Goal: Task Accomplishment & Management: Manage account settings

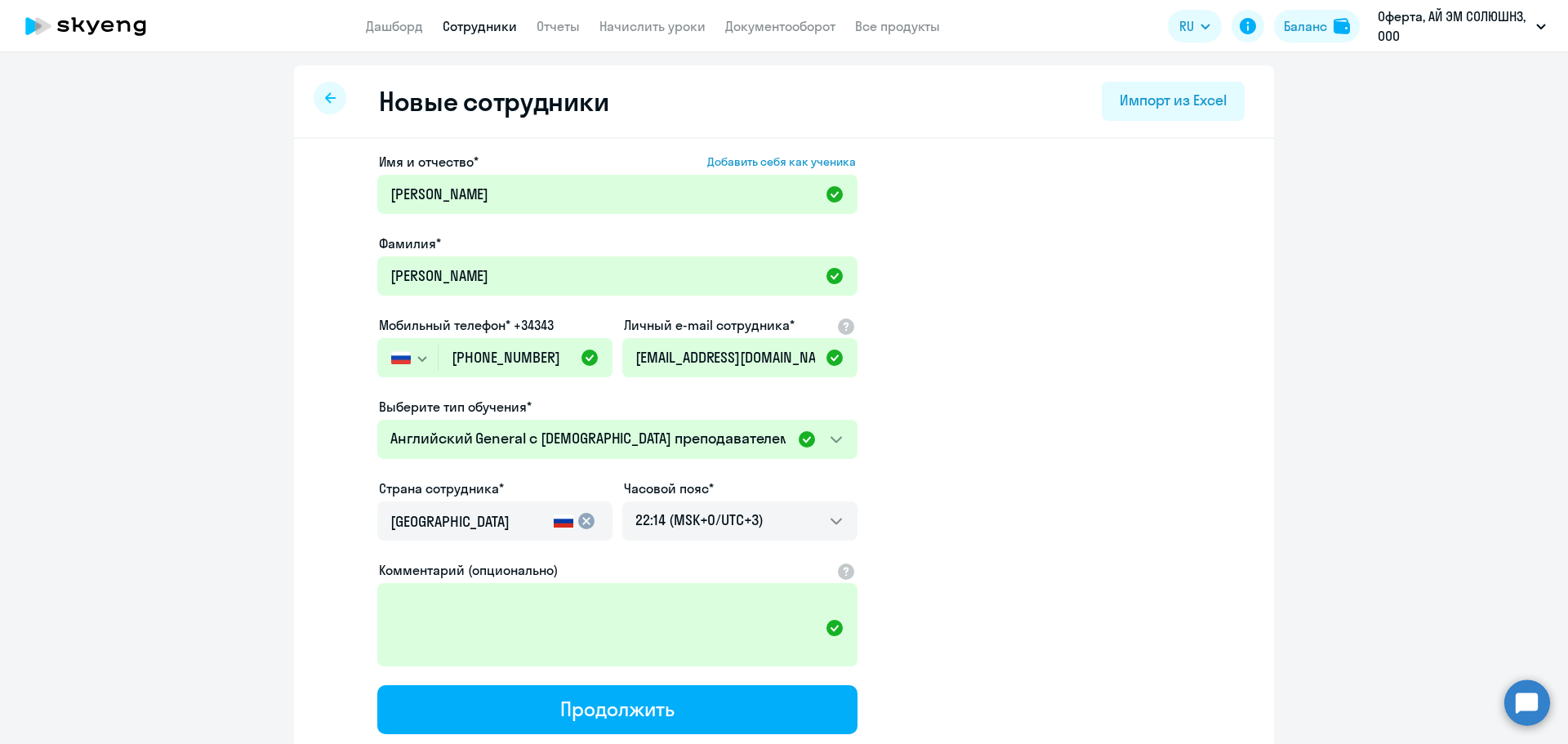
select select "english_adult_not_native_speaker"
select select "3"
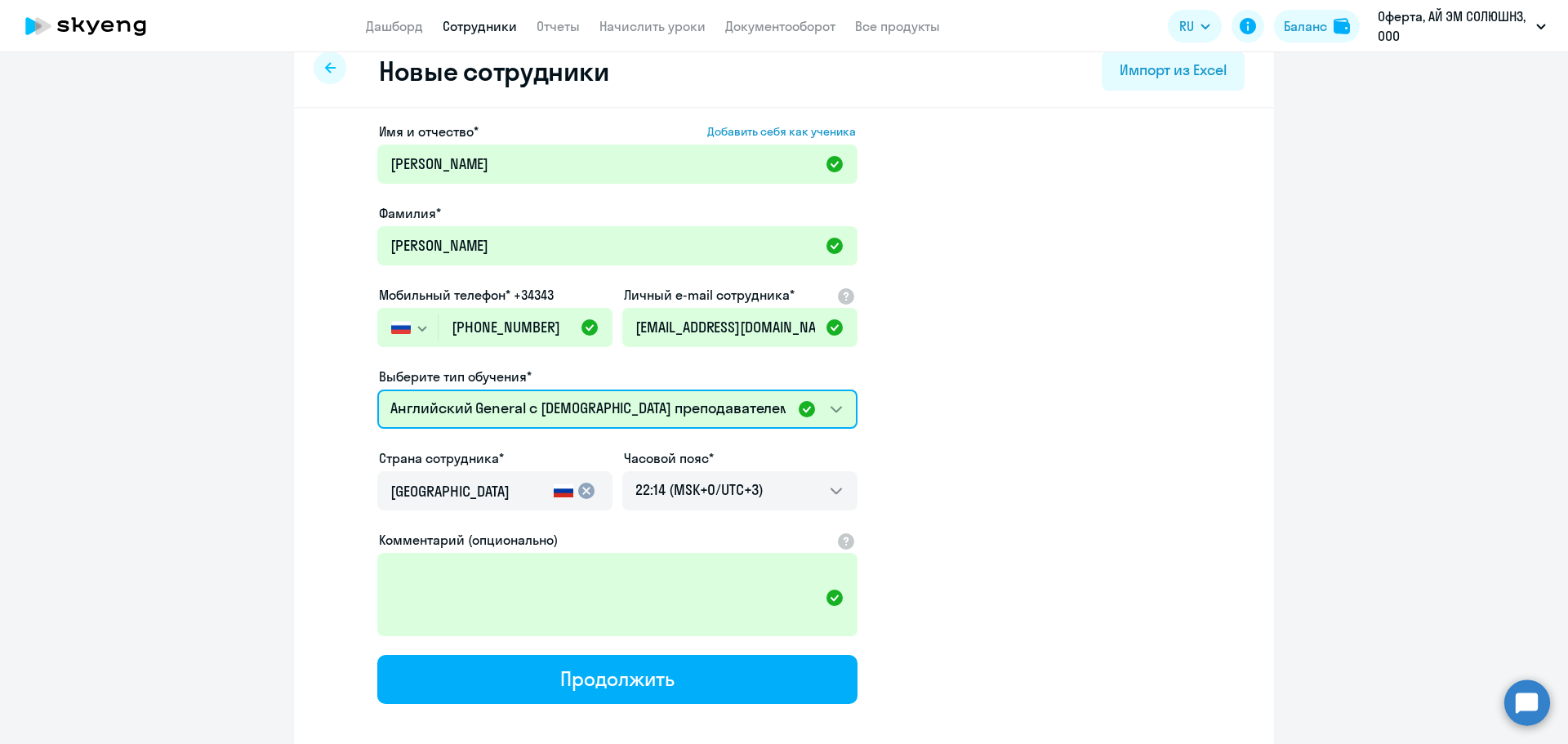
click at [542, 411] on select "Премиум английский с русскоговорящим преподавателем Английский General с [DEMOG…" at bounding box center [617, 409] width 480 height 39
select select "english_adult_not_native_speaker_premium"
click at [377, 390] on select "Премиум английский с русскоговорящим преподавателем Английский General с [DEMOG…" at bounding box center [617, 409] width 480 height 39
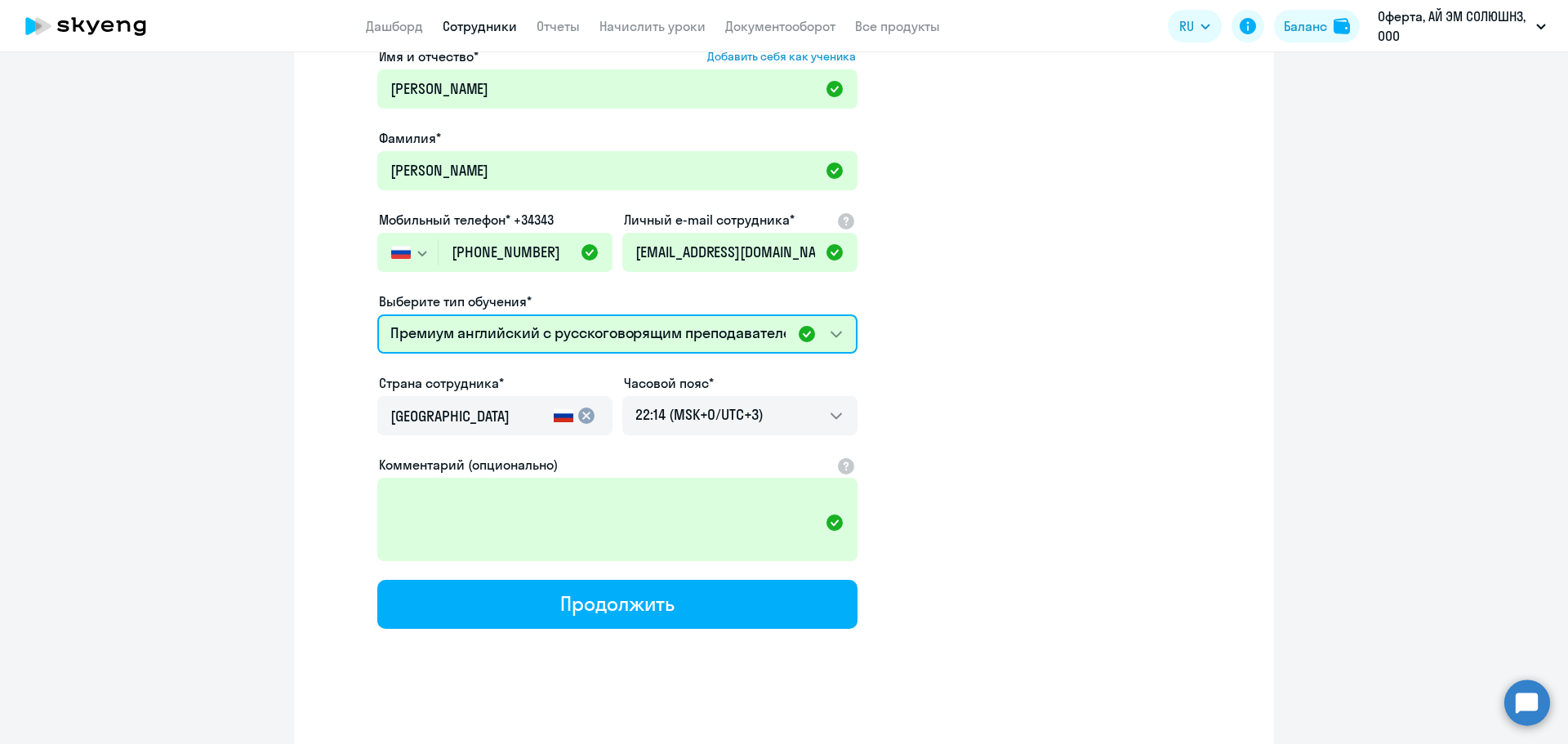
scroll to position [112, 0]
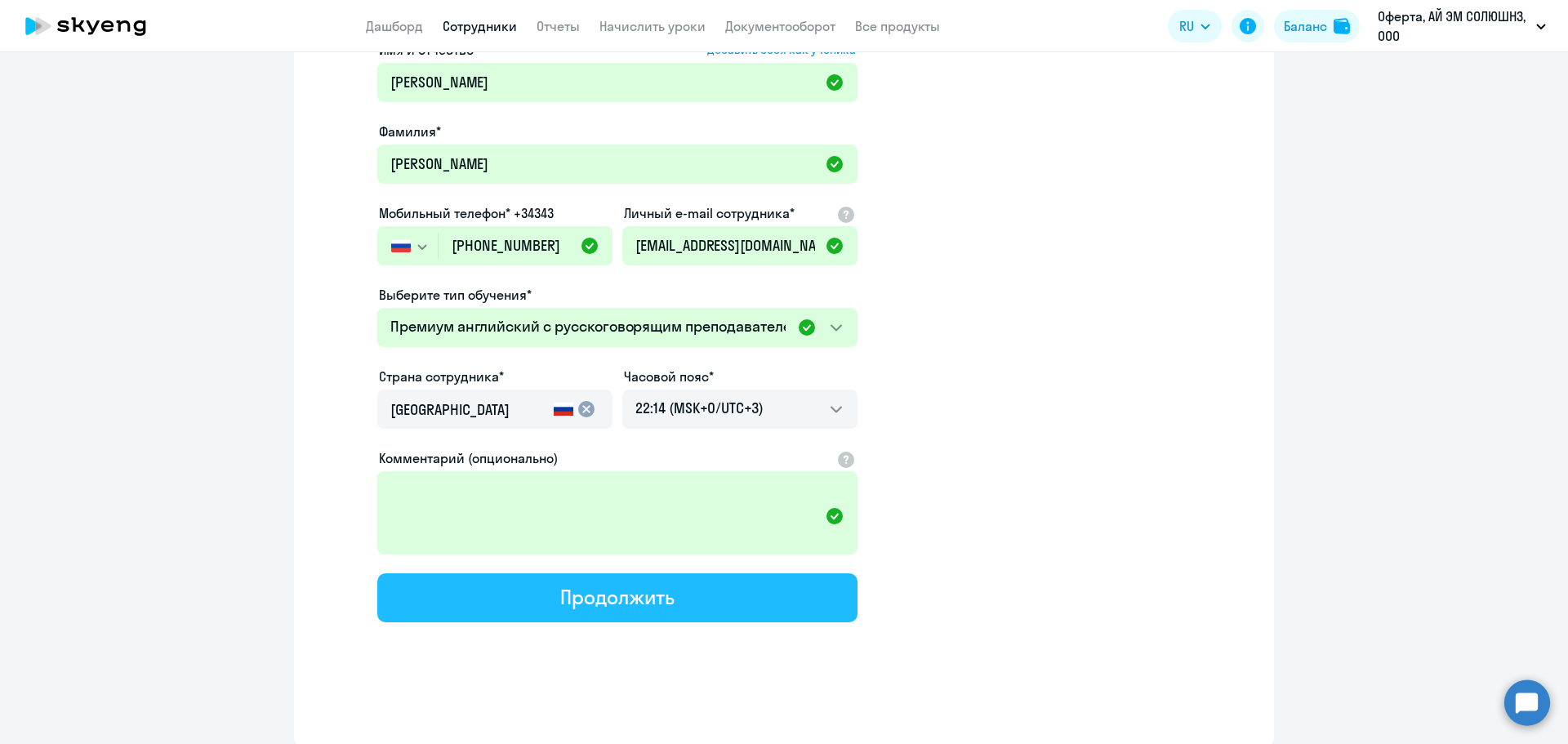
click at [609, 590] on div "Продолжить" at bounding box center [617, 597] width 113 height 27
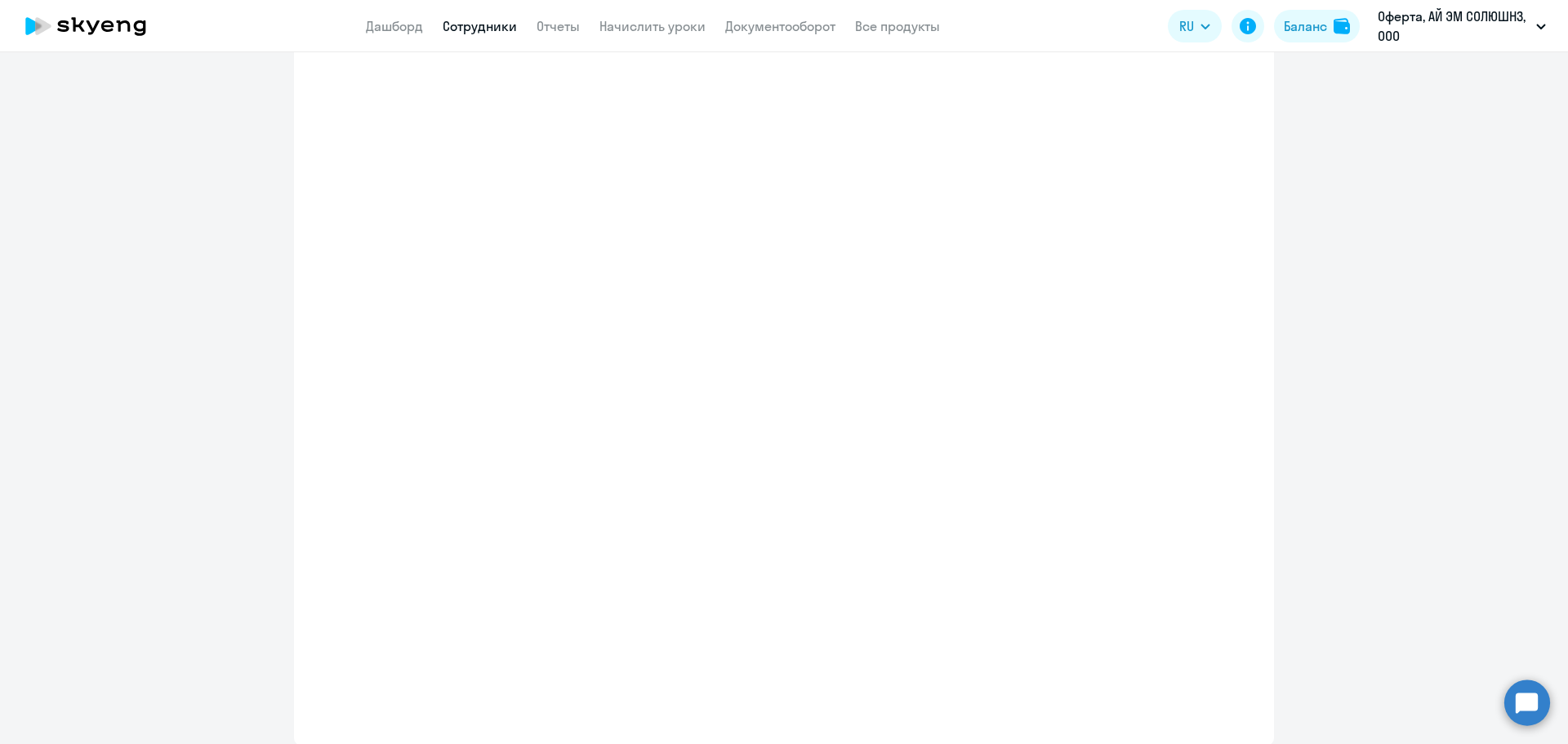
scroll to position [205, 0]
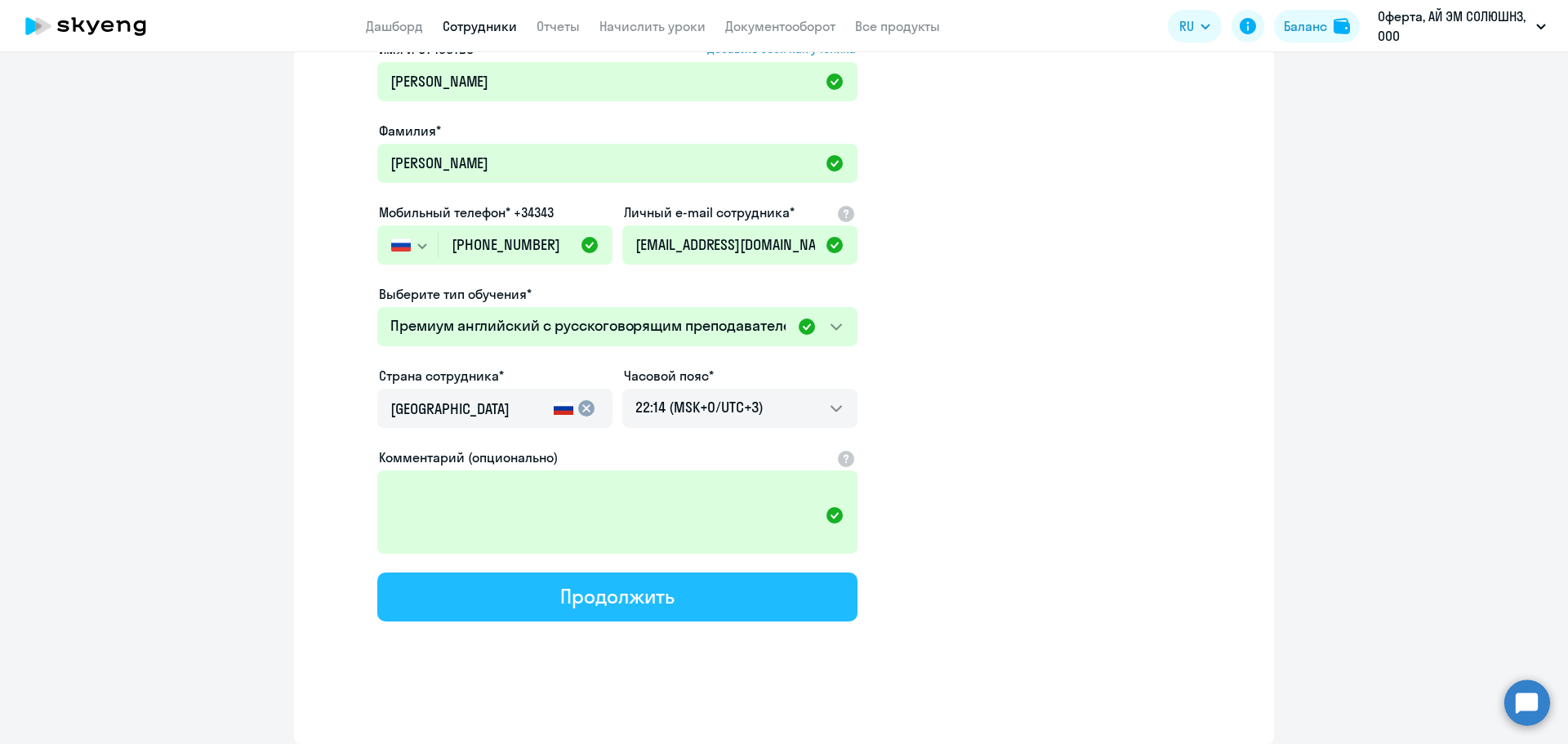
select select "english_adult_not_native_speaker_premium"
select select "3"
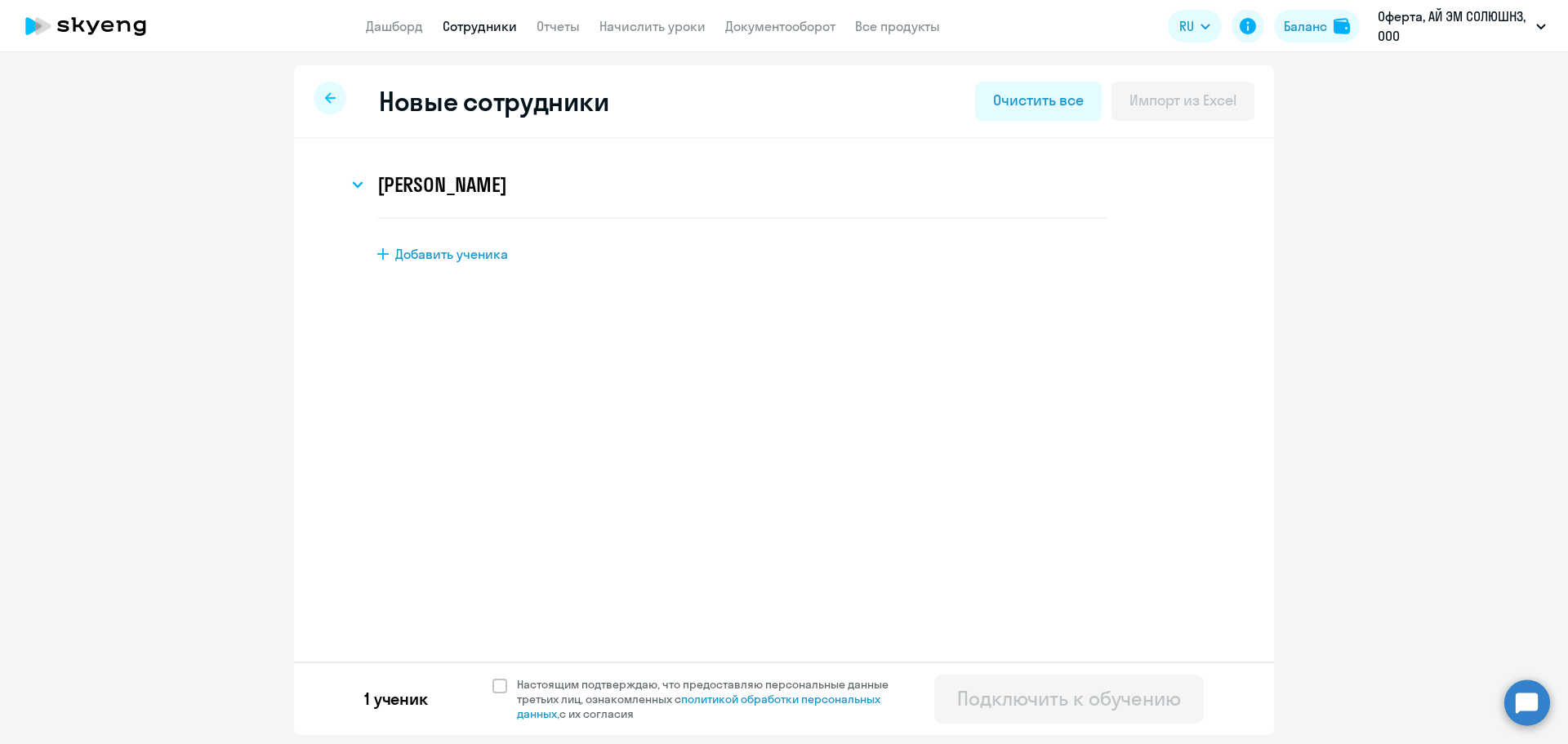
scroll to position [0, 0]
click at [472, 188] on h3 "[PERSON_NAME]" at bounding box center [441, 184] width 129 height 27
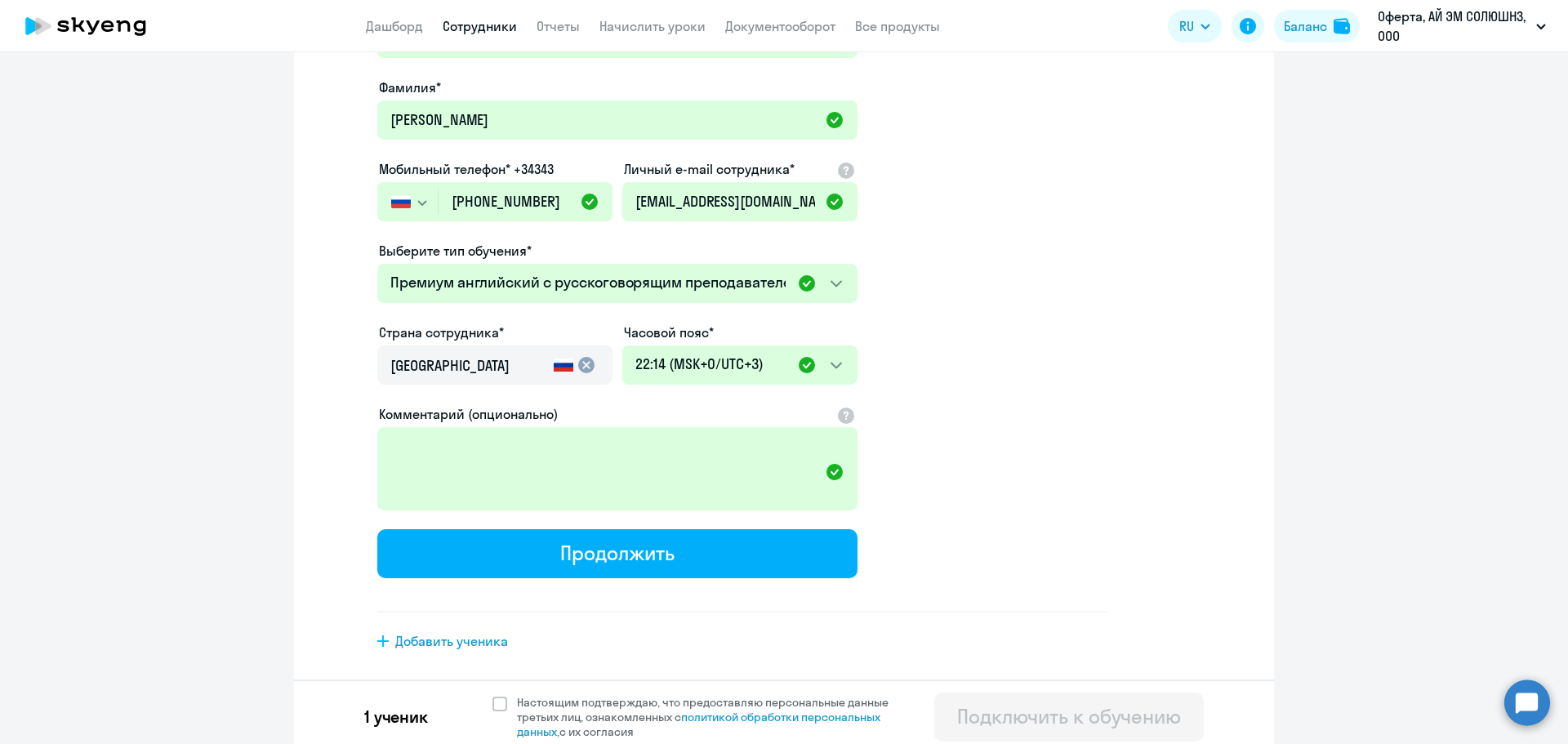
scroll to position [238, 0]
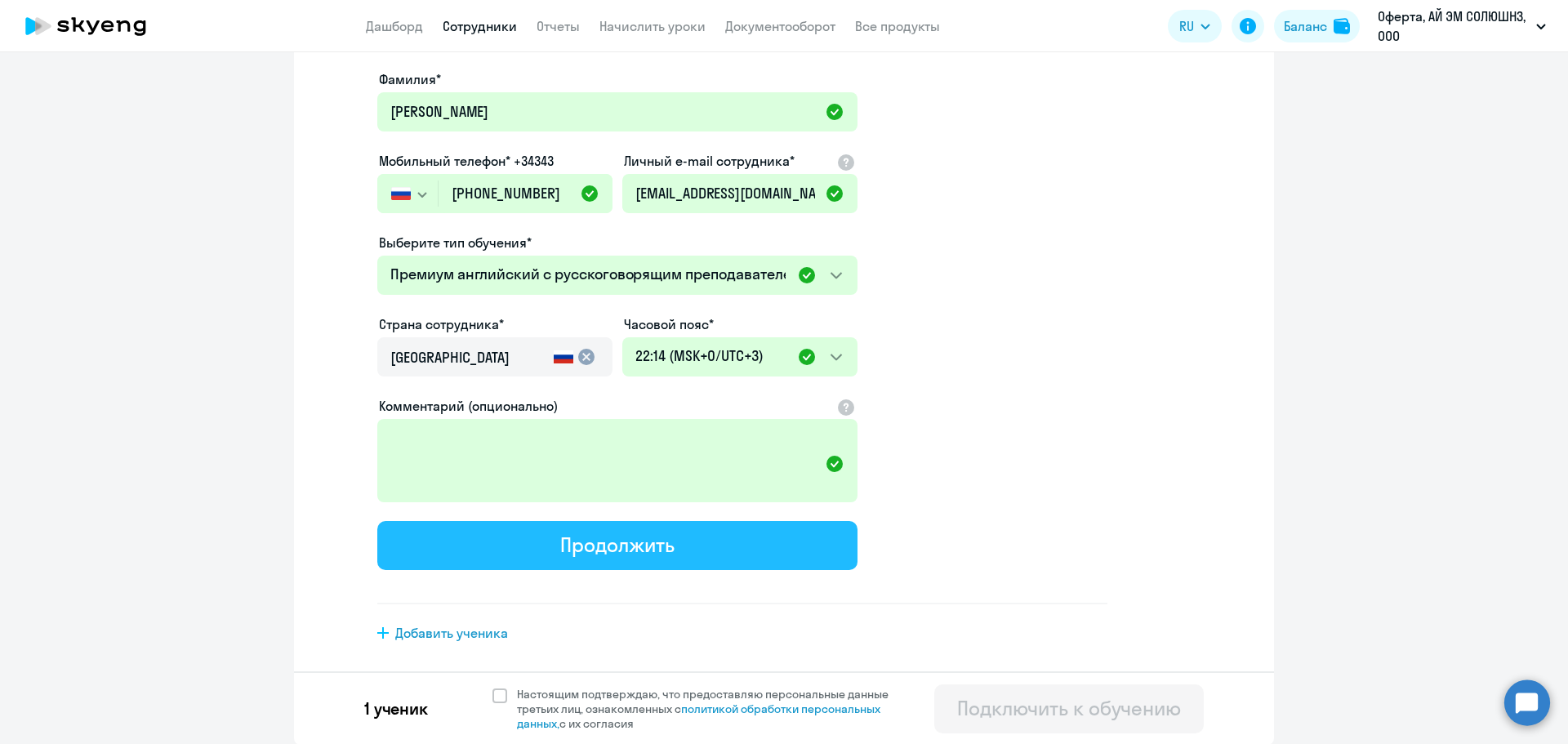
click at [658, 547] on div "Продолжить" at bounding box center [617, 545] width 113 height 27
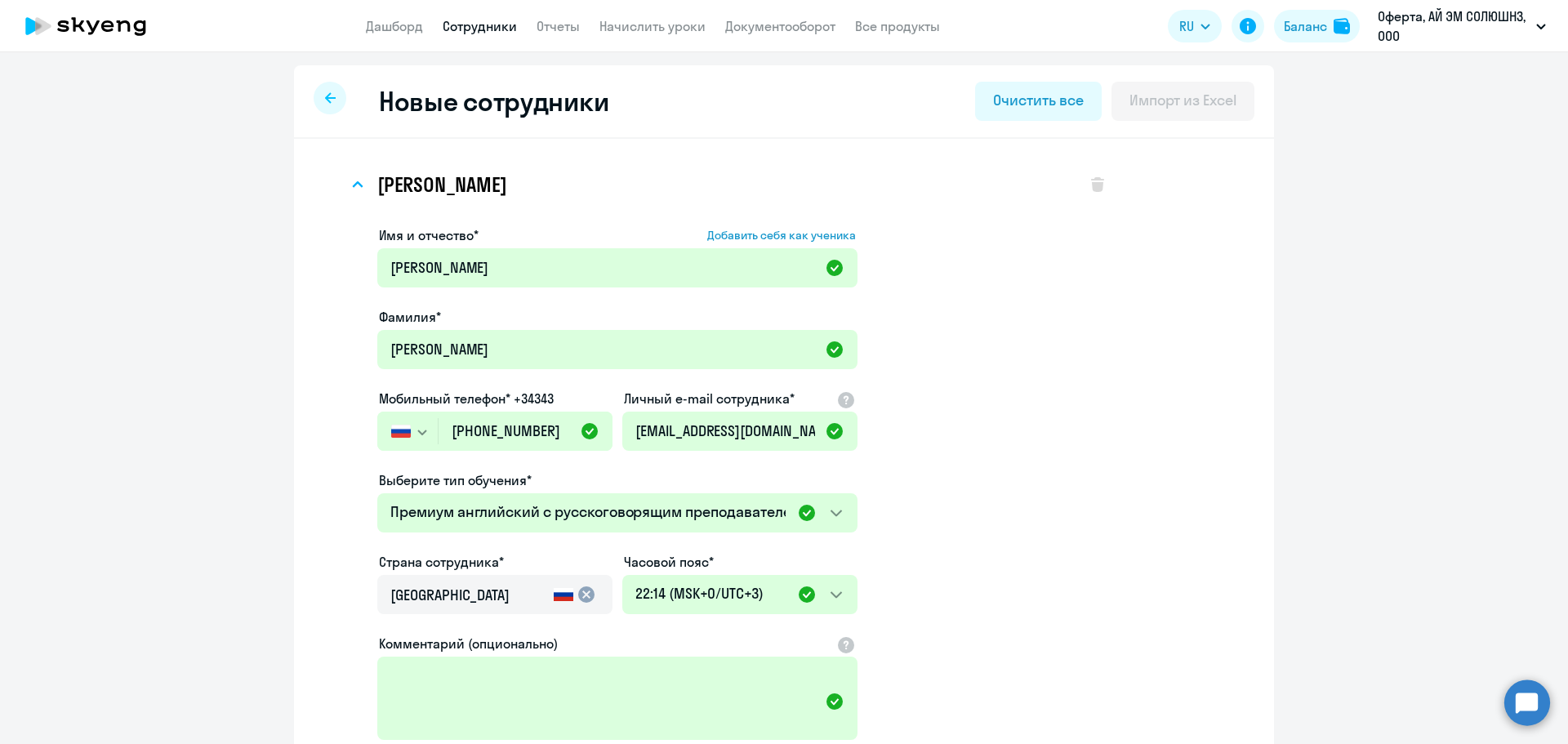
select select "english_adult_not_native_speaker_premium"
select select "3"
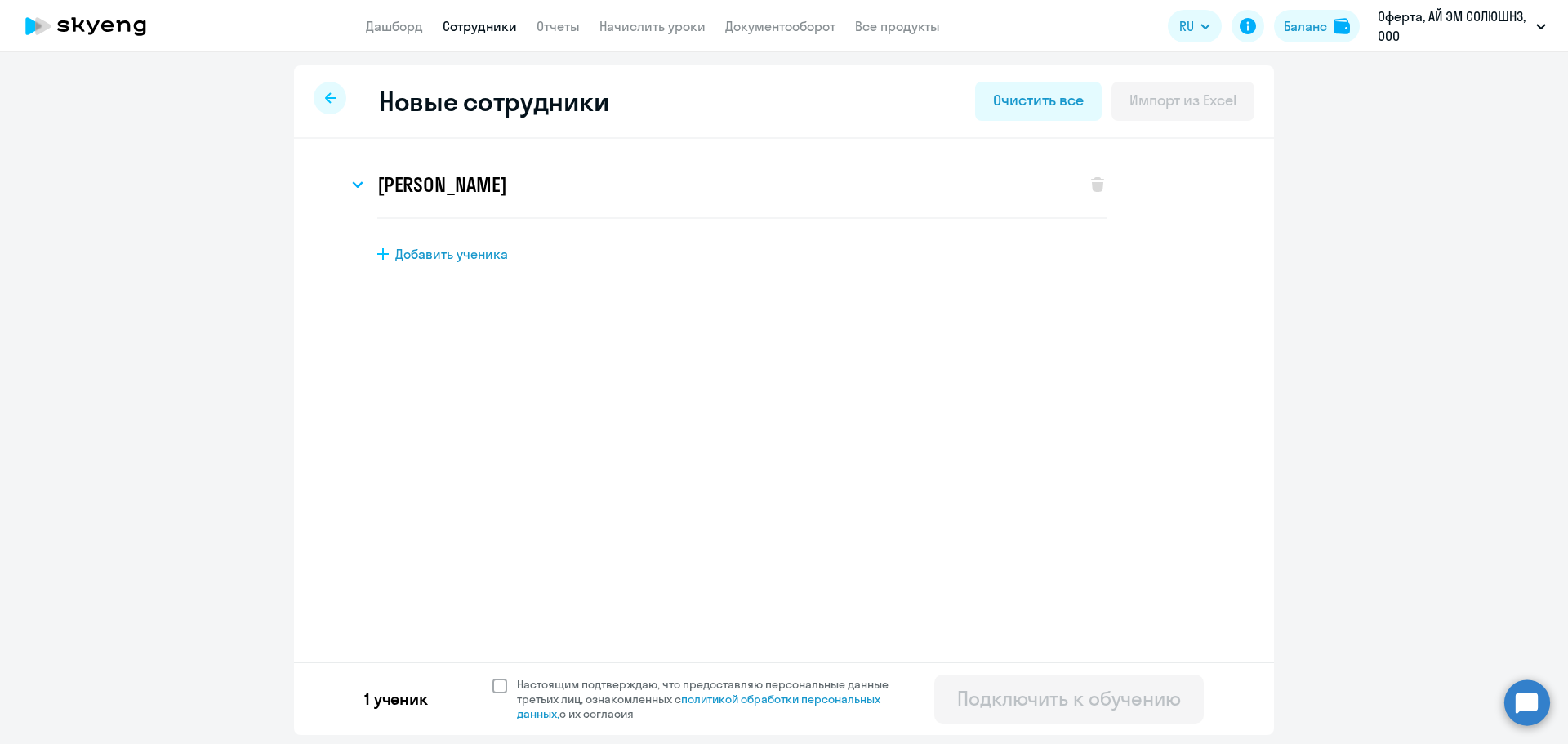
click at [498, 685] on span at bounding box center [499, 686] width 15 height 15
click at [492, 677] on input "Настоящим подтверждаю, что предоставляю персональные данные третьих лиц, ознако…" at bounding box center [491, 676] width 1 height 1
checkbox input "true"
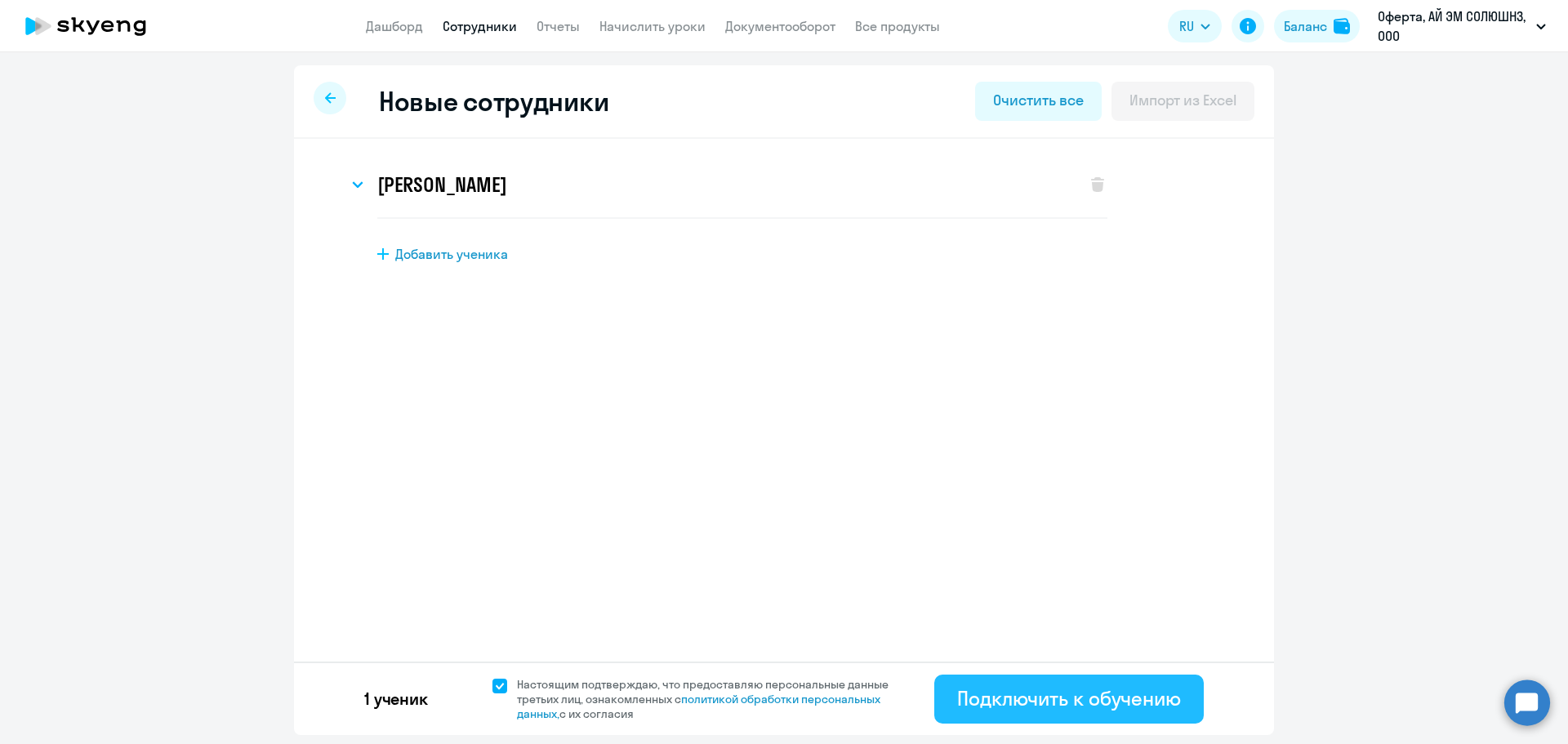
click at [1099, 701] on div "Подключить к обучению" at bounding box center [1069, 698] width 224 height 27
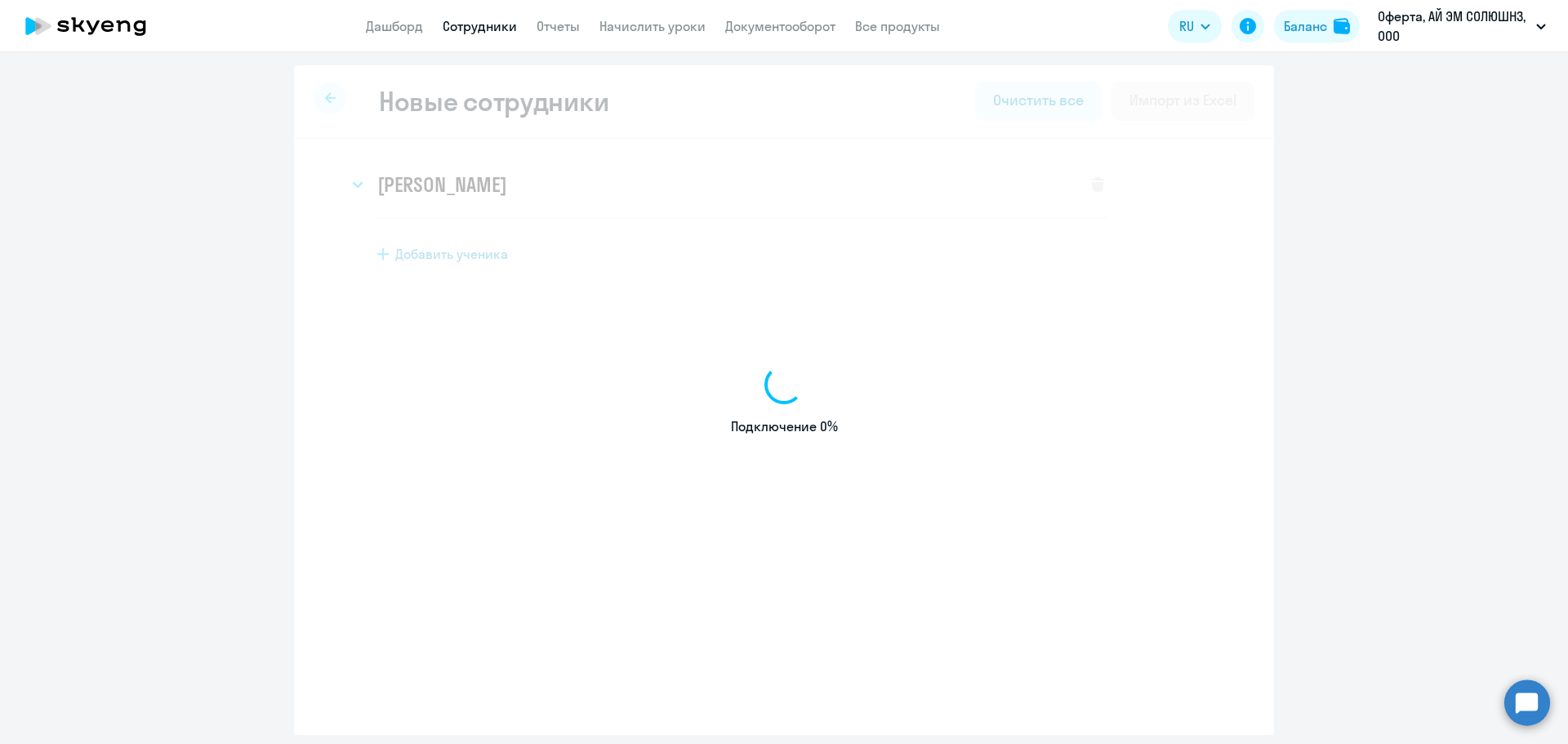
select select "english_adult_not_native_speaker"
select select "3"
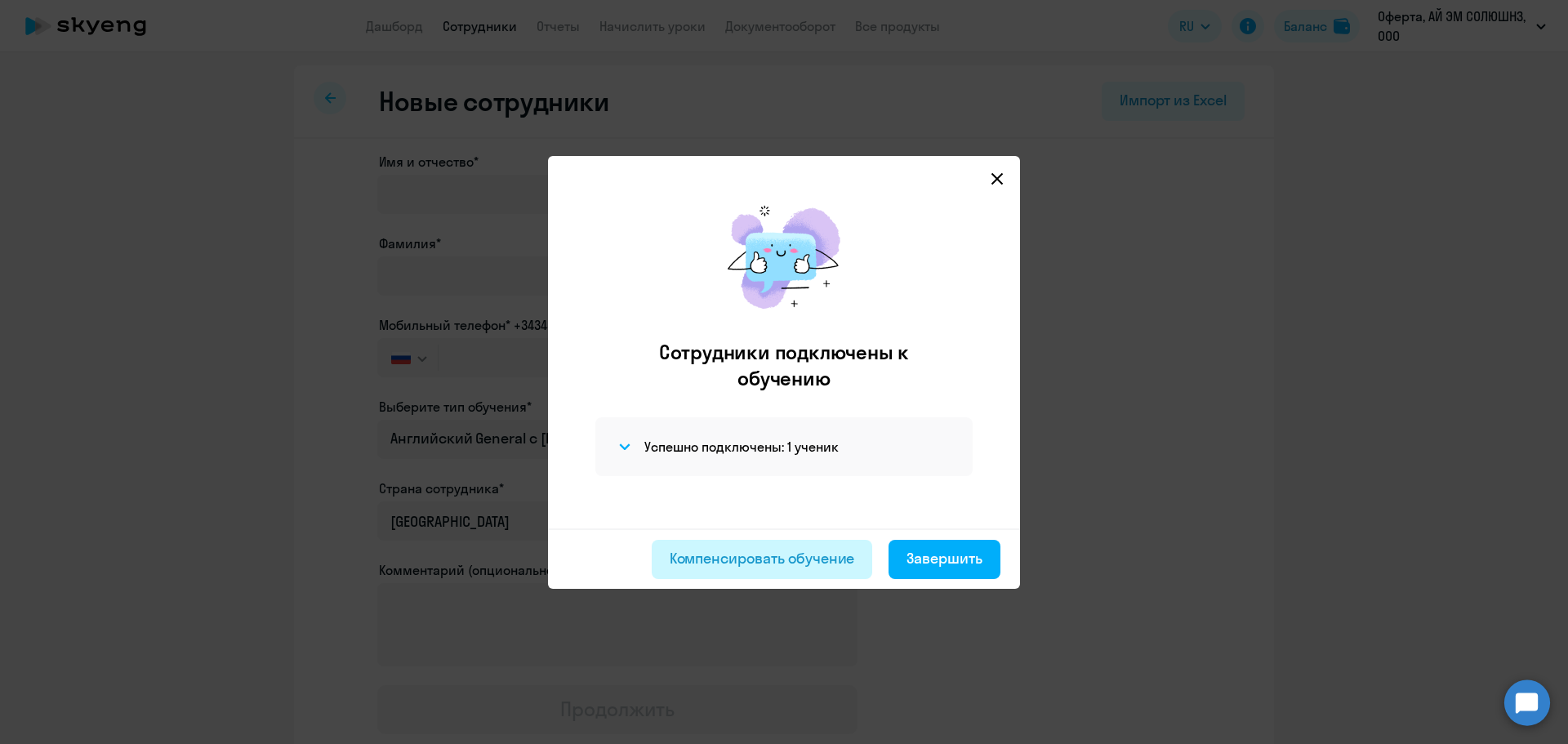
click at [800, 553] on div "Компенсировать обучение" at bounding box center [762, 558] width 186 height 21
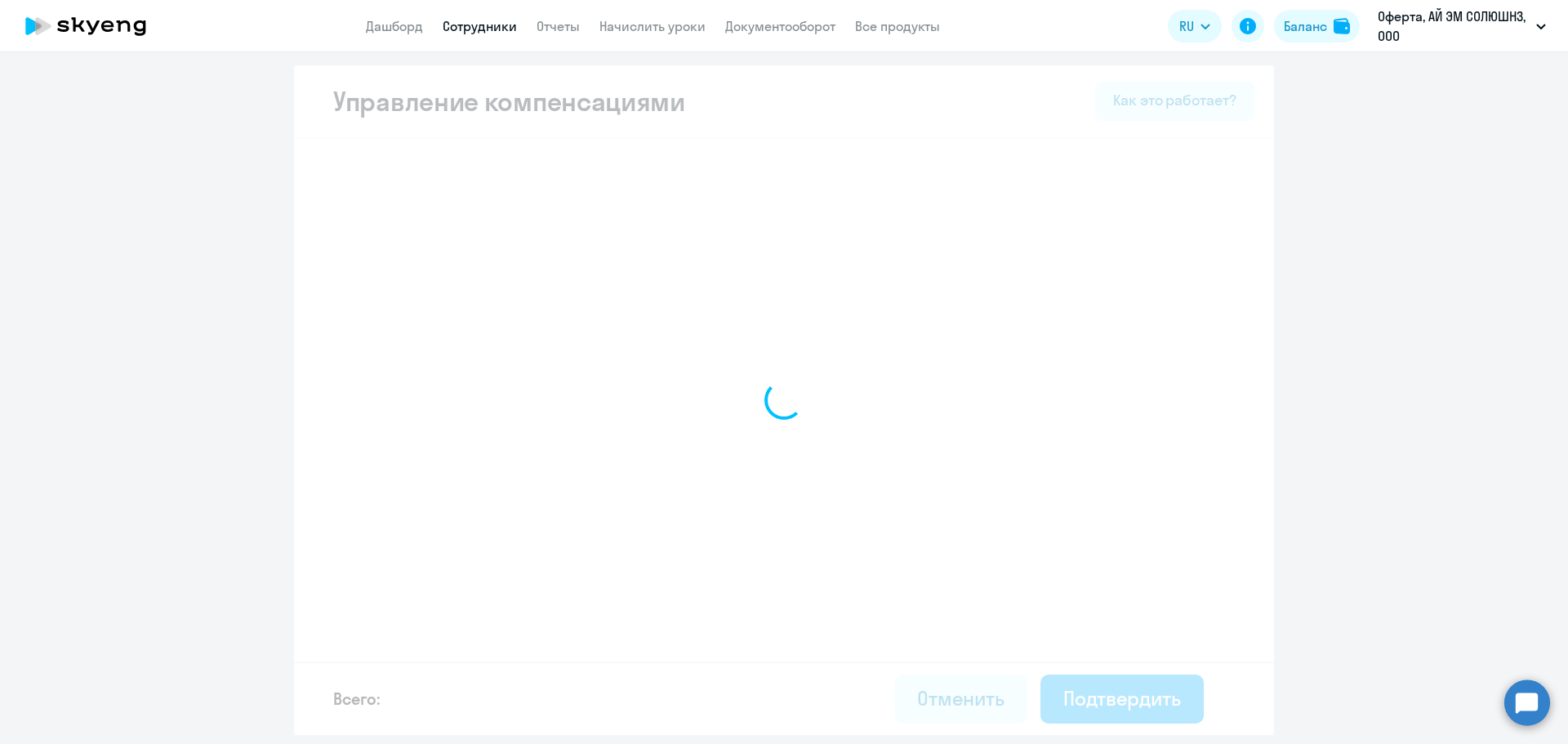
select select "MONTHLY"
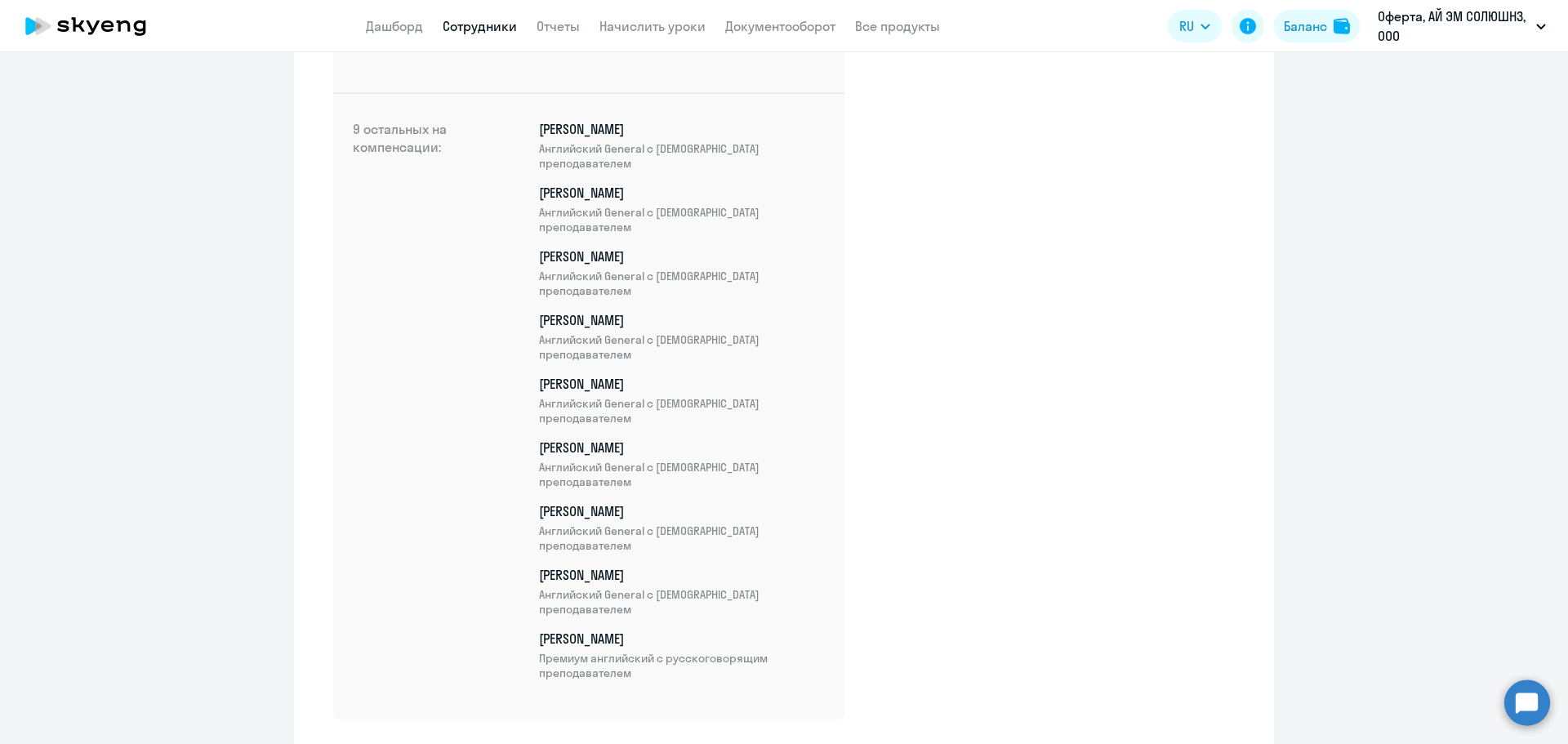
scroll to position [345, 0]
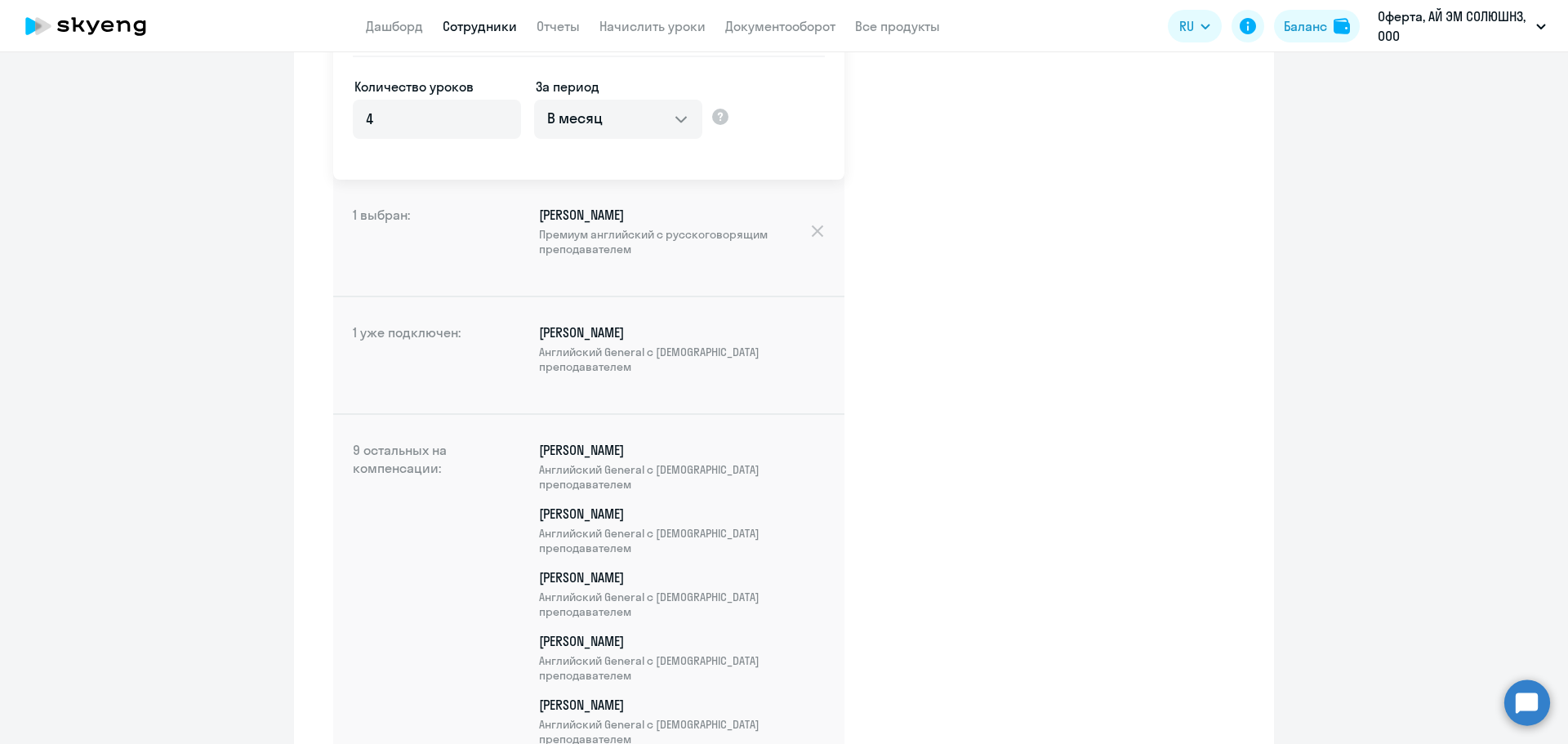
click at [610, 339] on p "[PERSON_NAME] Английский General с [DEMOGRAPHIC_DATA] преподавателем" at bounding box center [682, 348] width 285 height 50
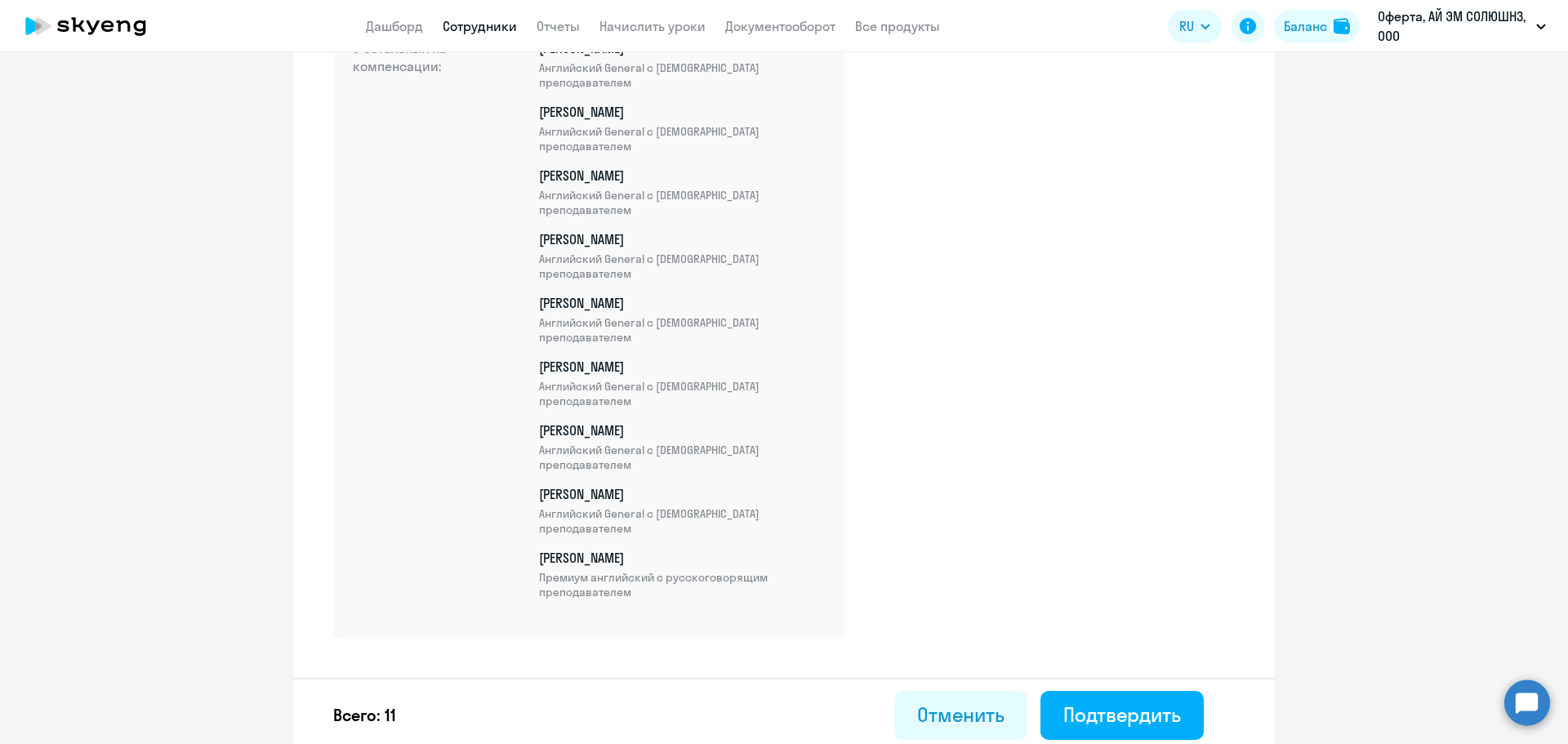
scroll to position [753, 0]
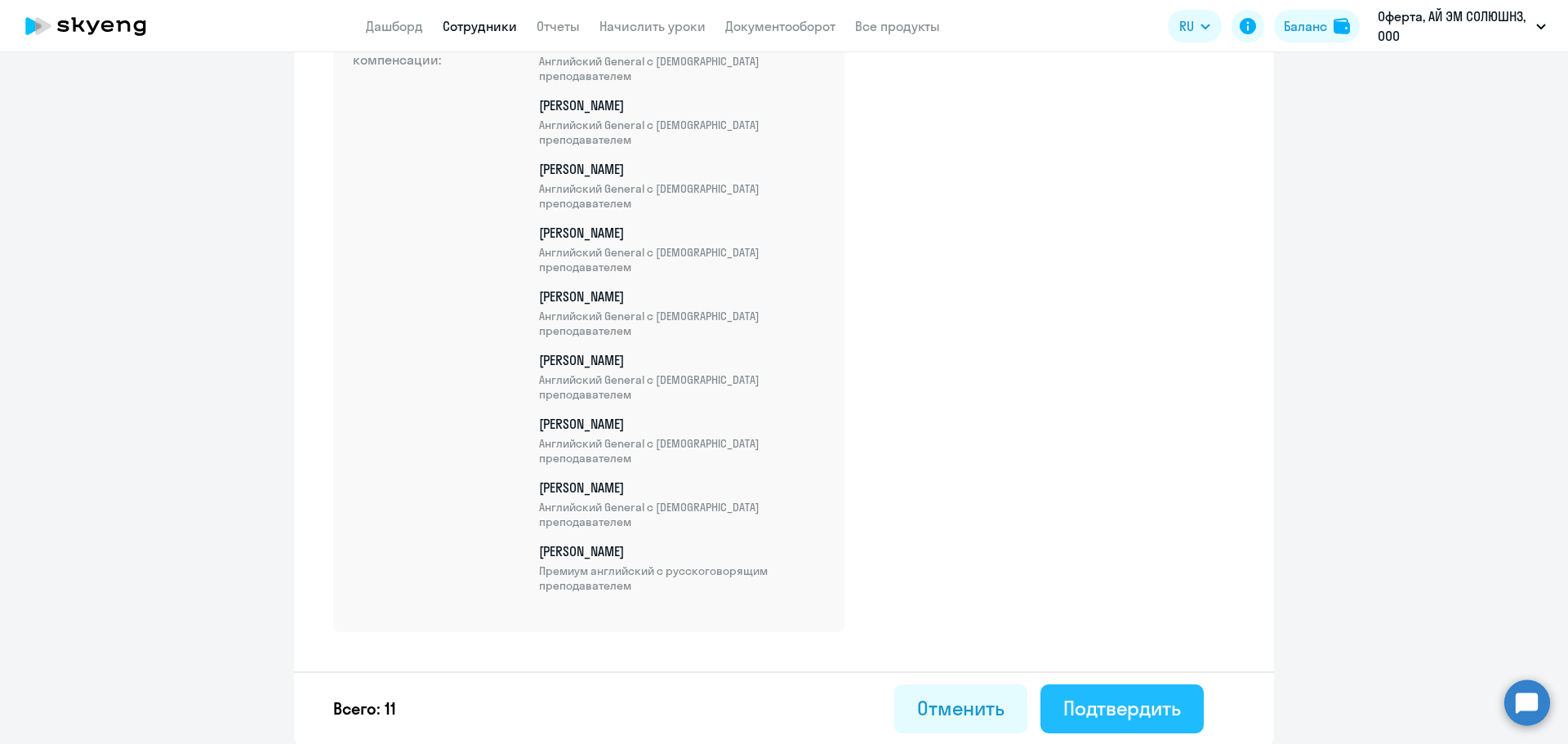
click at [1113, 706] on div "Подтвердить" at bounding box center [1122, 708] width 118 height 27
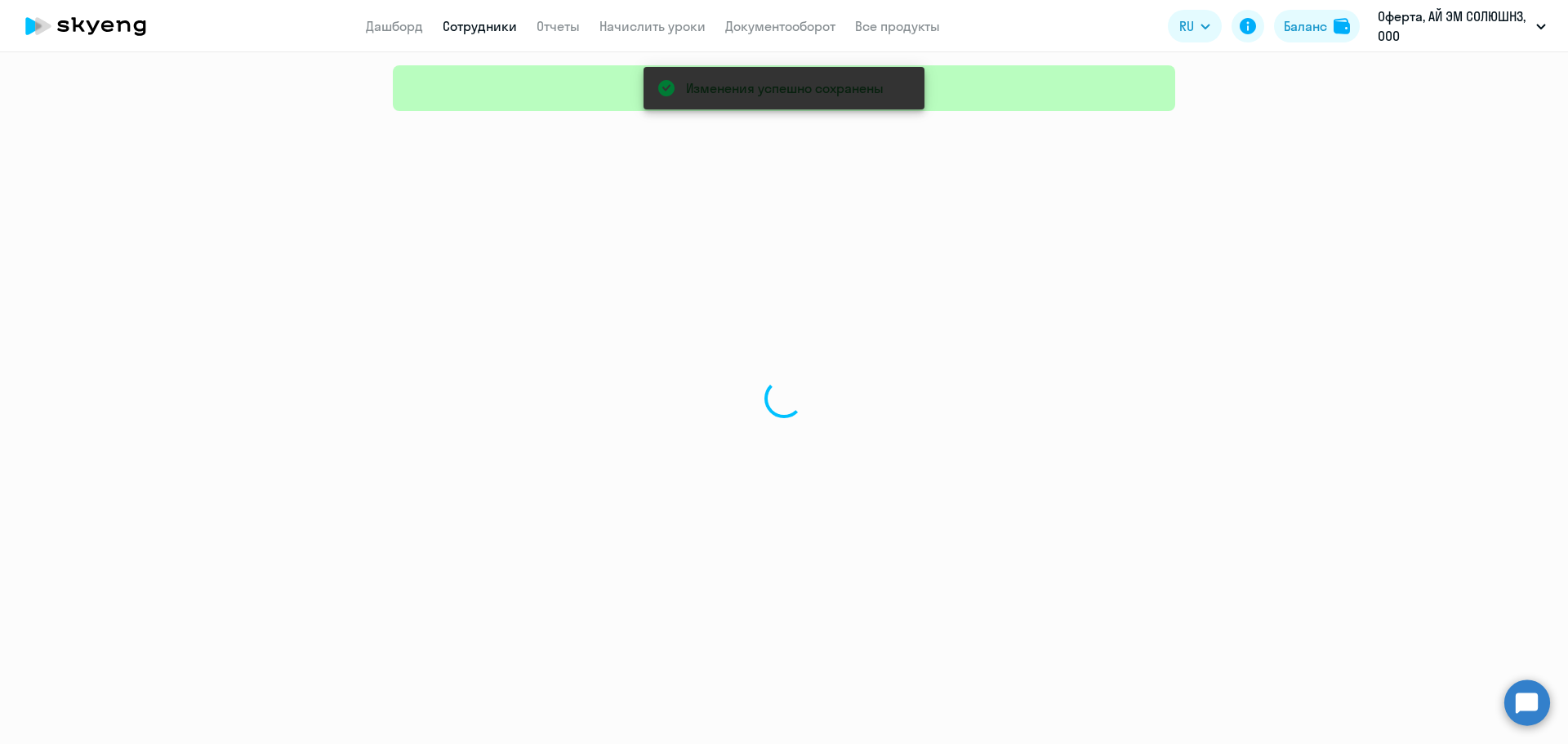
select select "30"
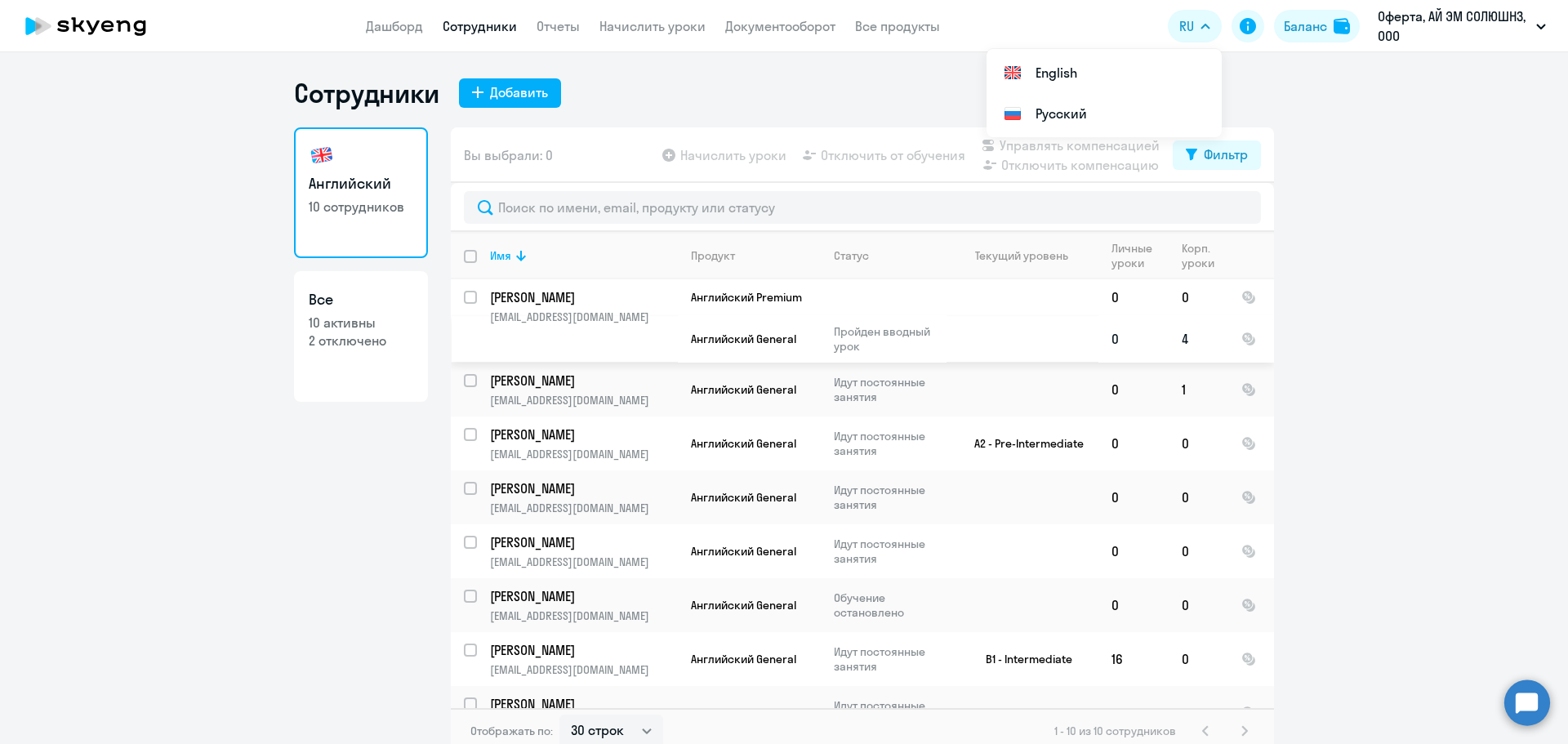
click at [789, 323] on td "Английский General" at bounding box center [749, 340] width 143 height 48
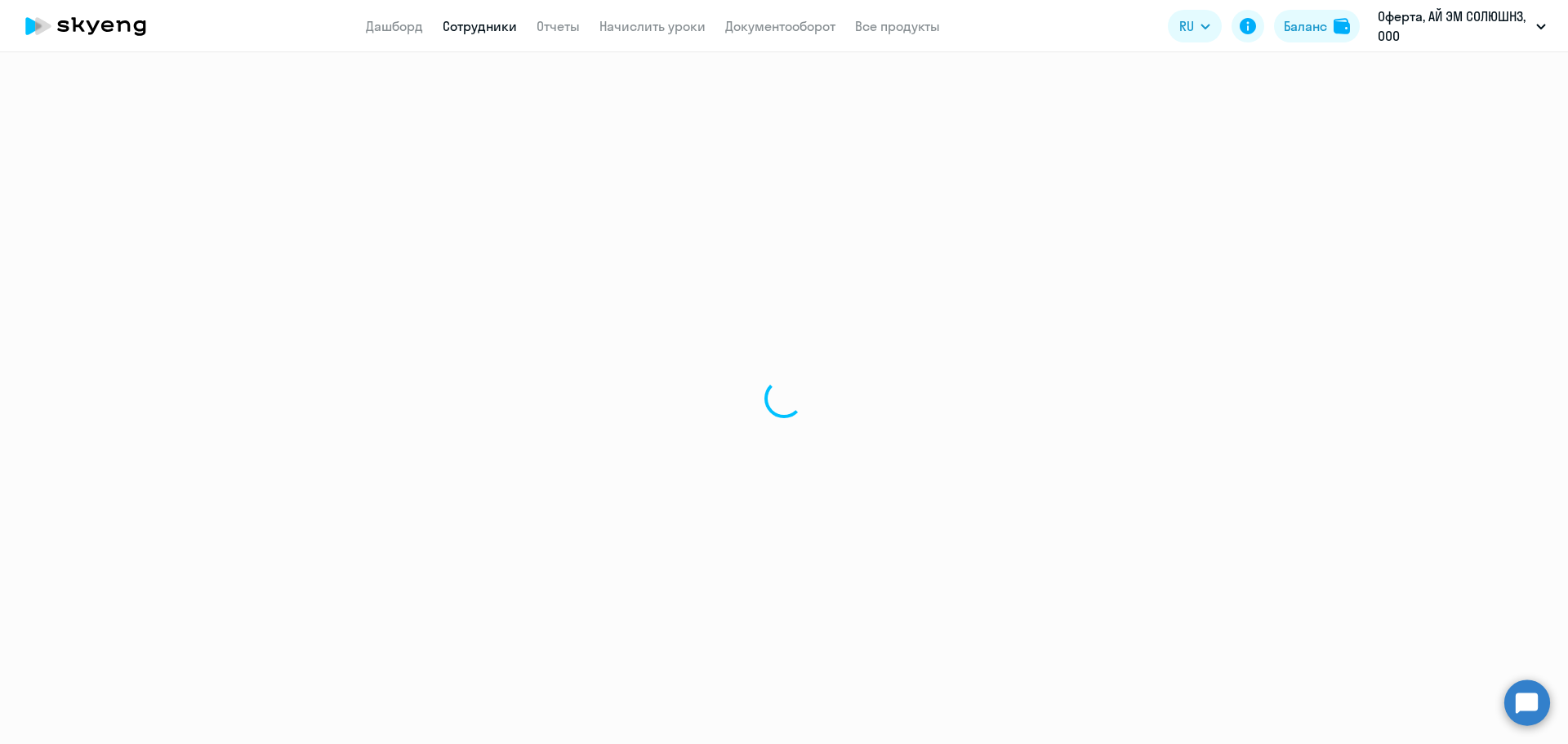
select select "english"
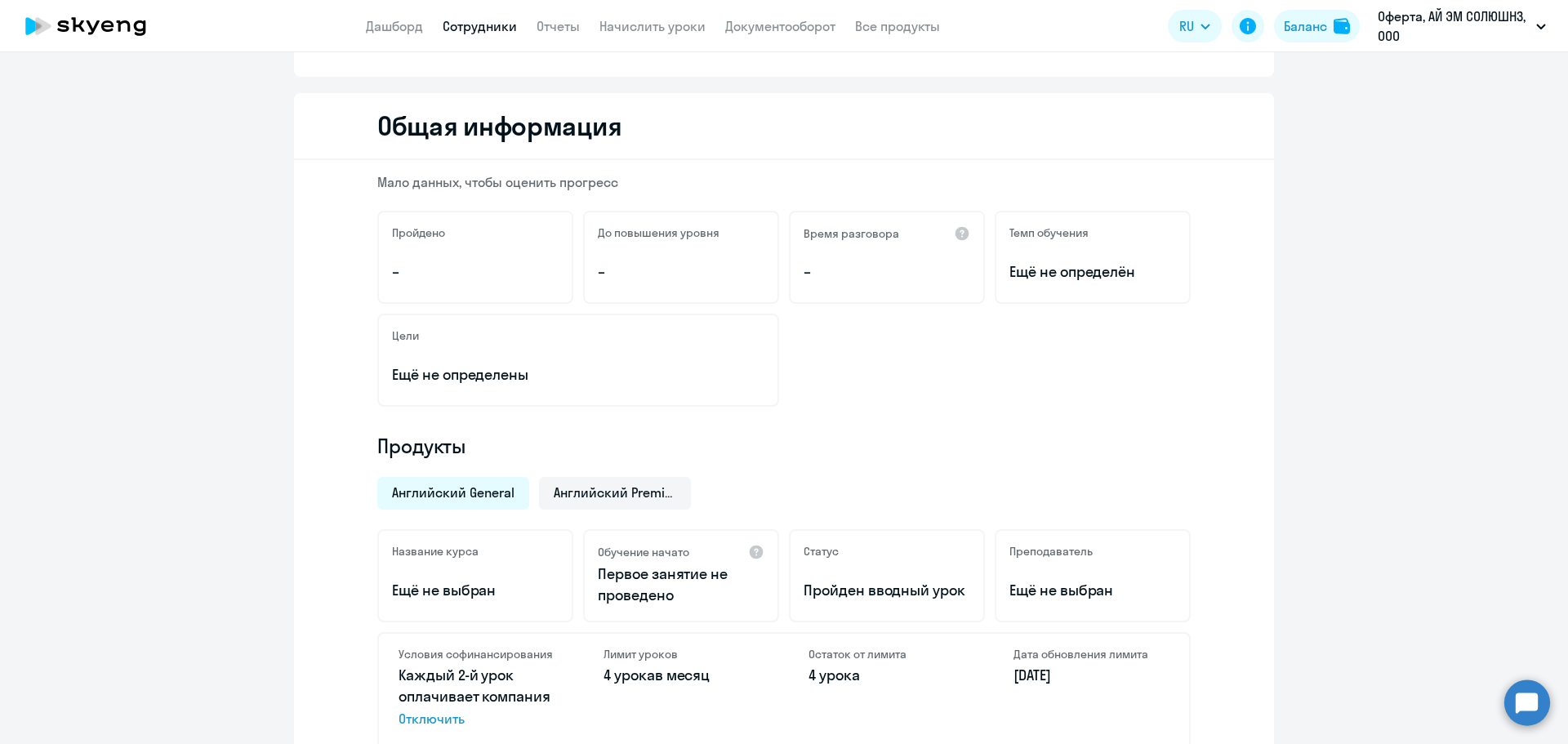
scroll to position [164, 0]
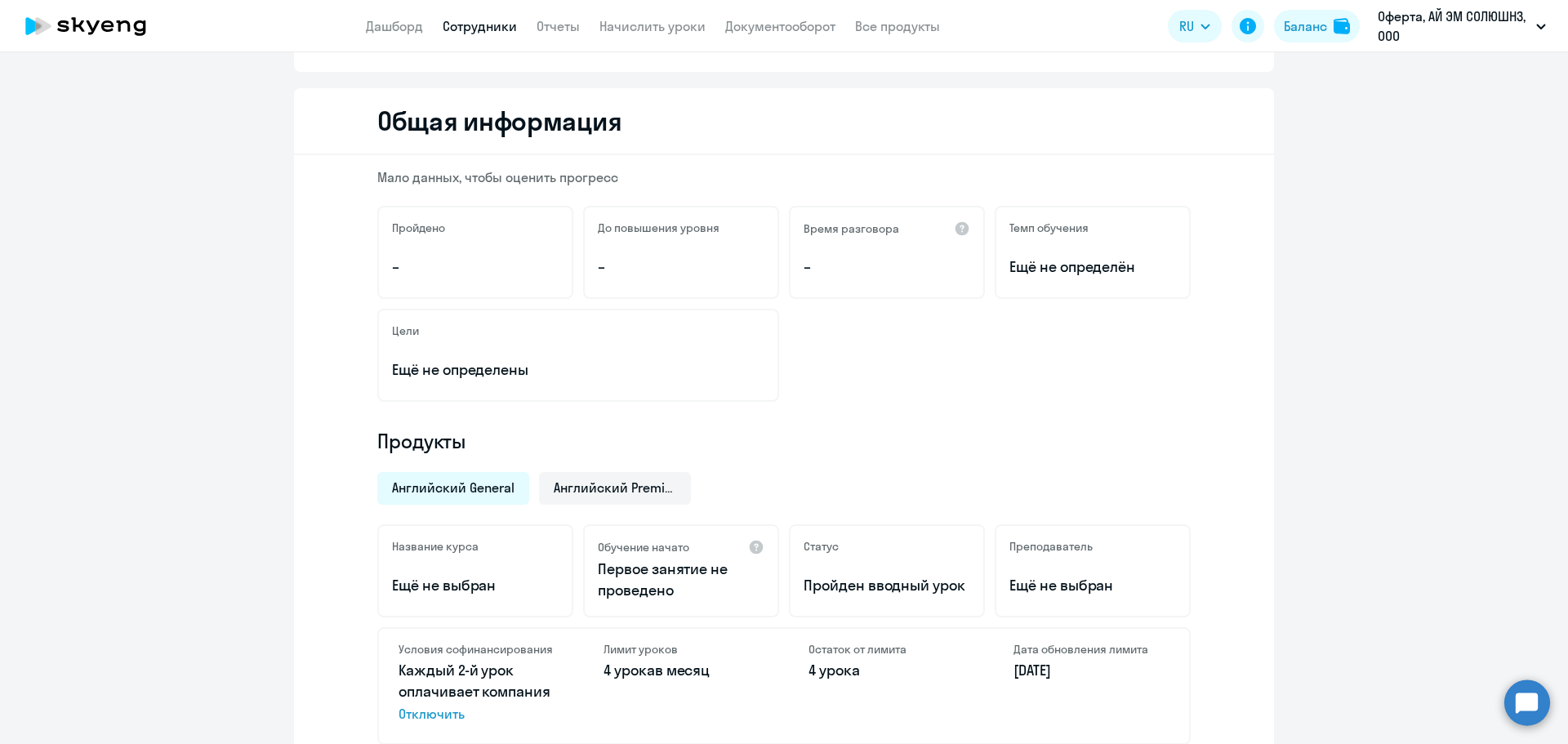
click at [508, 493] on div "Английский General" at bounding box center [453, 489] width 152 height 33
click at [585, 491] on span "Английский Premium" at bounding box center [615, 488] width 123 height 18
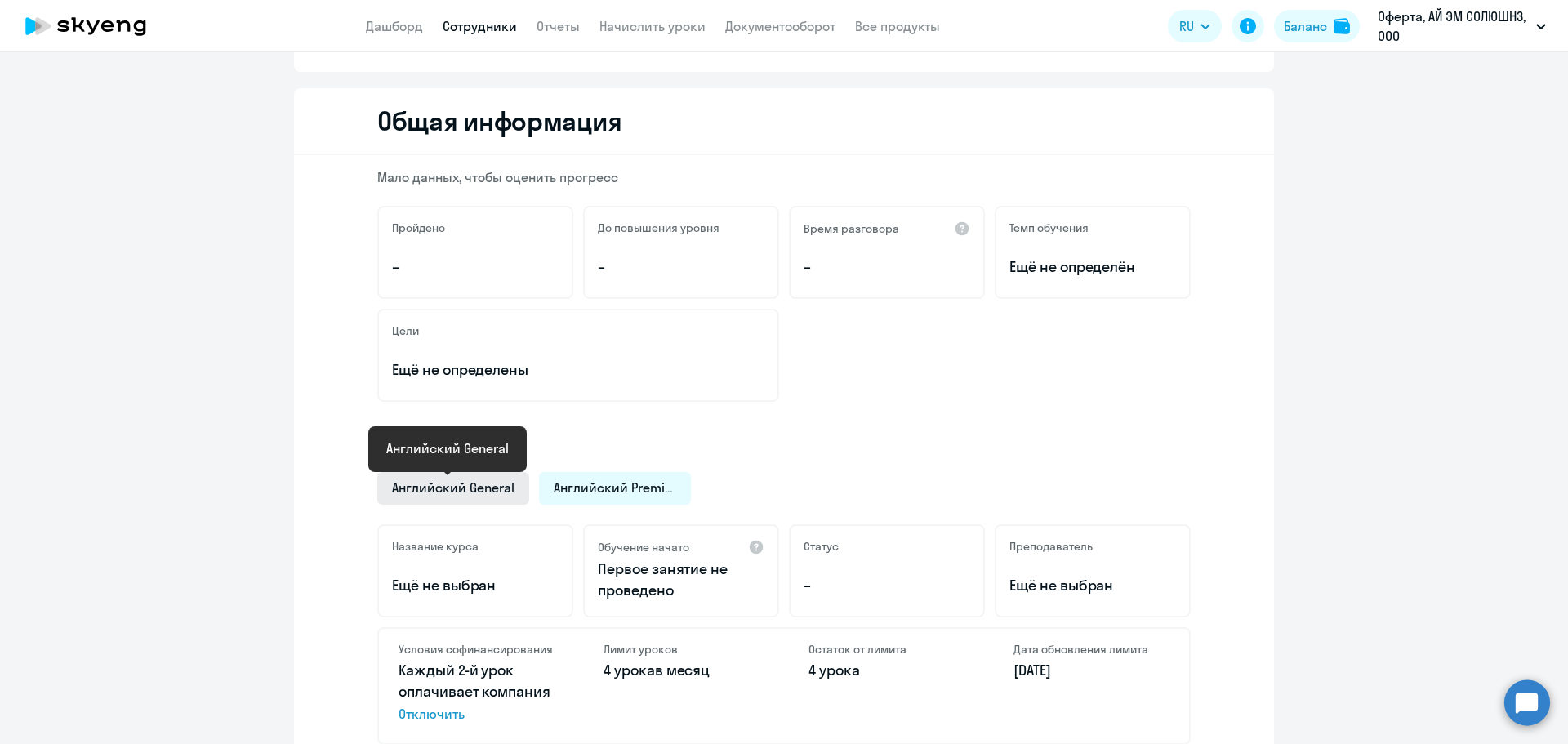
click at [478, 483] on span "Английский General" at bounding box center [453, 488] width 123 height 18
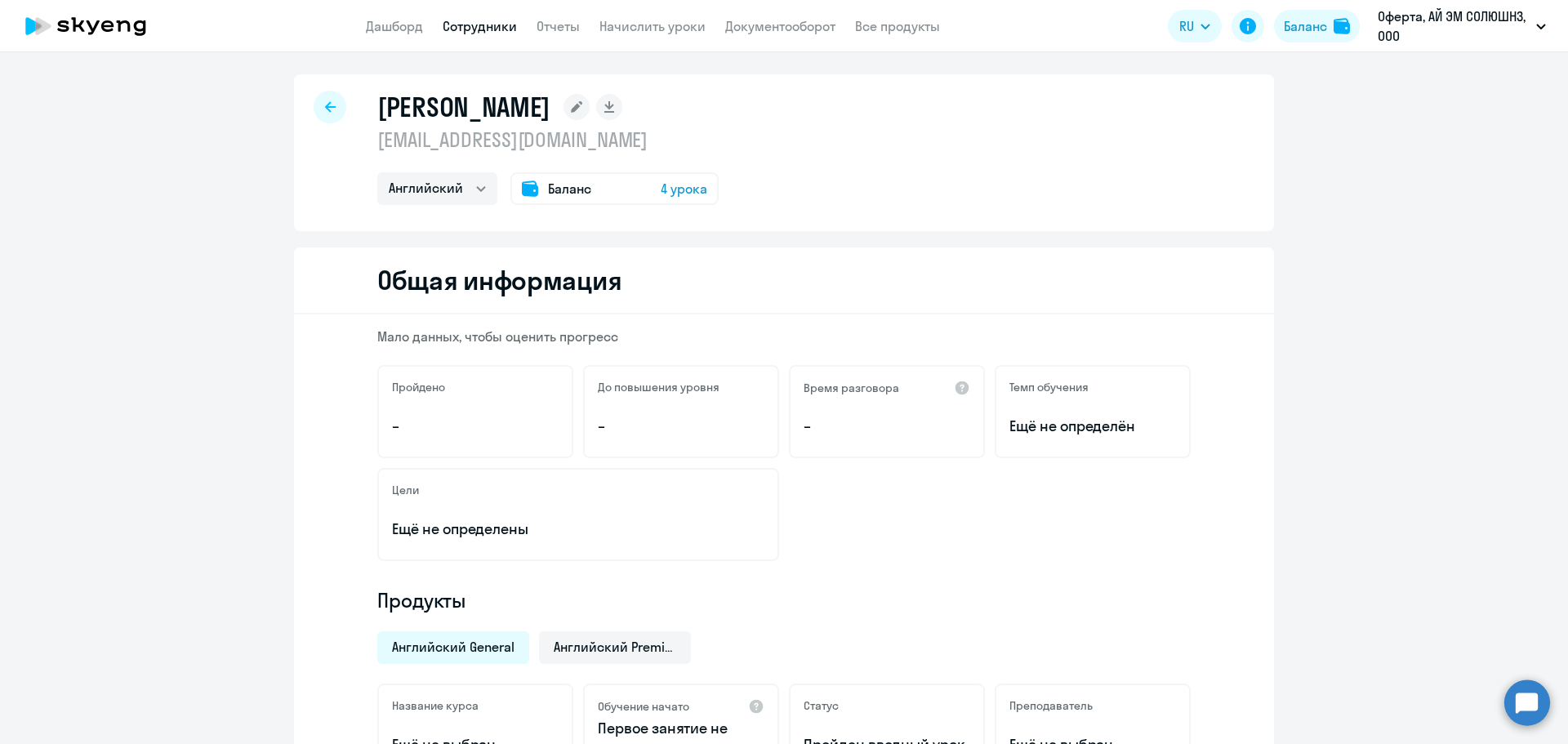
scroll to position [0, 0]
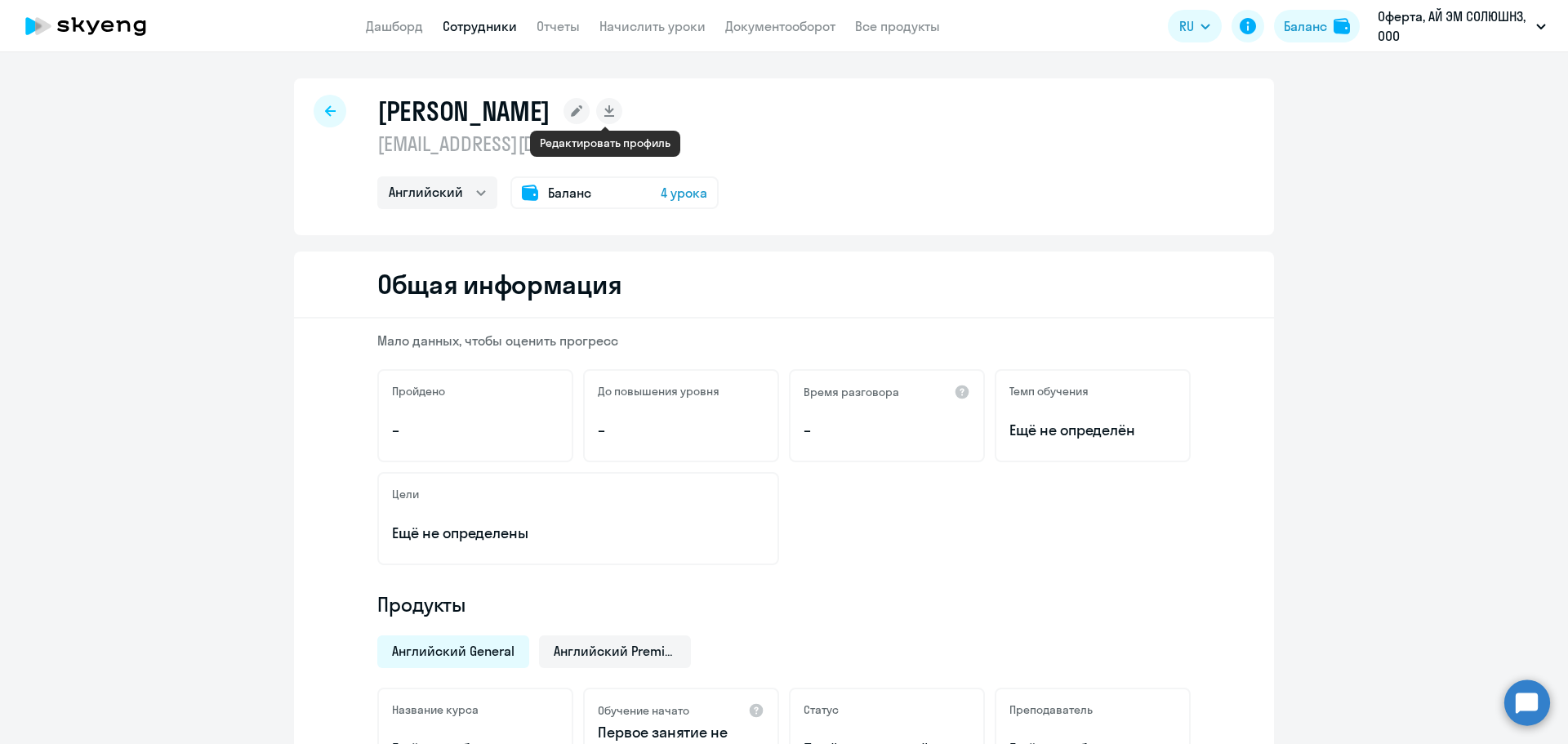
click at [582, 110] on icon at bounding box center [576, 111] width 11 height 11
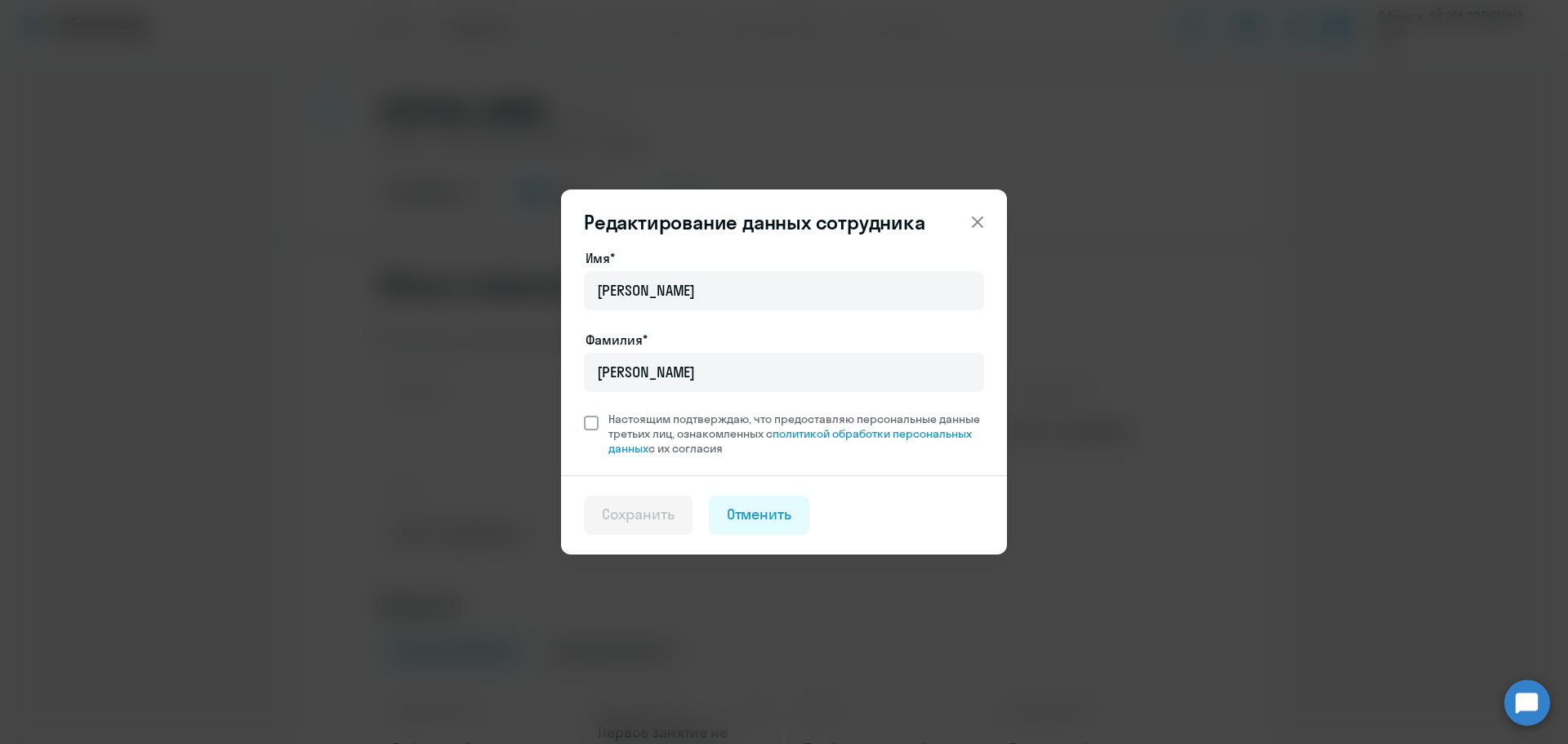
click at [587, 418] on span at bounding box center [591, 423] width 15 height 15
click at [584, 412] on input "Настоящим подтверждаю, что предоставляю персональные данные третьих лиц, ознако…" at bounding box center [583, 411] width 1 height 1
checkbox input "true"
click at [974, 219] on icon at bounding box center [977, 222] width 11 height 11
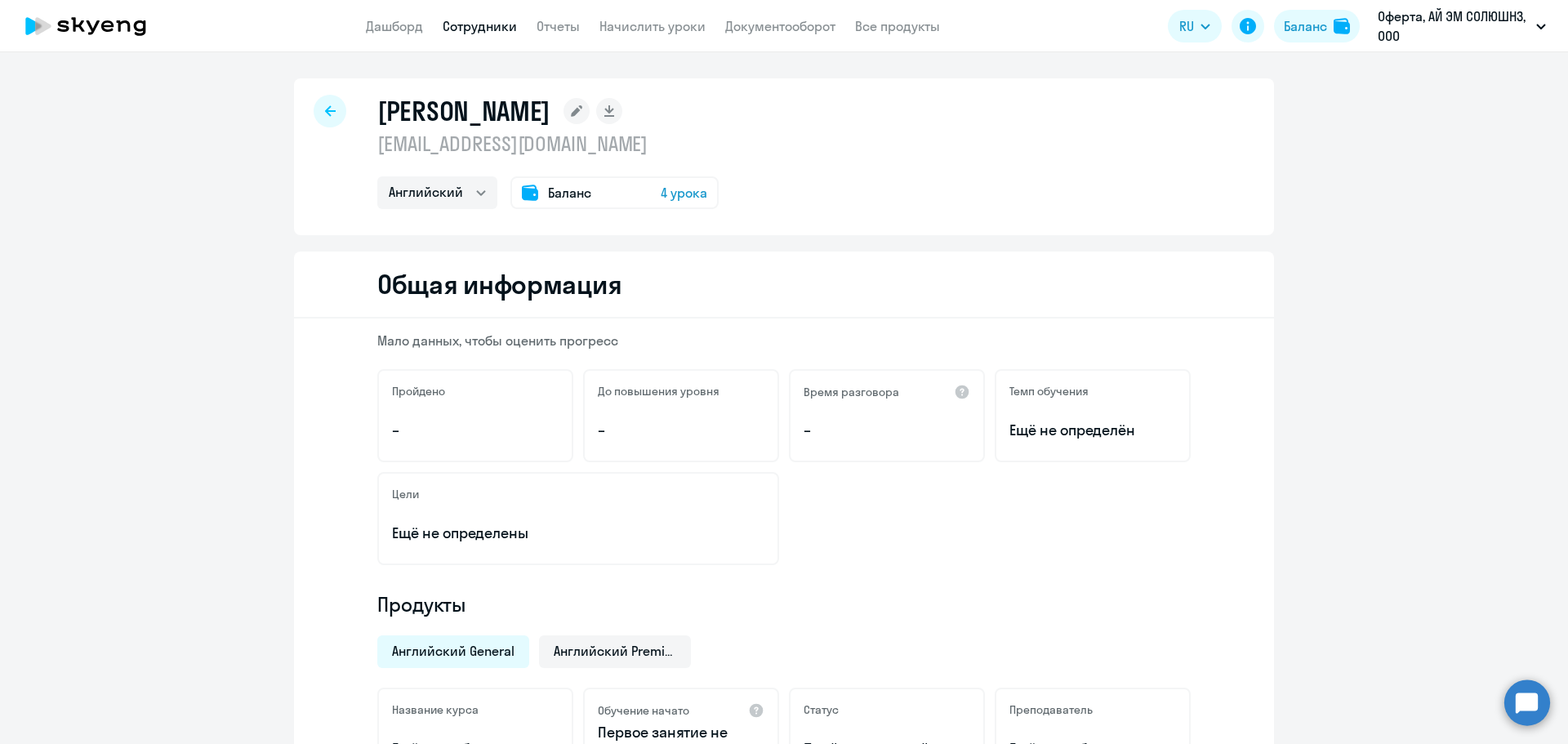
click at [325, 107] on icon at bounding box center [330, 111] width 11 height 11
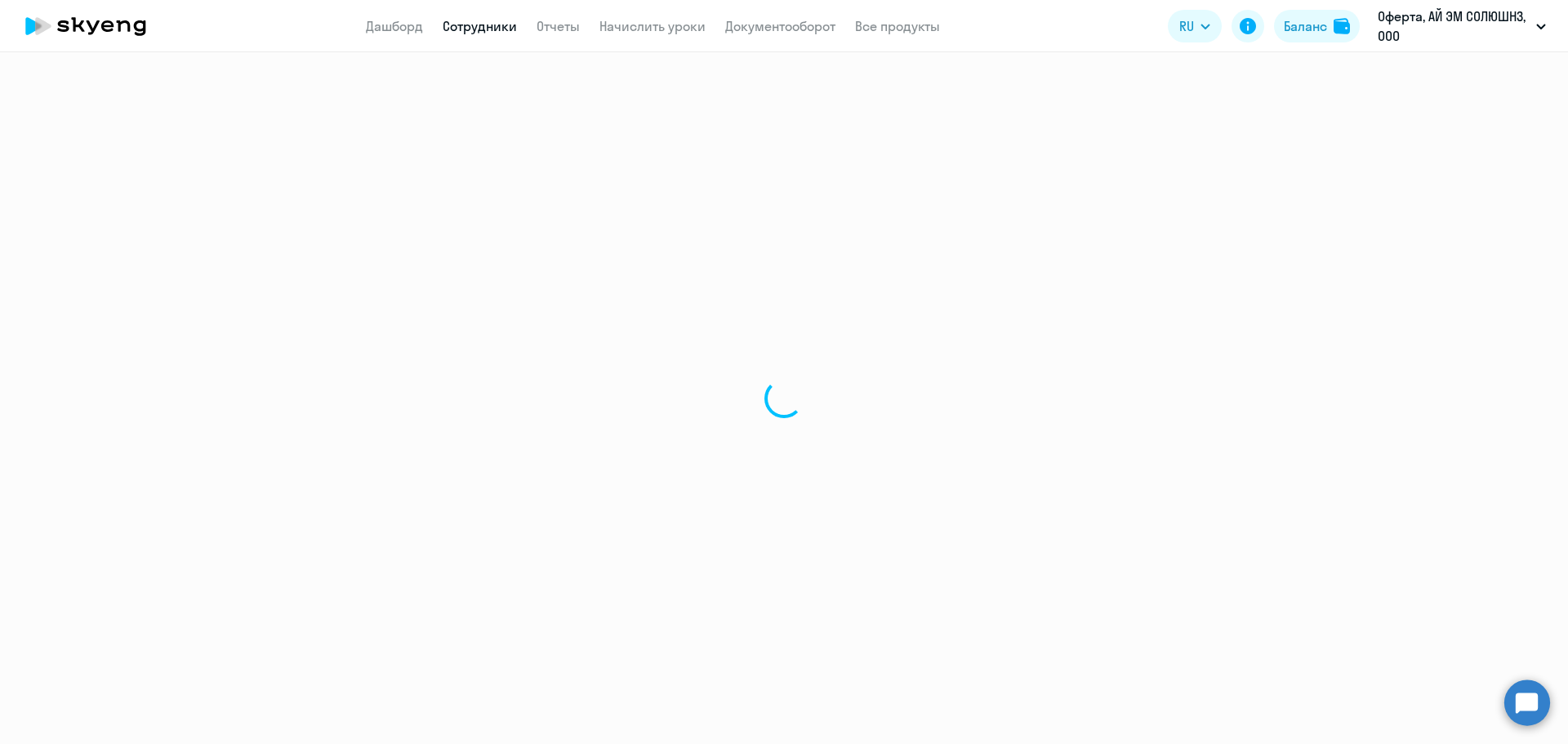
select select "30"
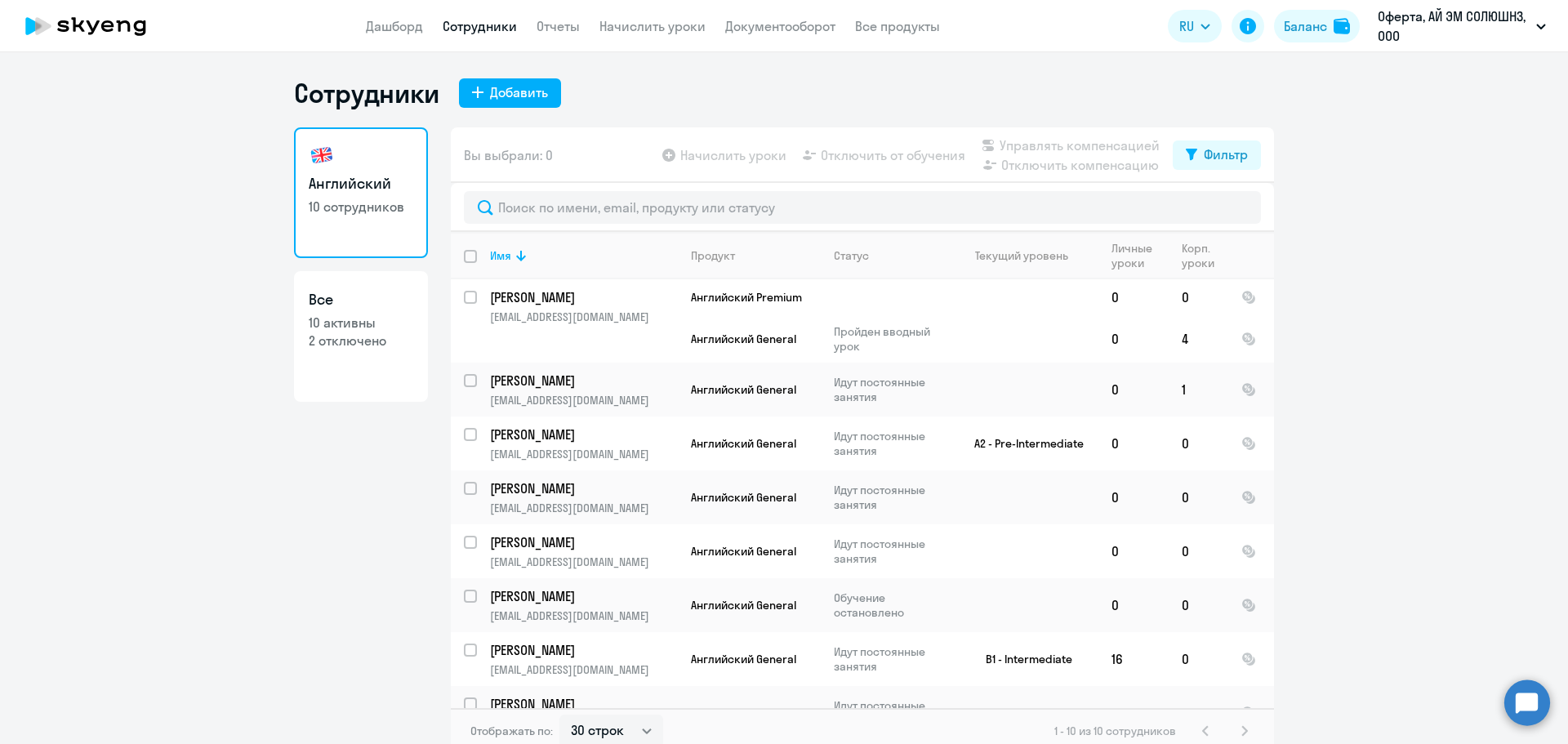
click at [639, 34] on app-menu-item-link "Начислить уроки" at bounding box center [652, 27] width 106 height 20
click at [642, 23] on link "Начислить уроки" at bounding box center [652, 27] width 106 height 16
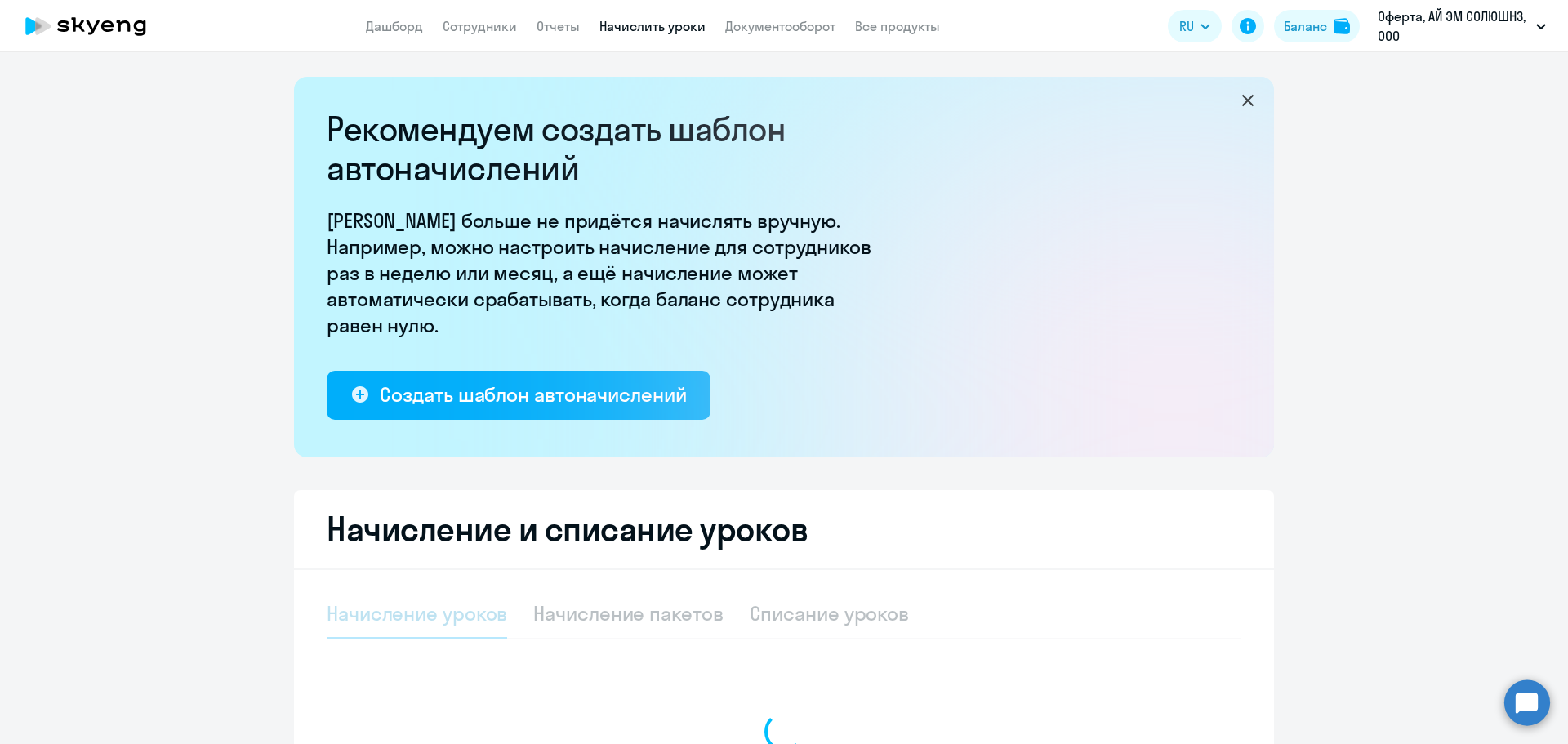
select select "10"
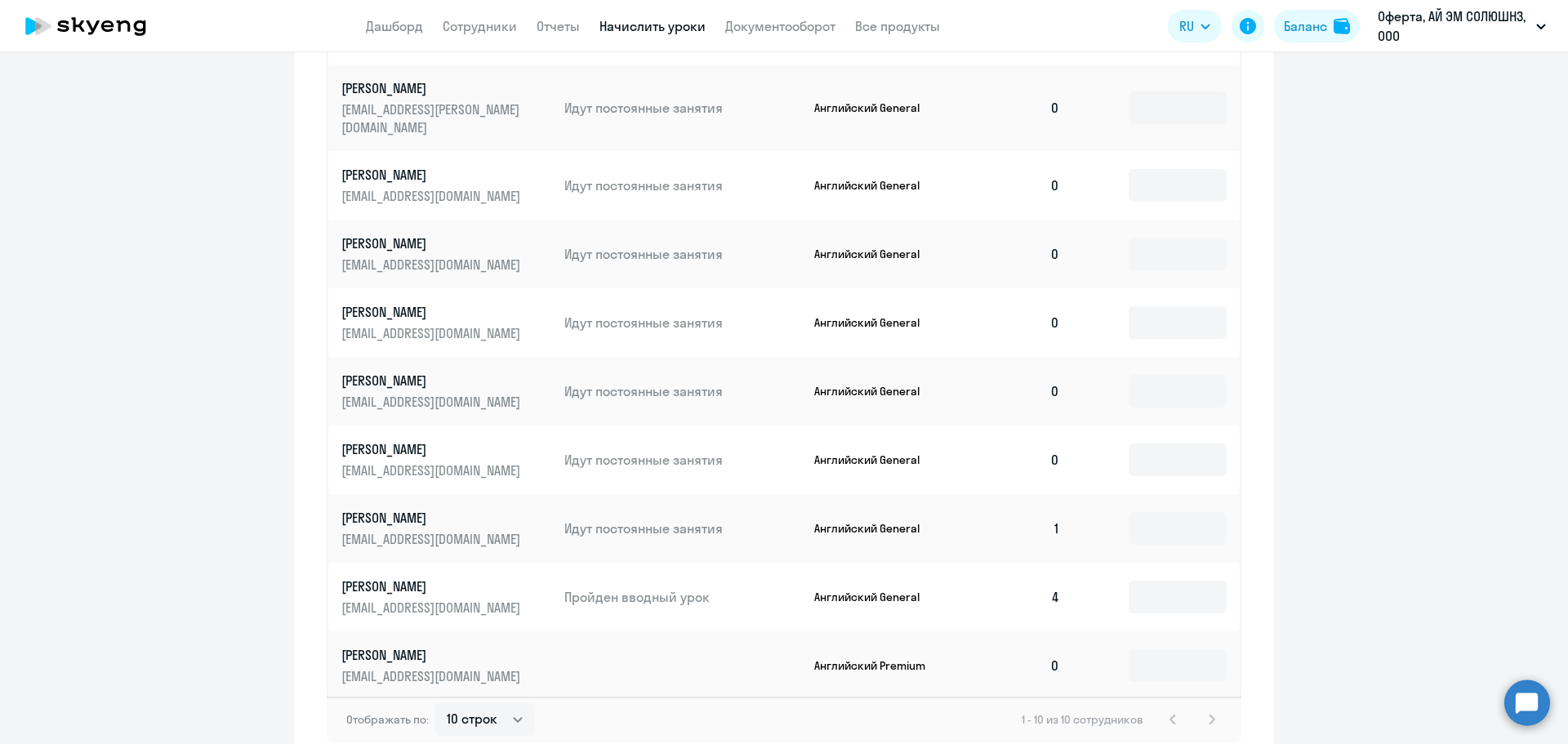
scroll to position [899, 0]
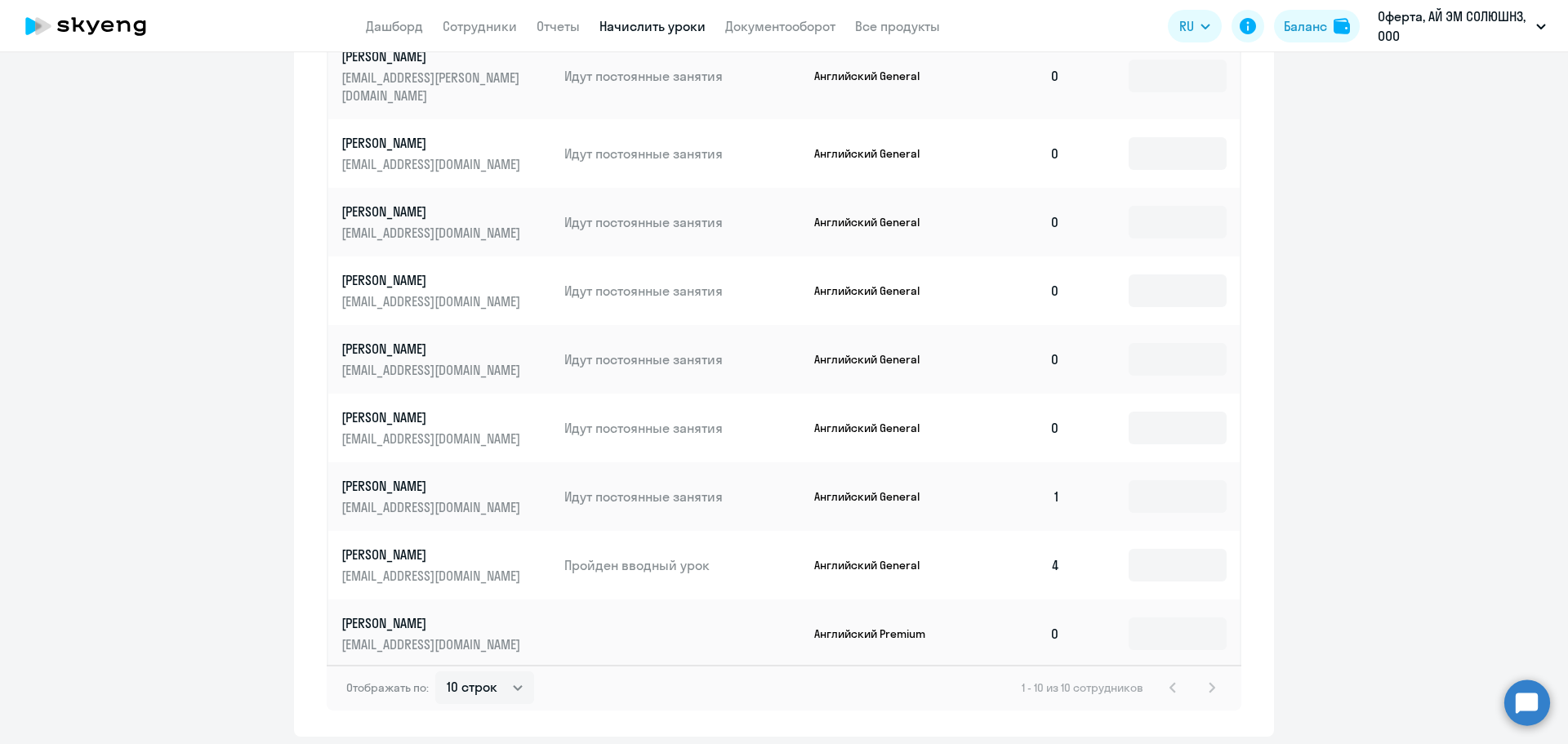
click at [865, 558] on p "Английский General" at bounding box center [875, 566] width 123 height 15
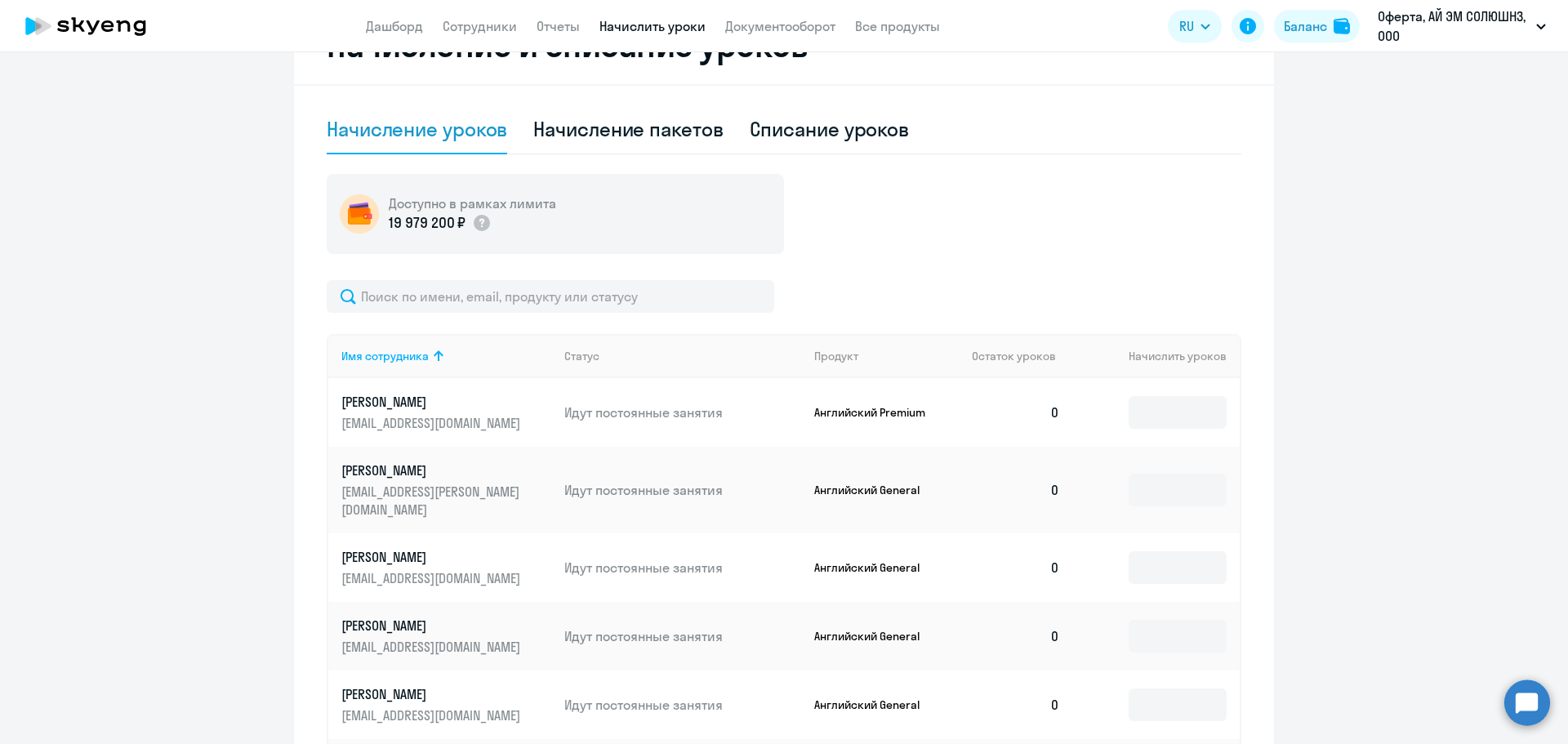
scroll to position [408, 0]
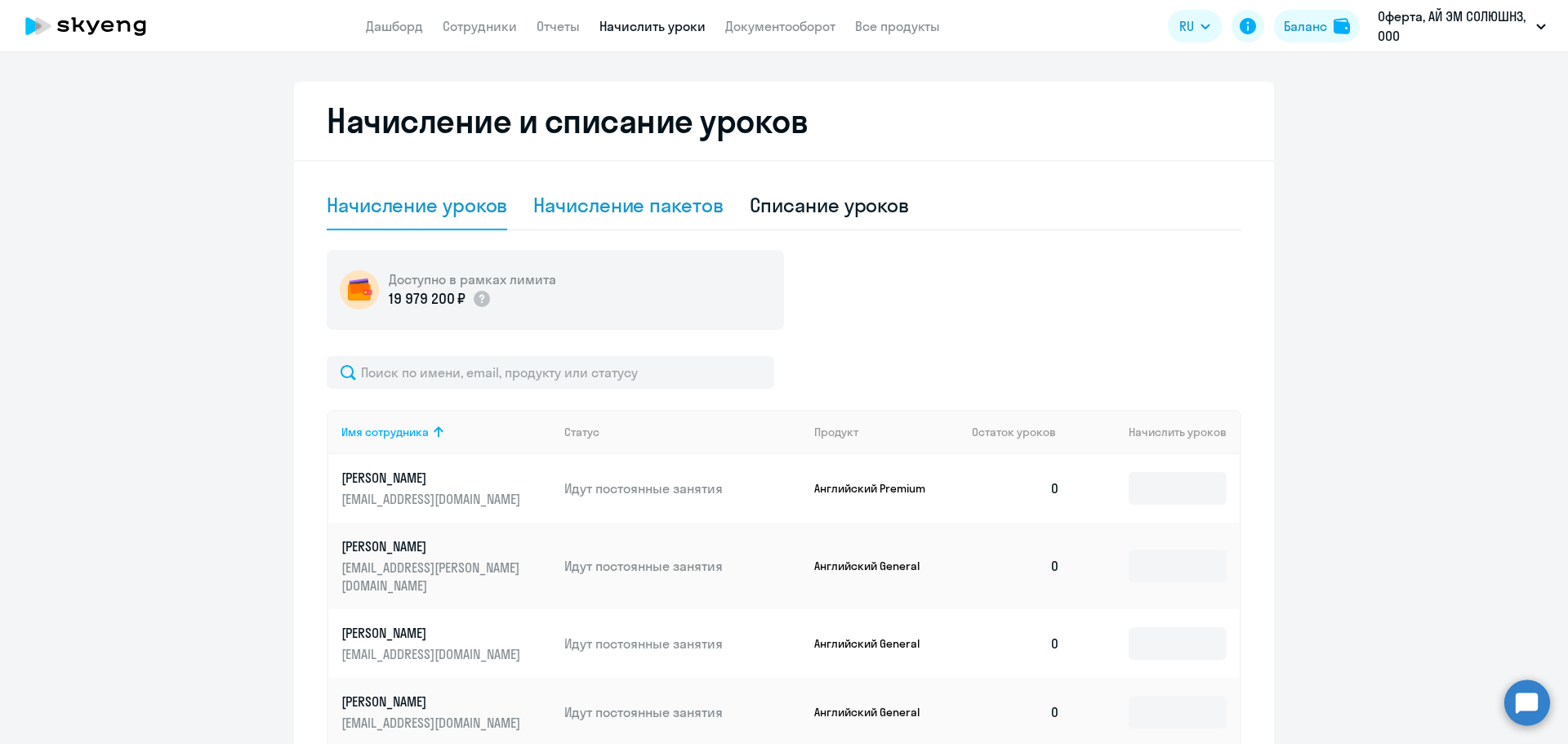
click at [653, 200] on div "Начисление пакетов" at bounding box center [628, 205] width 189 height 27
select select "10"
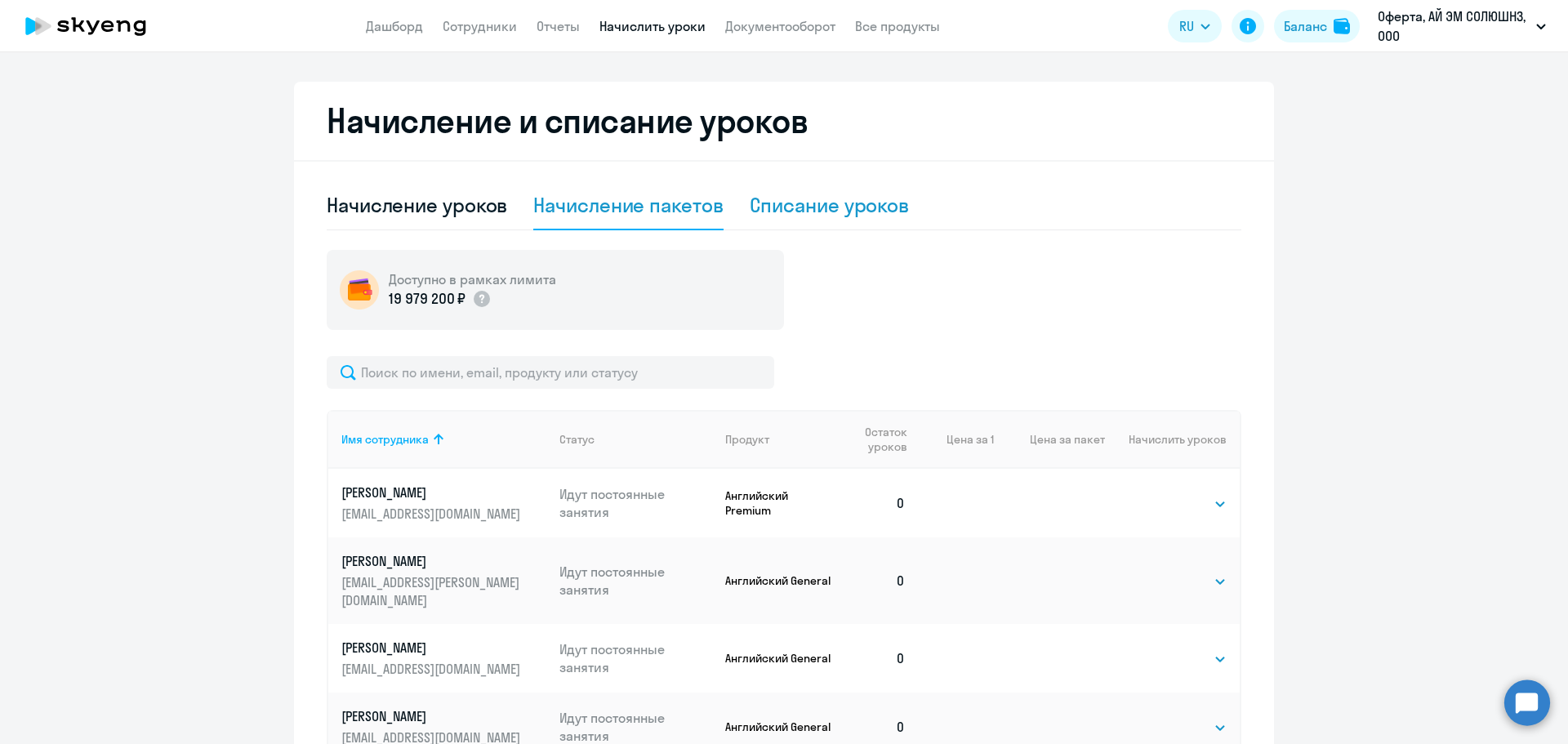
click at [840, 206] on div "Списание уроков" at bounding box center [829, 205] width 160 height 27
select select "10"
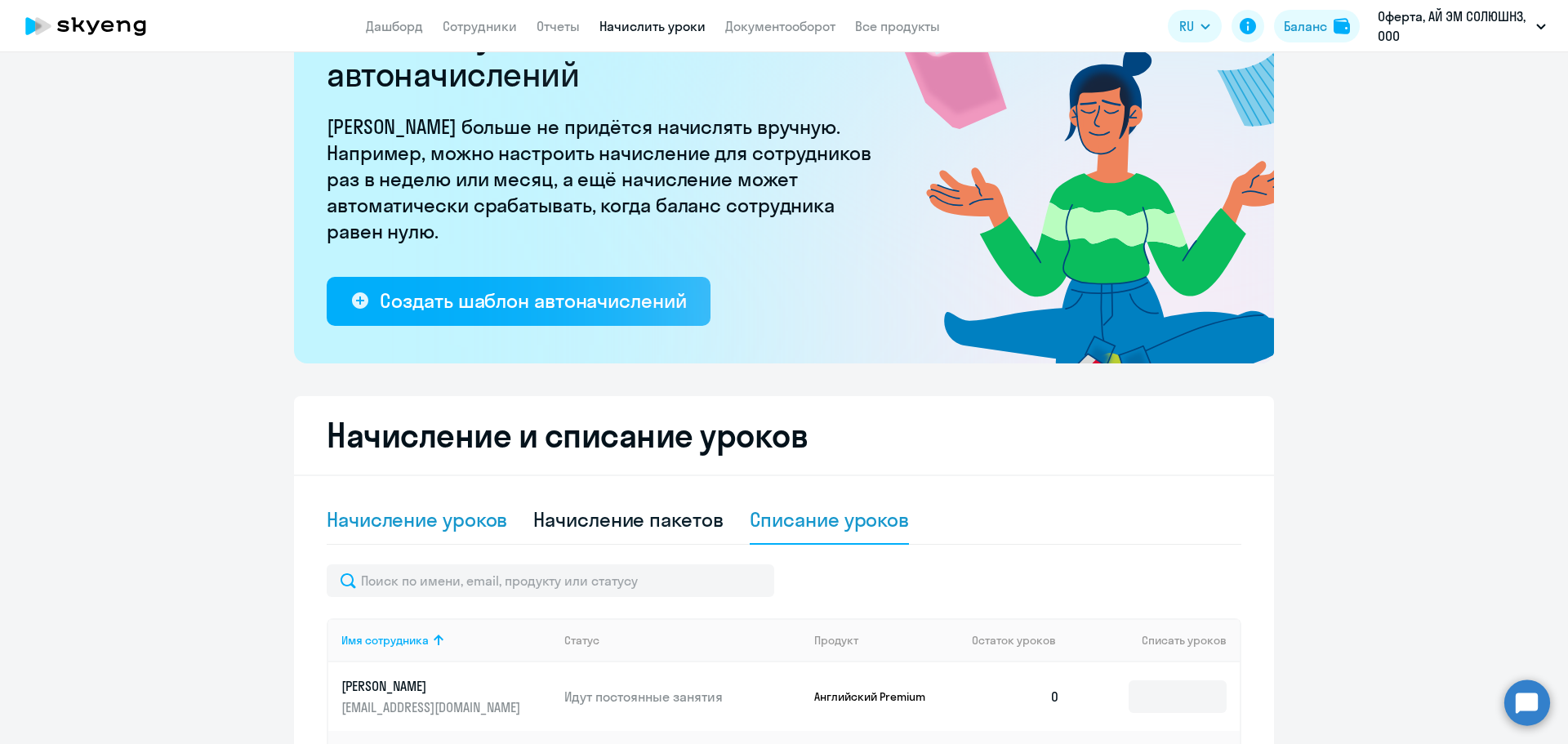
scroll to position [0, 0]
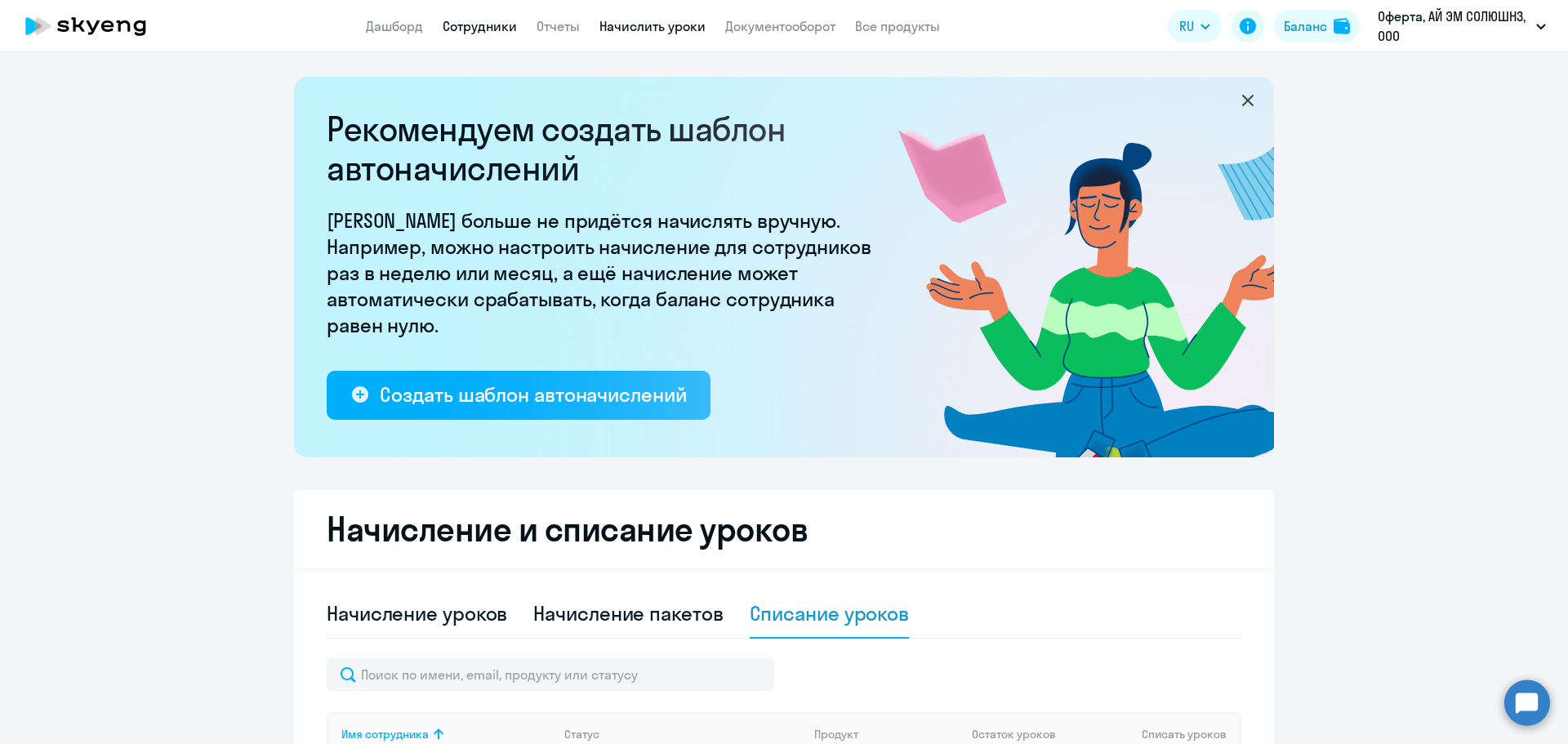
click at [465, 34] on link "Сотрудники" at bounding box center [479, 27] width 74 height 16
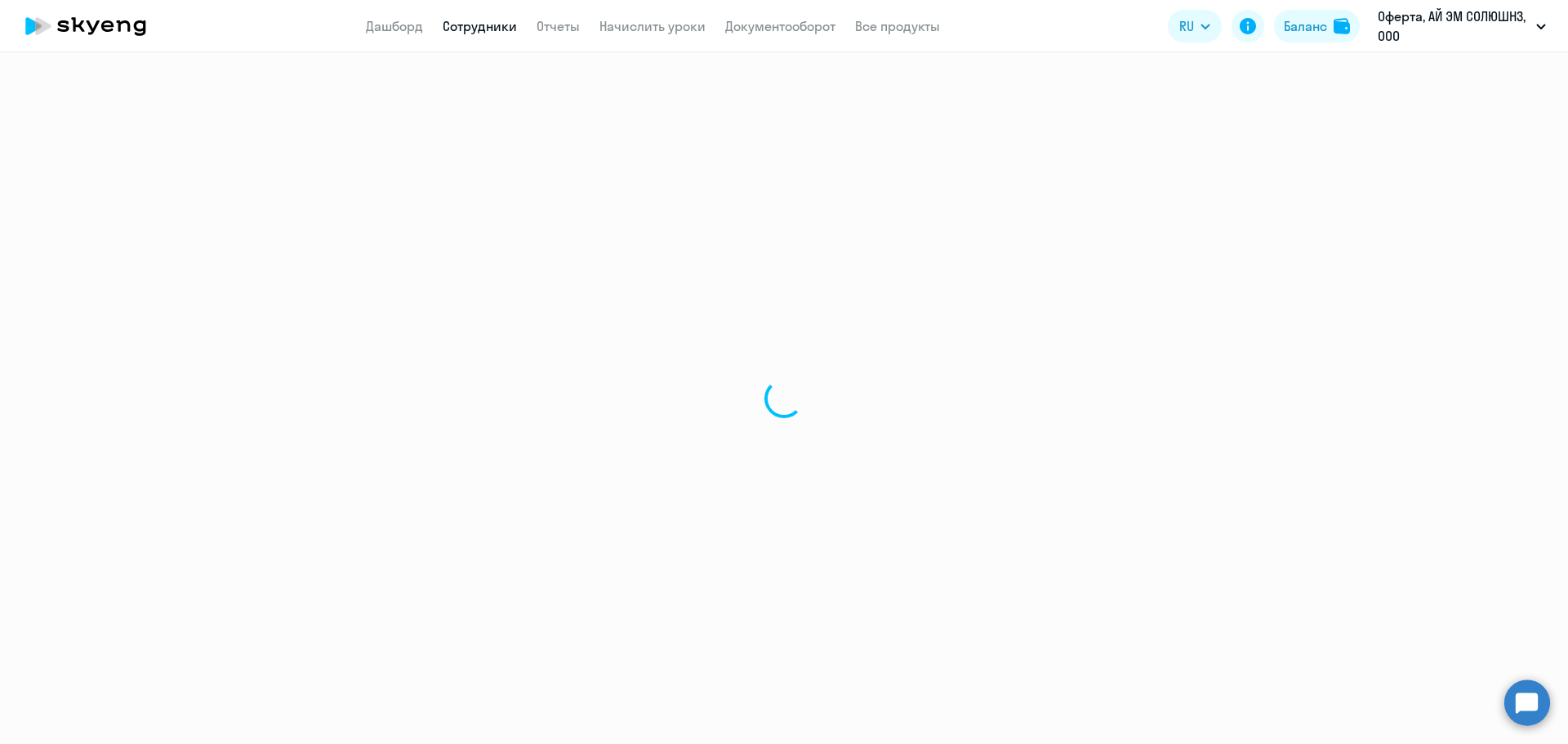
select select "30"
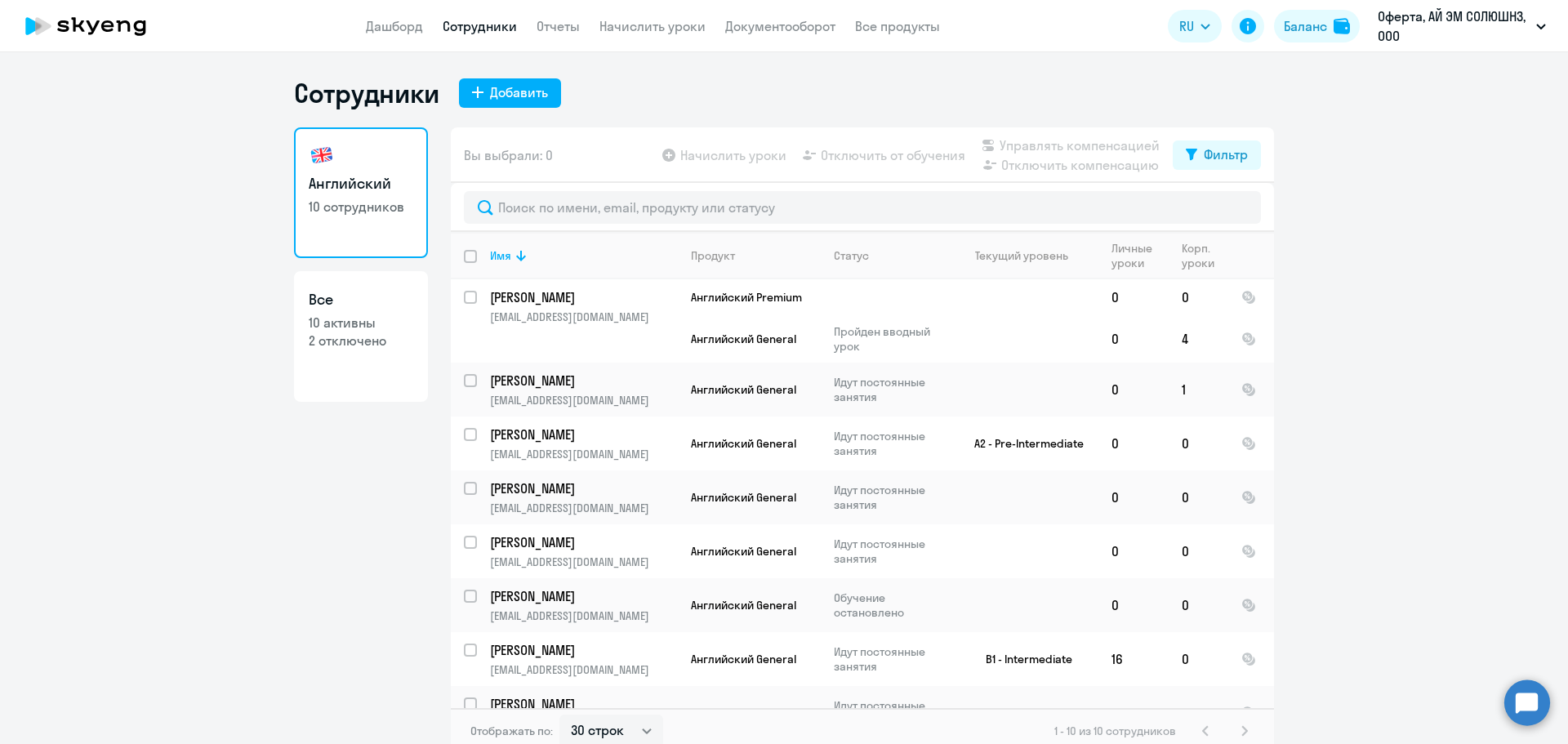
click at [1032, 141] on app-table-action-button "Управлять компенсацией" at bounding box center [1069, 145] width 181 height 19
click at [464, 259] on input "deselect all" at bounding box center [480, 266] width 33 height 33
checkbox input "true"
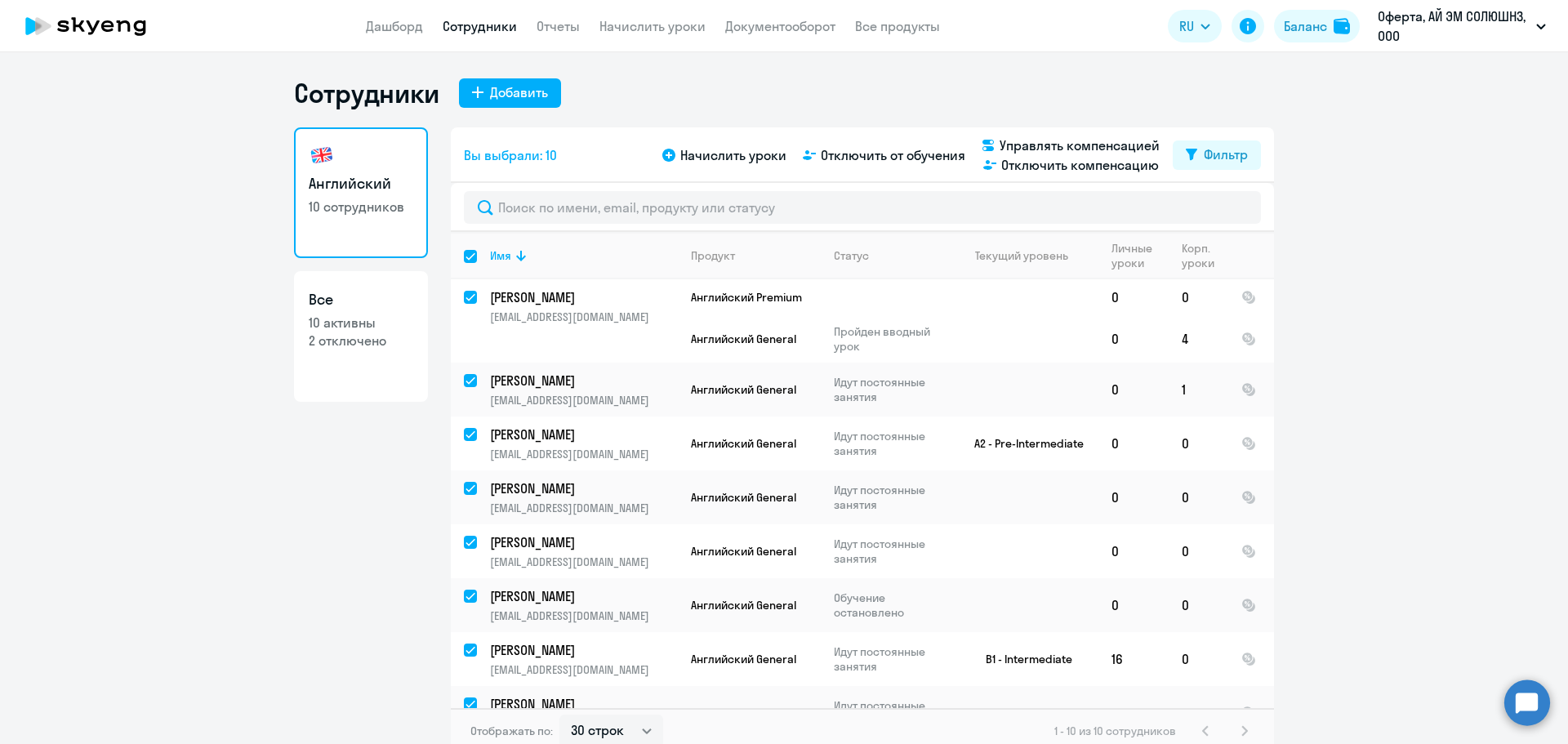
checkbox input "true"
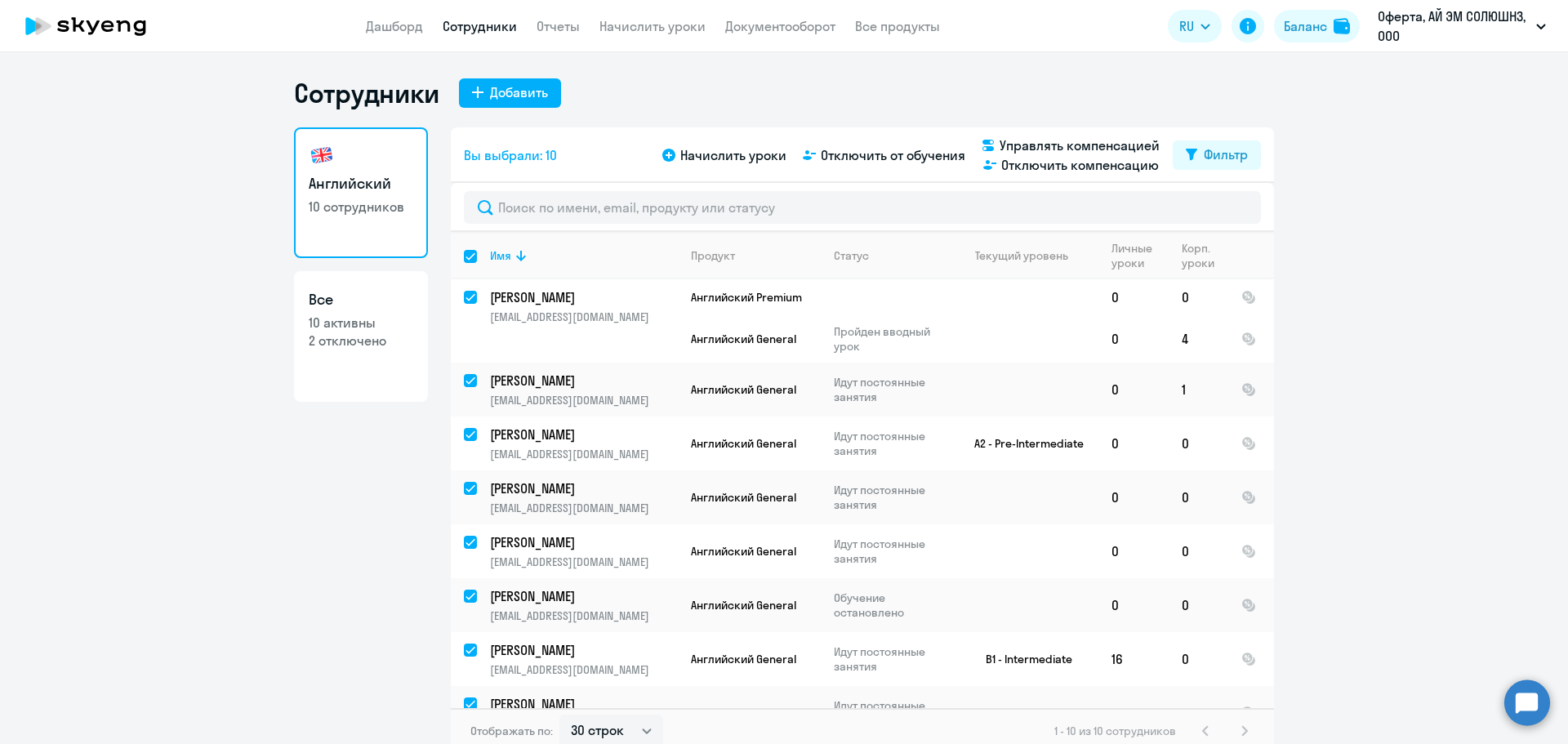
checkbox input "true"
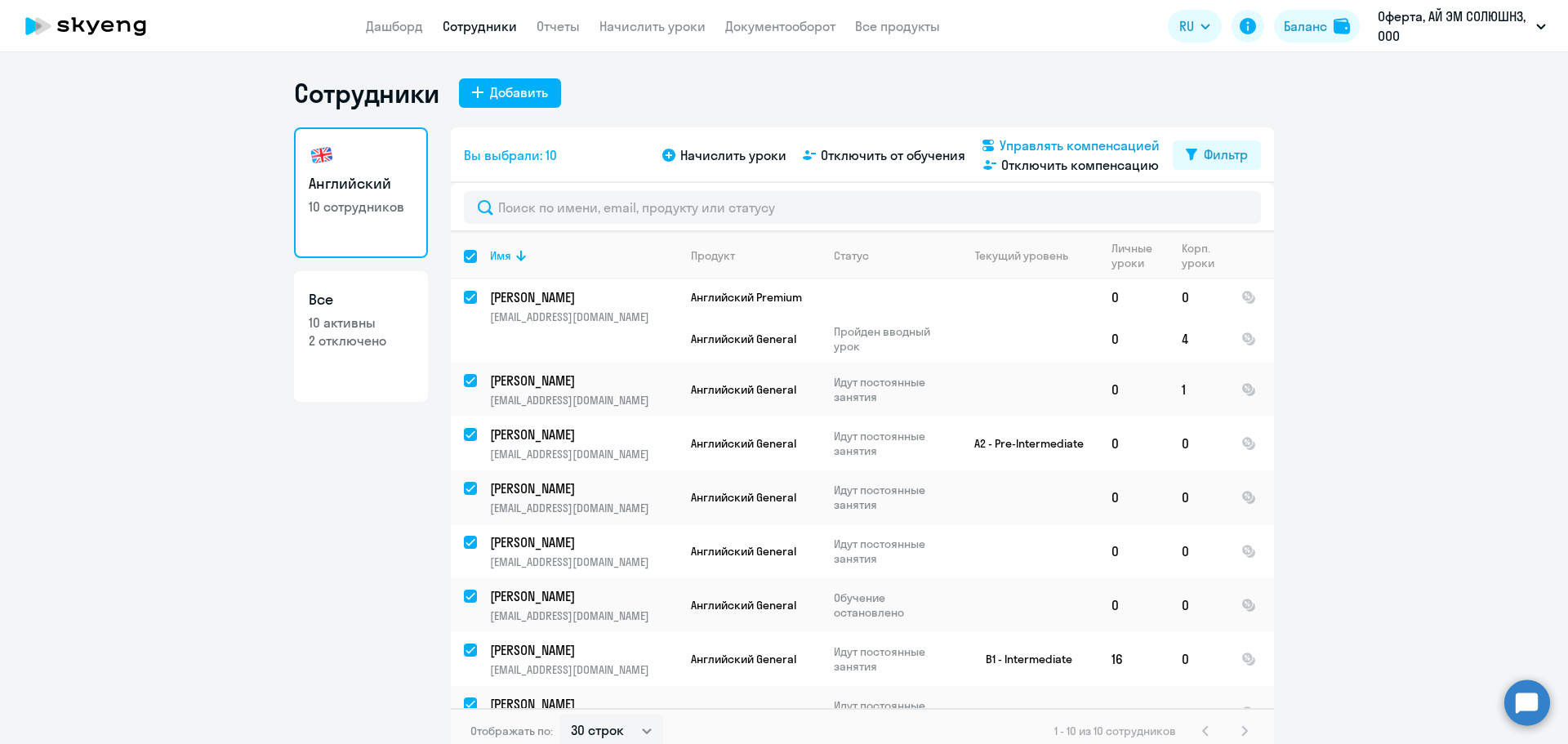
click at [1032, 146] on span "Управлять компенсацией" at bounding box center [1079, 145] width 160 height 19
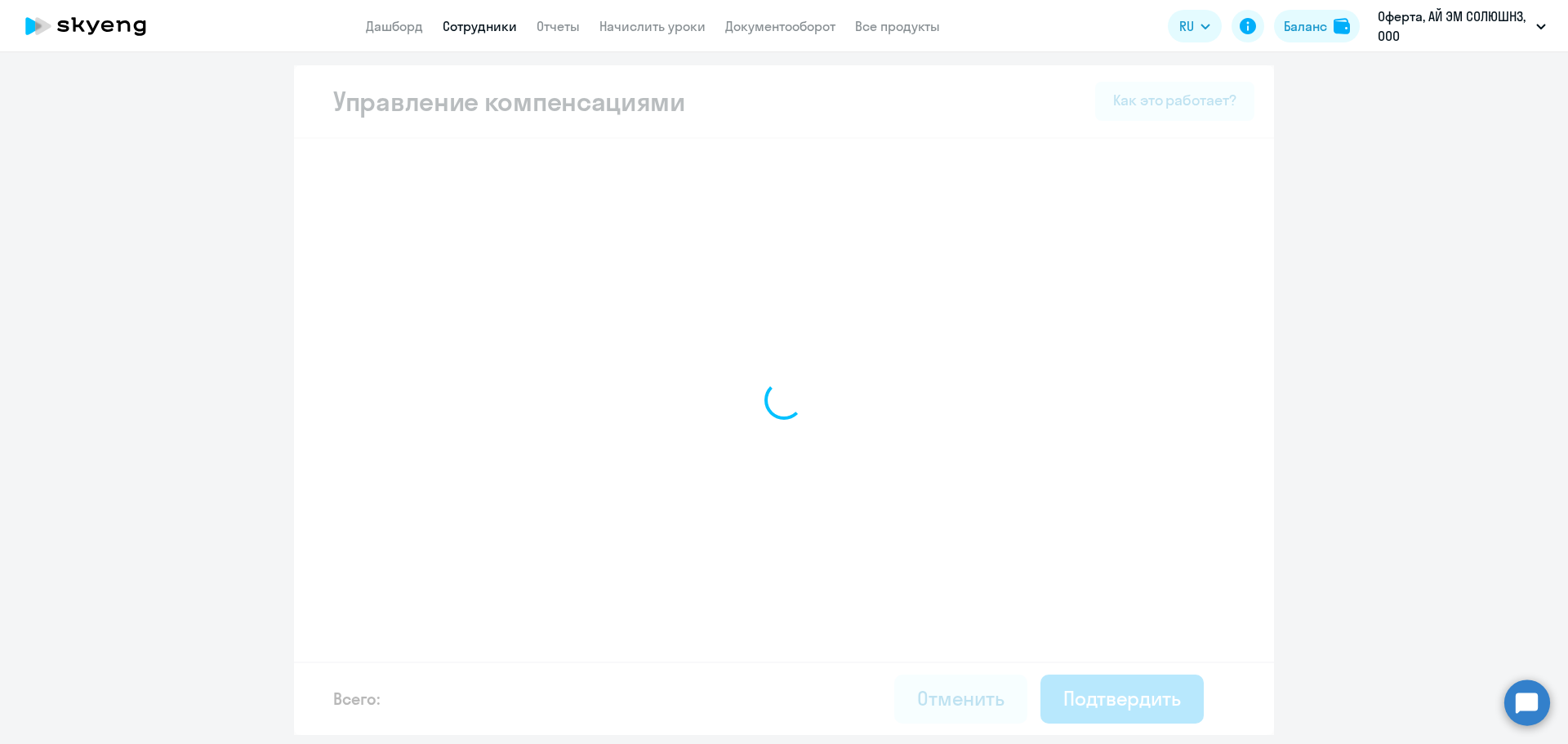
select select "MONTHLY"
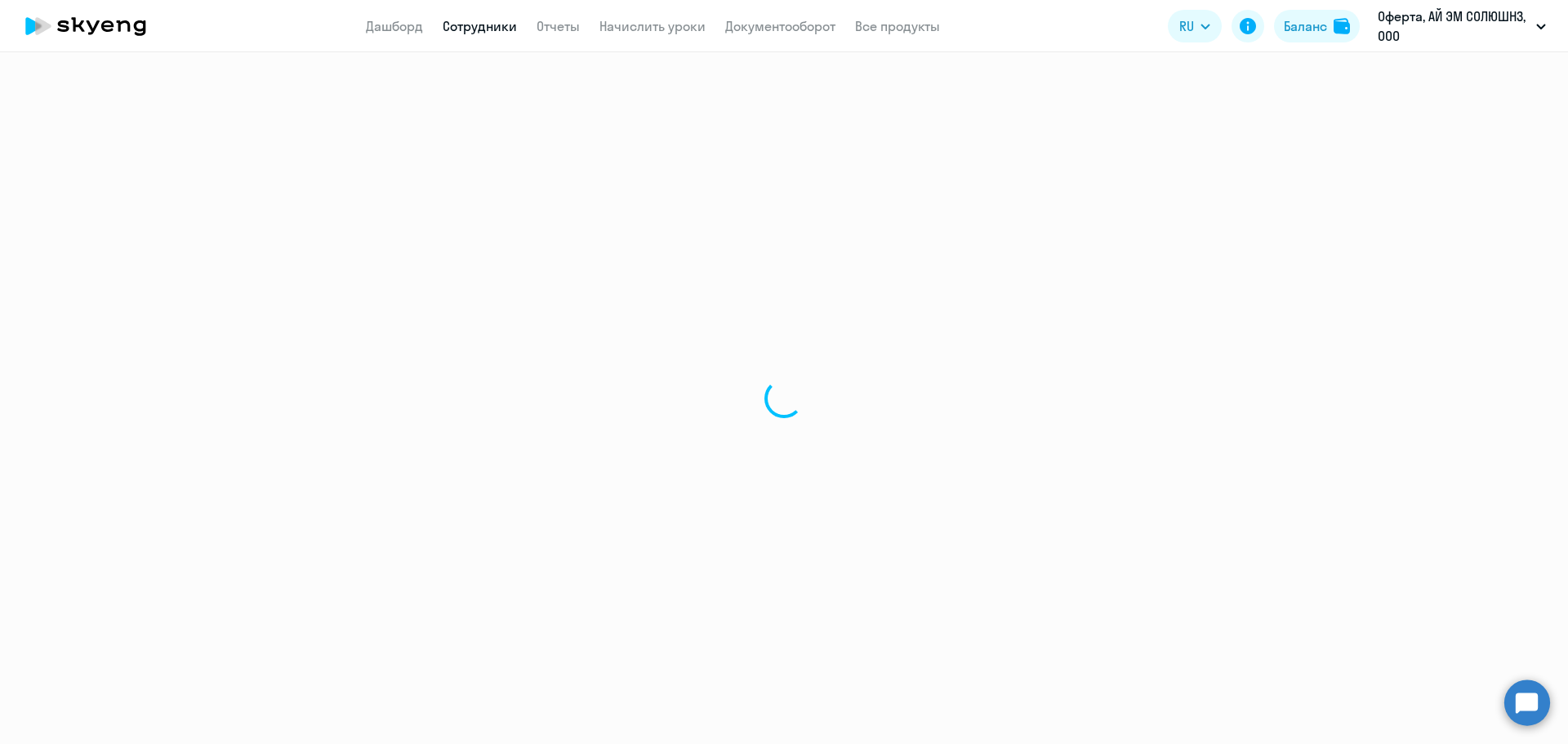
select select "30"
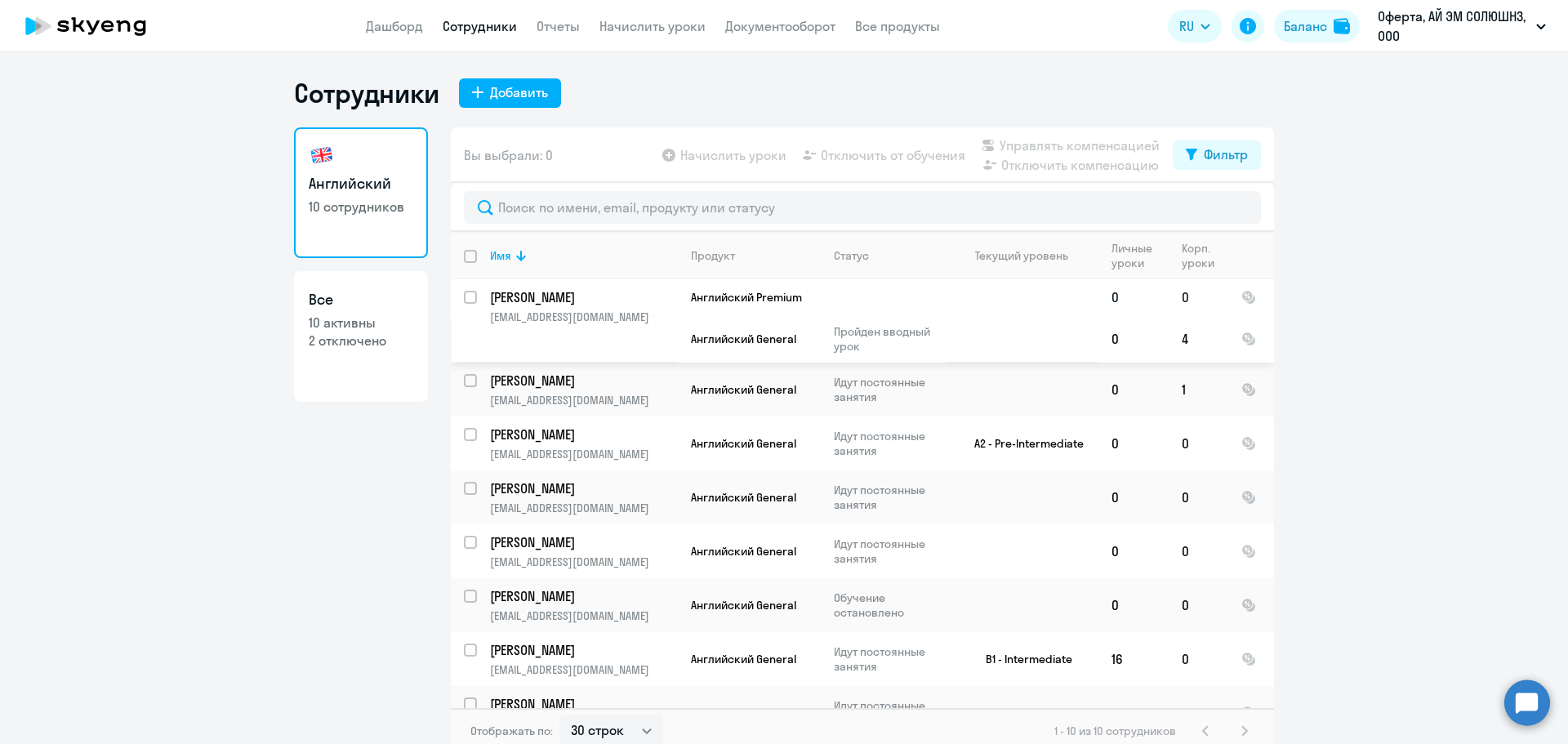
click at [466, 299] on input "select row 58701" at bounding box center [480, 307] width 33 height 33
checkbox input "true"
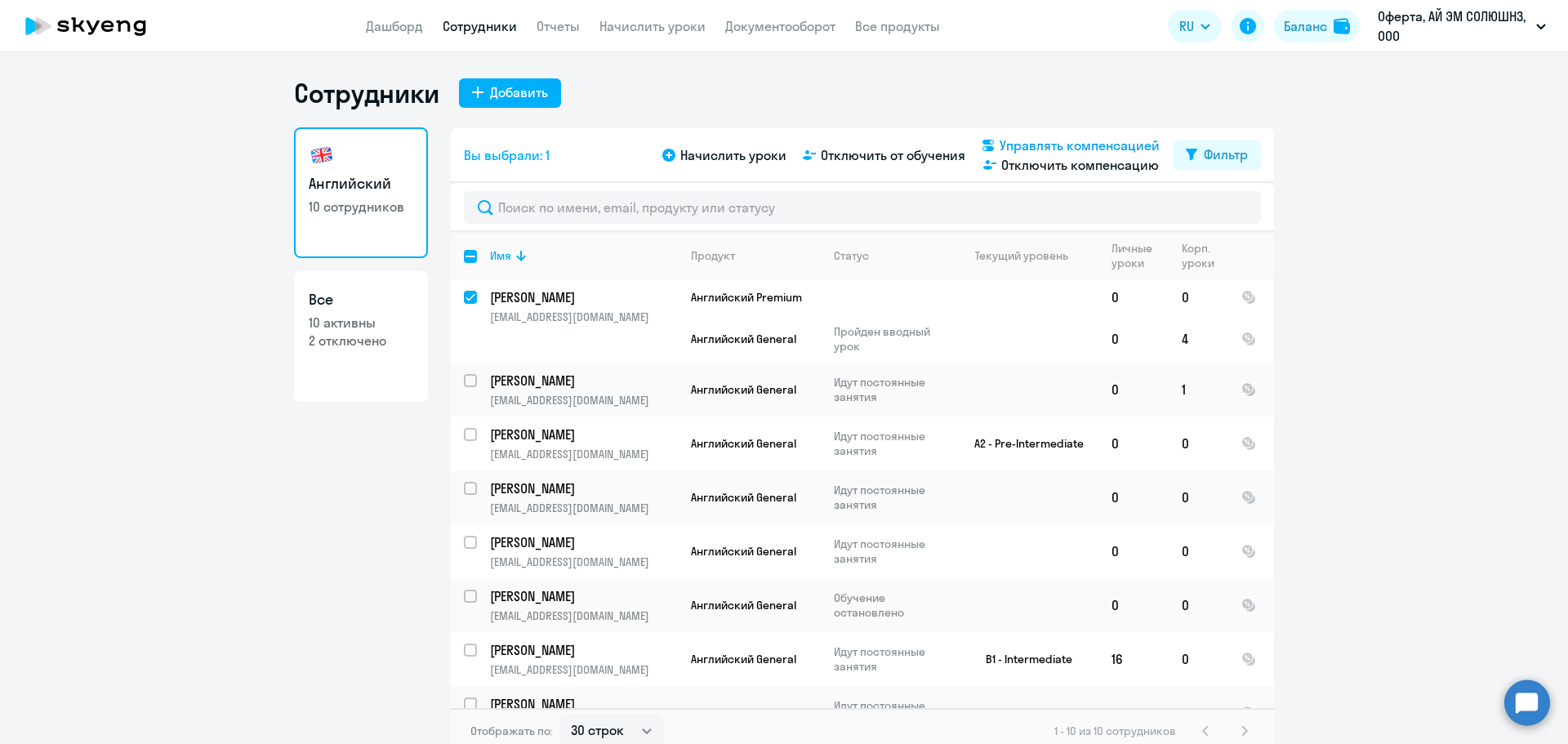
click at [1043, 147] on span "Управлять компенсацией" at bounding box center [1079, 145] width 160 height 19
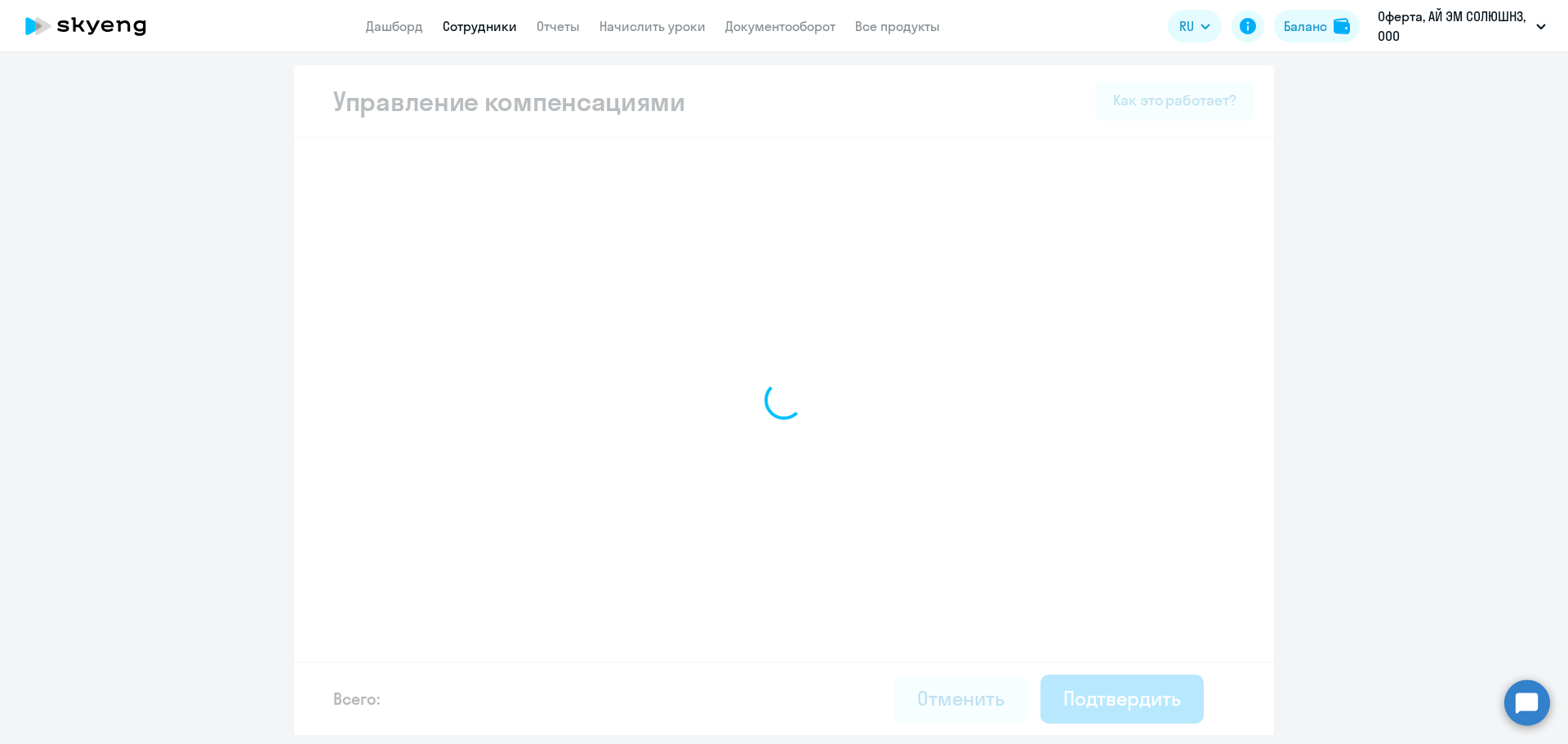
select select "MONTHLY"
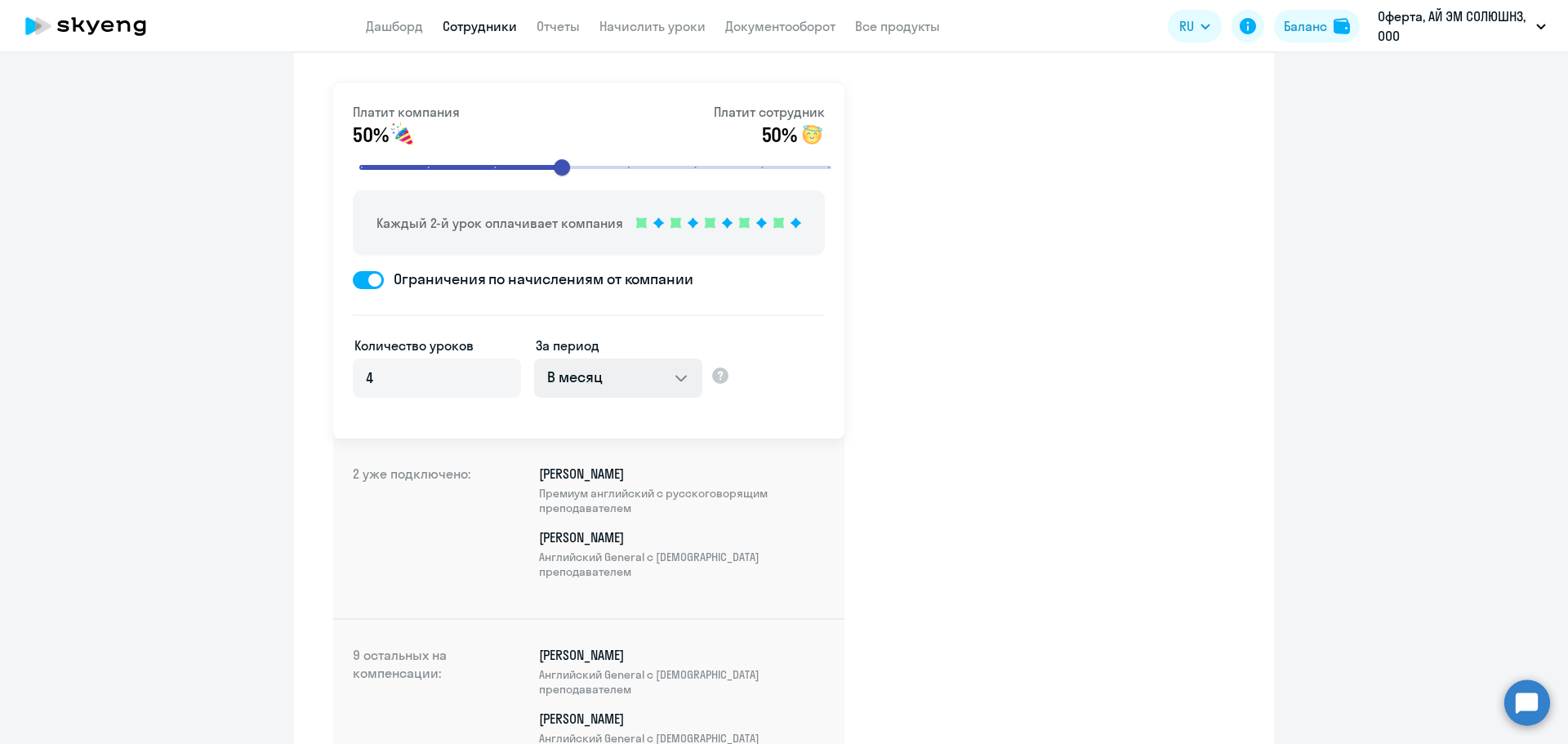
scroll to position [81, 0]
click at [636, 485] on p "[PERSON_NAME] Премиум [DEMOGRAPHIC_DATA] с русскоговорящим преподавателем" at bounding box center [682, 493] width 285 height 50
click at [1522, 709] on circle at bounding box center [1527, 703] width 46 height 46
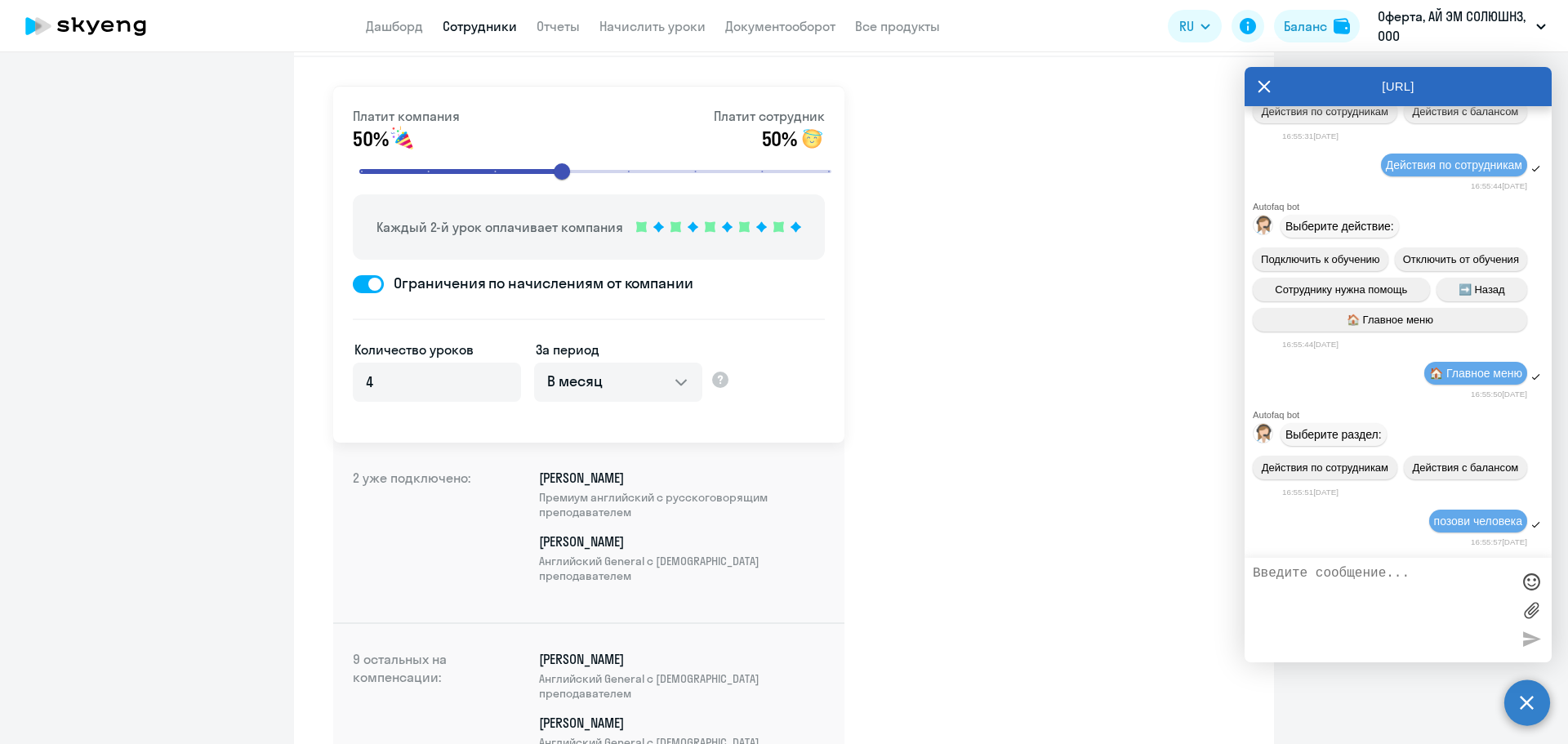
scroll to position [571, 0]
click at [1009, 476] on div "Платит компания 50% Платит сотрудник 50% Каждый 2-й урок оплачивает компания Ог…" at bounding box center [783, 709] width 980 height 1305
click at [788, 123] on p "Платит сотрудник" at bounding box center [768, 115] width 111 height 19
drag, startPoint x: 797, startPoint y: 139, endPoint x: 812, endPoint y: 150, distance: 18.6
click at [799, 139] on img at bounding box center [811, 138] width 27 height 27
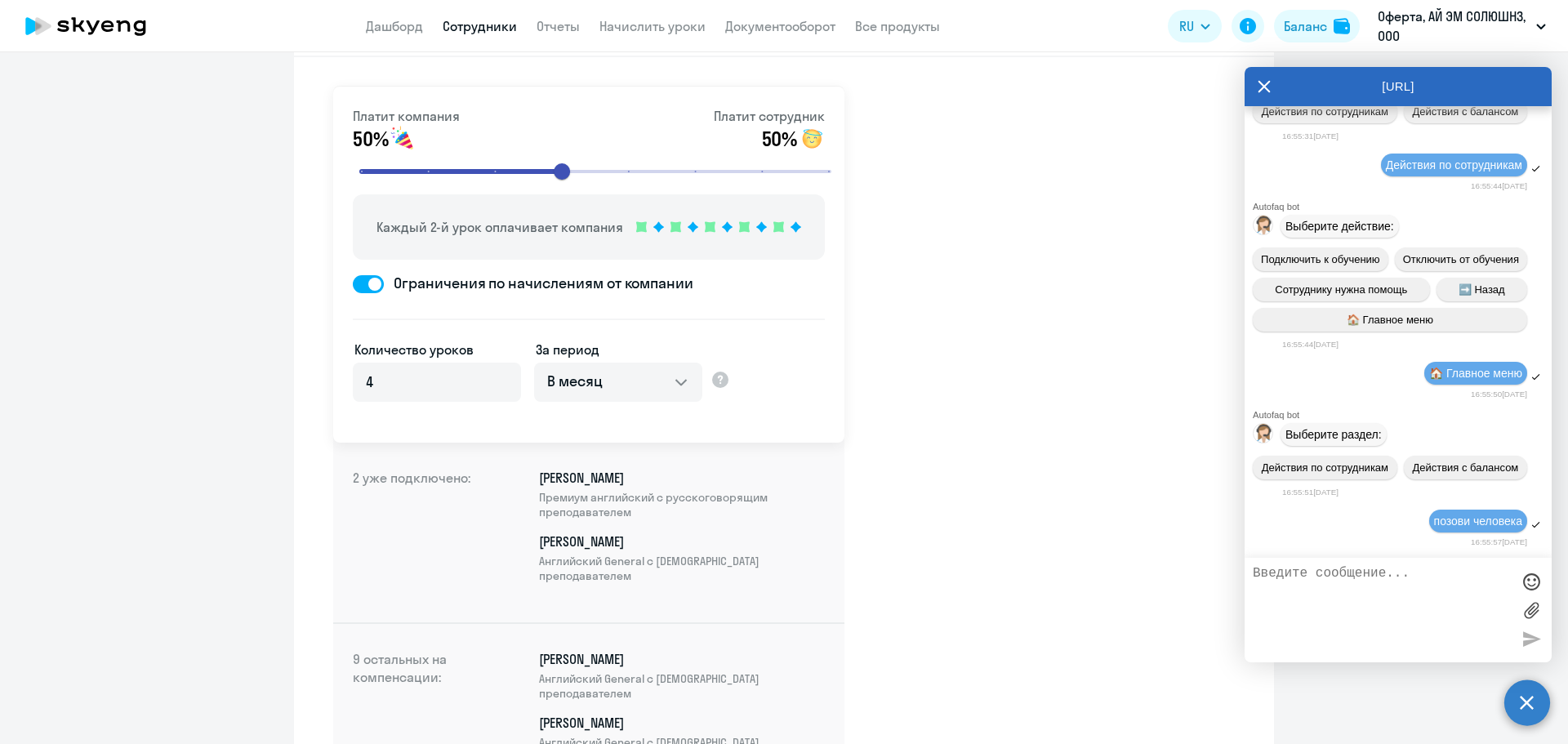
click at [1507, 695] on circle at bounding box center [1527, 703] width 46 height 46
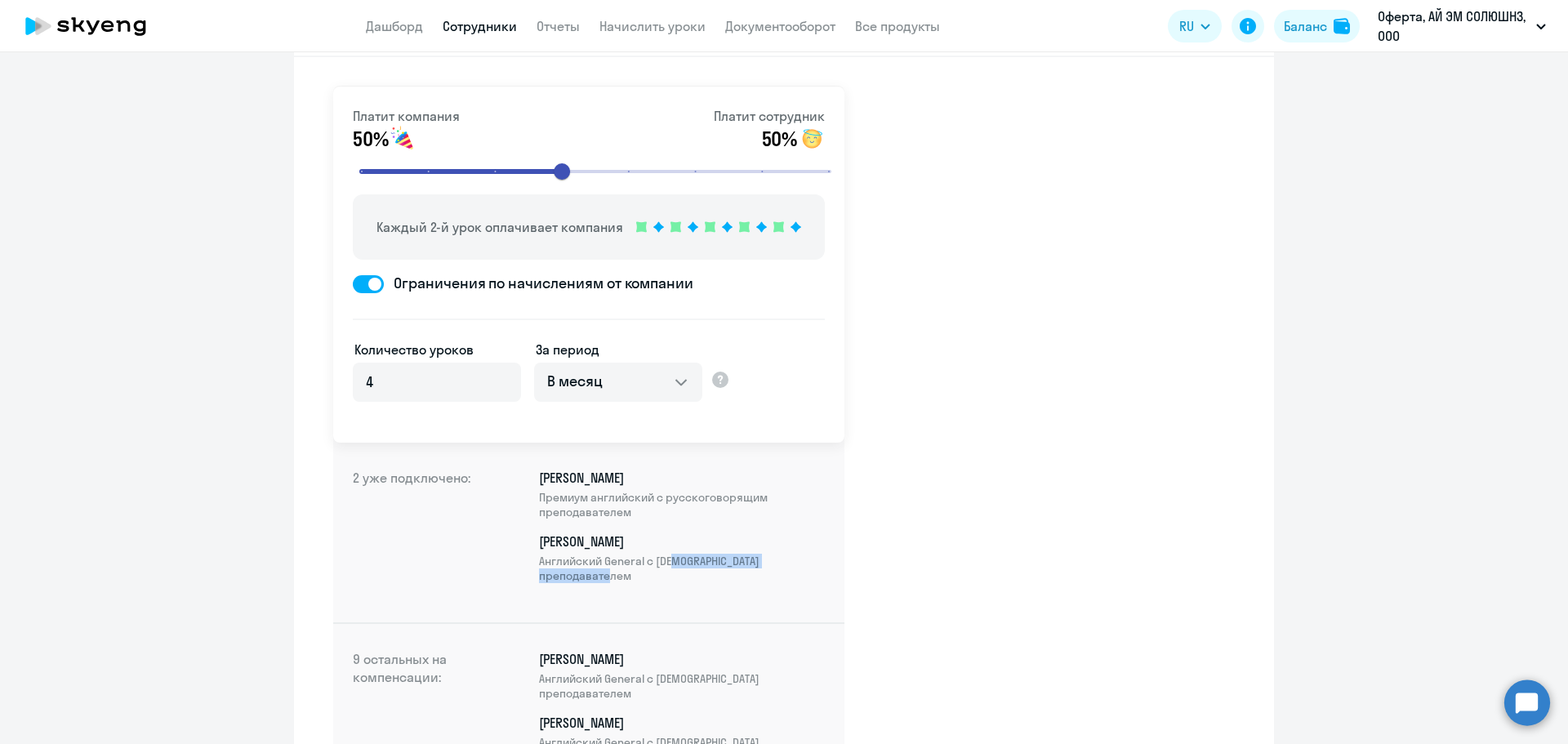
drag, startPoint x: 672, startPoint y: 560, endPoint x: 720, endPoint y: 567, distance: 48.5
click at [720, 567] on span "Английский General с [DEMOGRAPHIC_DATA] преподавателем" at bounding box center [682, 568] width 285 height 29
click at [517, 233] on p "Каждый 2-й урок оплачивает компания" at bounding box center [499, 226] width 247 height 19
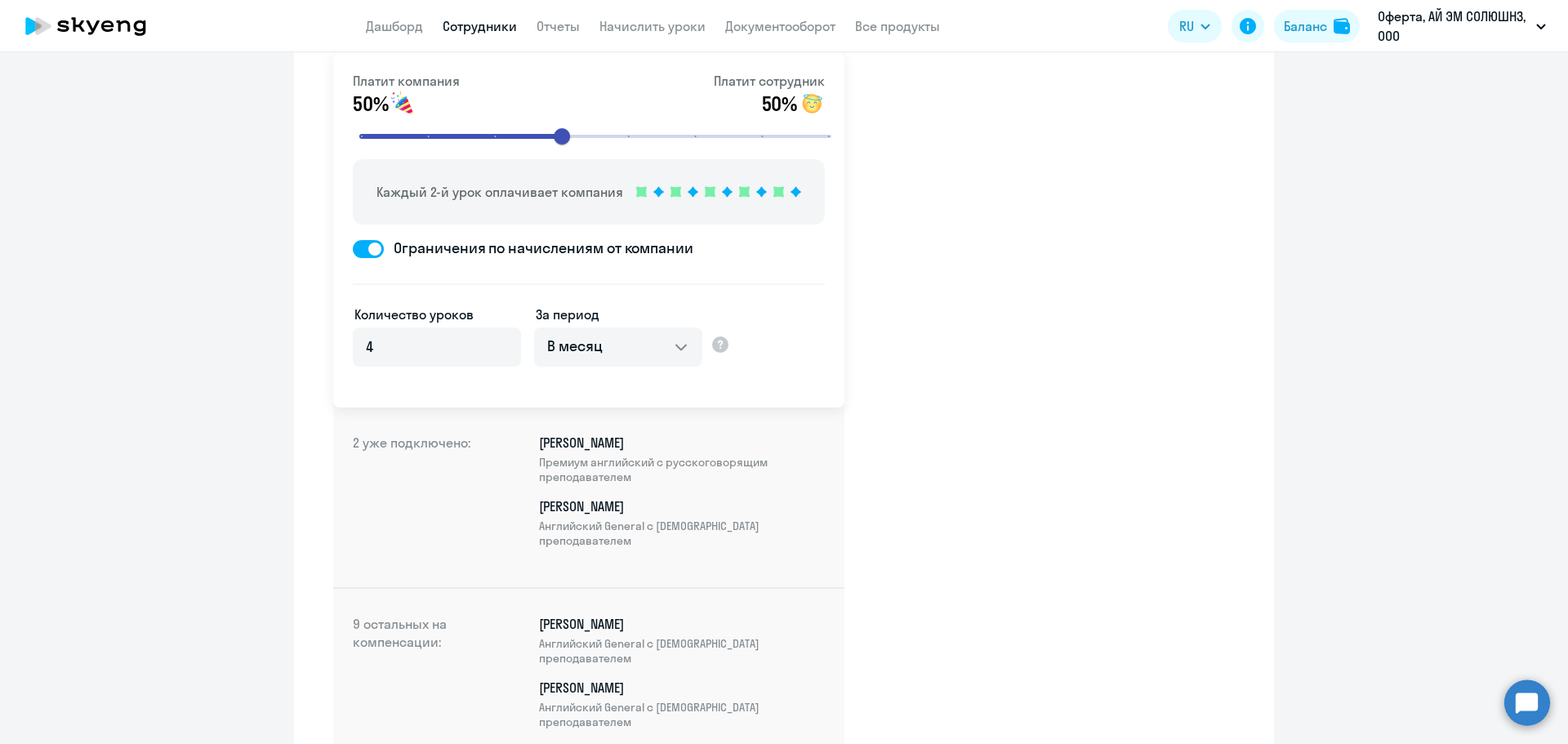
scroll to position [0, 0]
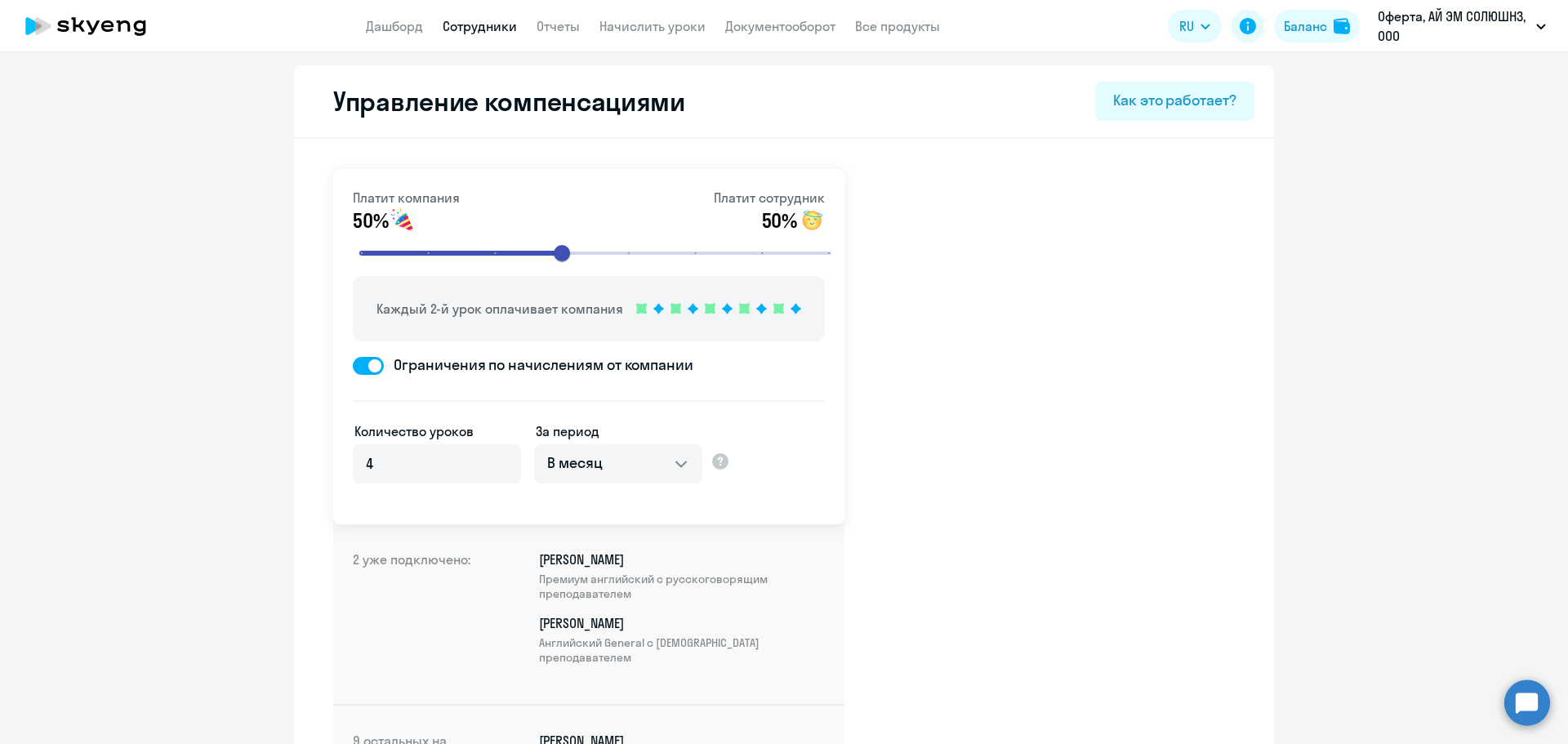
click at [613, 596] on span "Премиум английский с русскоговорящим преподавателем" at bounding box center [682, 587] width 285 height 29
click at [625, 572] on span "Премиум английский с русскоговорящим преподавателем" at bounding box center [682, 587] width 285 height 29
click at [582, 623] on p "[PERSON_NAME] Английский General с [DEMOGRAPHIC_DATA] преподавателем" at bounding box center [682, 639] width 285 height 50
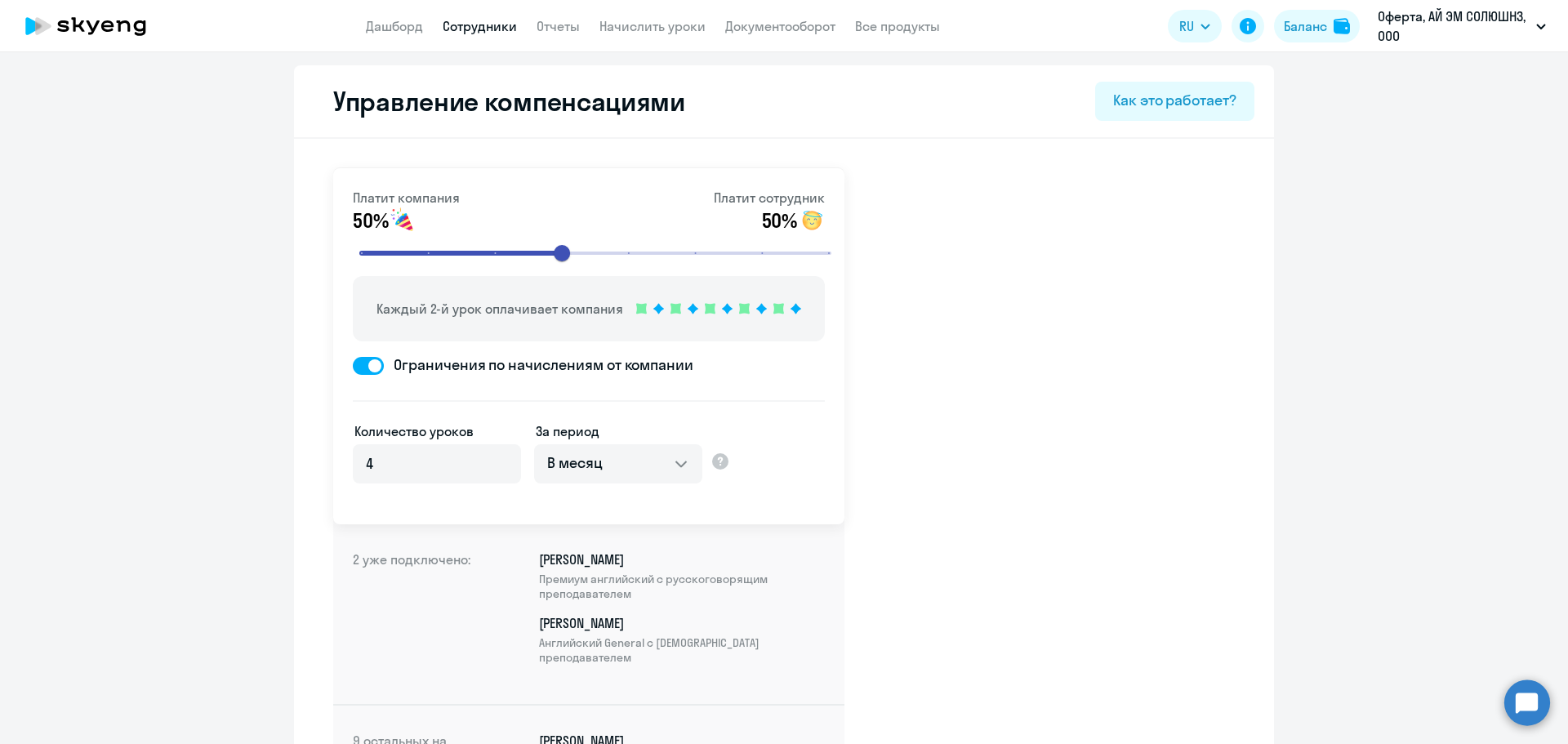
click at [475, 26] on link "Сотрудники" at bounding box center [479, 27] width 74 height 16
select select "30"
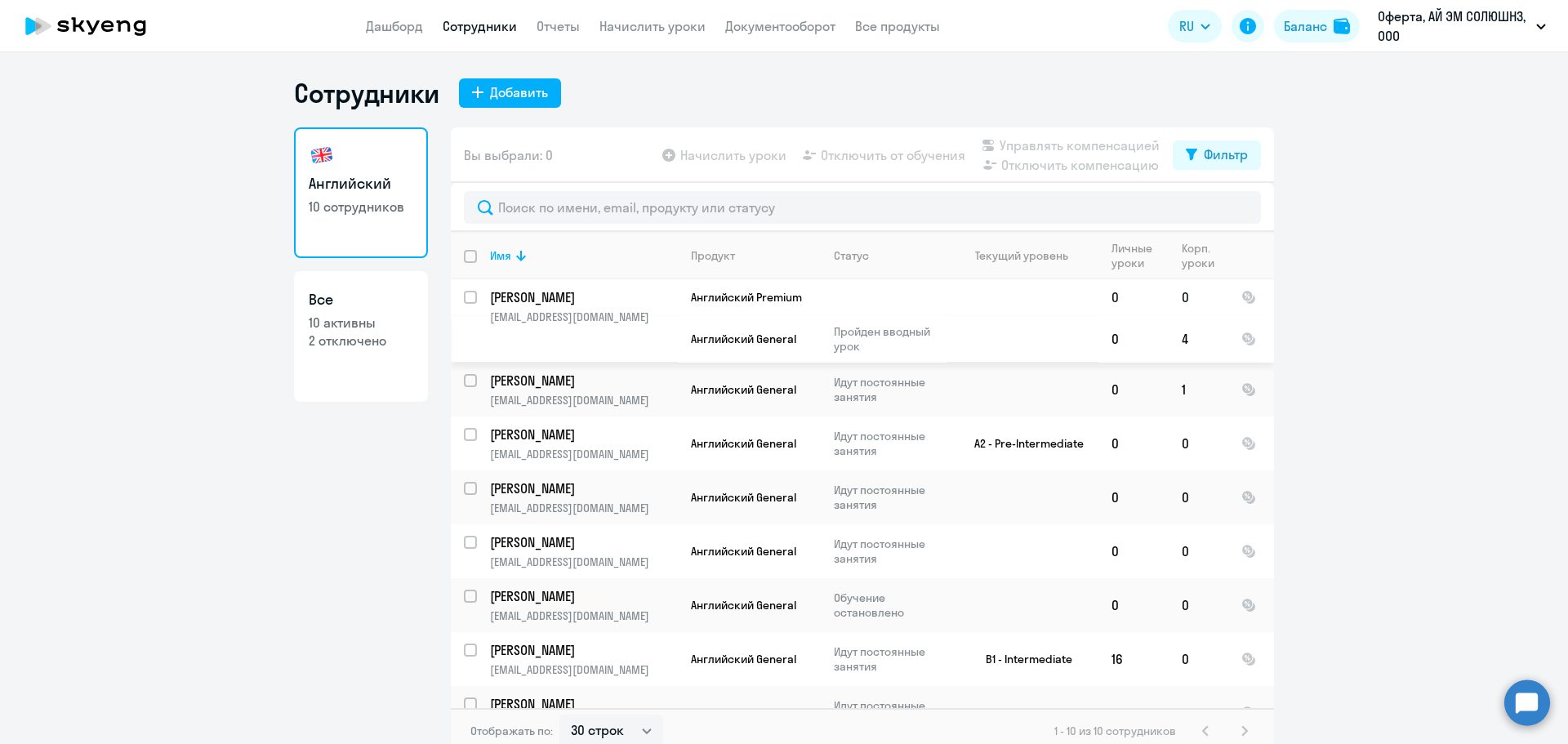
click at [469, 297] on input "select row 58701" at bounding box center [480, 307] width 33 height 33
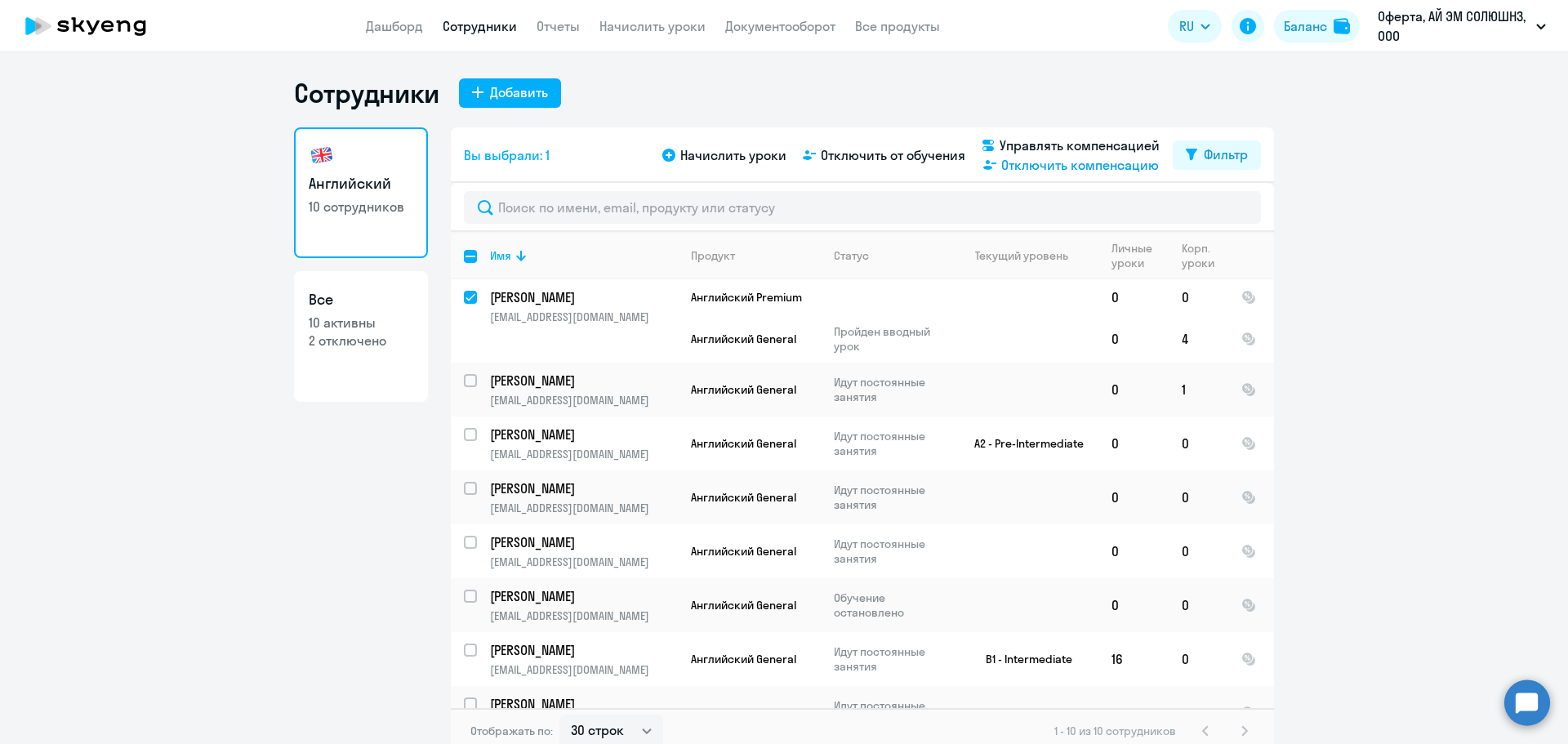
click at [1058, 167] on span "Отключить компенсацию" at bounding box center [1079, 165] width 157 height 19
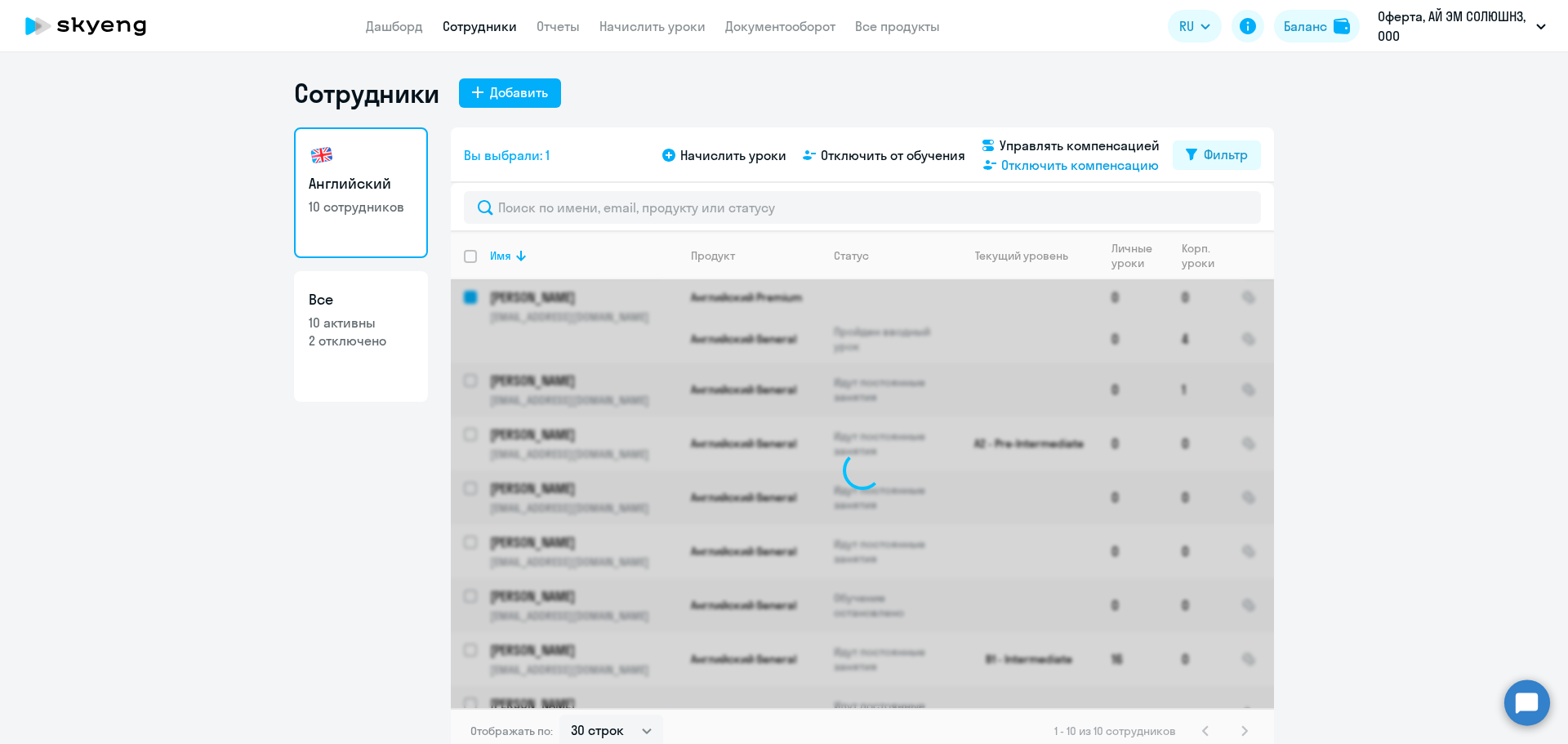
checkbox input "false"
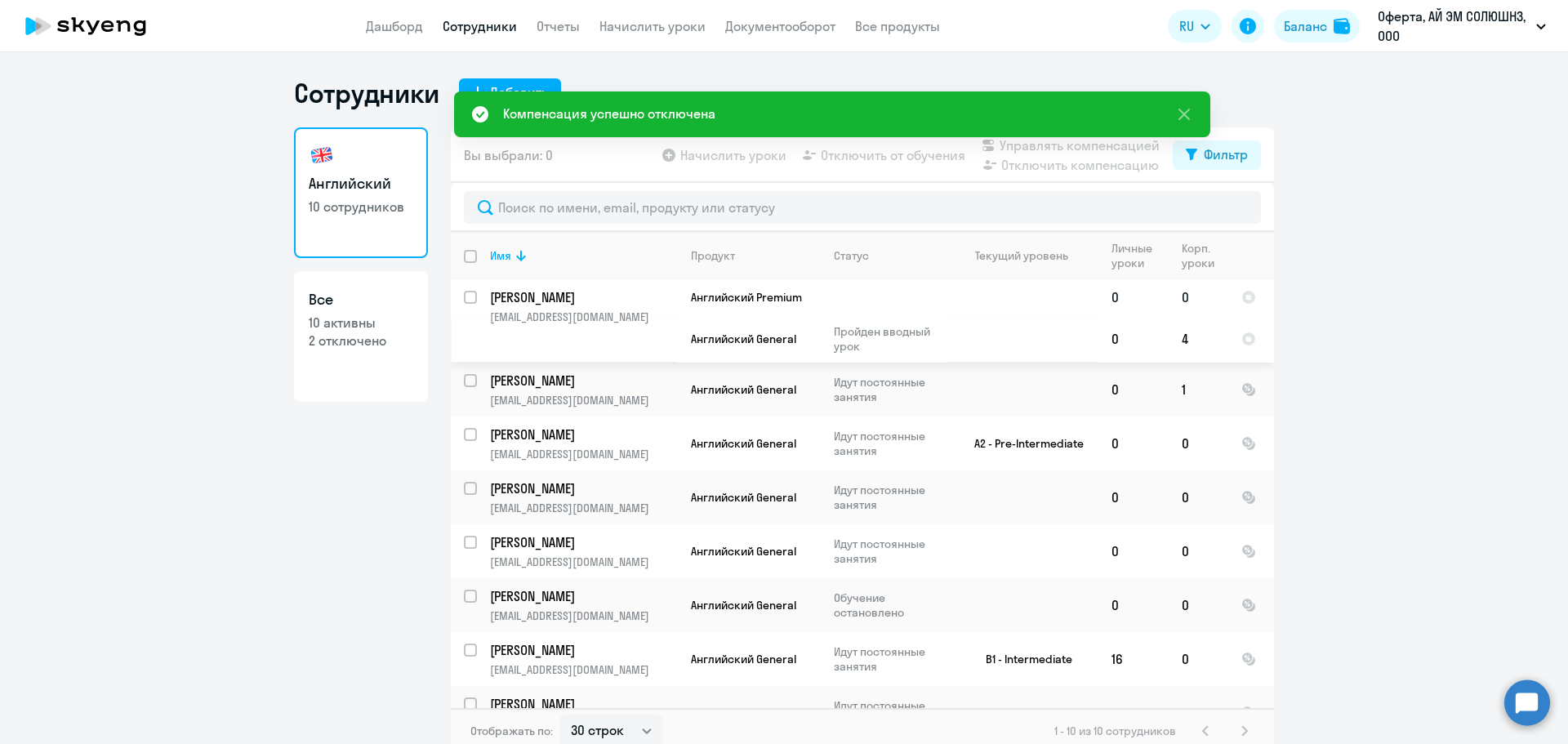
click at [464, 295] on input "select row 58701" at bounding box center [480, 307] width 33 height 33
checkbox input "true"
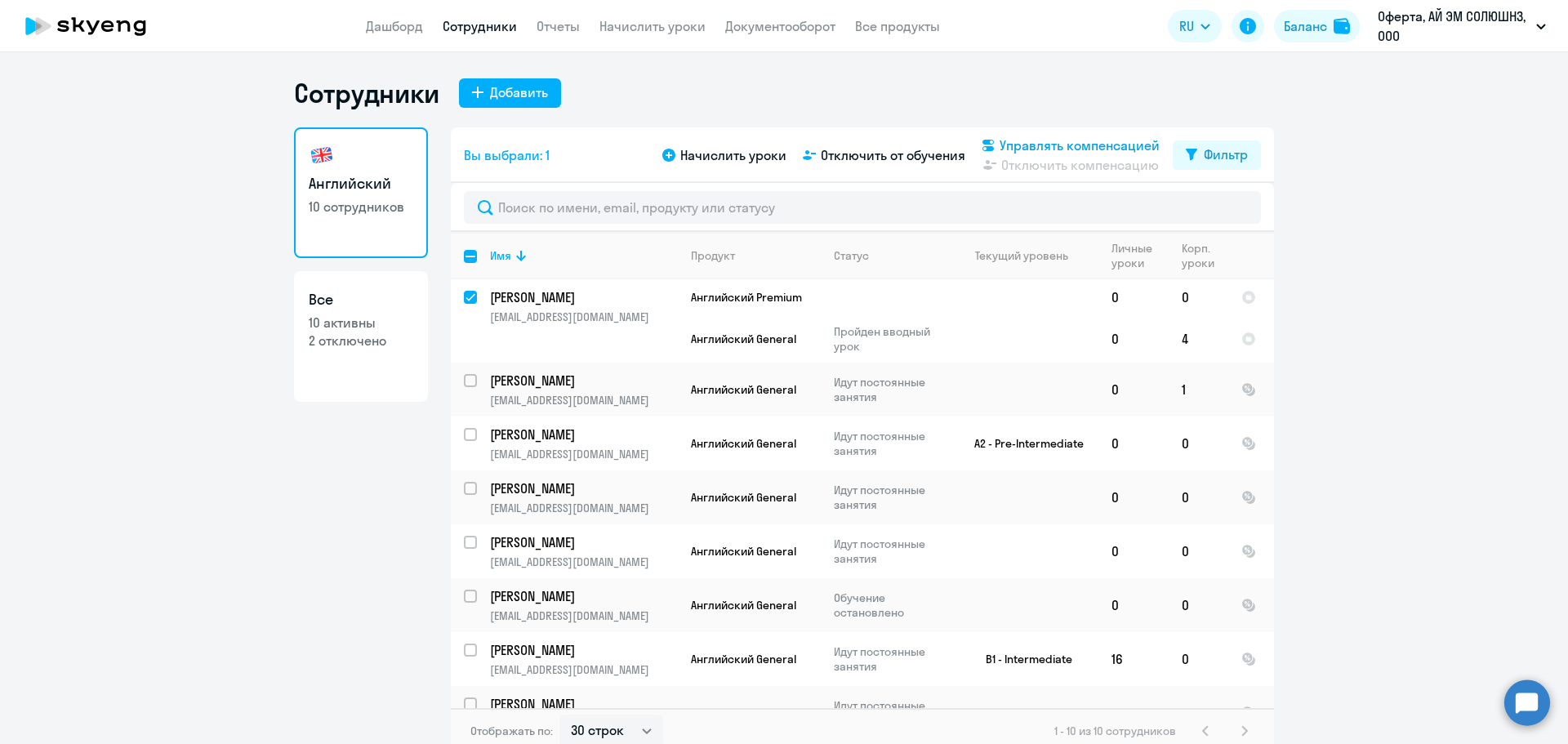
click at [1045, 145] on span "Управлять компенсацией" at bounding box center [1079, 145] width 160 height 19
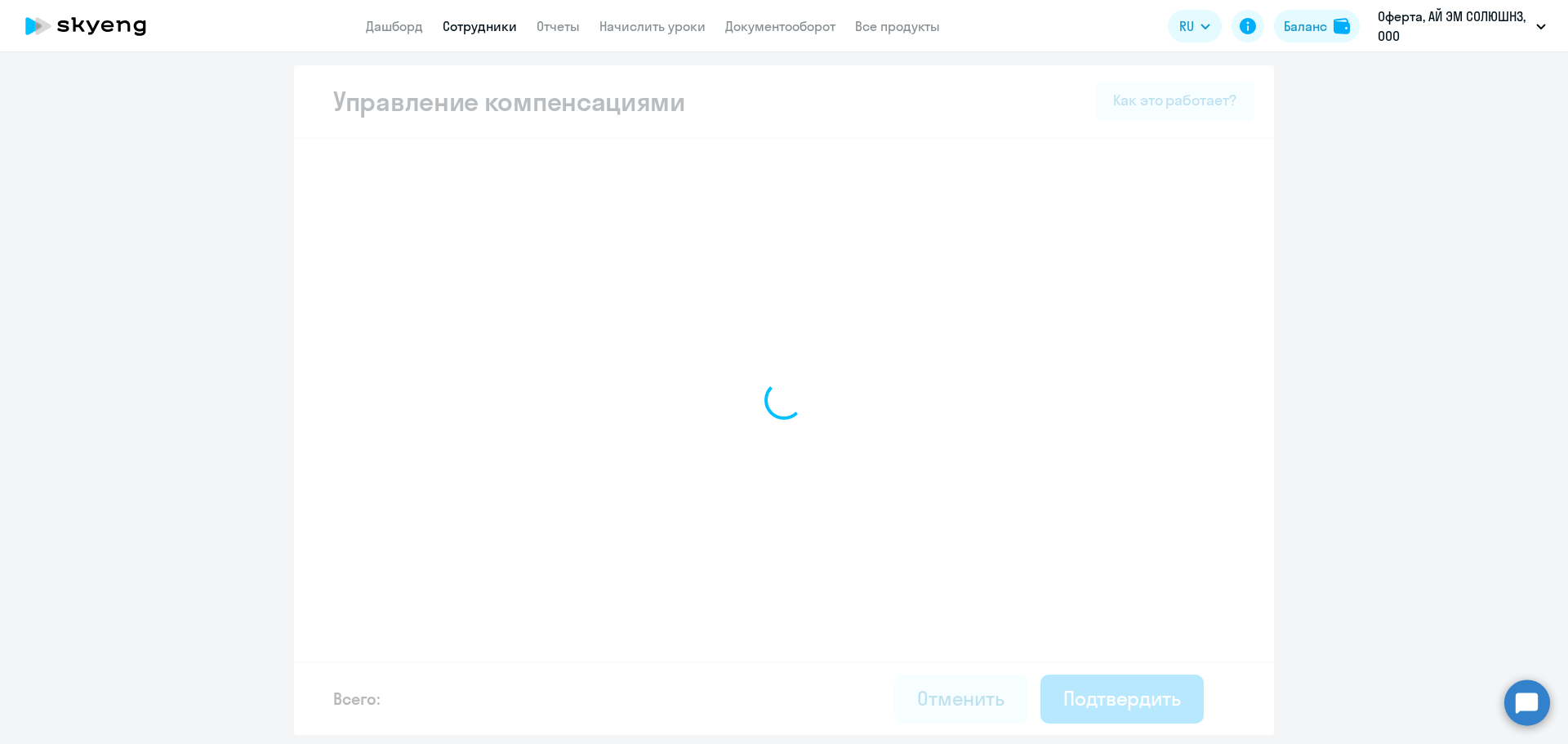
select select "MONTHLY"
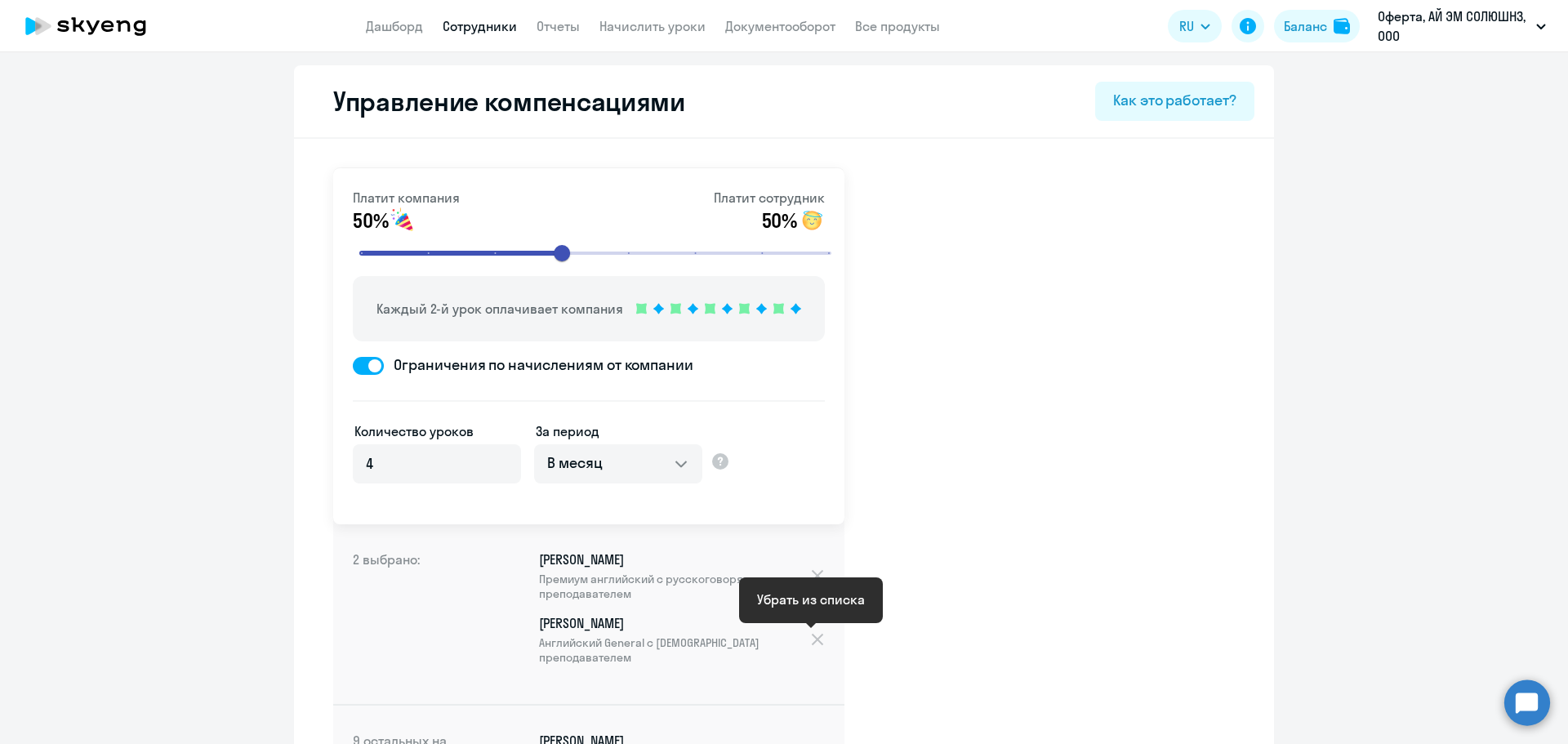
click at [810, 636] on div at bounding box center [816, 640] width 16 height 18
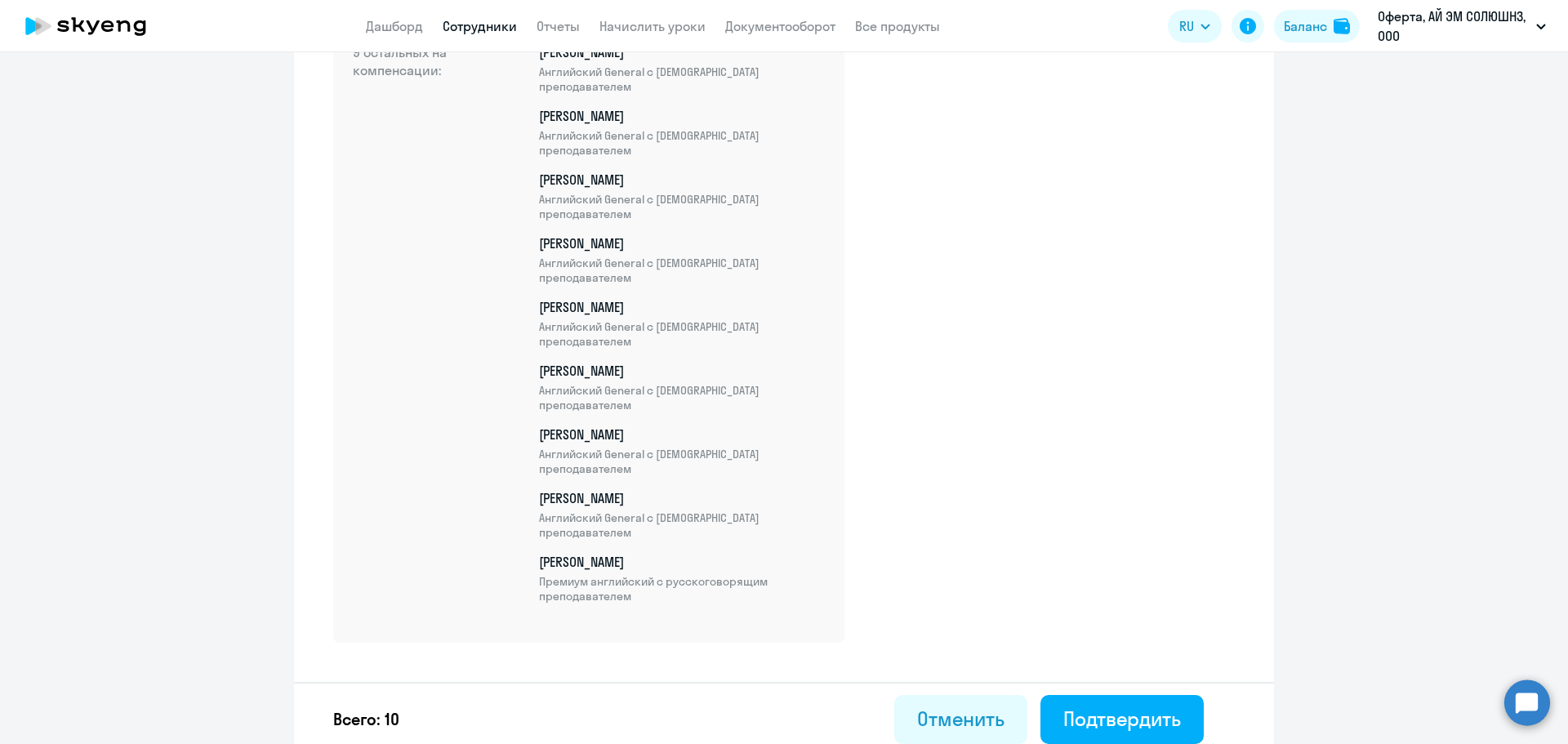
scroll to position [635, 0]
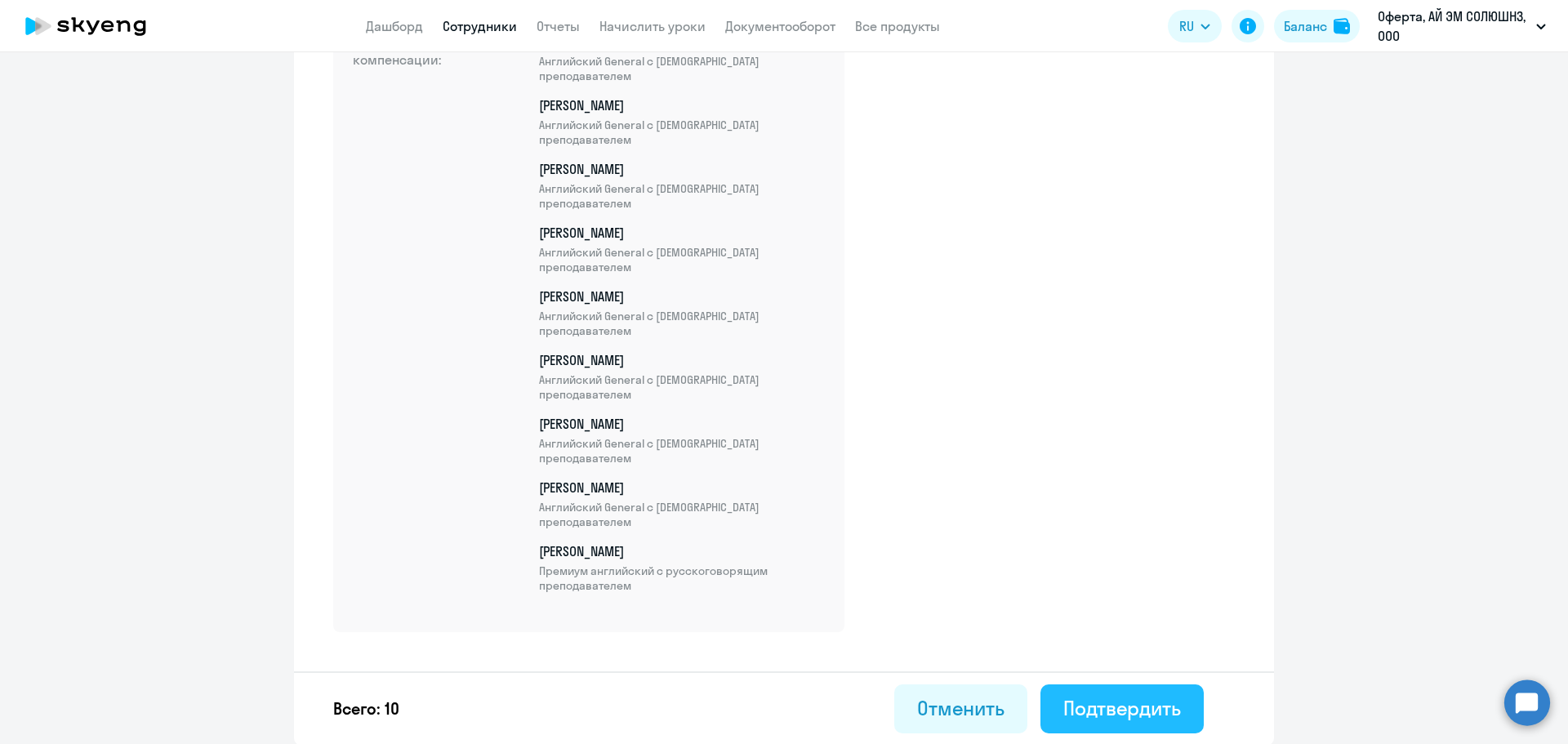
click at [1121, 715] on div "Подтвердить" at bounding box center [1122, 708] width 118 height 27
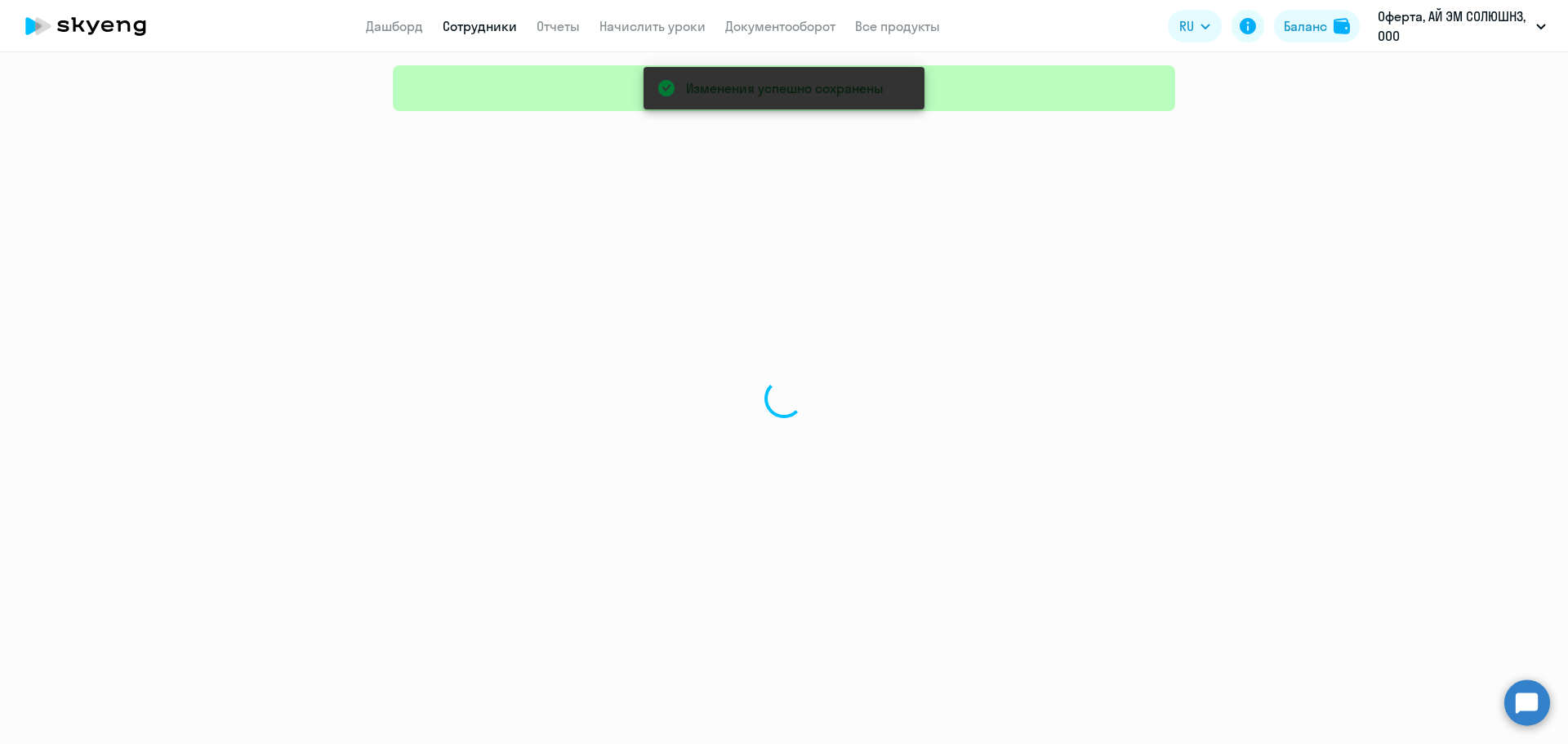
select select "30"
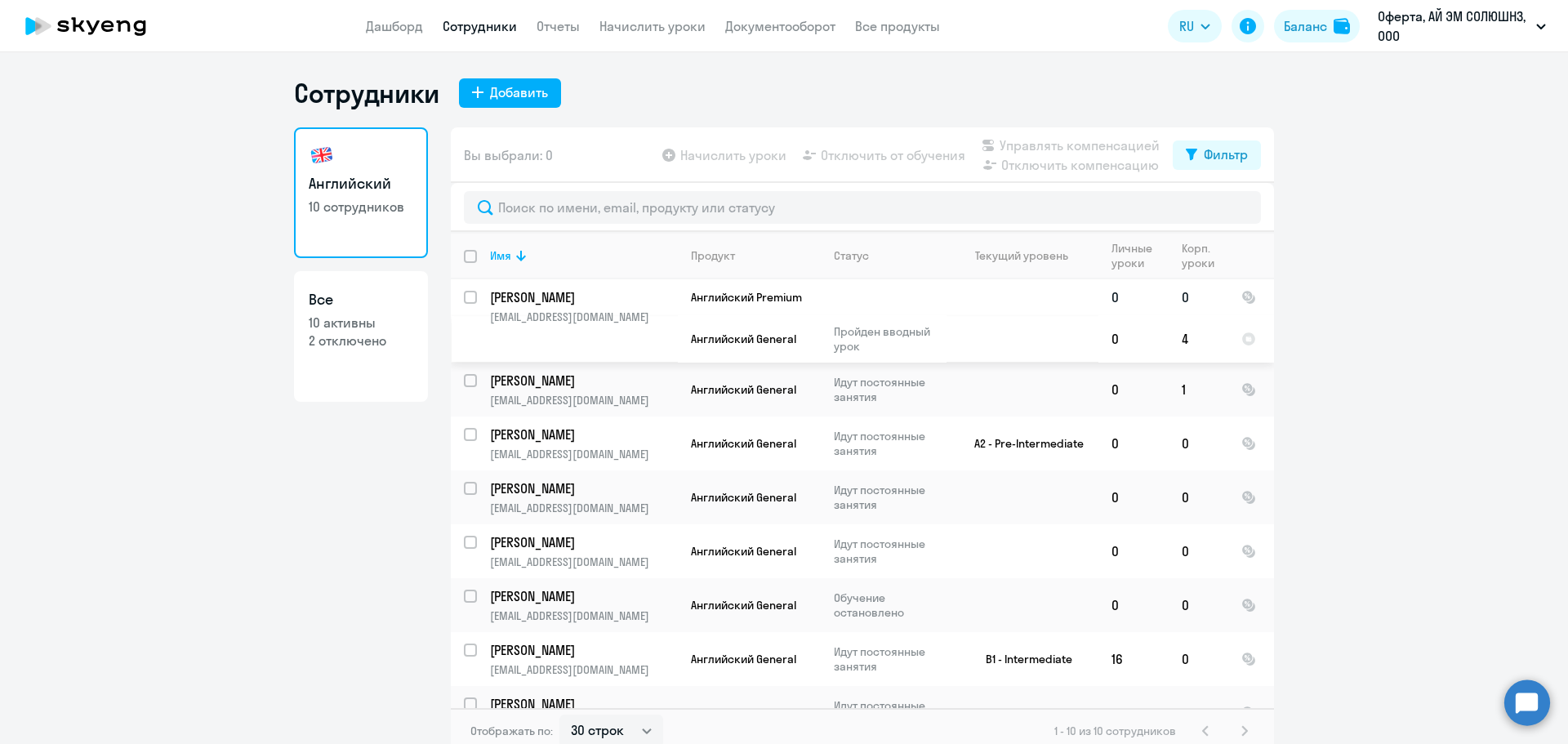
click at [611, 316] on p "[EMAIL_ADDRESS][DOMAIN_NAME]" at bounding box center [584, 317] width 187 height 15
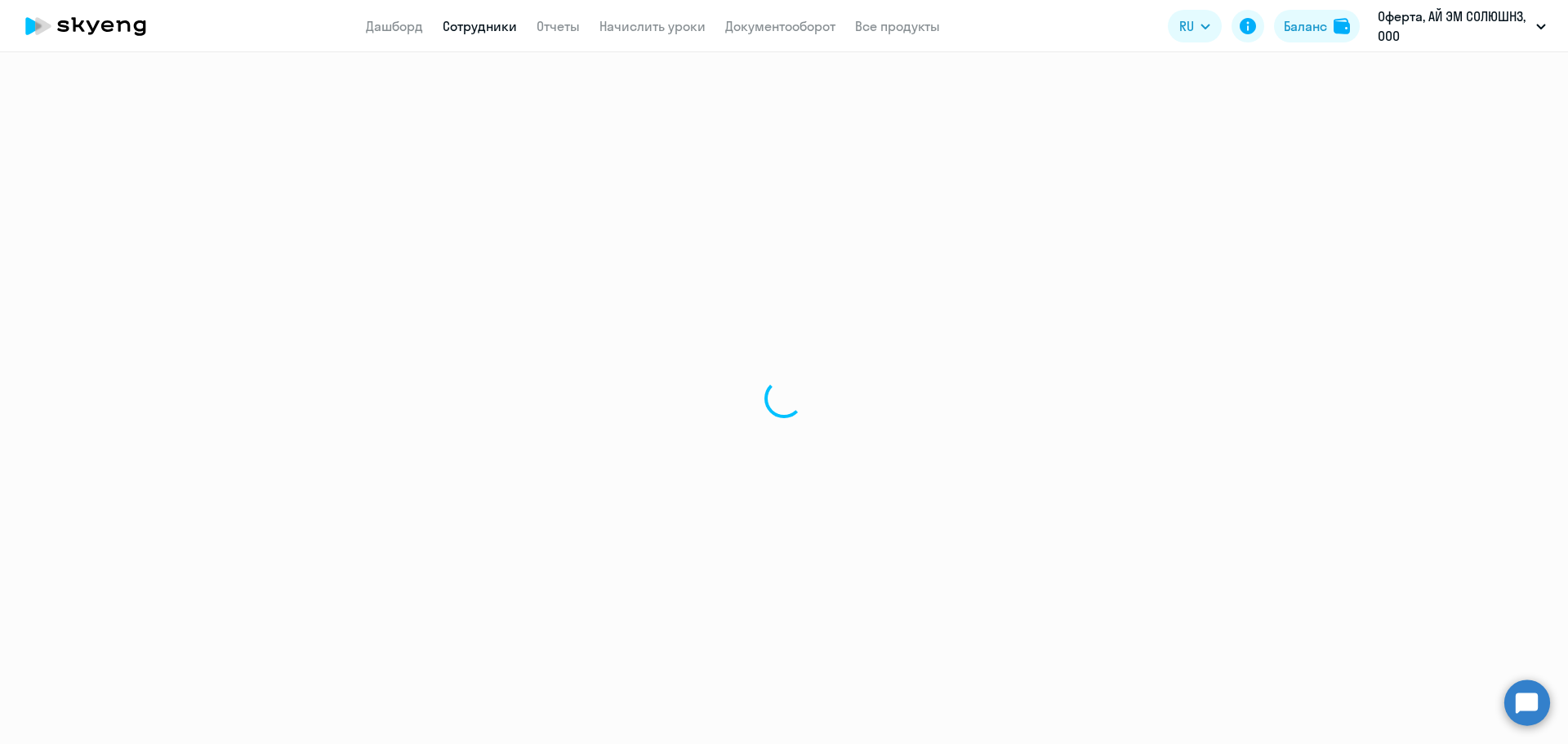
select select "english"
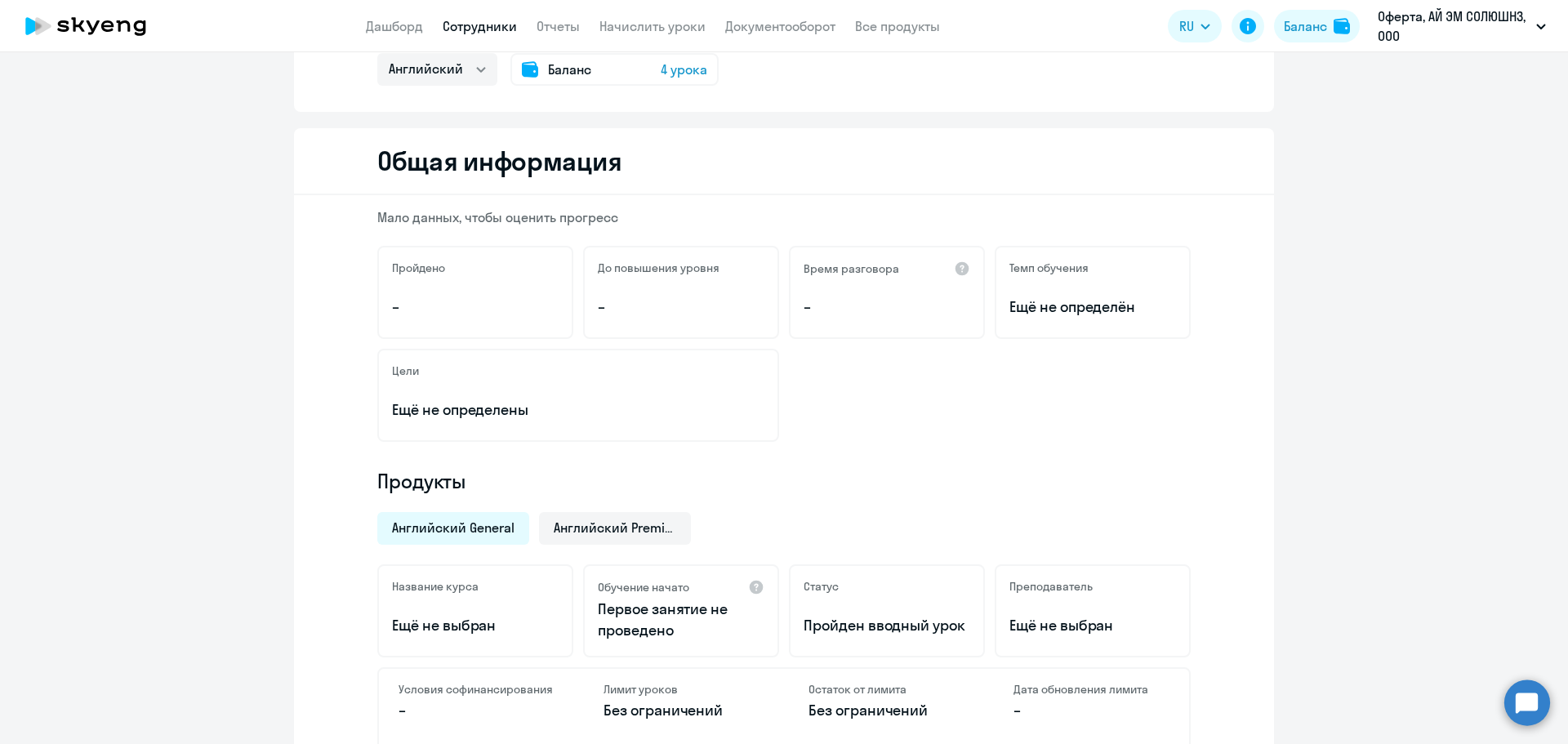
scroll to position [164, 0]
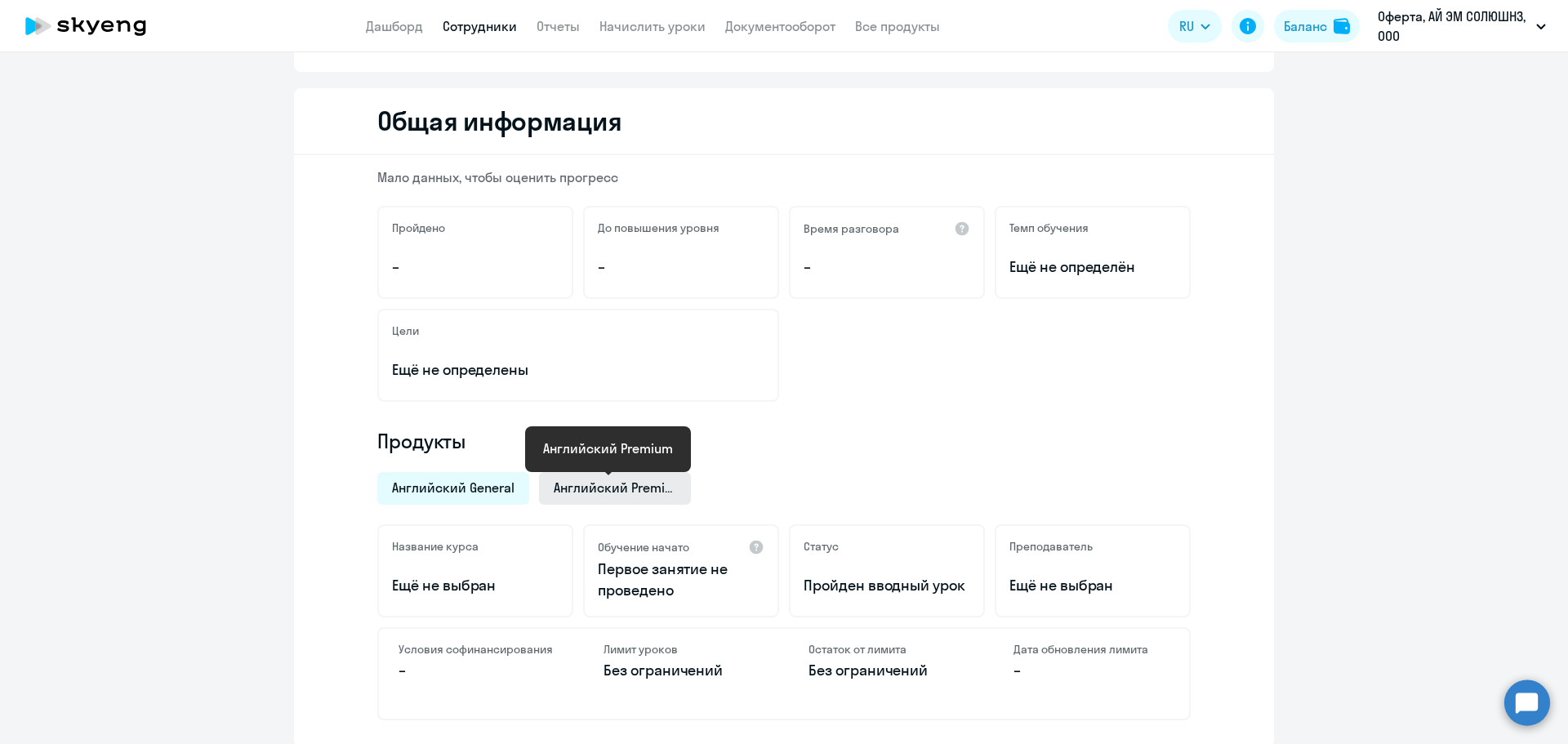
click at [604, 484] on span "Английский Premium" at bounding box center [615, 488] width 123 height 18
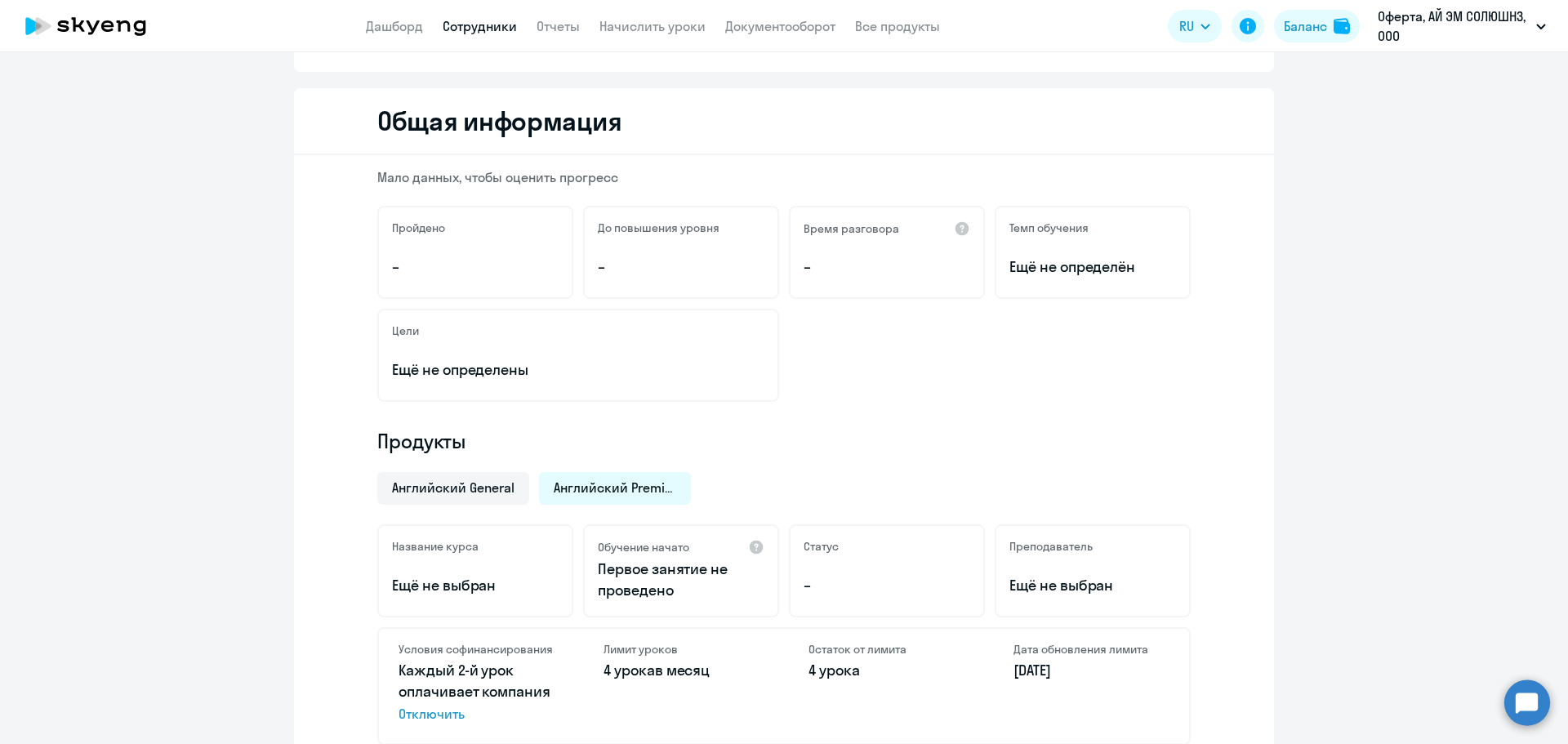
click at [436, 469] on div "Английский General Английский Premium" at bounding box center [779, 483] width 823 height 42
click at [436, 472] on div "Английский General" at bounding box center [453, 489] width 152 height 33
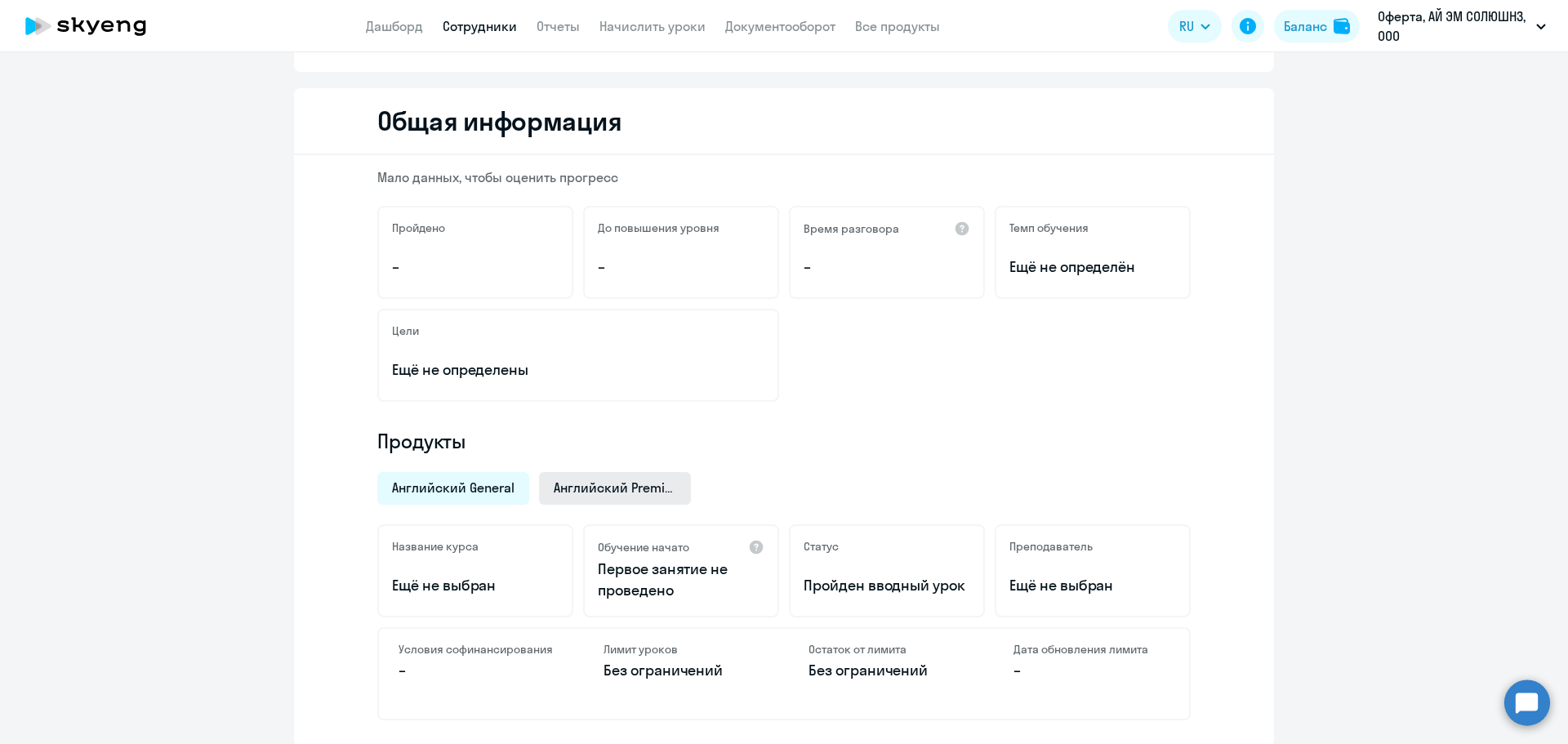
click at [564, 481] on span "Английский Premium" at bounding box center [615, 488] width 123 height 18
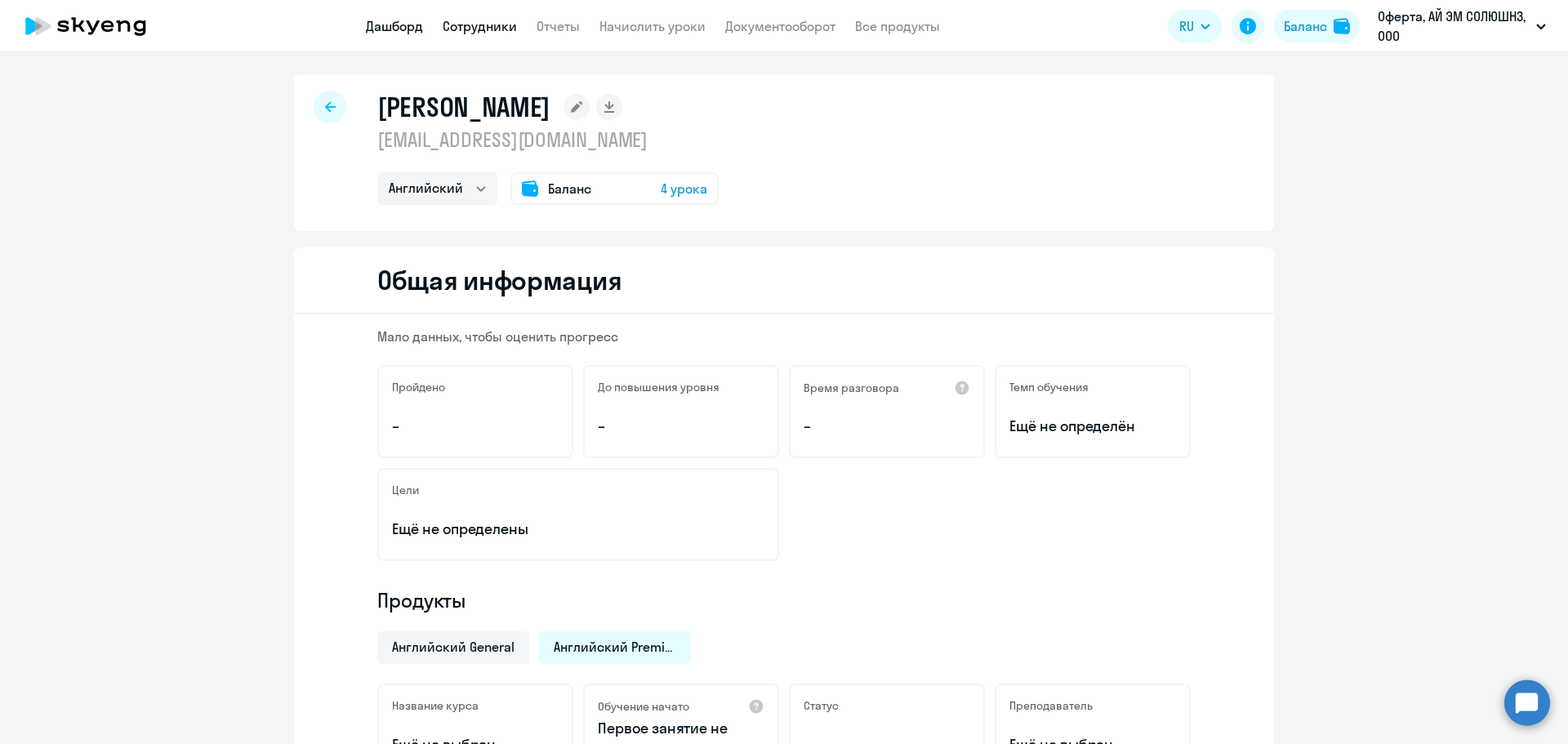
scroll to position [0, 0]
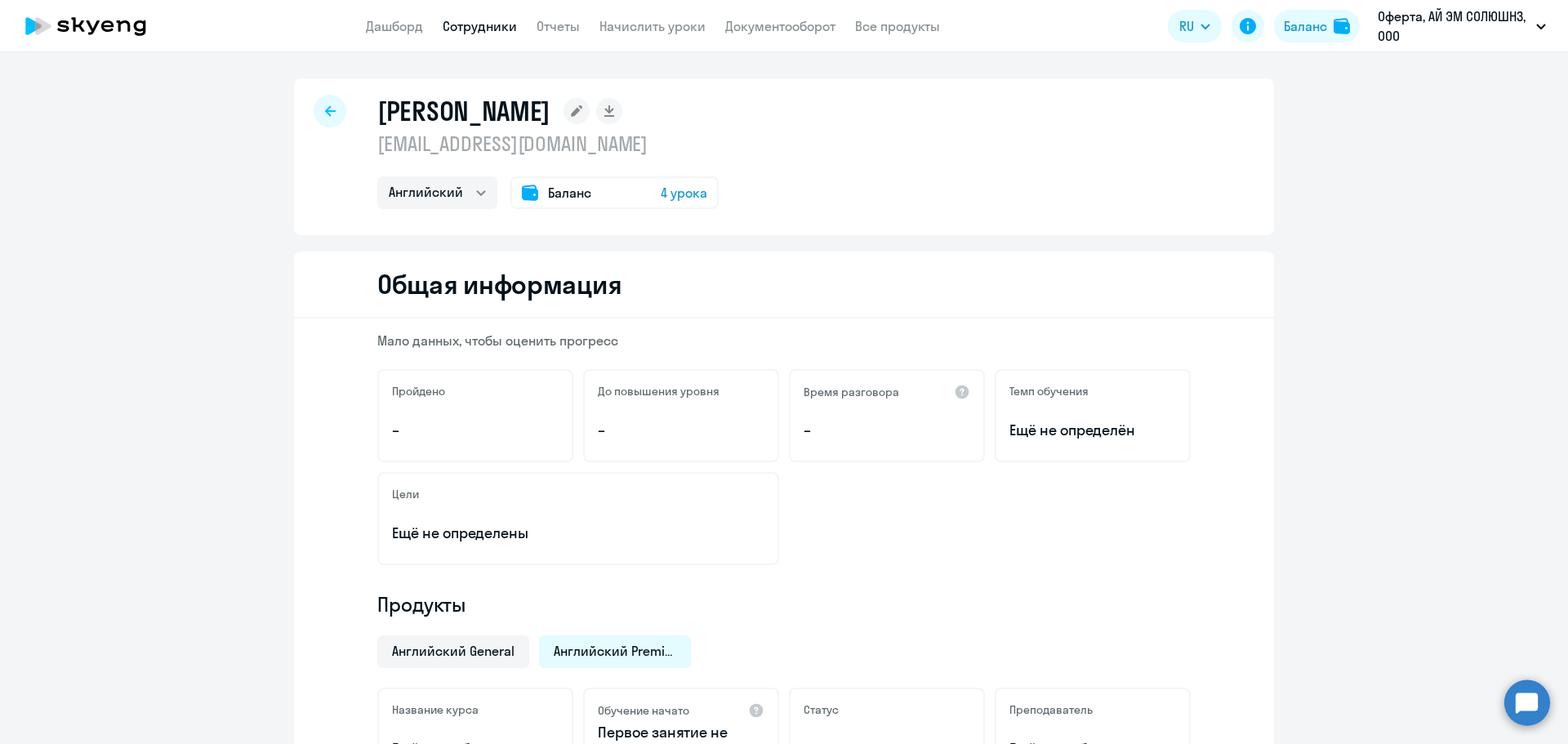
click at [380, 17] on app-menu-item-link "Дашборд" at bounding box center [394, 27] width 57 height 20
click at [382, 19] on link "Дашборд" at bounding box center [394, 27] width 57 height 16
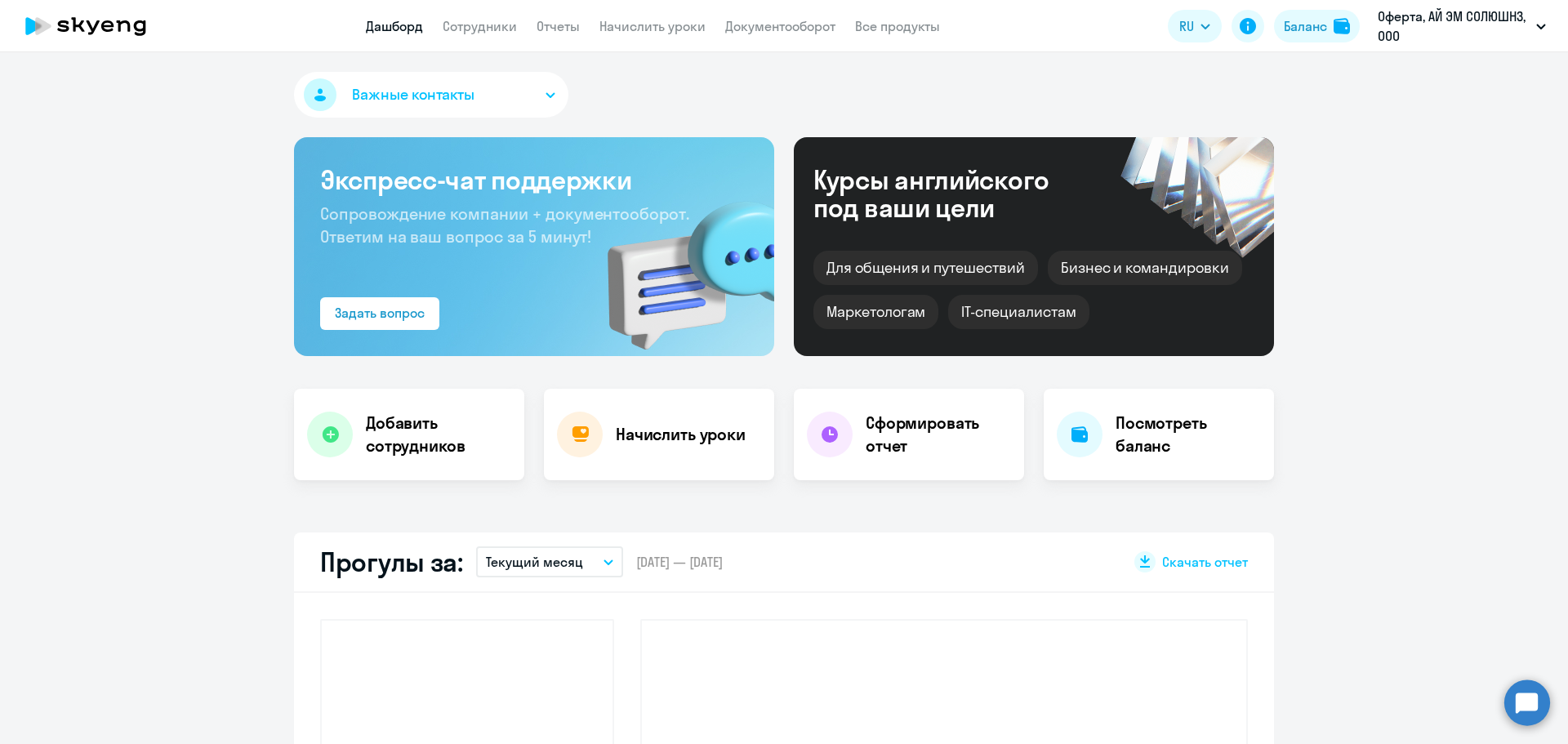
click at [522, 87] on button "Важные контакты" at bounding box center [431, 95] width 274 height 46
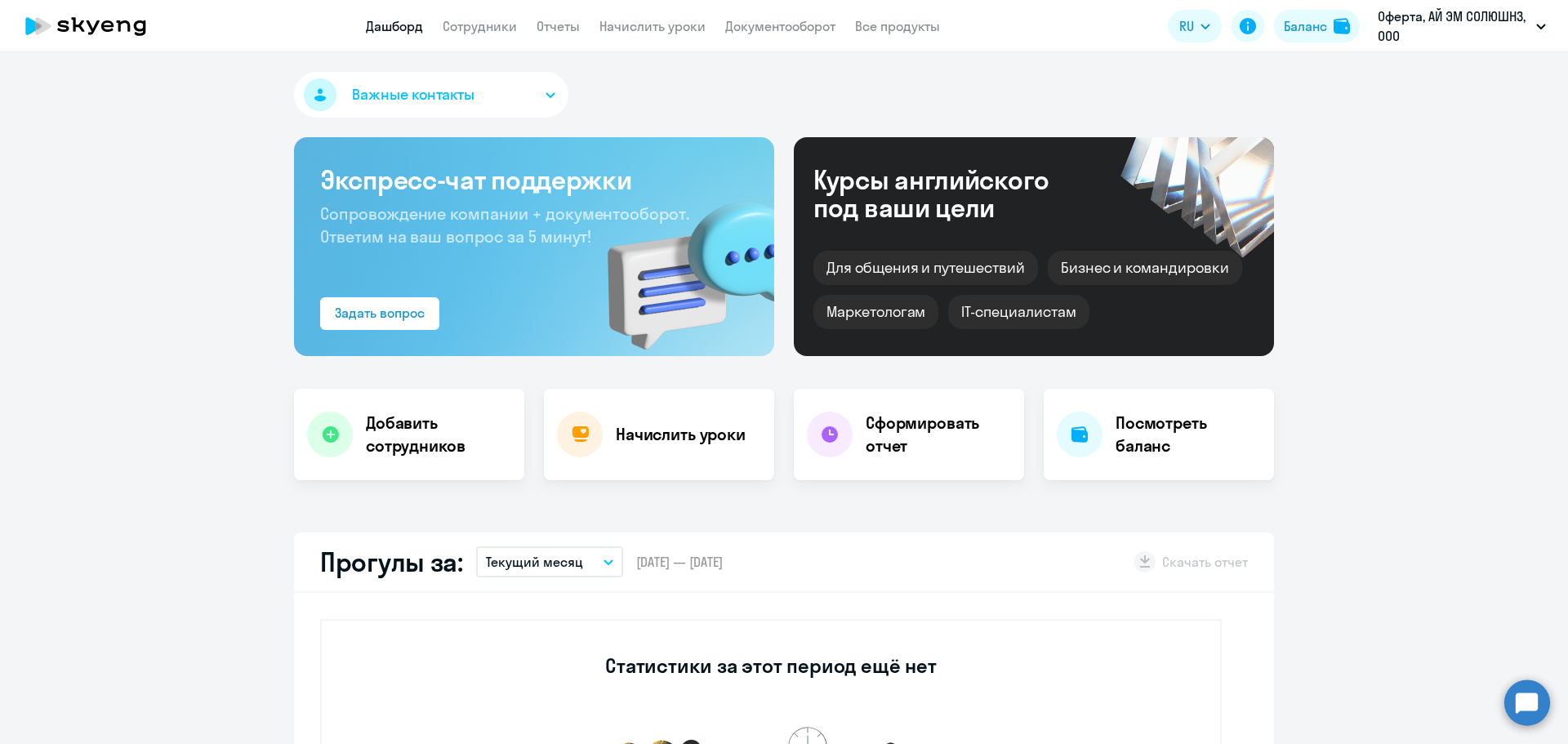
select select "30"
click at [1146, 268] on div "Бизнес и командировки" at bounding box center [1144, 267] width 194 height 34
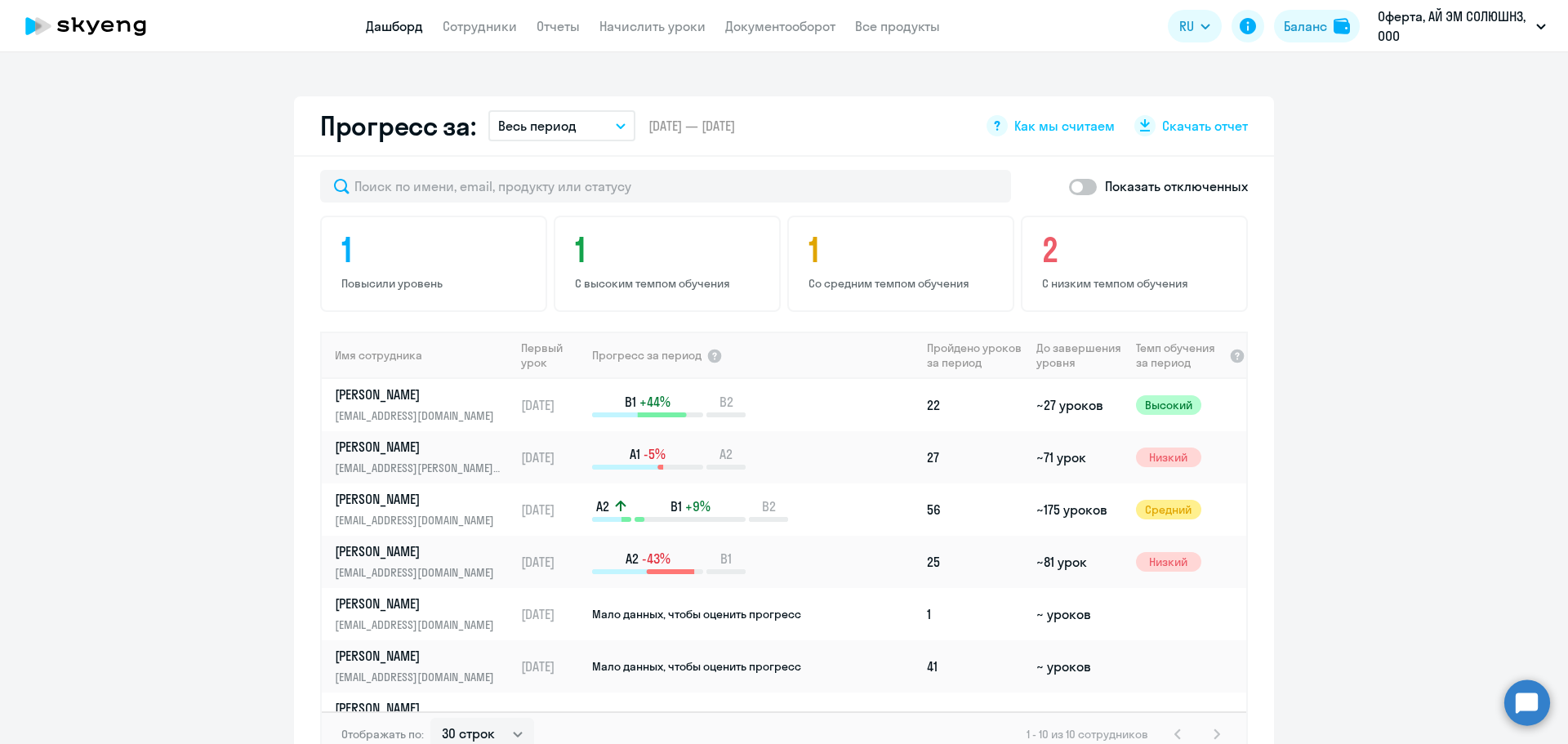
click at [1537, 719] on circle at bounding box center [1527, 703] width 46 height 46
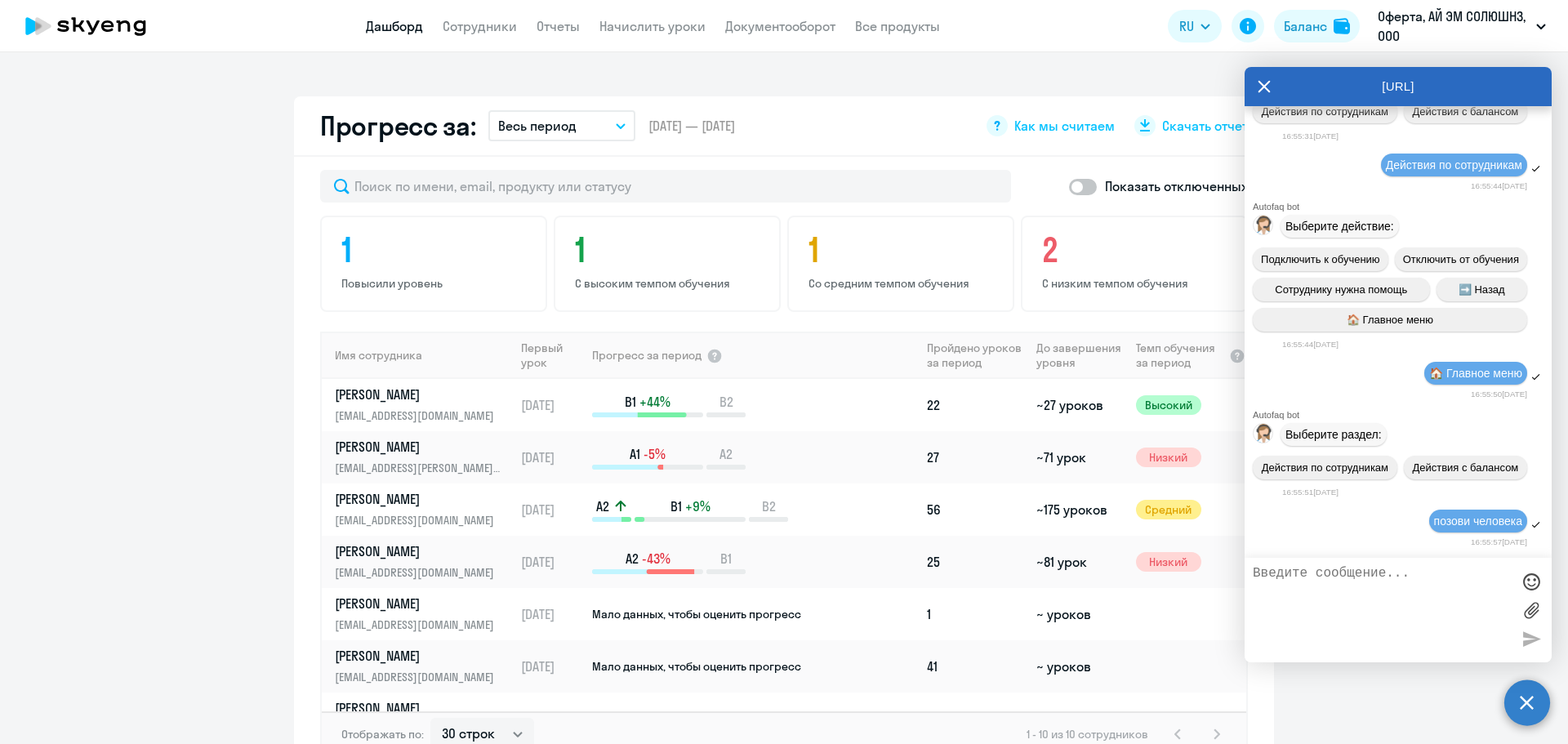
click at [1349, 609] on textarea at bounding box center [1381, 610] width 258 height 88
type textarea "???"
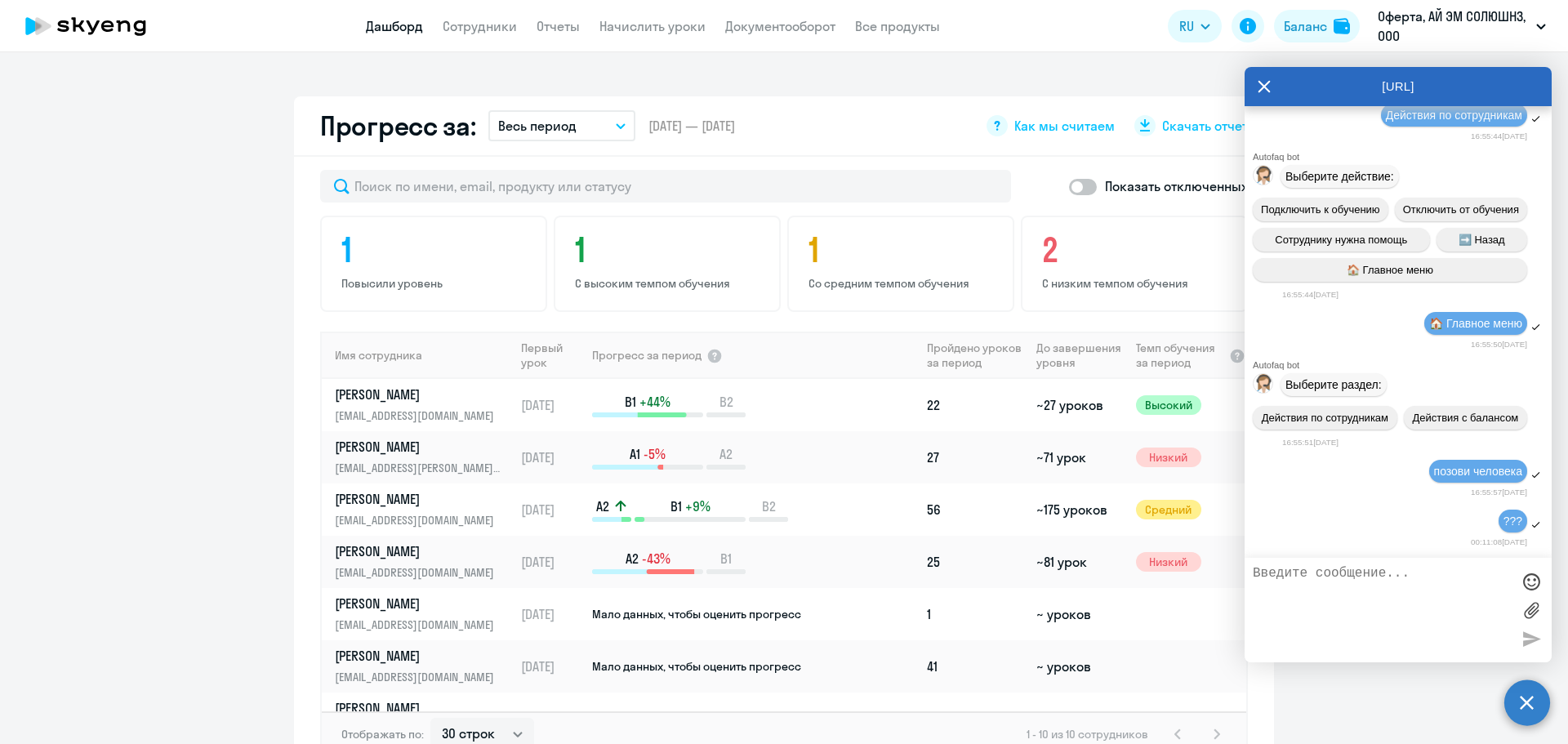
scroll to position [620, 0]
click at [1366, 596] on textarea at bounding box center [1381, 610] width 258 height 88
click at [1270, 86] on icon at bounding box center [1263, 86] width 13 height 39
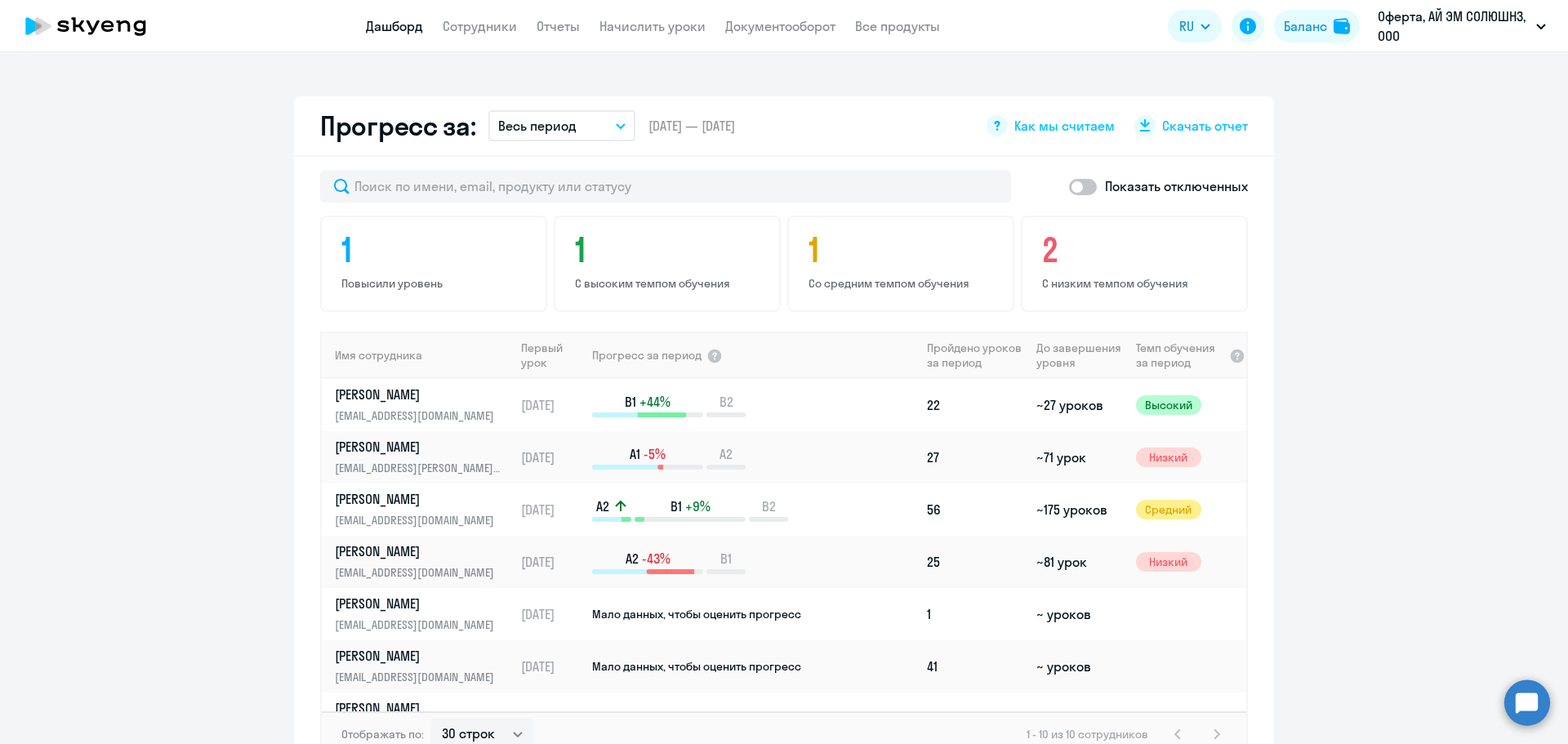
click at [1530, 718] on circle at bounding box center [1527, 703] width 46 height 46
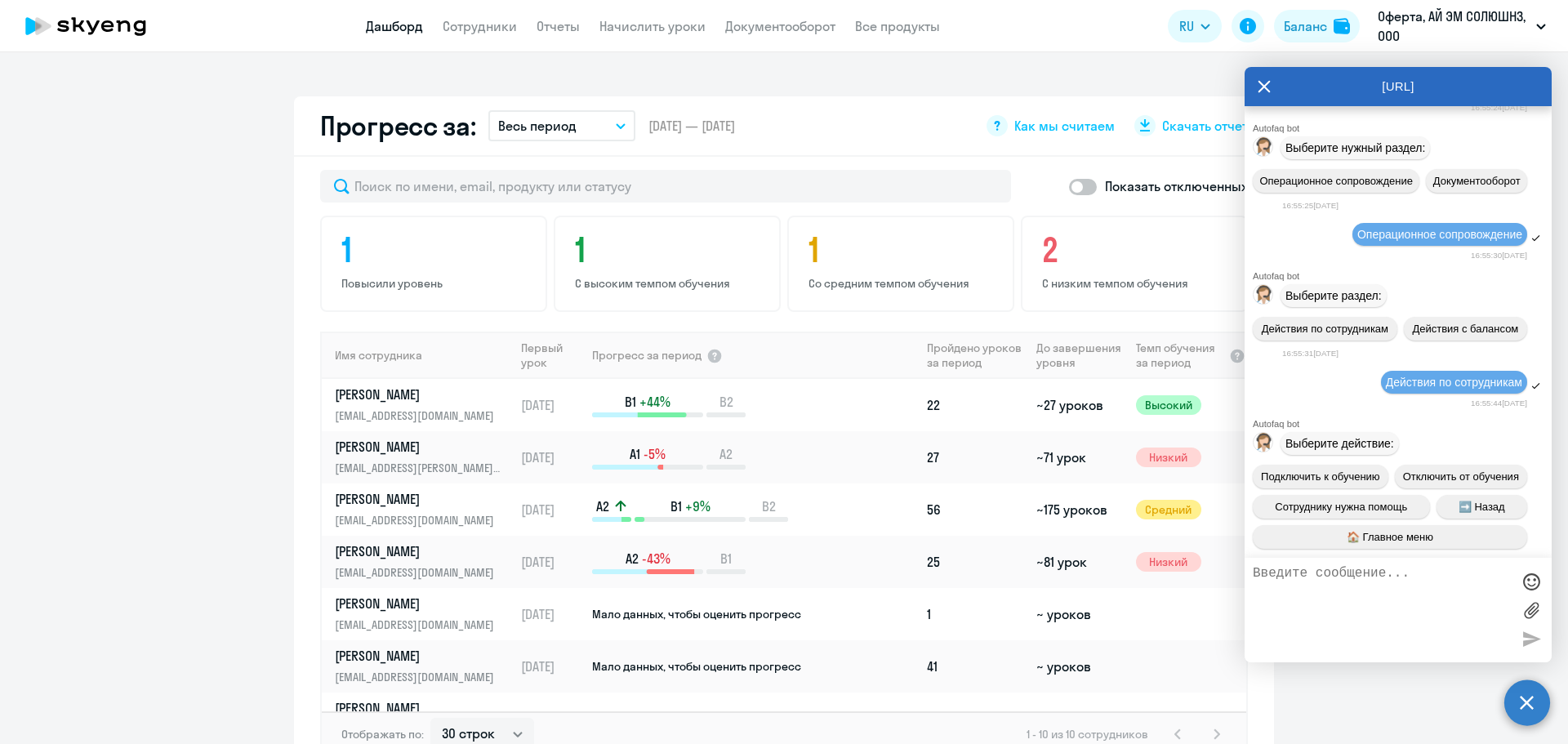
scroll to position [0, 0]
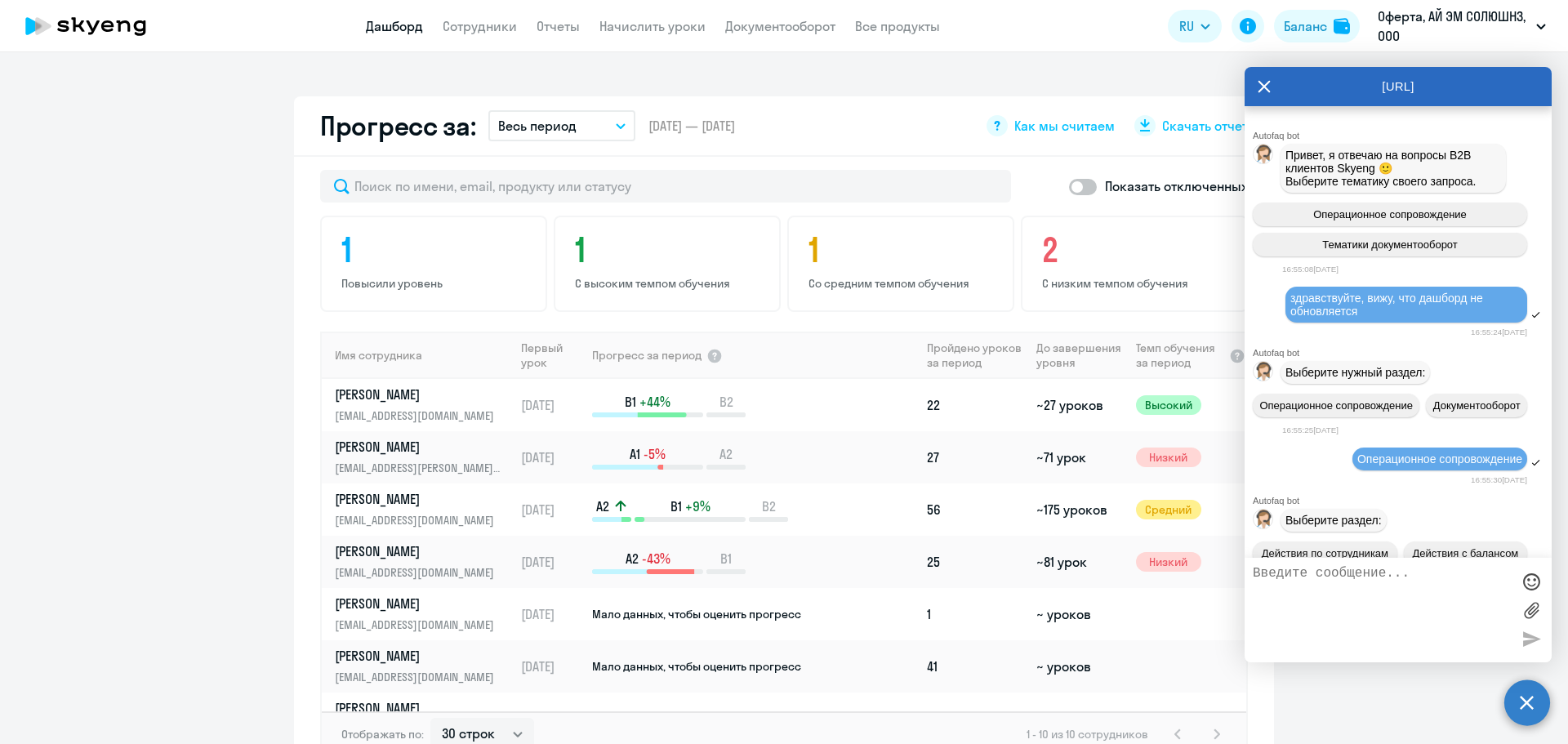
click at [1259, 77] on icon at bounding box center [1263, 86] width 13 height 39
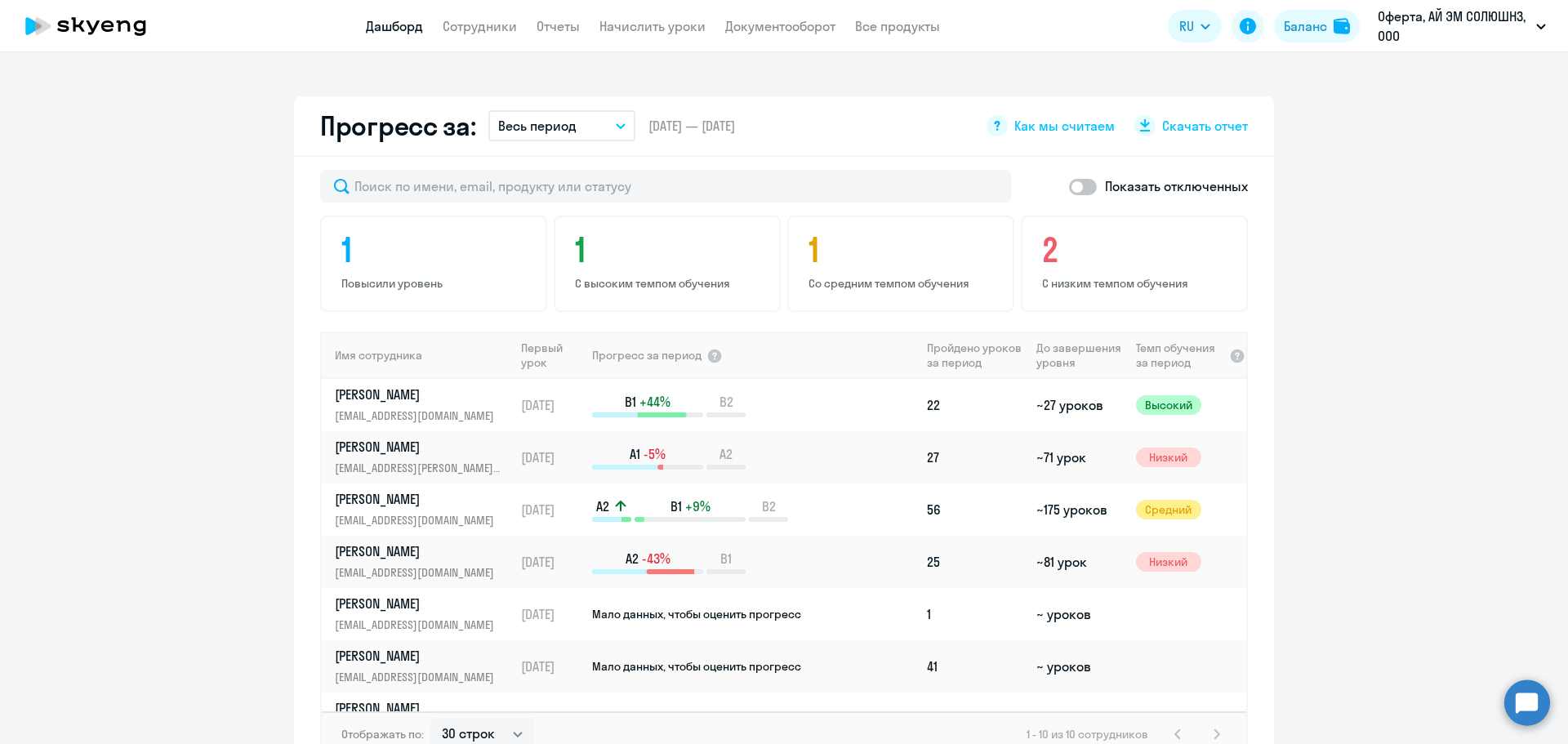
click at [1523, 710] on circle at bounding box center [1527, 703] width 46 height 46
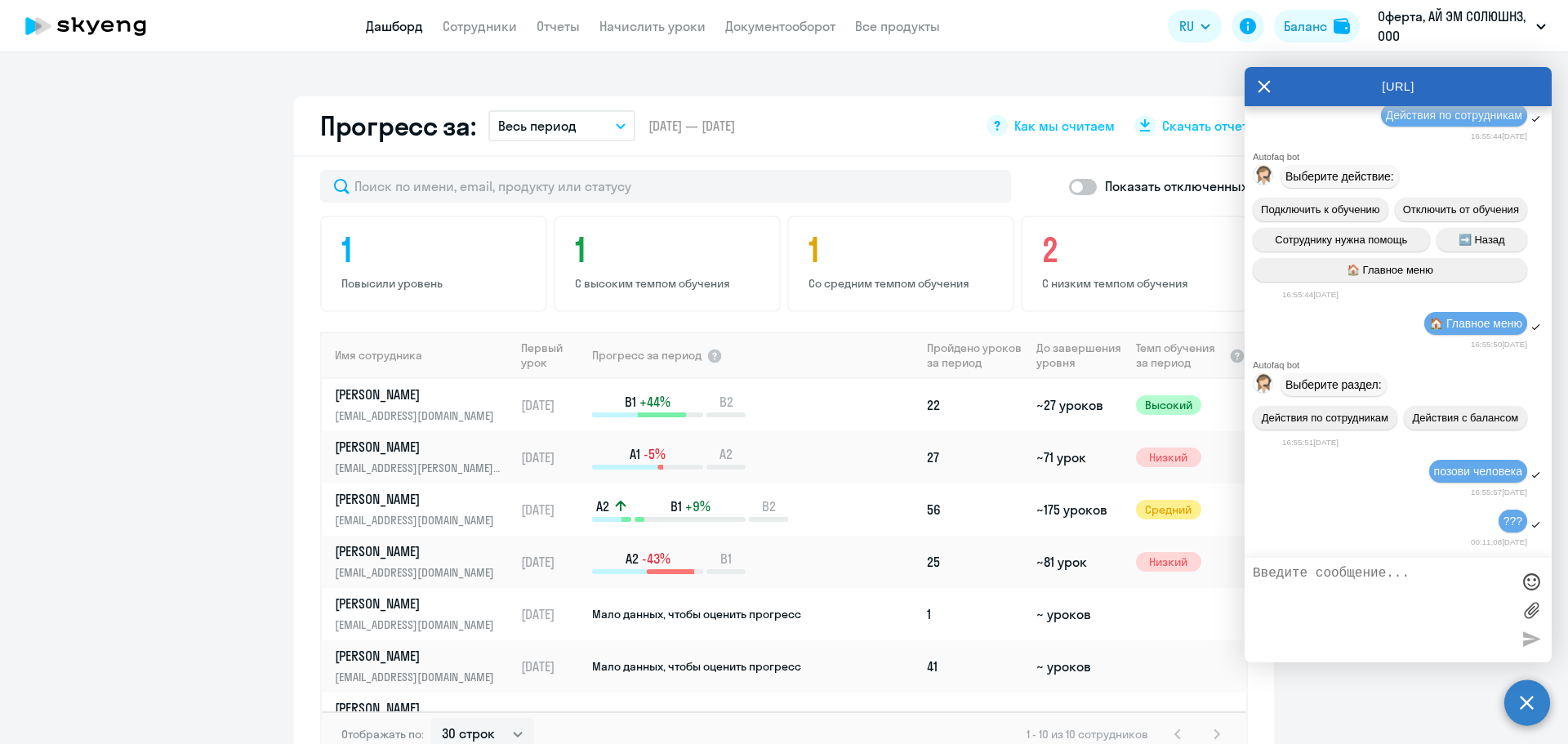
scroll to position [620, 0]
click at [1266, 374] on img at bounding box center [1263, 386] width 20 height 24
click at [1337, 590] on textarea at bounding box center [1381, 610] width 258 height 88
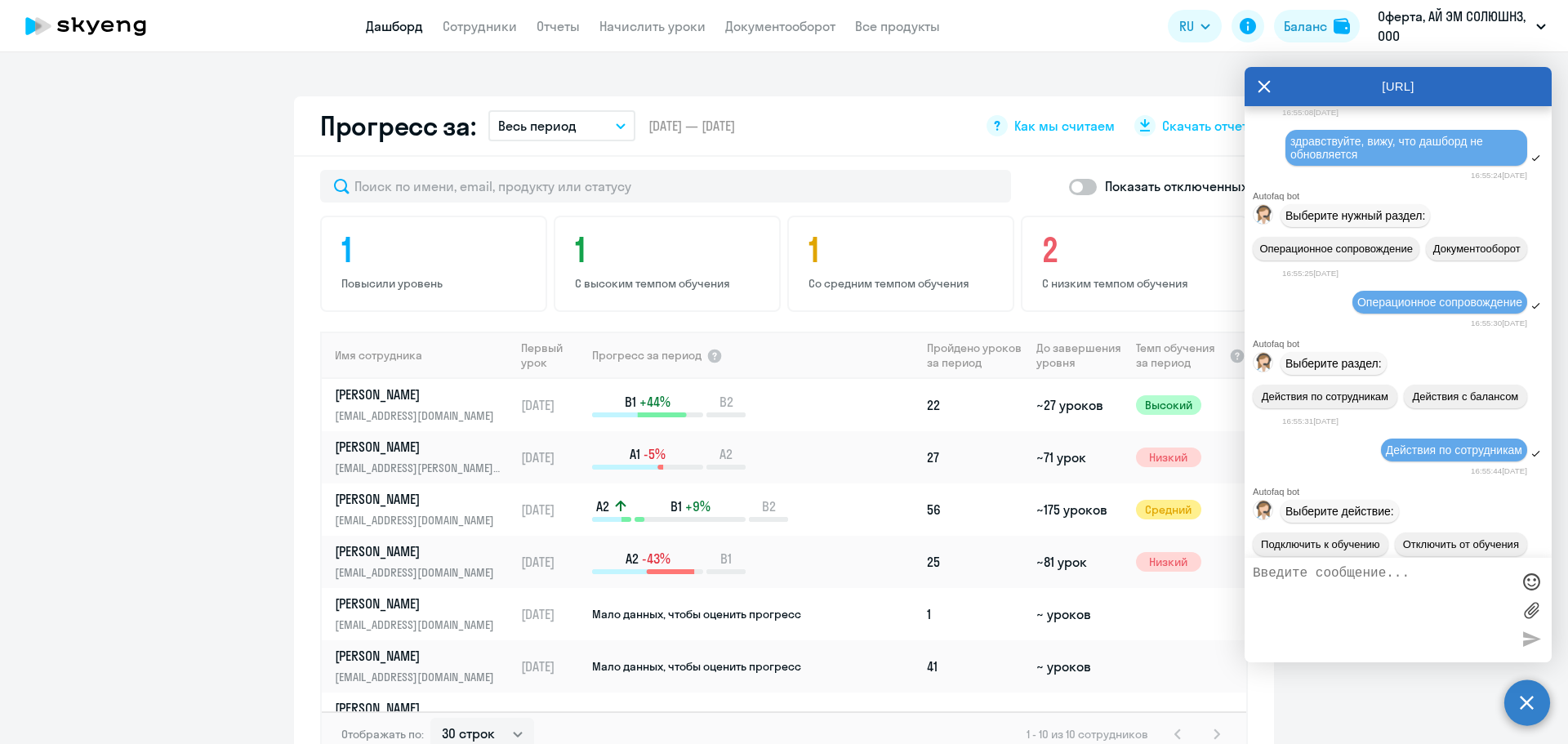
scroll to position [0, 0]
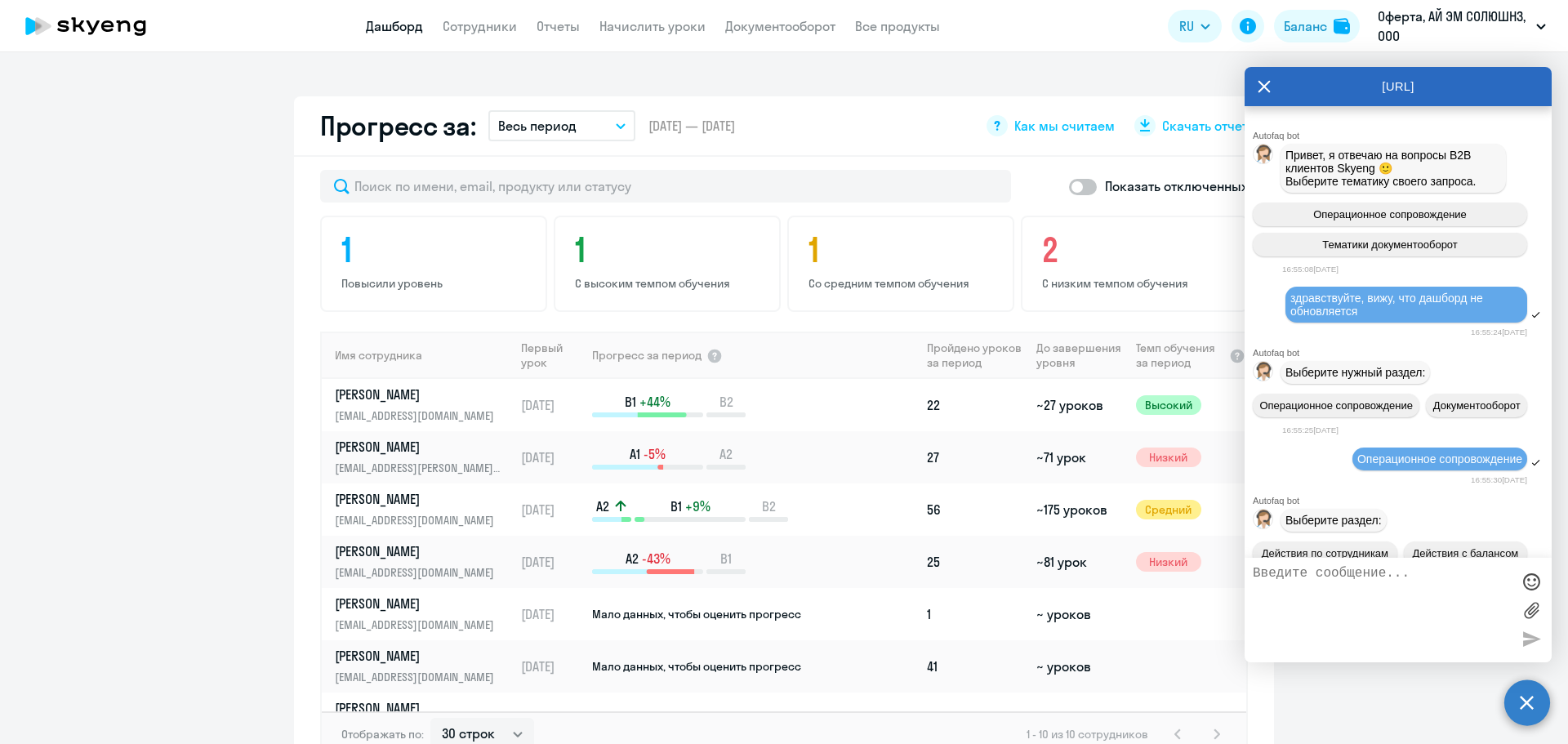
drag, startPoint x: 1318, startPoint y: 303, endPoint x: 1366, endPoint y: 315, distance: 49.5
click at [1366, 315] on div "здравствуйте, вижу, что дашборд не обновляется" at bounding box center [1405, 305] width 231 height 27
click at [1333, 312] on span "здравствуйте, вижу, что дашборд не обновляется" at bounding box center [1388, 305] width 196 height 27
drag, startPoint x: 1292, startPoint y: 301, endPoint x: 1371, endPoint y: 314, distance: 80.1
click at [1371, 314] on div "здравствуйте, вижу, что дашборд не обновляется" at bounding box center [1405, 305] width 231 height 27
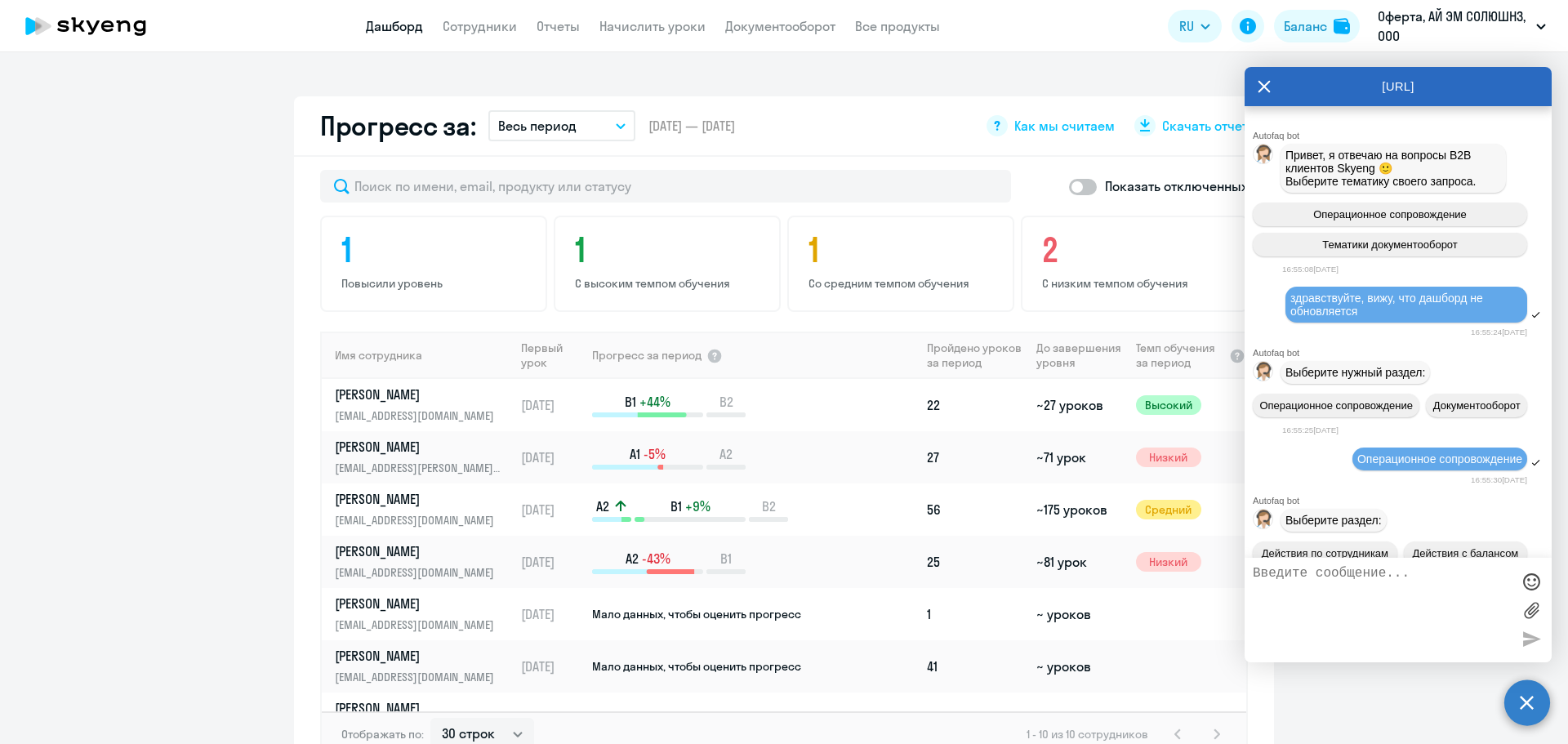
copy span "здравствуйте, вижу, что дашборд не обновляется"
click at [1297, 597] on textarea at bounding box center [1381, 610] width 258 height 88
paste textarea "здравствуйте, вижу, что дашборд не обновляется"
type textarea "здравствуйте, вижу, что дашборд не обновляется"
click at [1485, 603] on textarea "здравствуйте, вижу, что дашборд не обновляется" at bounding box center [1381, 610] width 258 height 88
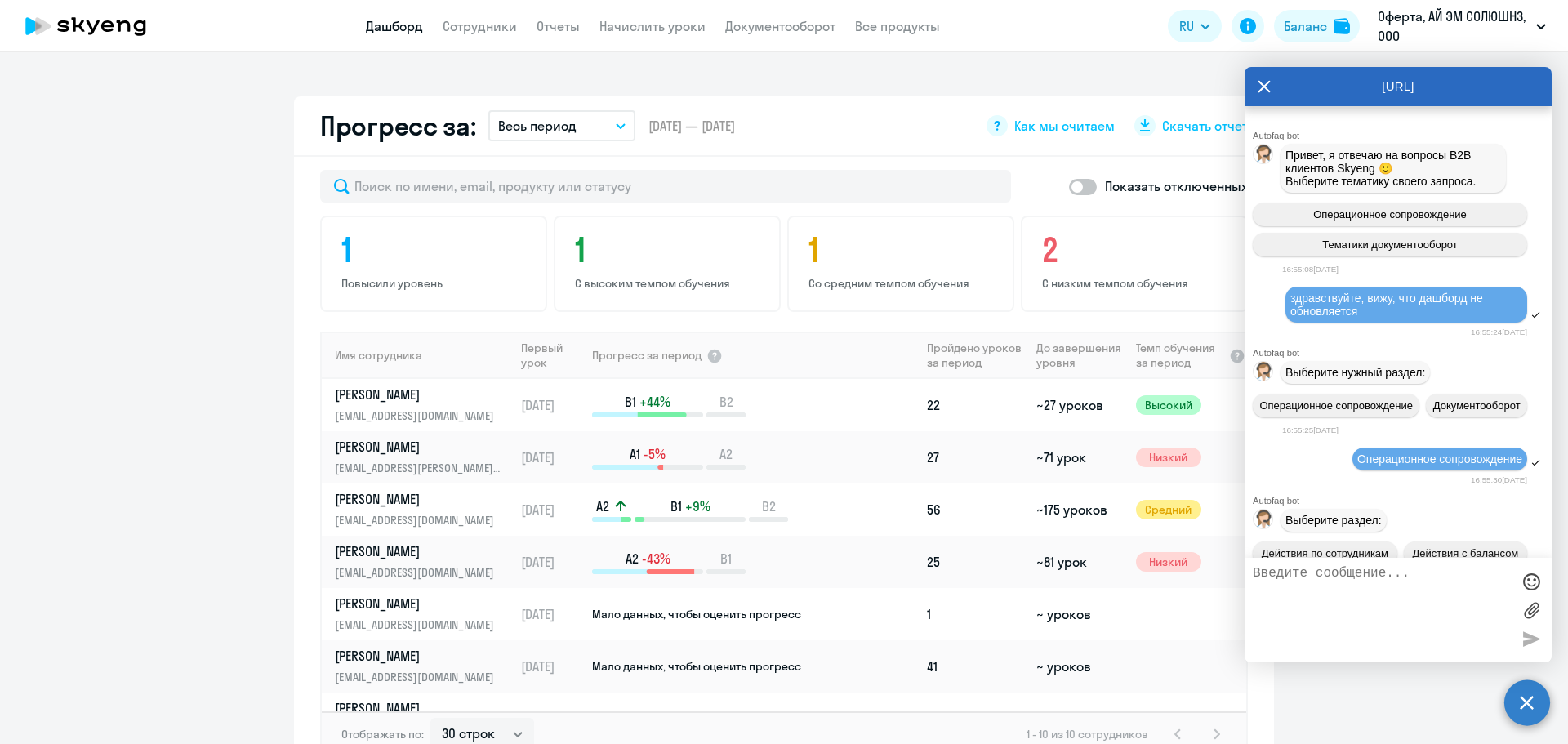
scroll to position [684, 0]
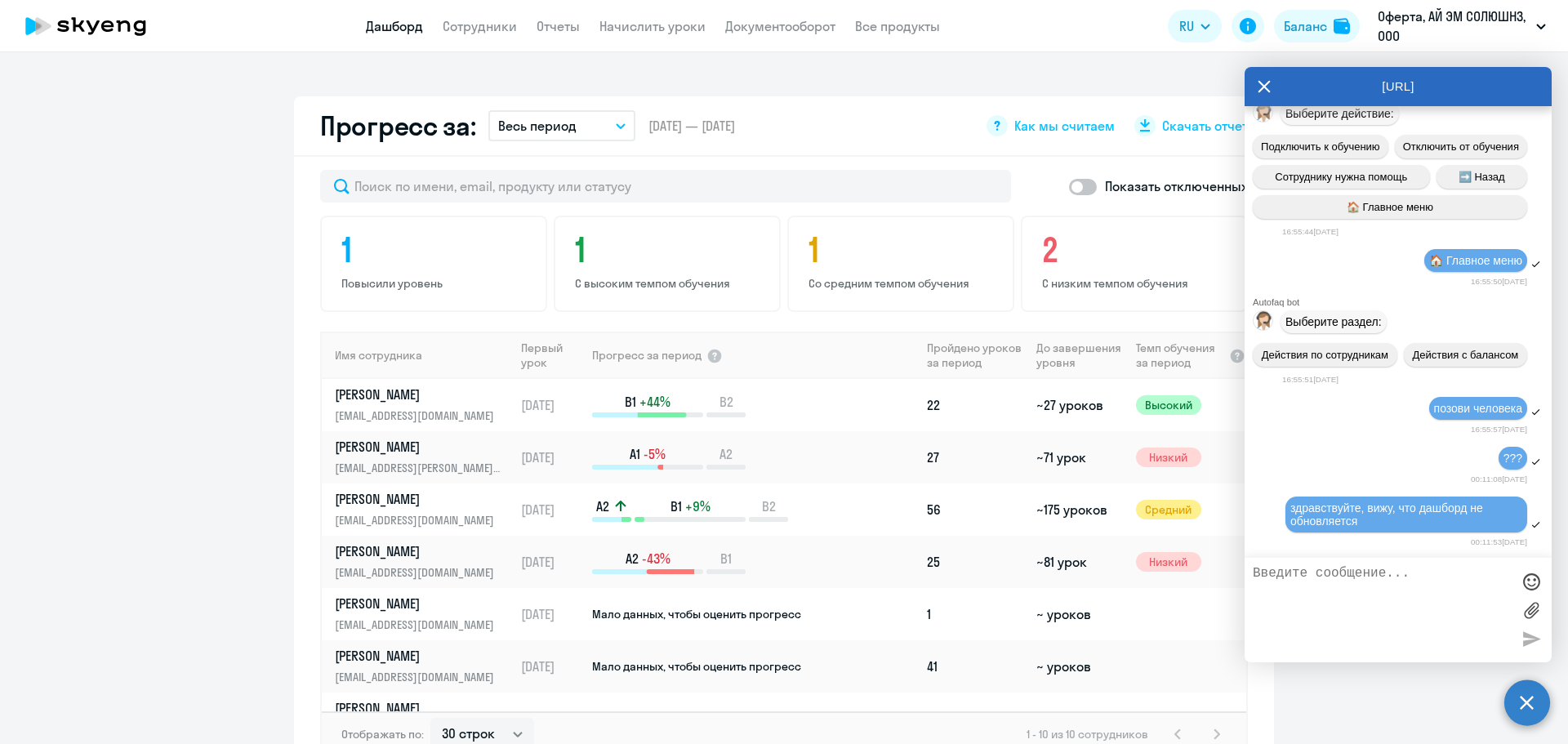
click at [1536, 707] on circle at bounding box center [1527, 703] width 46 height 46
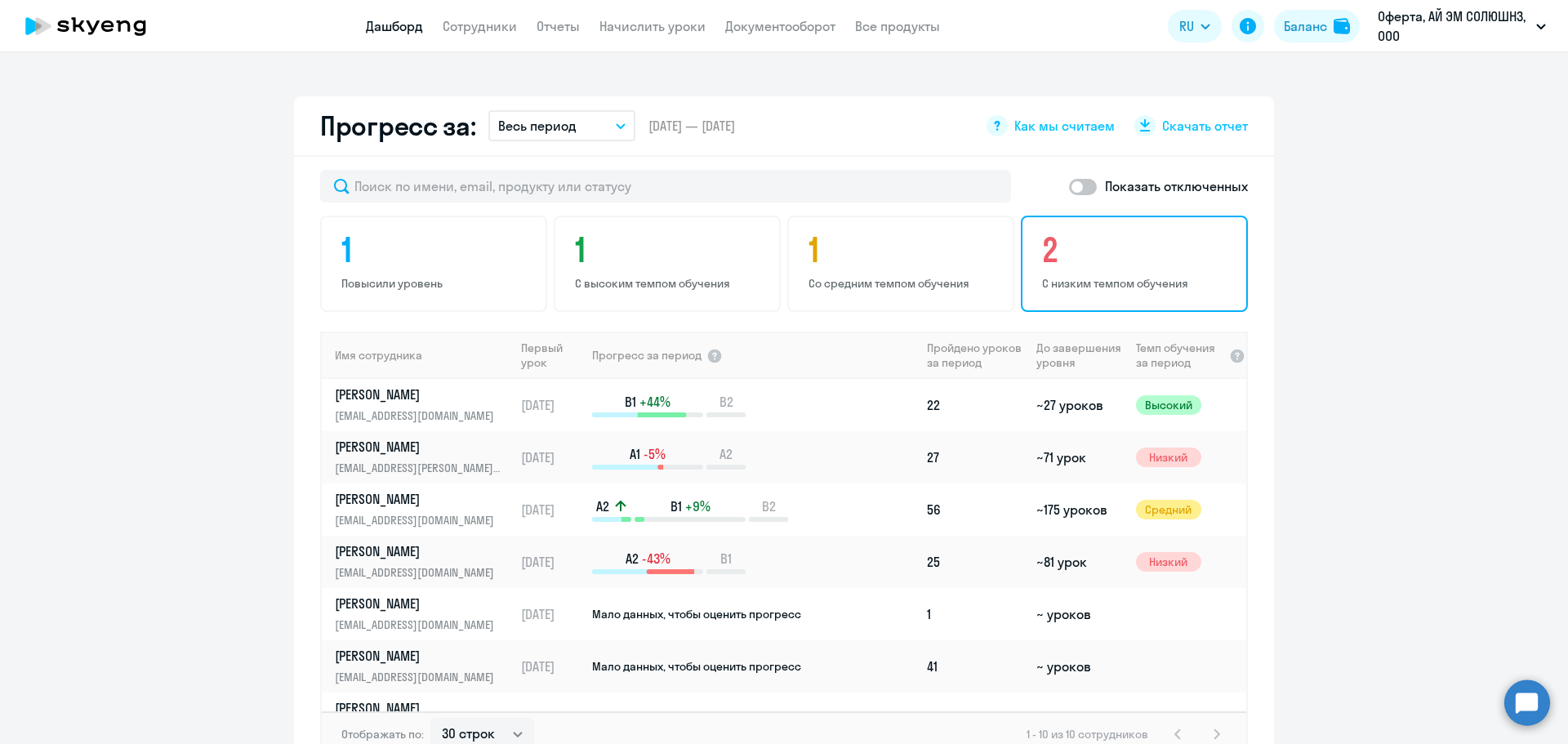
click at [1128, 264] on h4 "2" at bounding box center [1136, 250] width 189 height 39
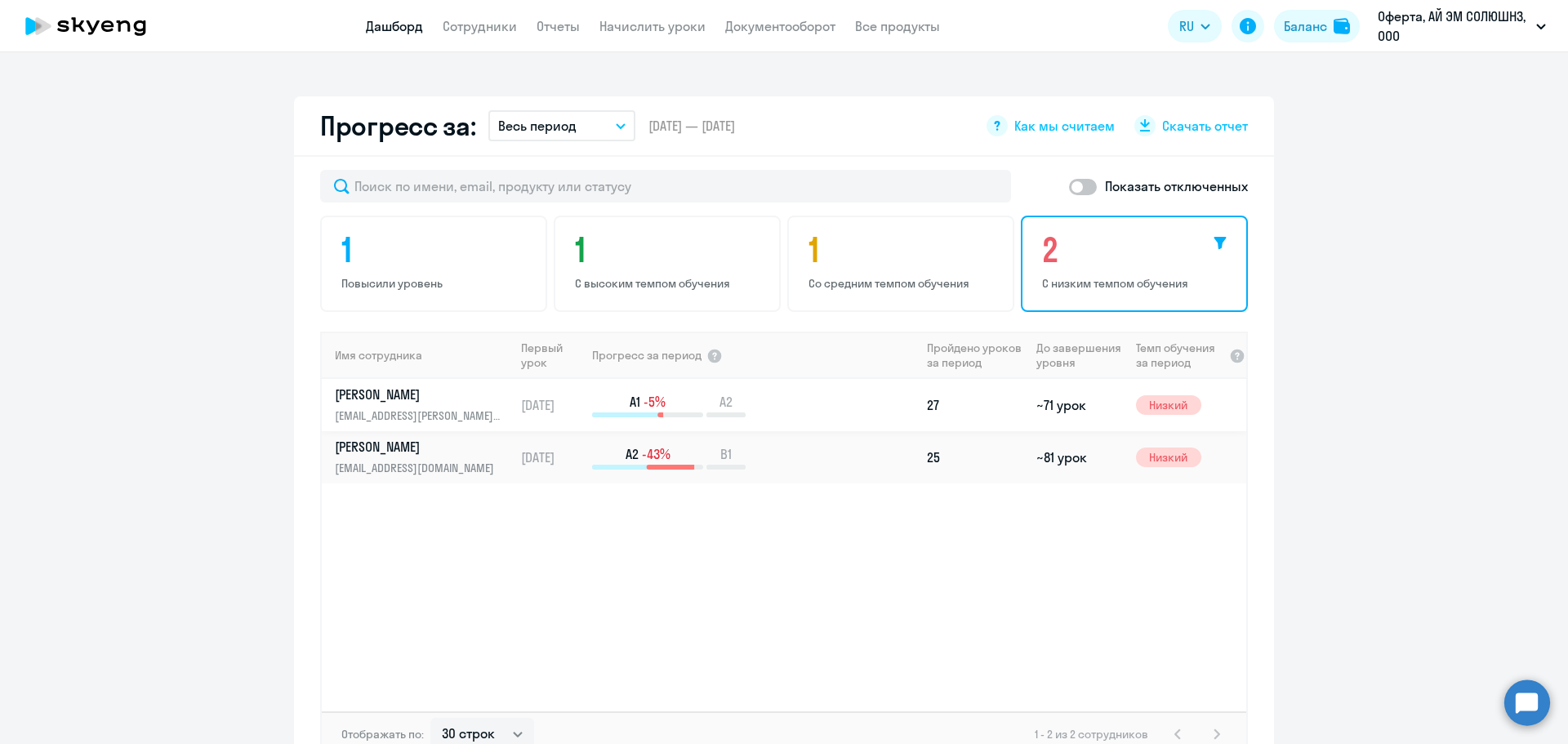
click at [815, 405] on div "A1 -5% A2" at bounding box center [756, 404] width 328 height 25
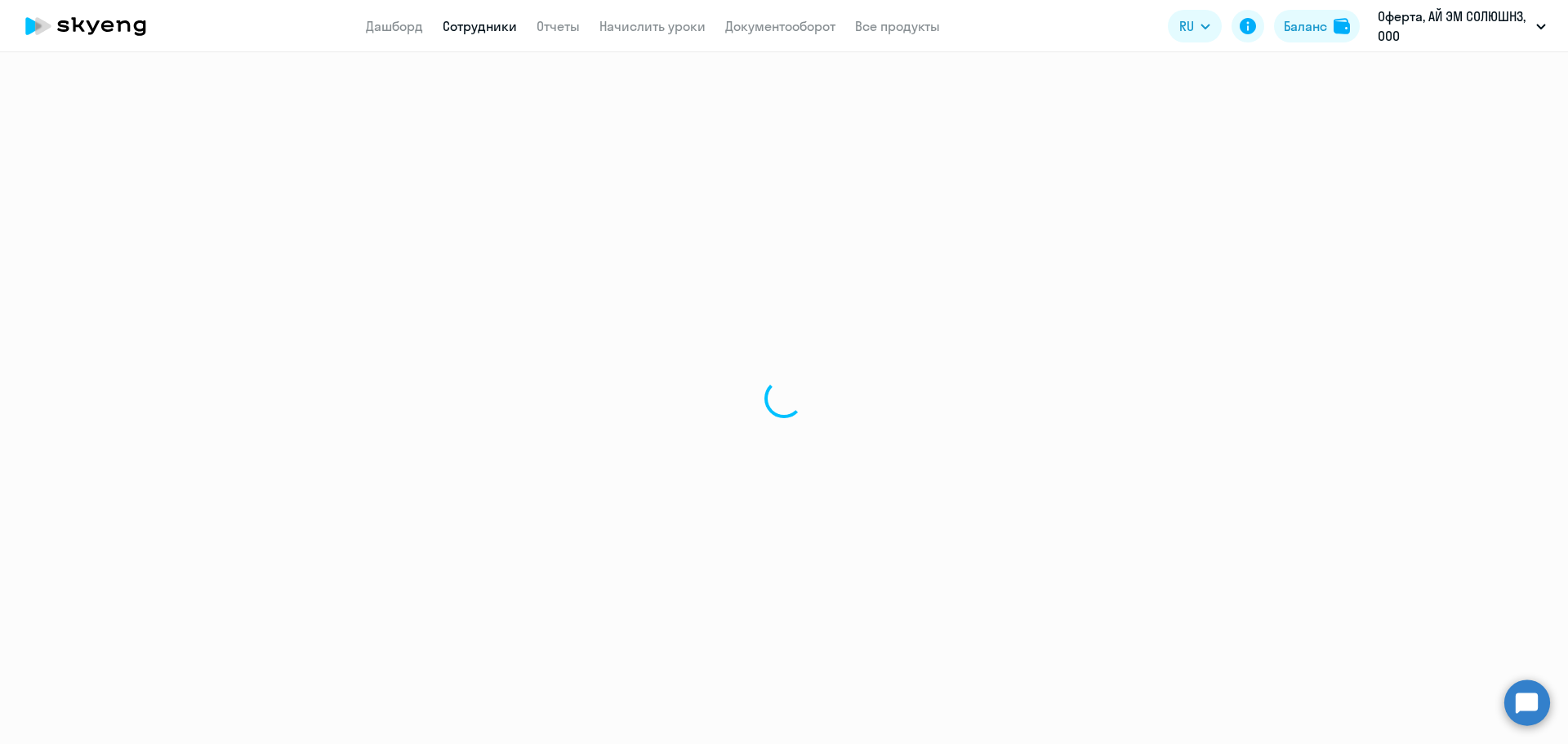
select select "english"
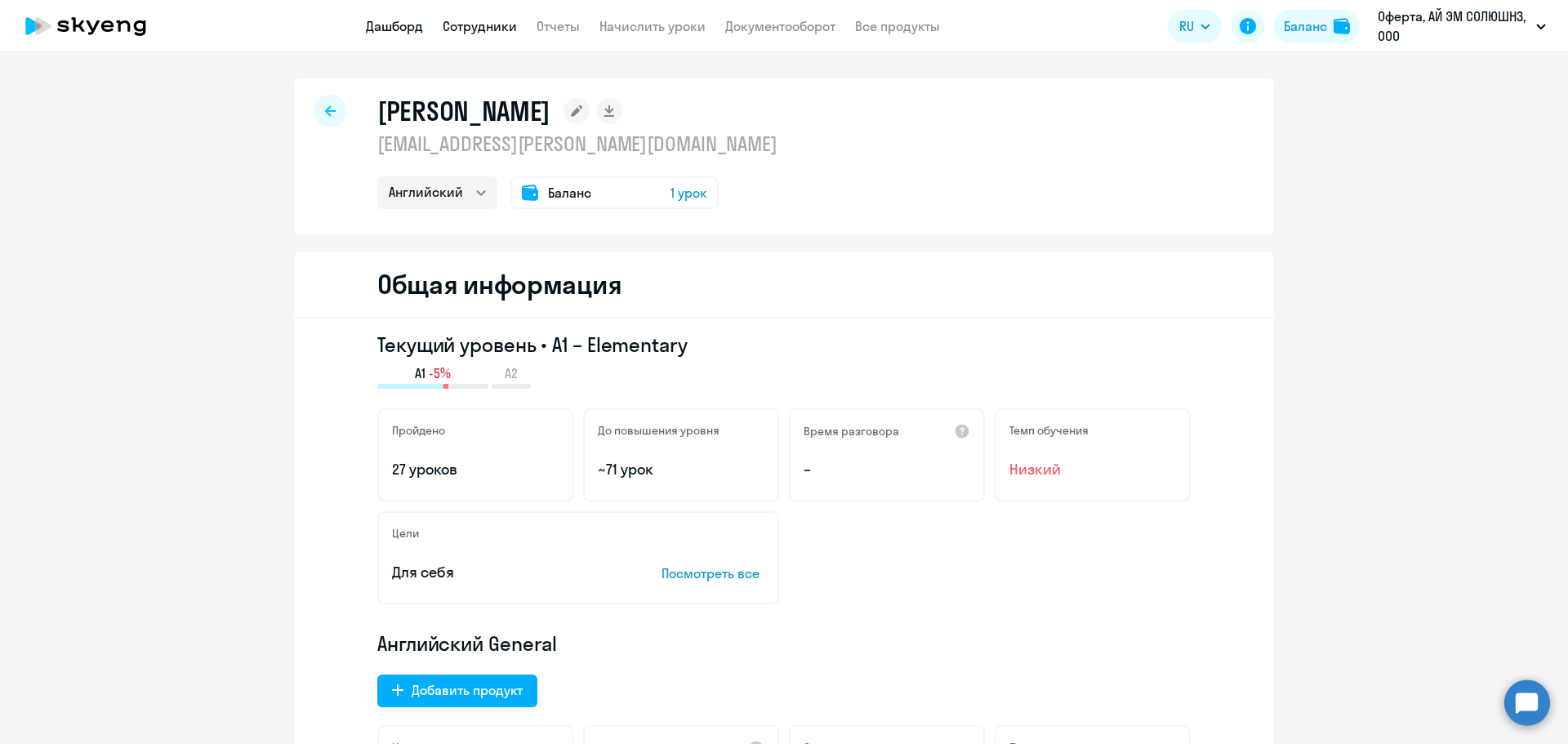
click at [392, 19] on link "Дашборд" at bounding box center [394, 27] width 57 height 16
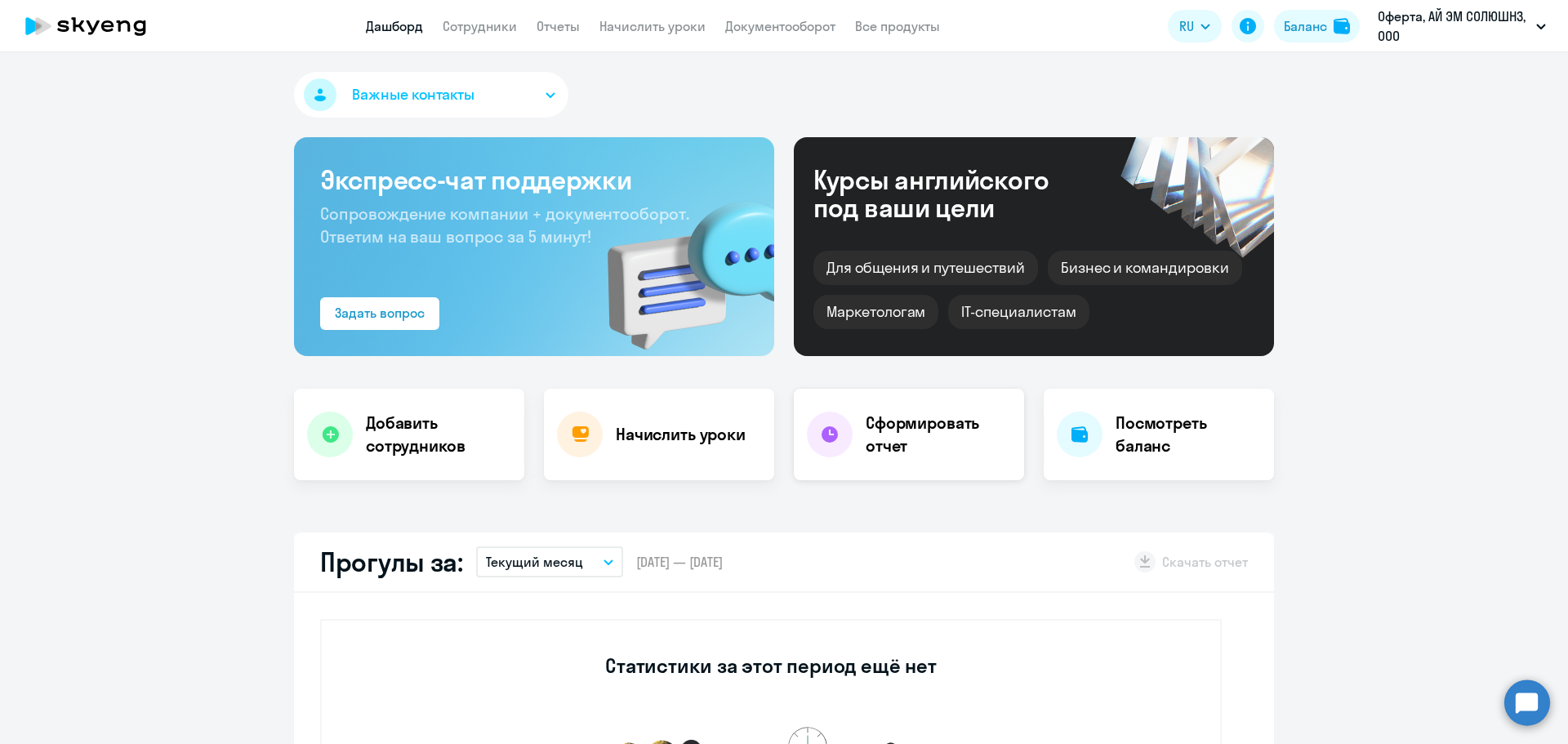
select select "30"
click at [1101, 444] on div "Посмотреть баланс" at bounding box center [1159, 435] width 231 height 92
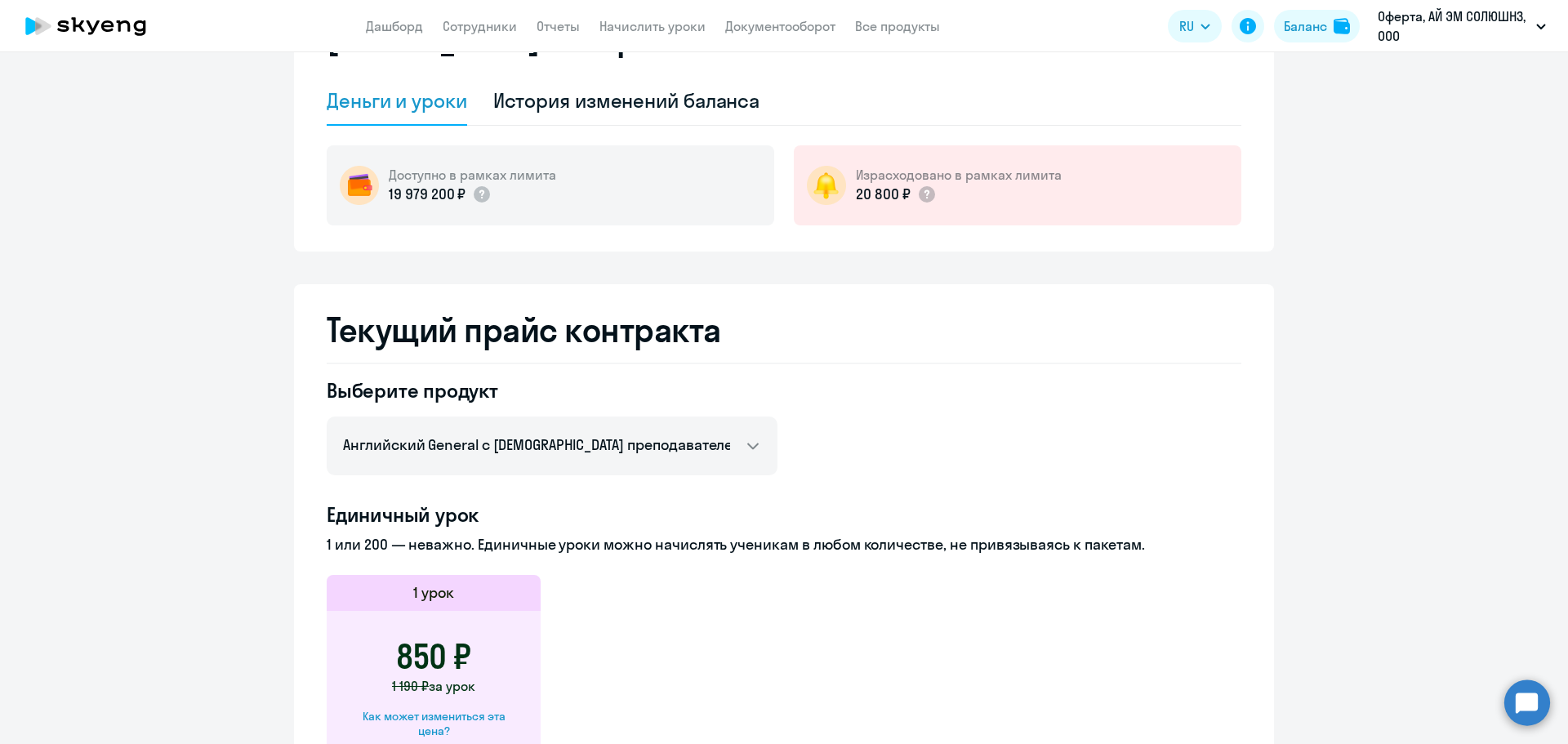
scroll to position [164, 0]
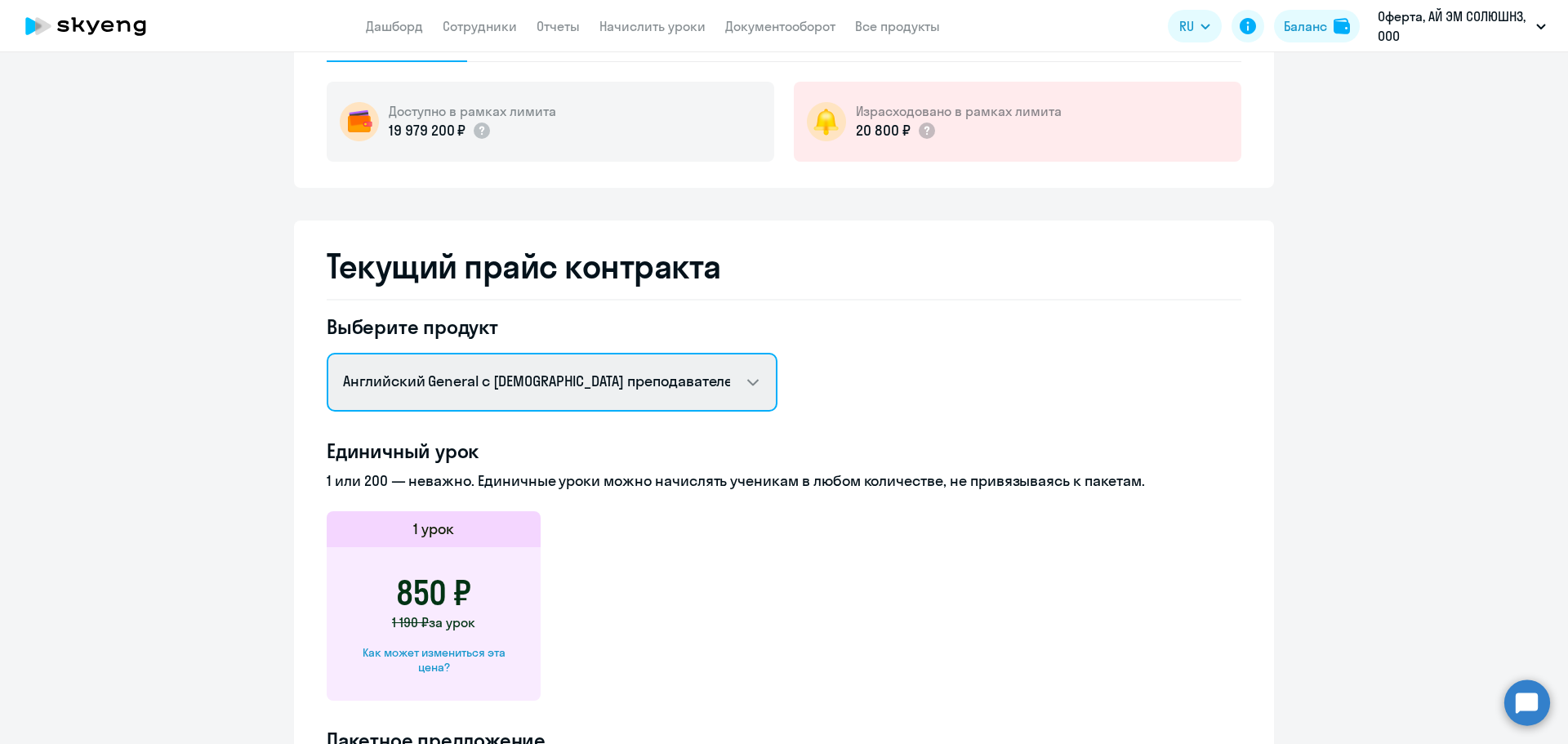
click at [639, 401] on select "Английский General с [DEMOGRAPHIC_DATA] преподавателем Премиум [DEMOGRAPHIC_DAT…" at bounding box center [552, 383] width 451 height 59
click at [327, 353] on select "Английский General с [DEMOGRAPHIC_DATA] преподавателем Премиум [DEMOGRAPHIC_DAT…" at bounding box center [552, 383] width 451 height 59
click at [642, 391] on select "Английский General с [DEMOGRAPHIC_DATA] преподавателем Премиум [DEMOGRAPHIC_DAT…" at bounding box center [552, 383] width 451 height 59
click at [327, 353] on select "Английский General с [DEMOGRAPHIC_DATA] преподавателем Премиум [DEMOGRAPHIC_DAT…" at bounding box center [552, 383] width 451 height 59
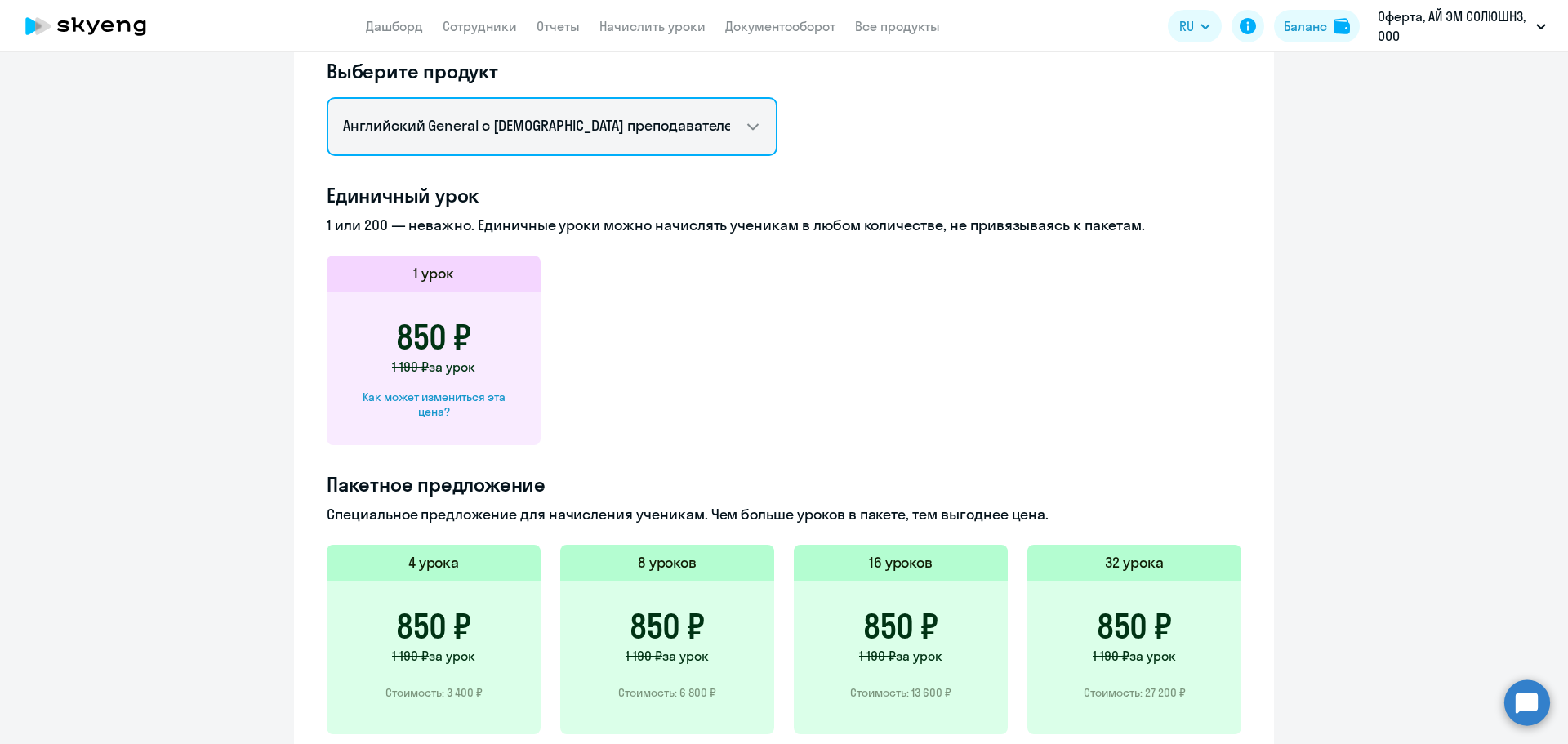
scroll to position [327, 0]
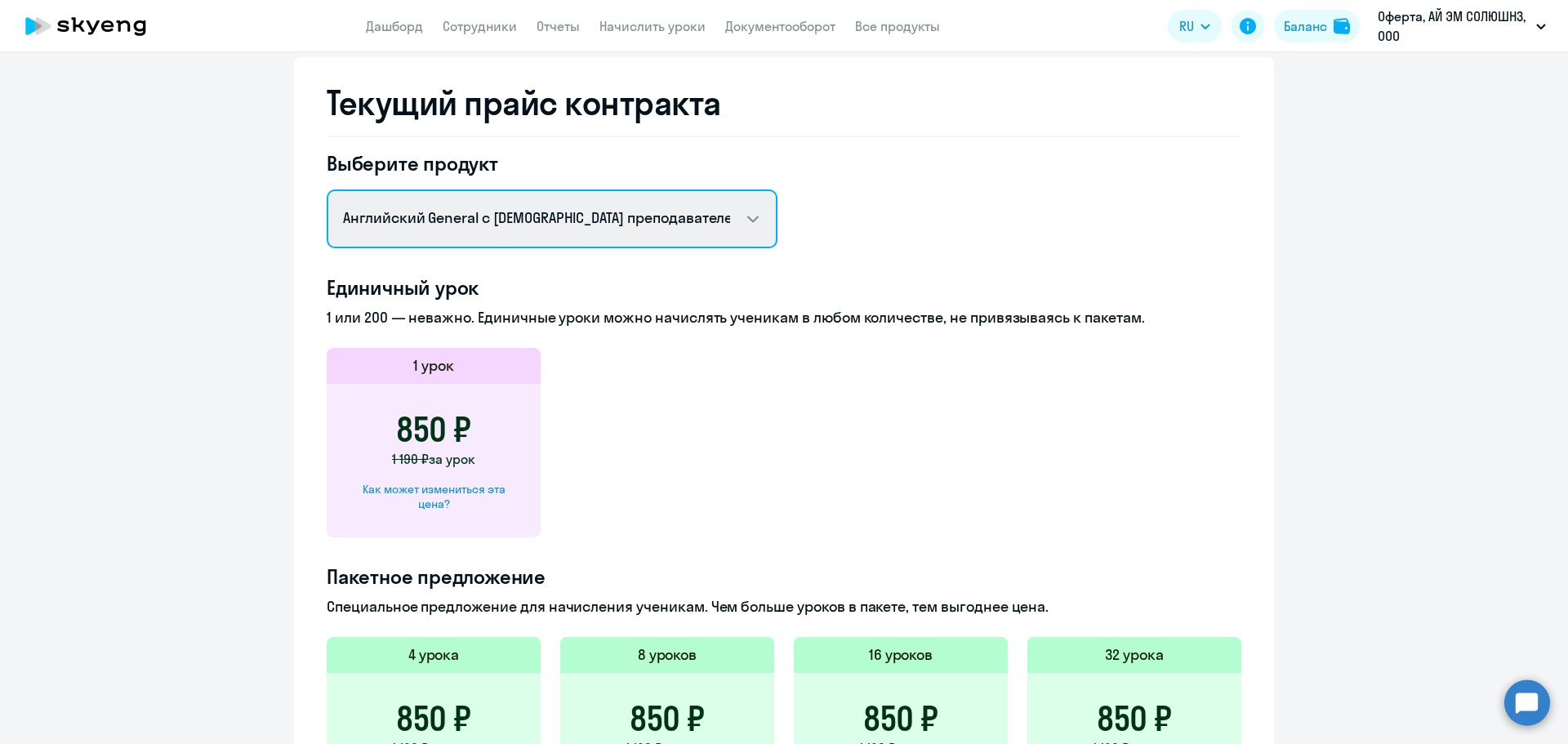
click at [667, 232] on select "Английский General с [DEMOGRAPHIC_DATA] преподавателем Премиум [DEMOGRAPHIC_DAT…" at bounding box center [552, 219] width 451 height 59
select select "english_adult_not_native_speaker_premium"
click at [327, 189] on select "Английский General с [DEMOGRAPHIC_DATA] преподавателем Премиум [DEMOGRAPHIC_DAT…" at bounding box center [552, 219] width 451 height 59
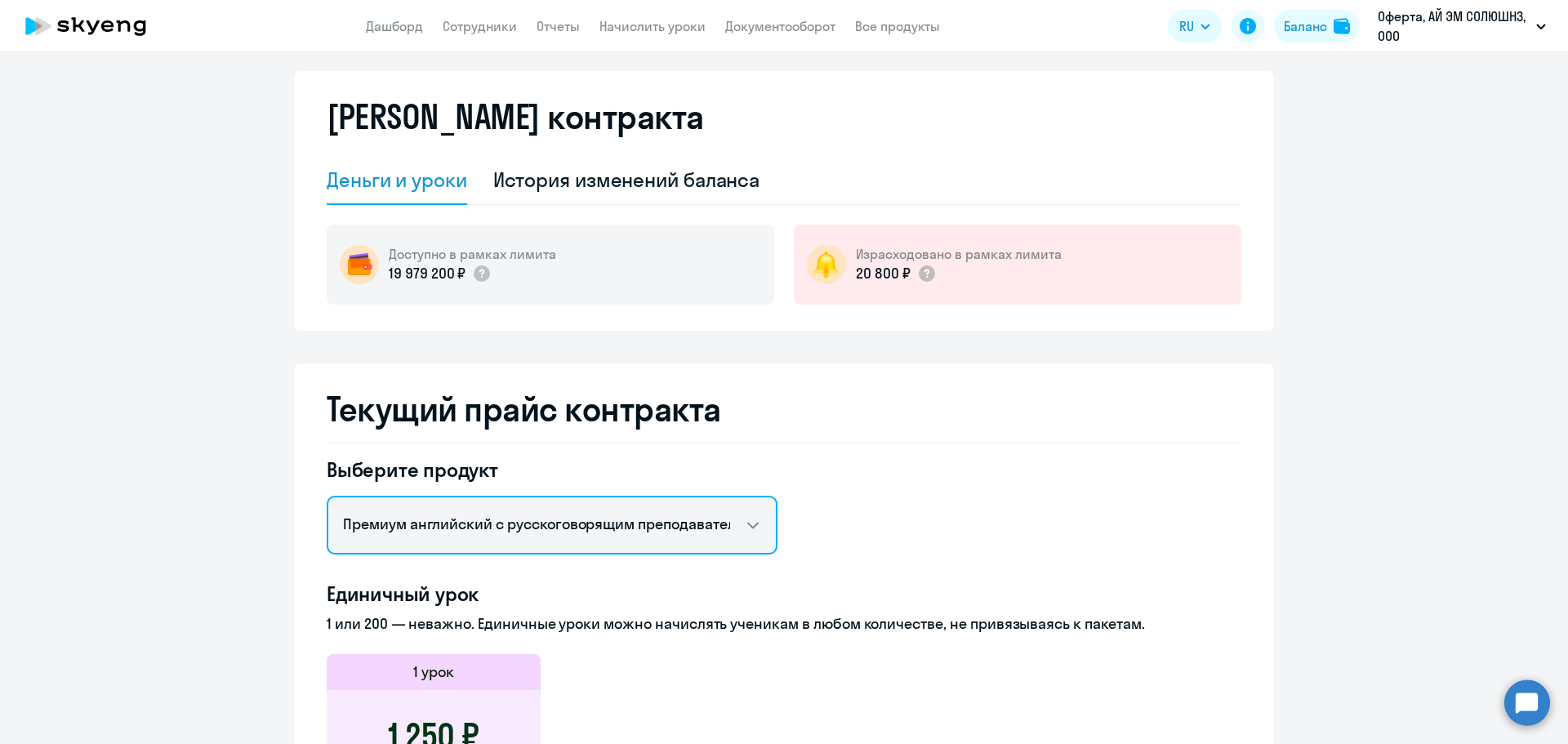
scroll to position [0, 0]
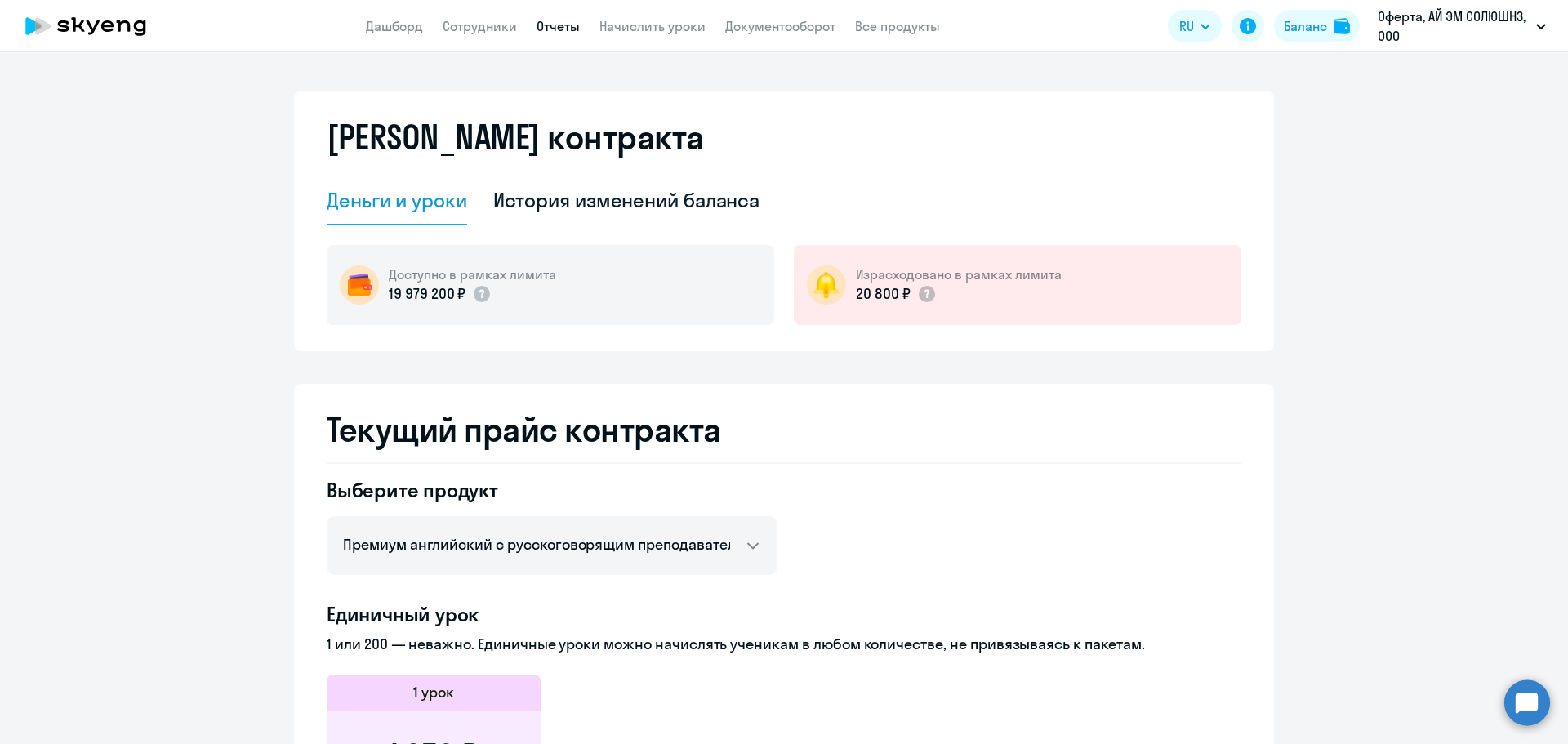
click at [560, 19] on link "Отчеты" at bounding box center [557, 27] width 43 height 16
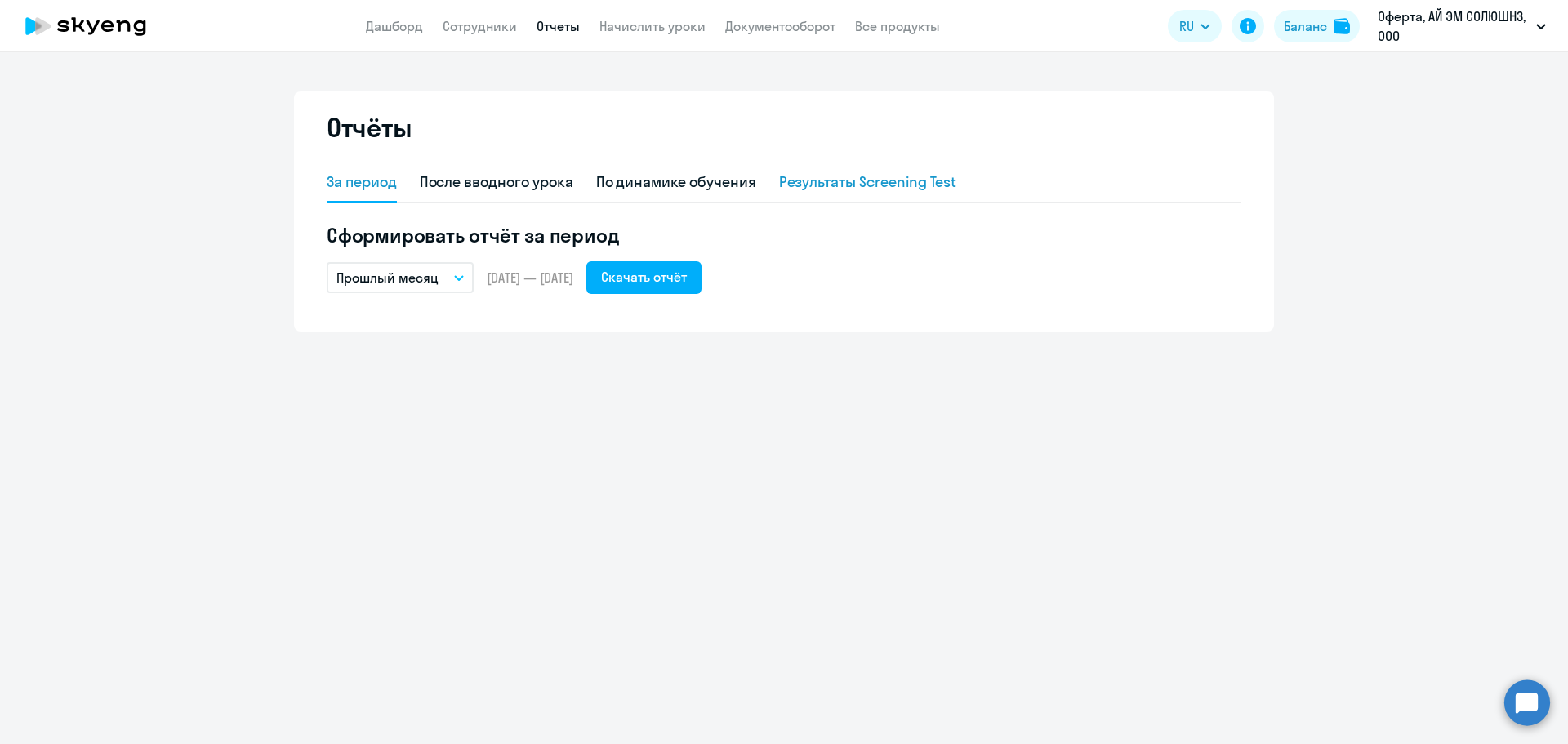
click at [897, 182] on div "Результаты Screening Test" at bounding box center [867, 181] width 178 height 21
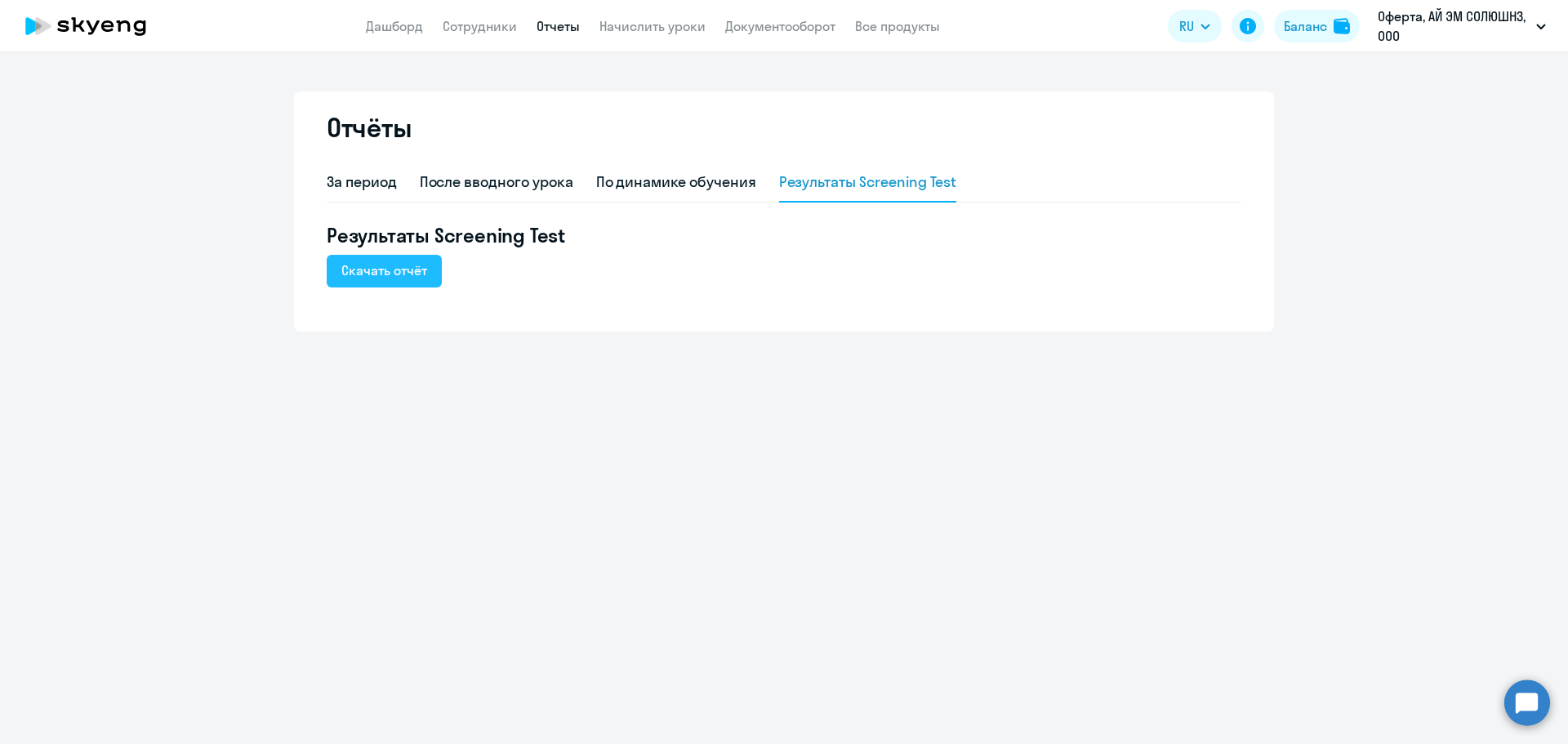
click at [402, 272] on div "Скачать отчёт" at bounding box center [384, 270] width 86 height 19
click at [699, 180] on div "По динамике обучения" at bounding box center [676, 181] width 160 height 21
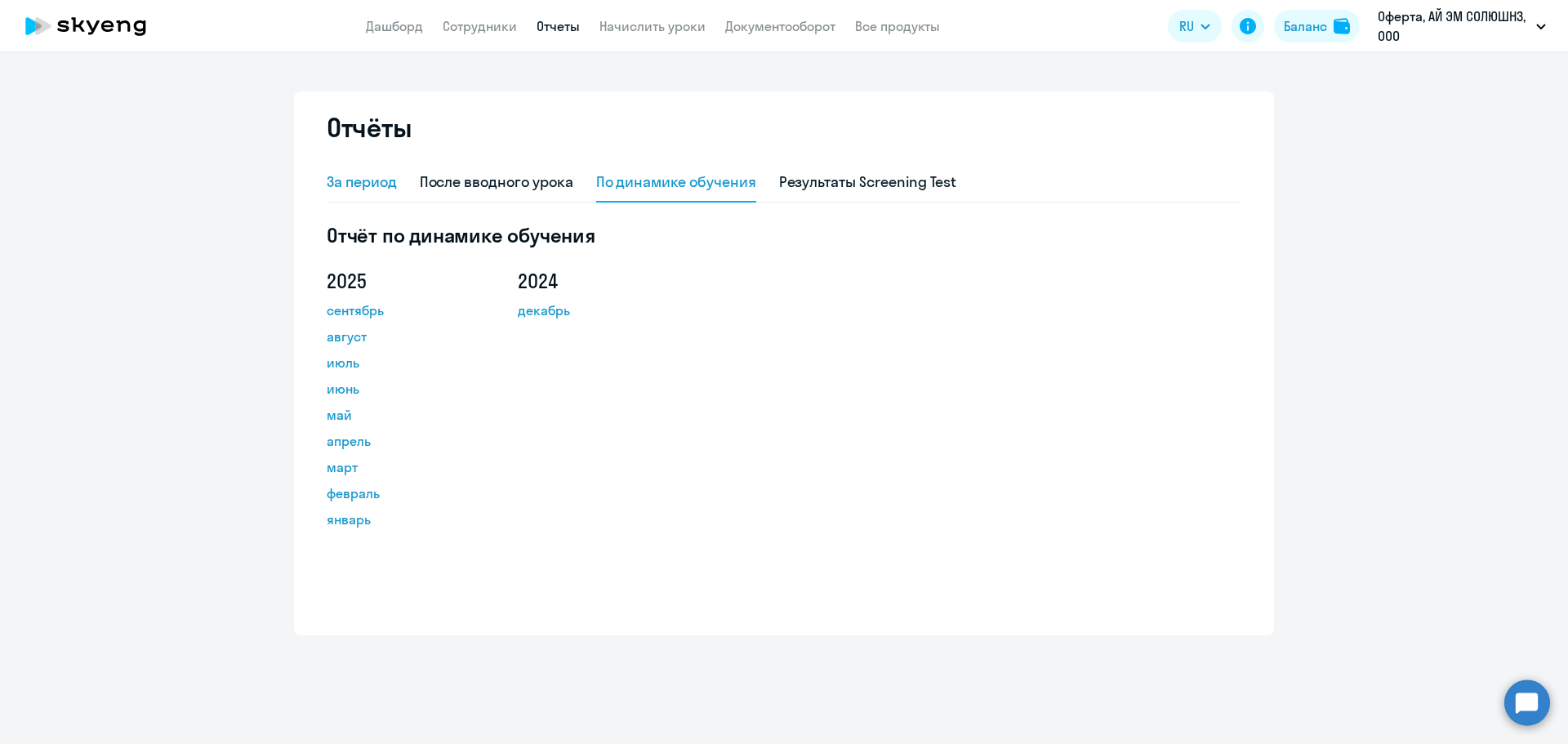
click at [372, 178] on div "За период" at bounding box center [361, 181] width 70 height 21
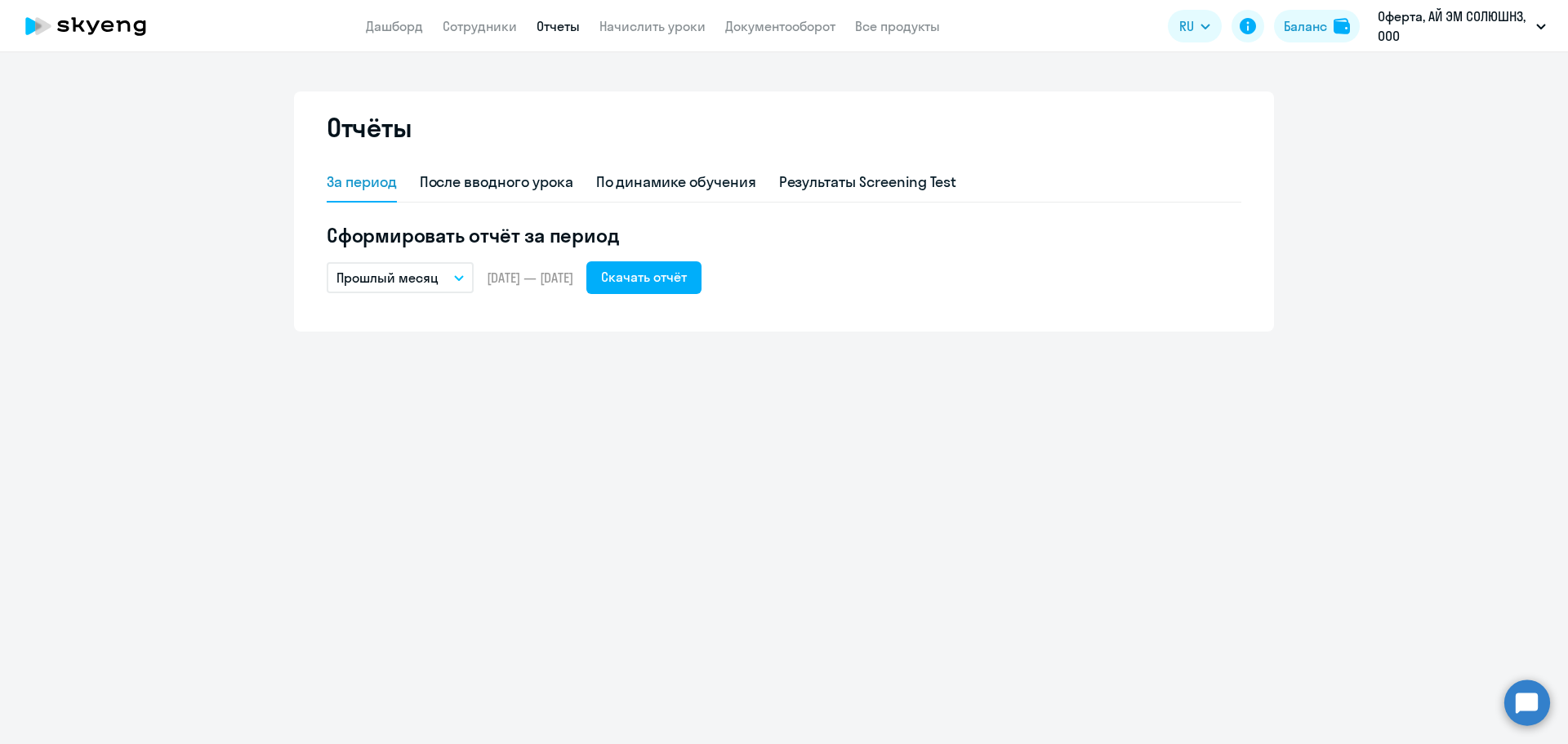
click at [456, 278] on icon "button" at bounding box center [458, 278] width 10 height 5
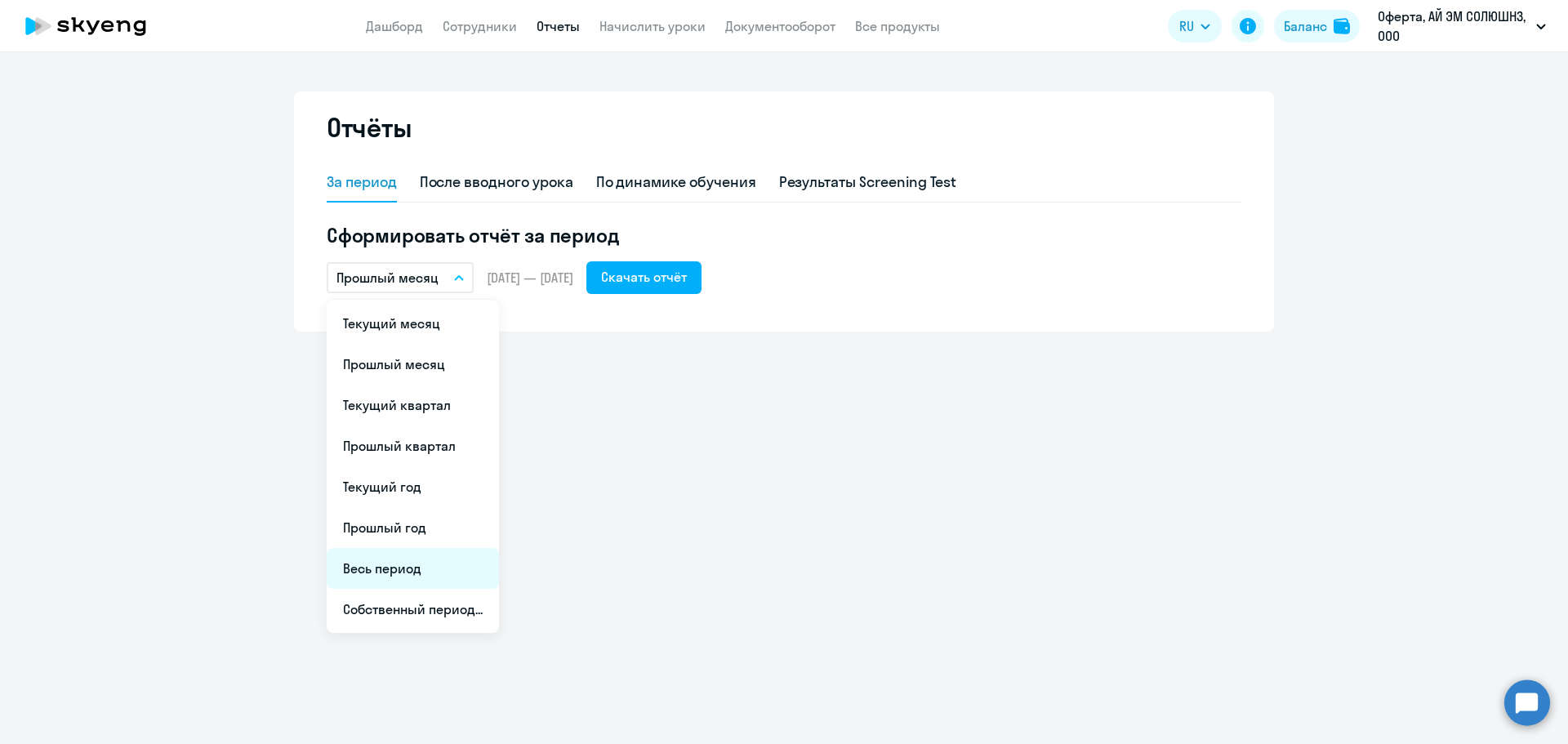
click at [397, 562] on li "Весь период" at bounding box center [413, 568] width 172 height 41
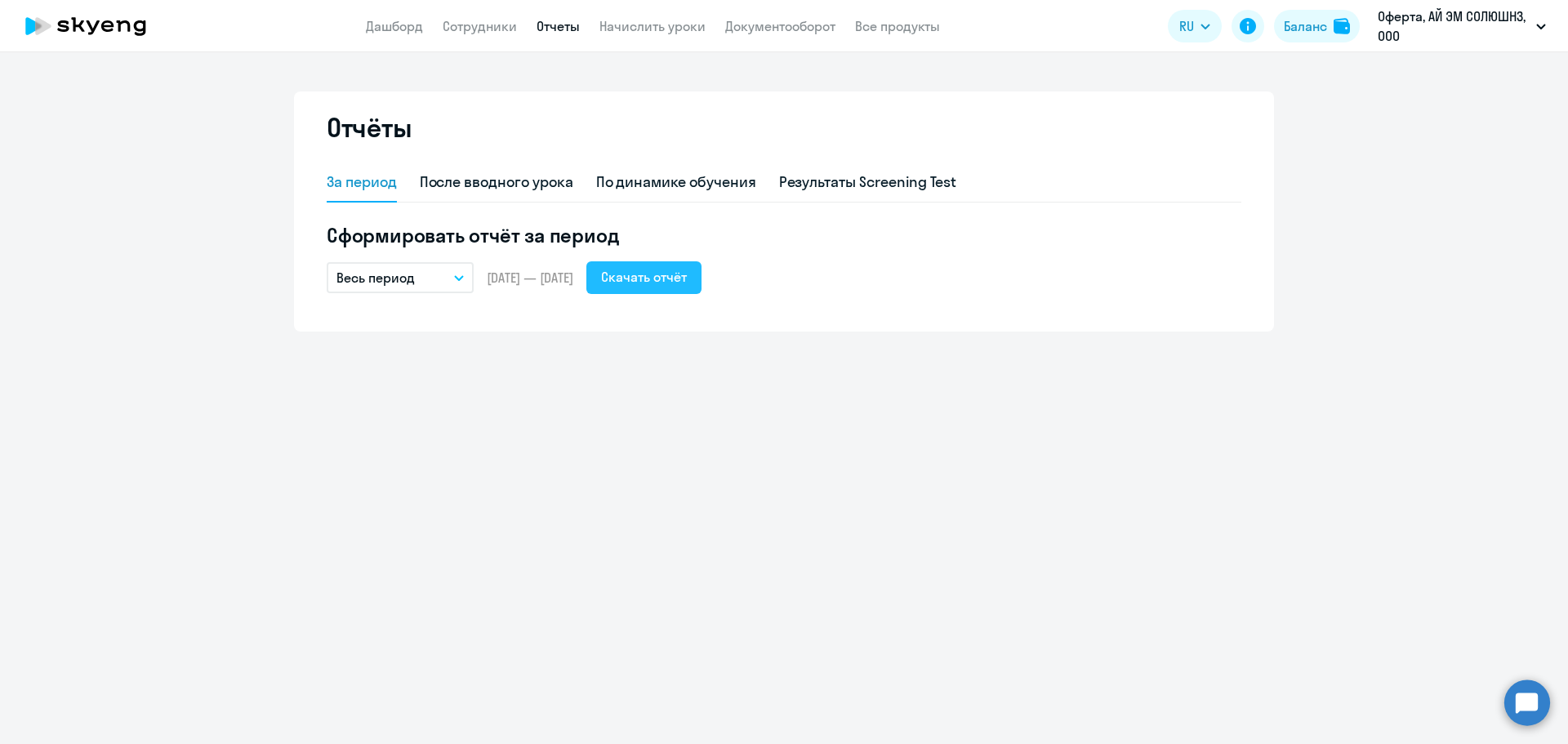
click at [685, 283] on div "Скачать отчёт" at bounding box center [644, 276] width 86 height 19
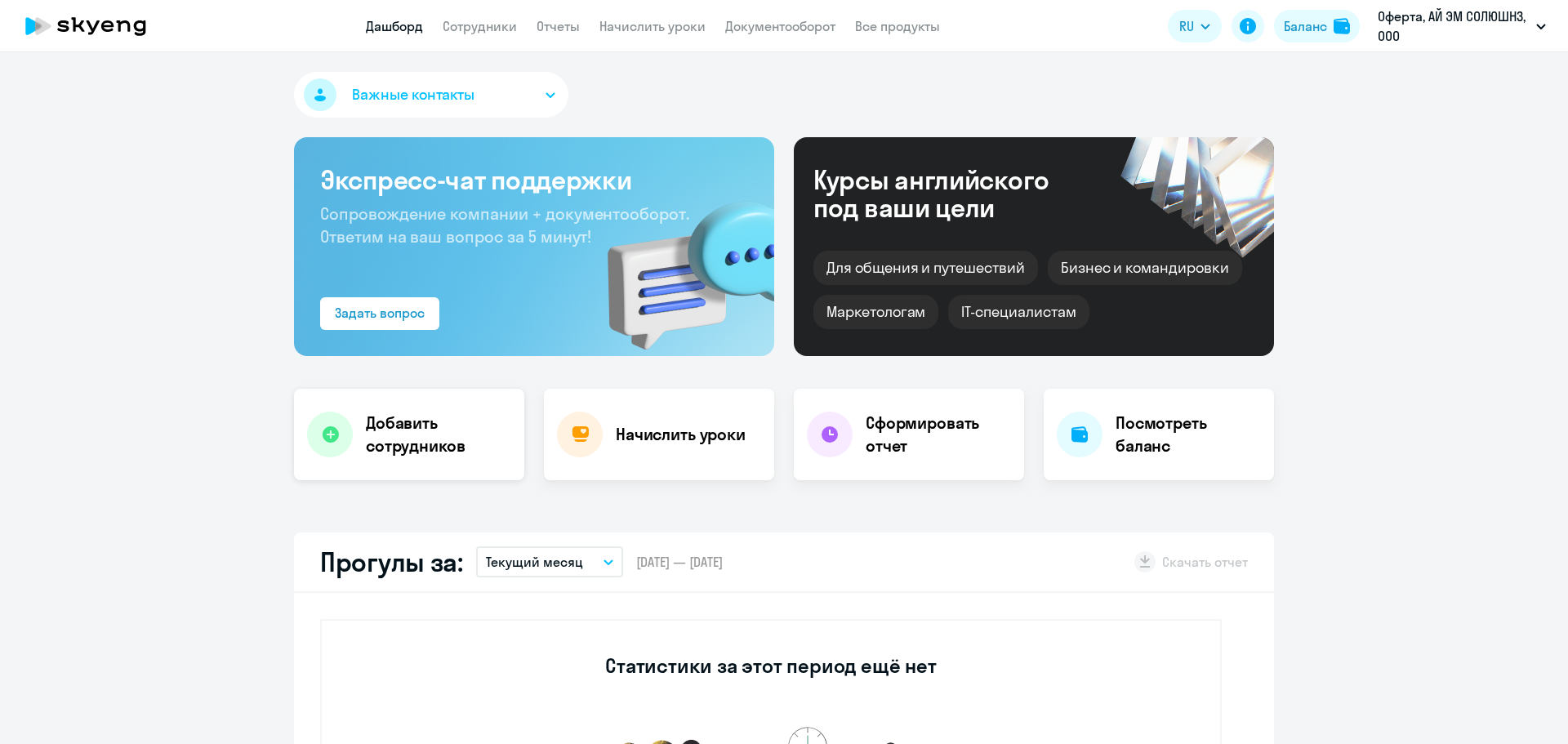
scroll to position [164, 0]
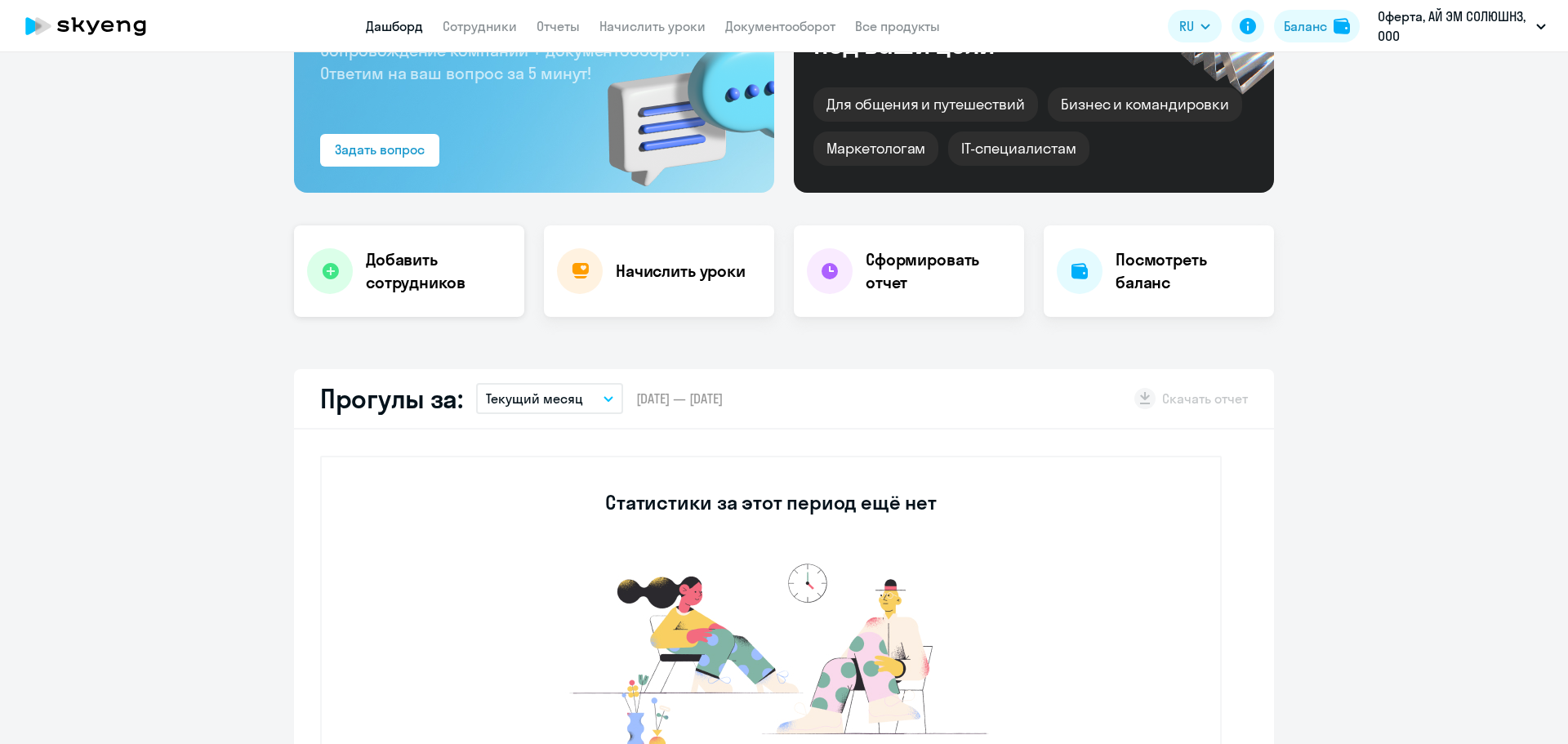
select select "30"
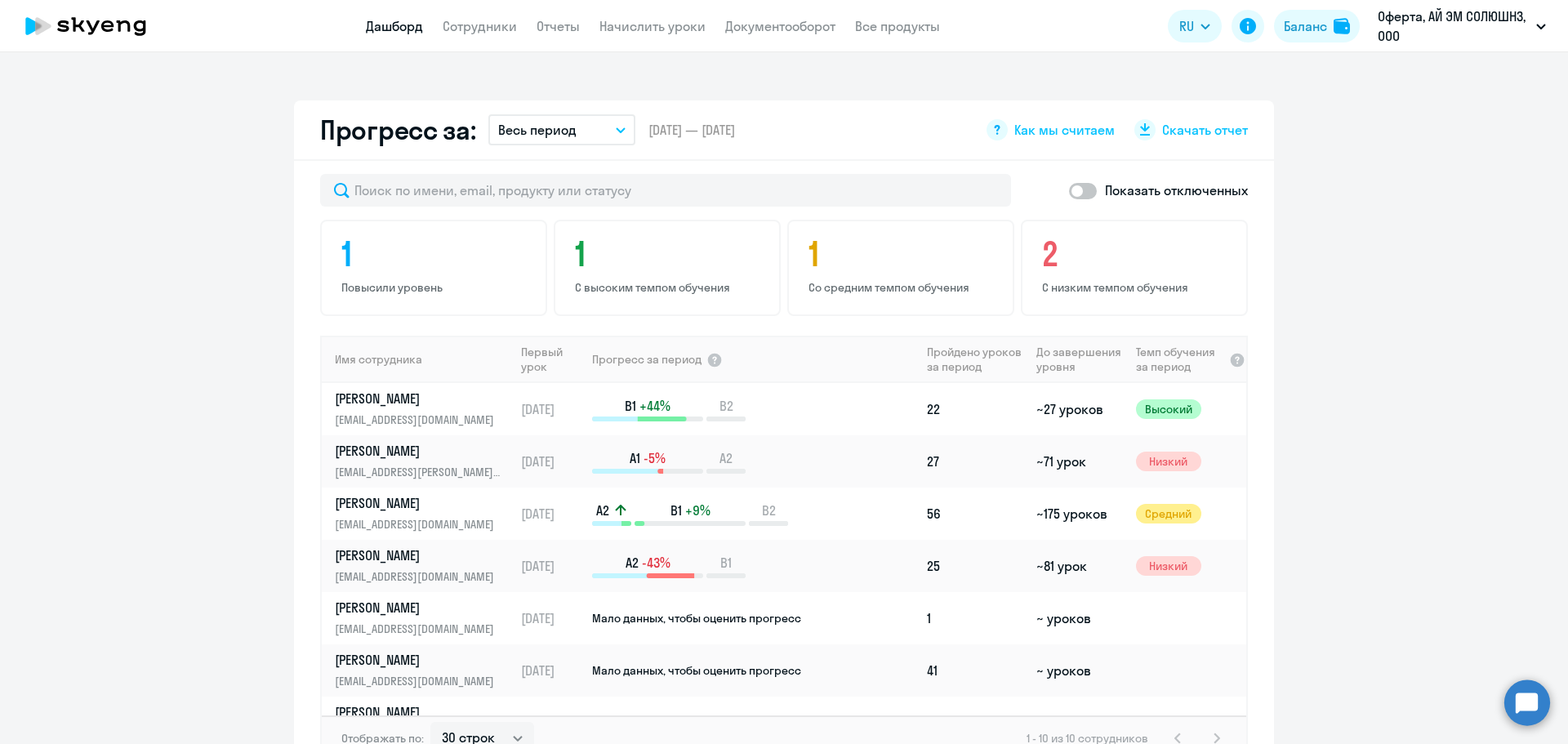
scroll to position [899, 0]
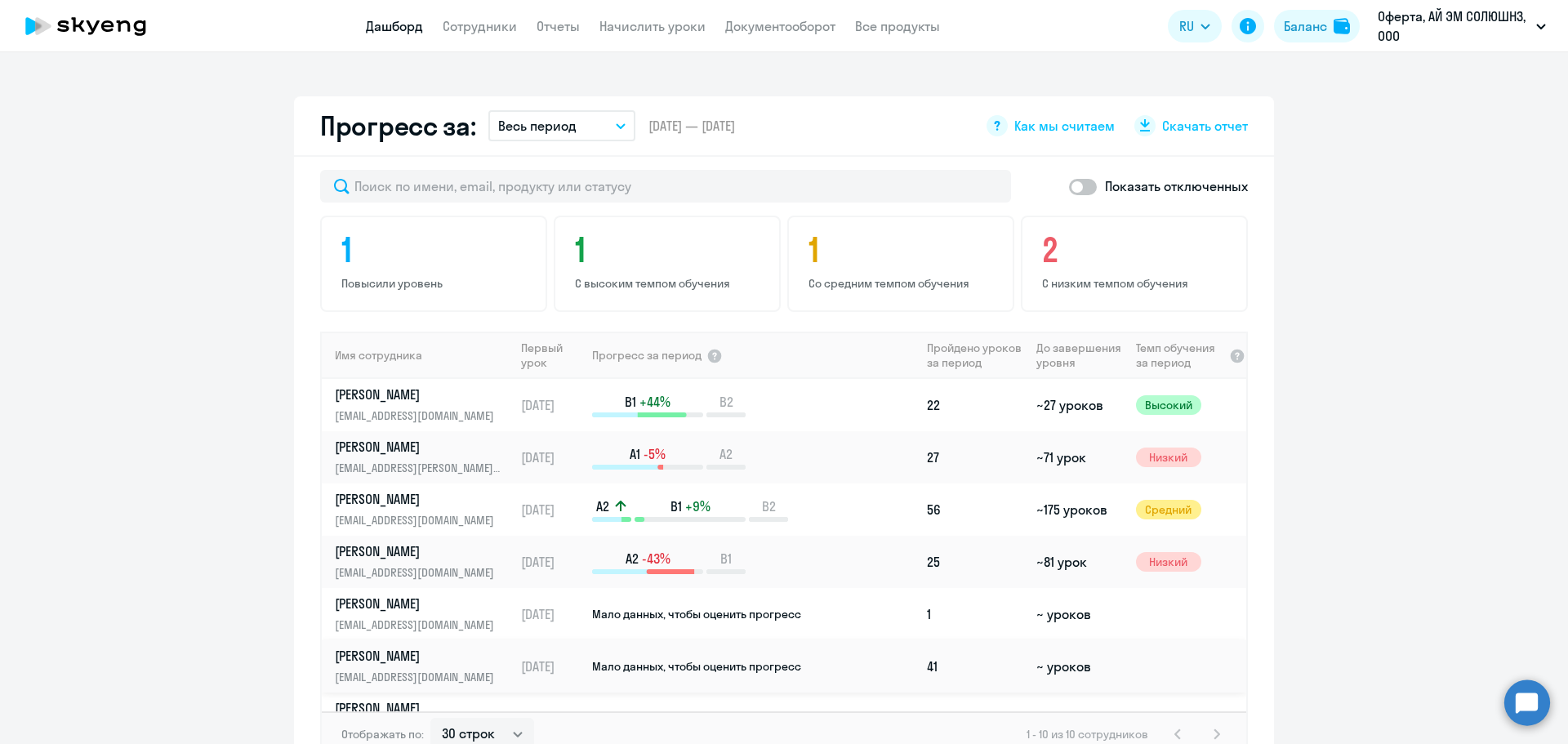
click at [761, 662] on span "Мало данных, чтобы оценить прогресс" at bounding box center [696, 666] width 209 height 15
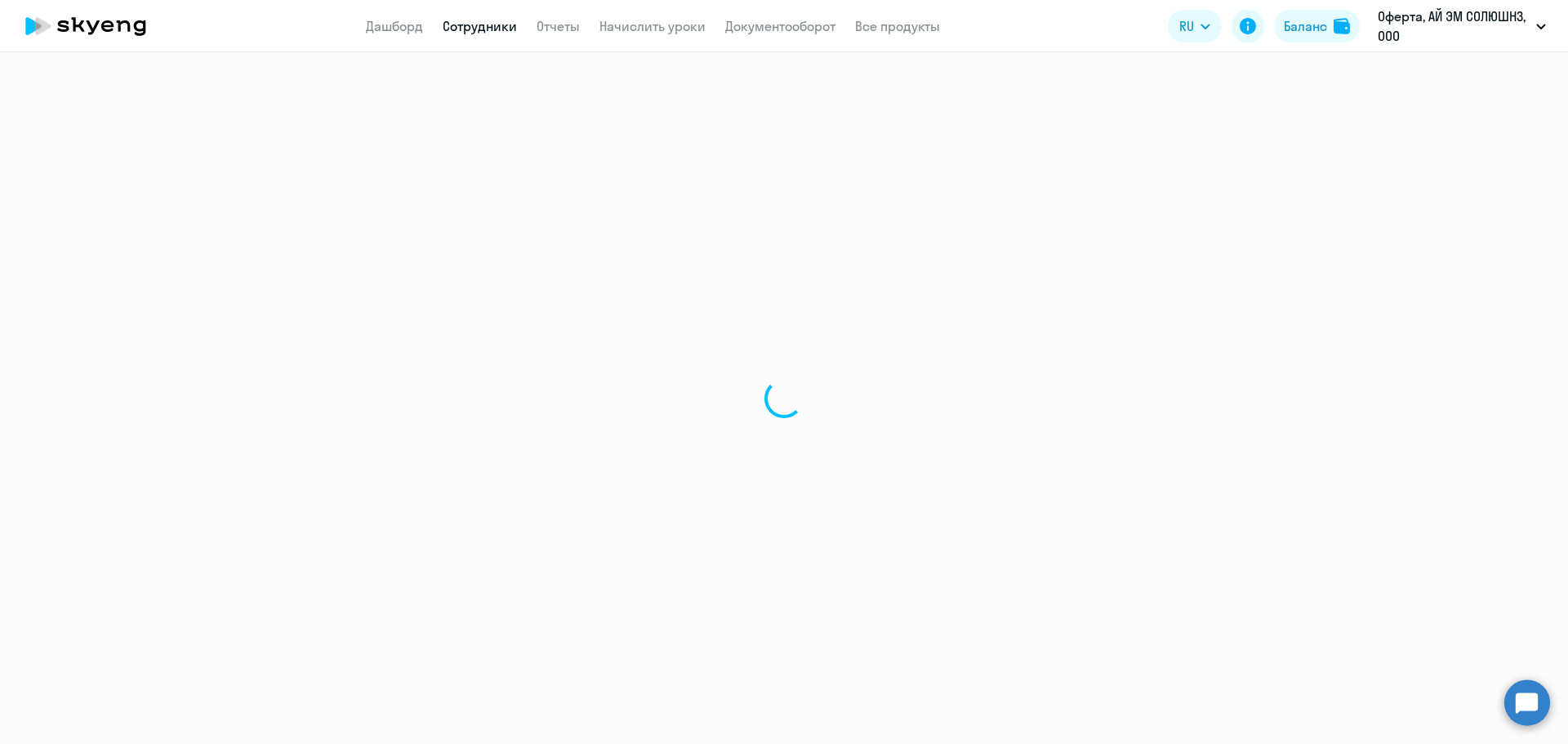
select select "english"
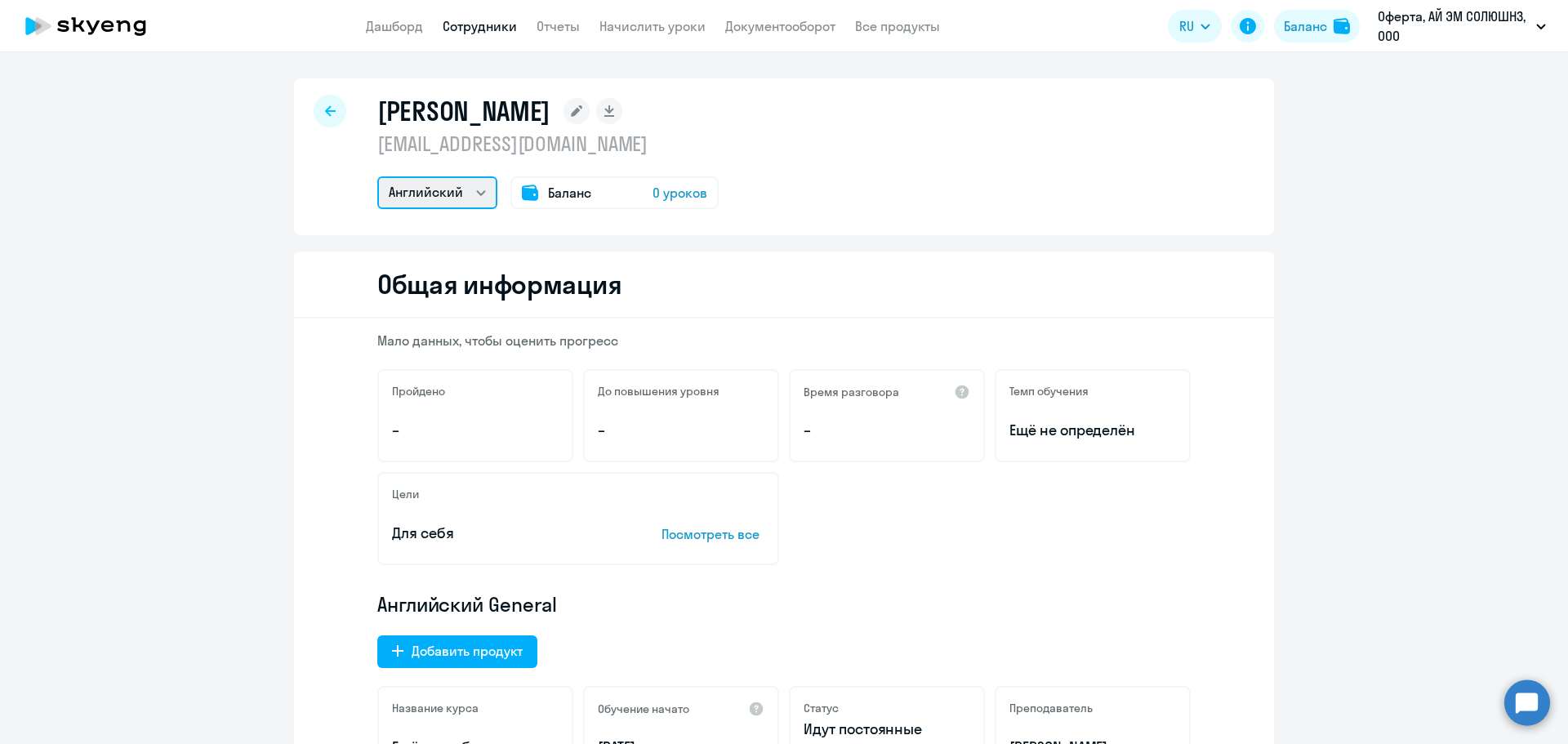
click at [475, 182] on select "Английский" at bounding box center [436, 193] width 120 height 33
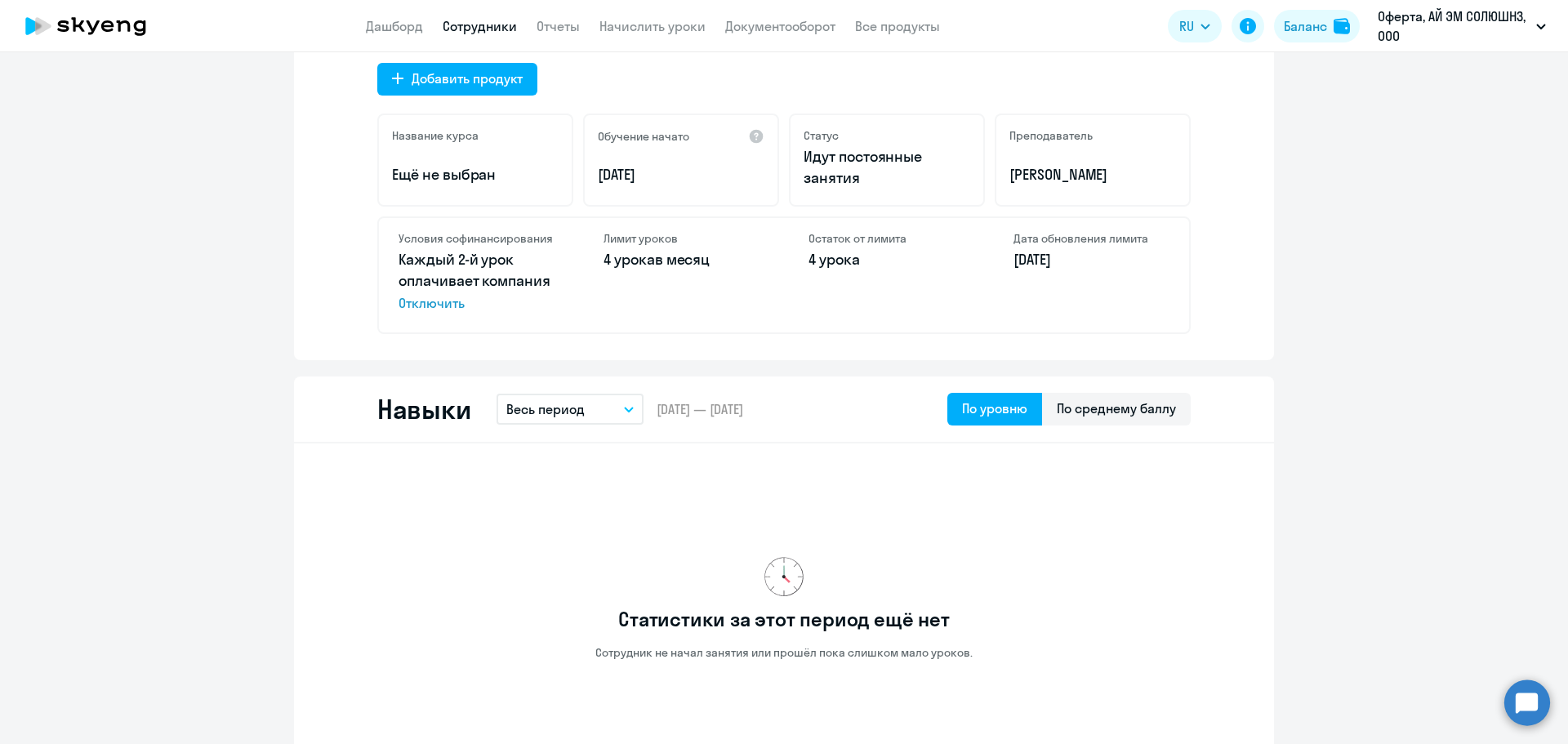
scroll to position [572, 0]
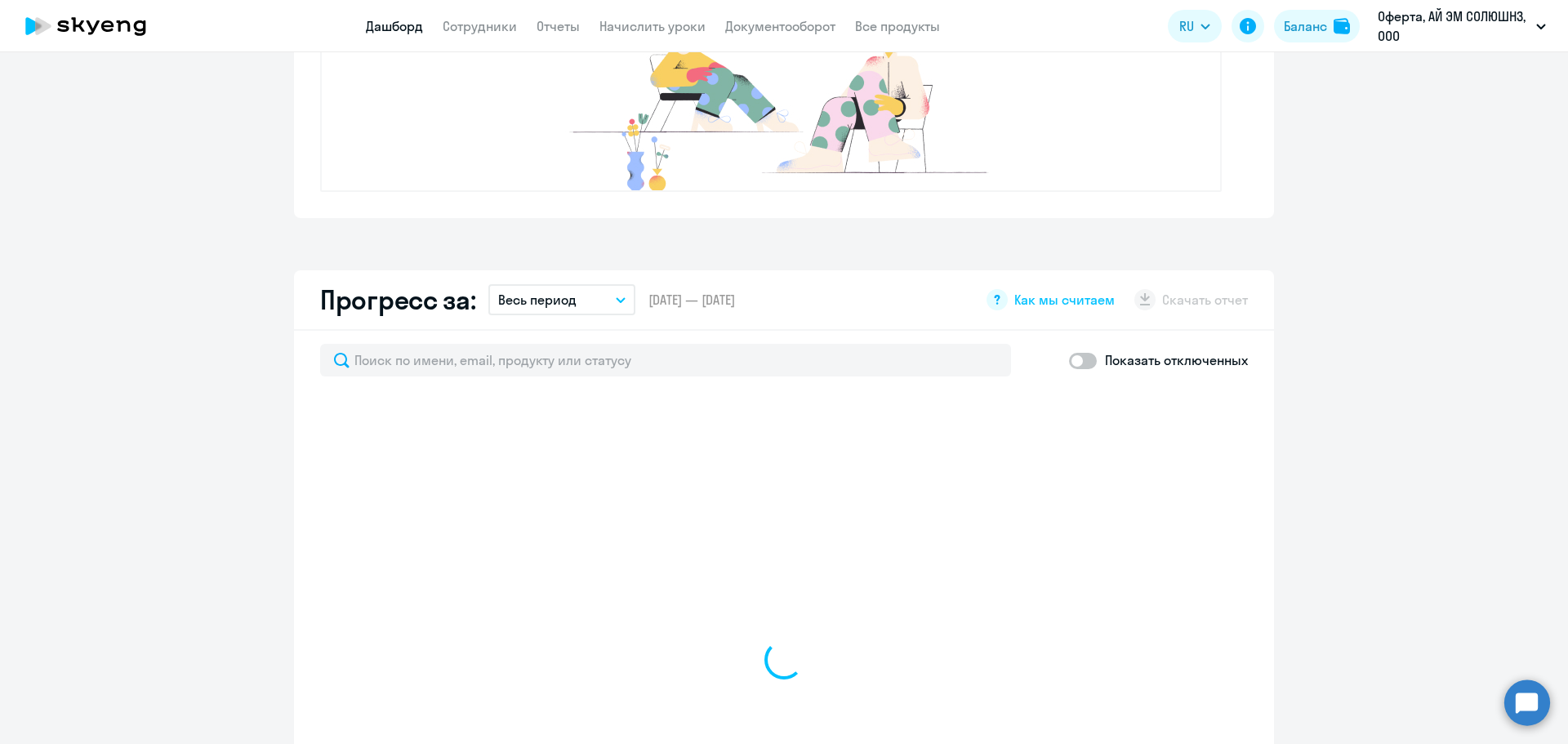
scroll to position [903, 0]
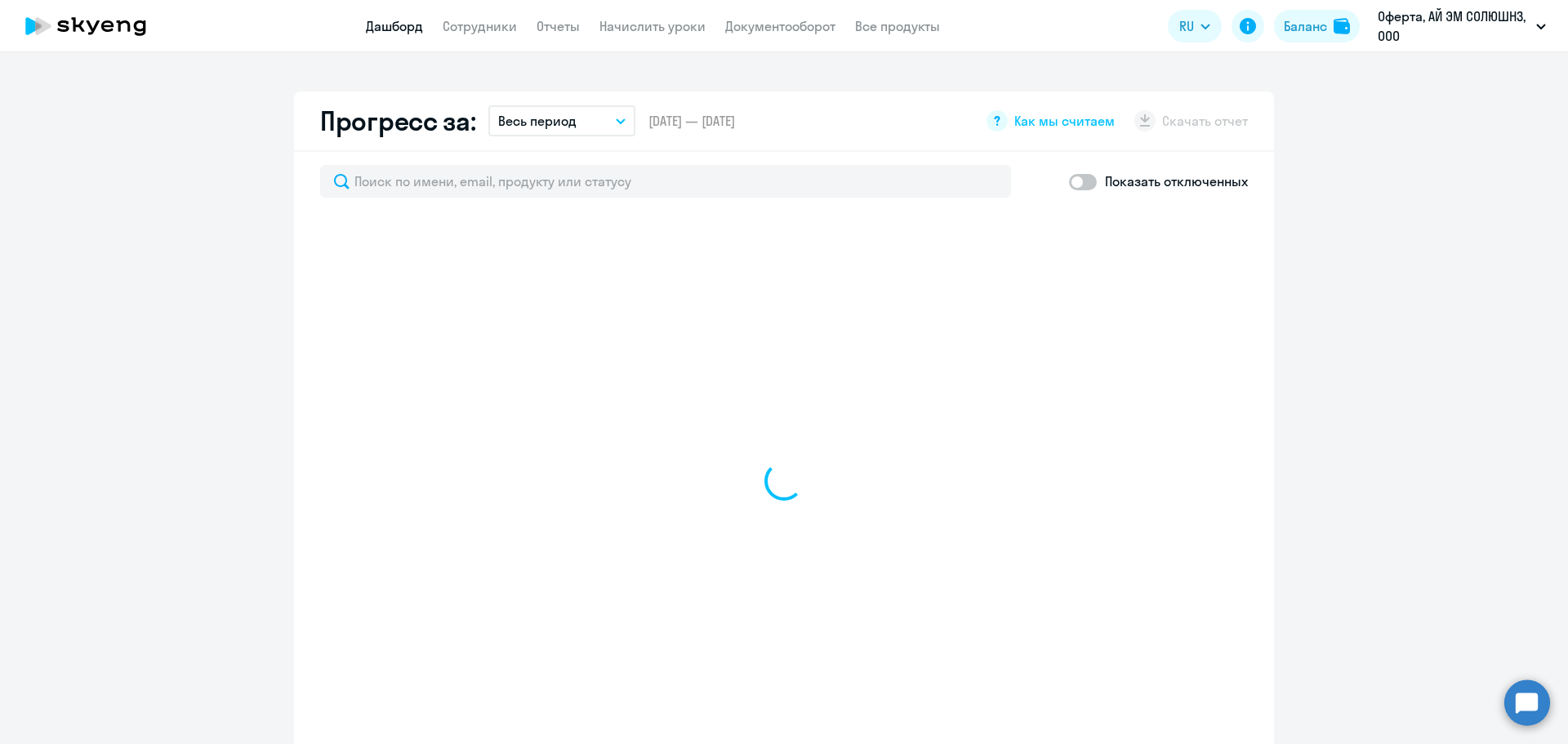
select select "30"
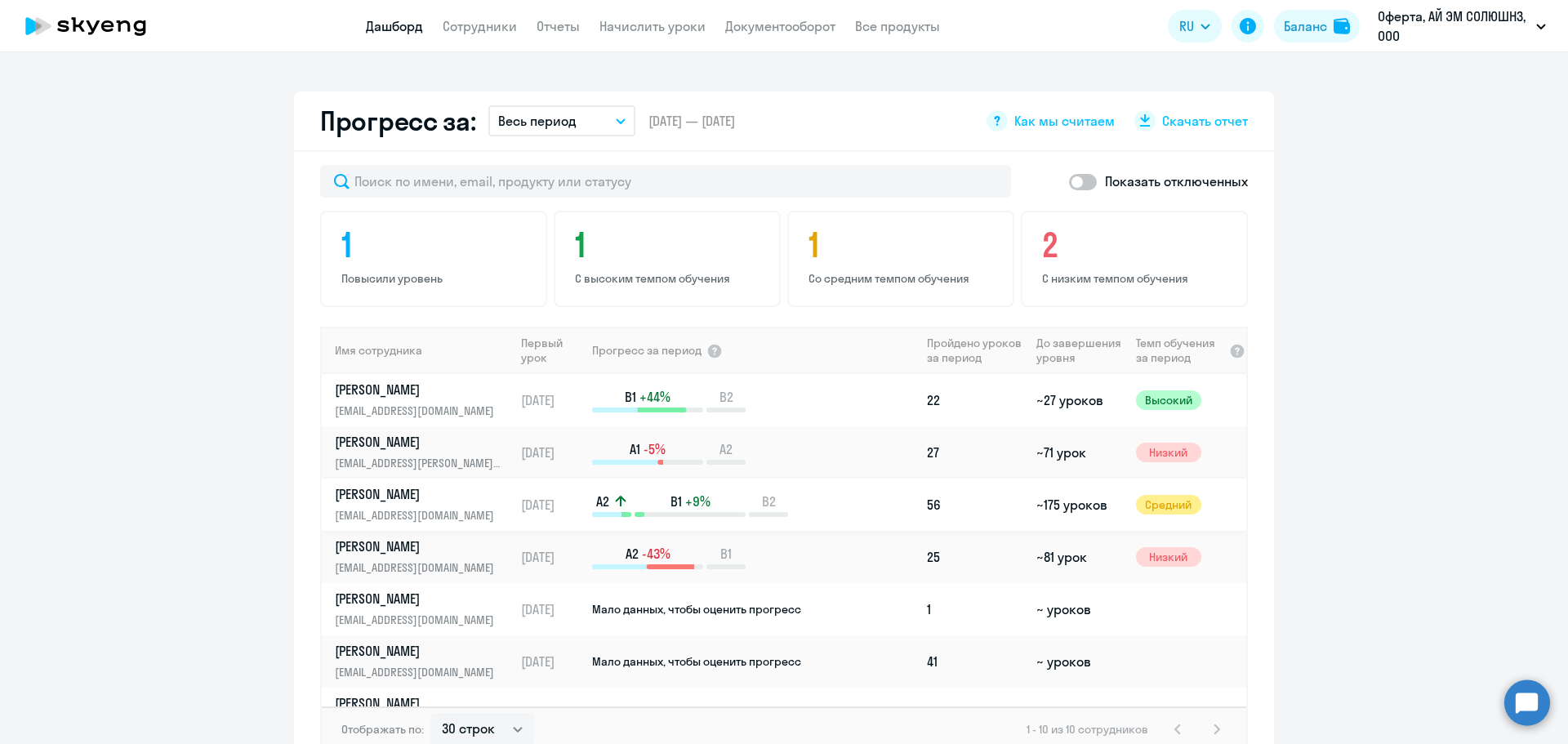
click at [424, 495] on p "[PERSON_NAME]" at bounding box center [419, 494] width 168 height 18
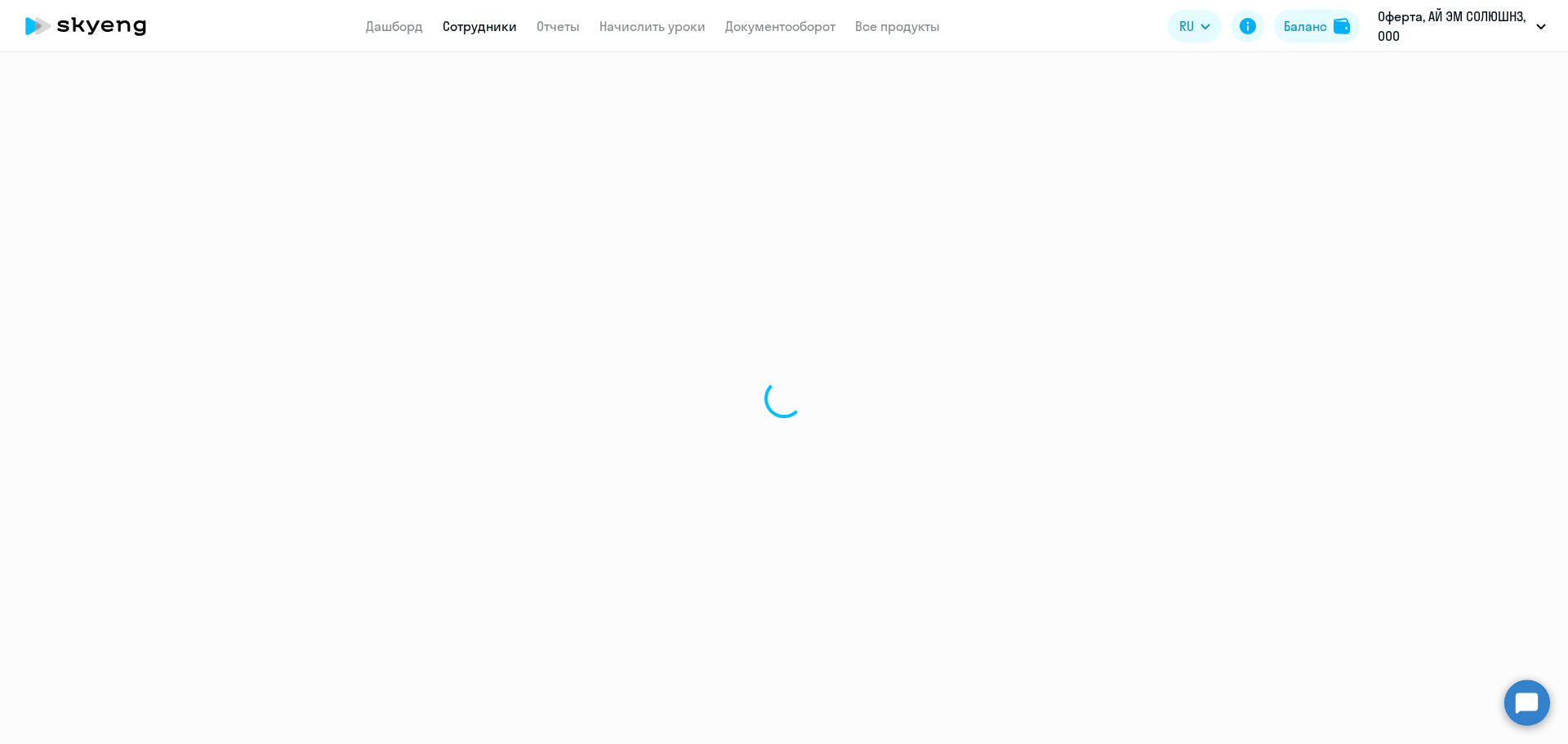
select select "english"
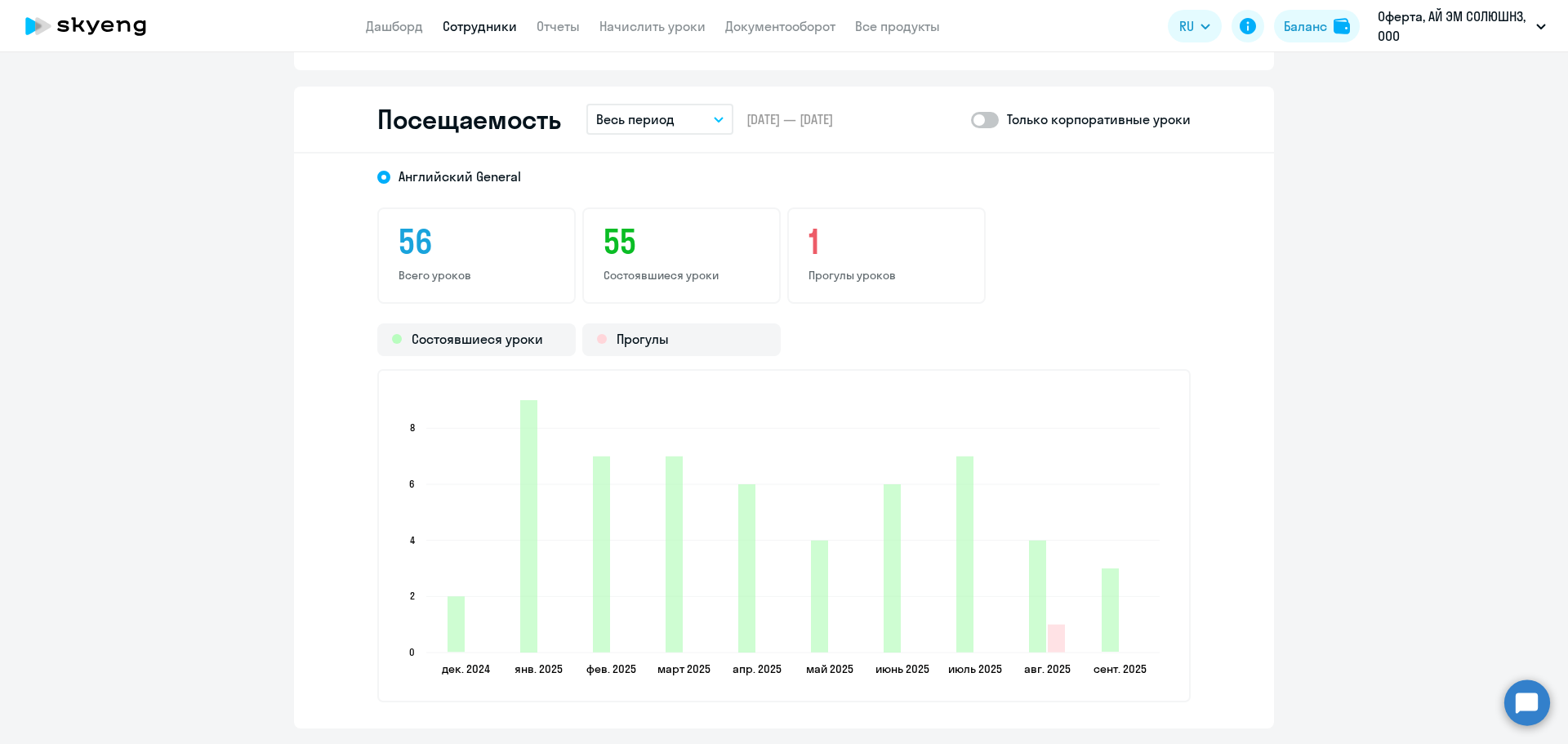
scroll to position [2124, 0]
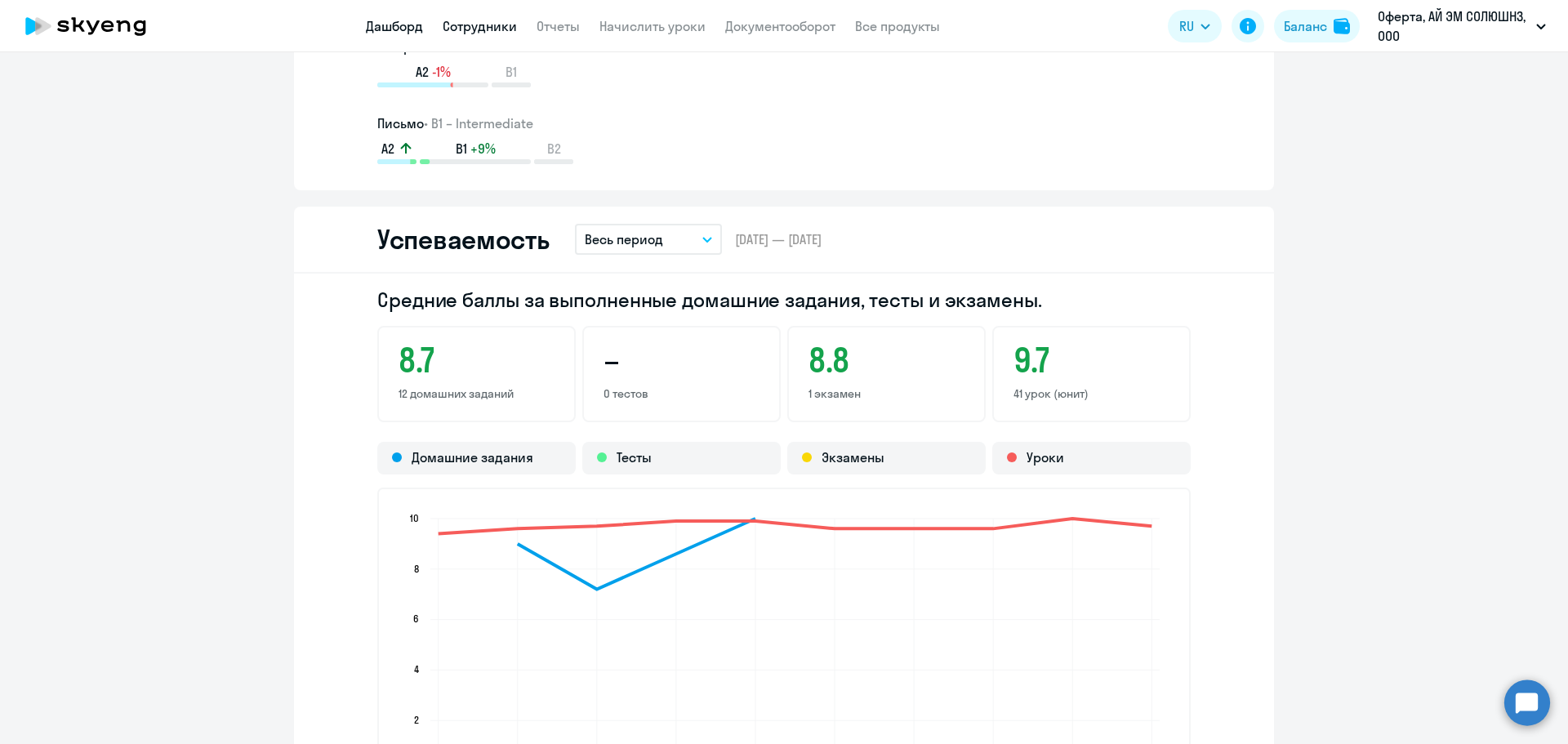
click at [382, 27] on link "Дашборд" at bounding box center [394, 27] width 57 height 16
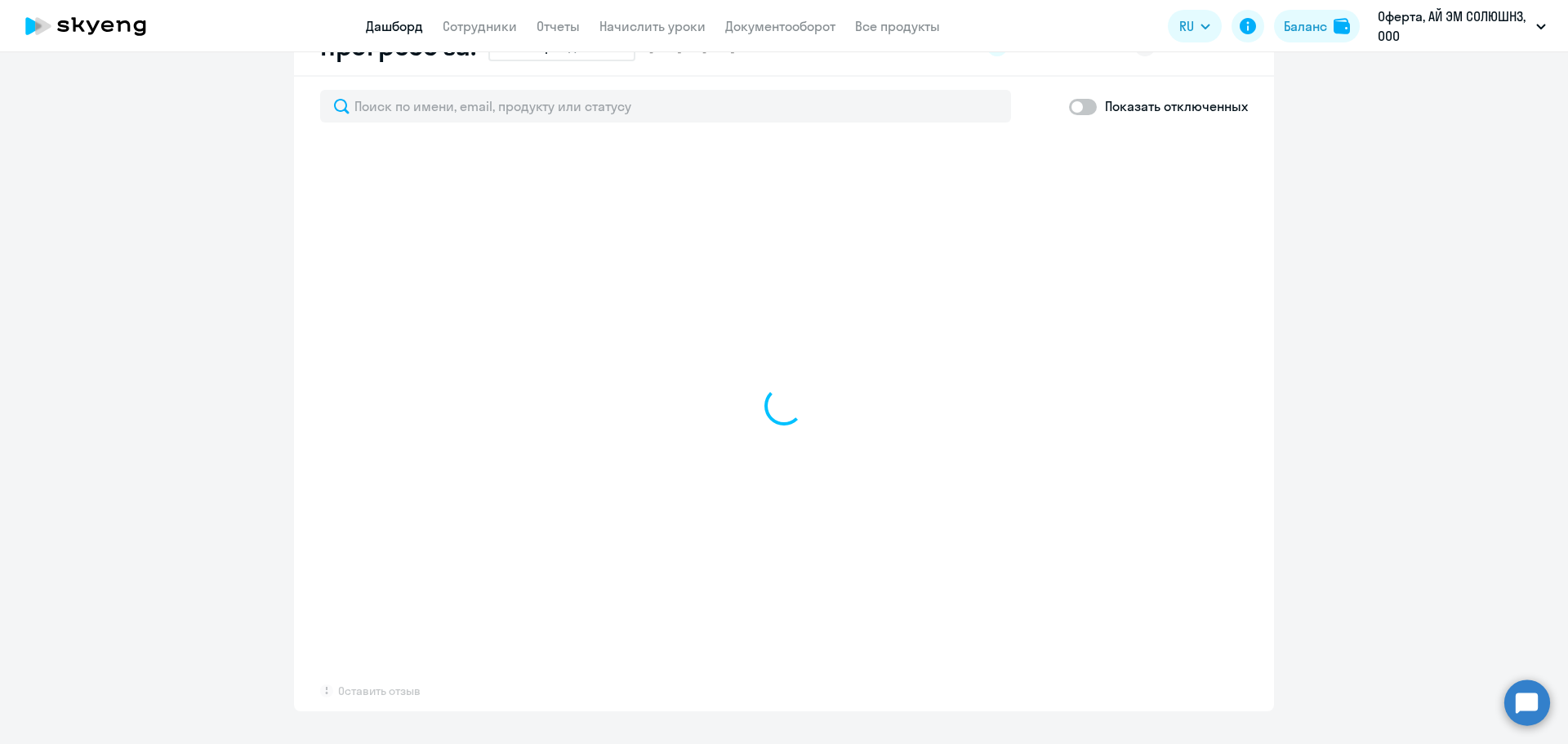
scroll to position [978, 0]
select select "30"
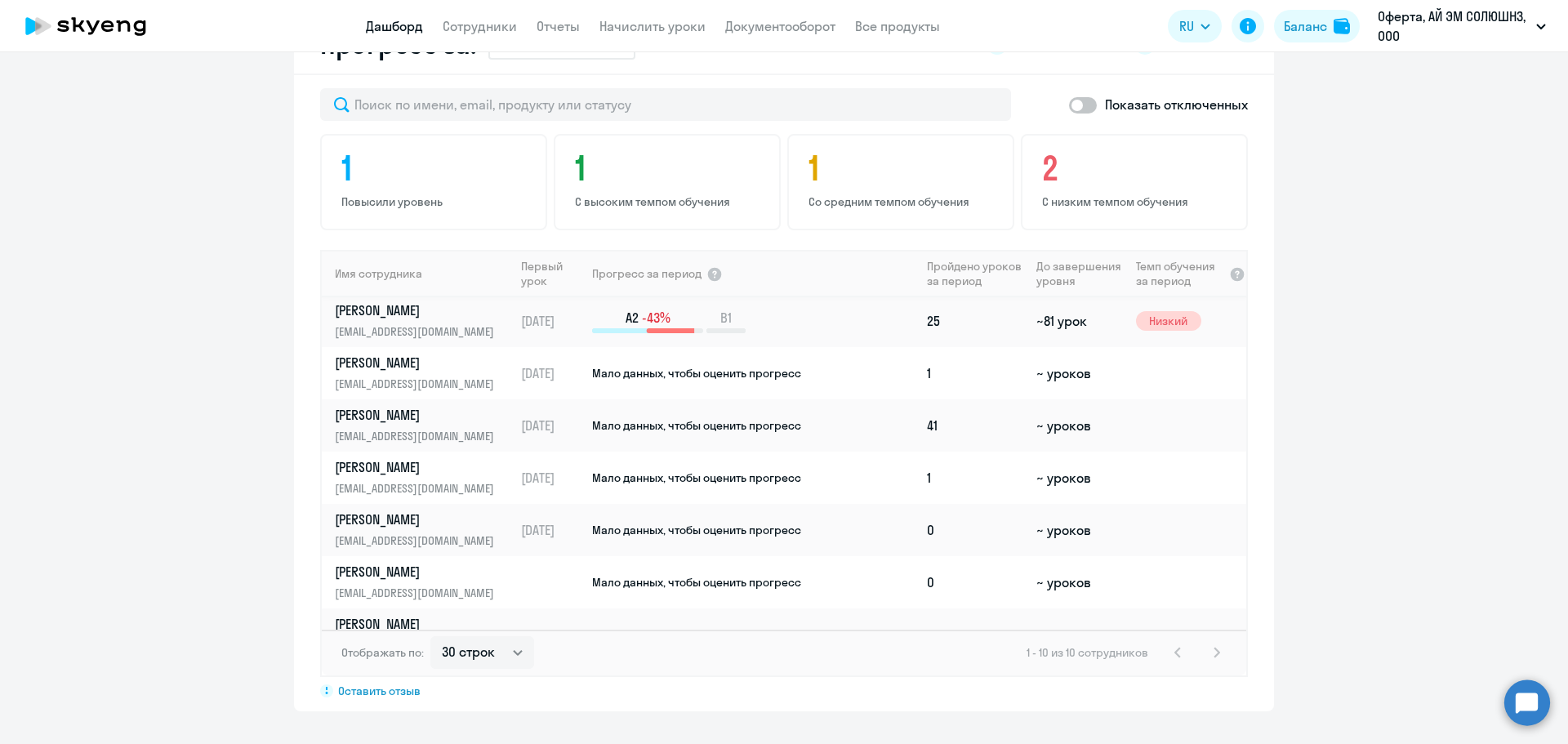
scroll to position [164, 0]
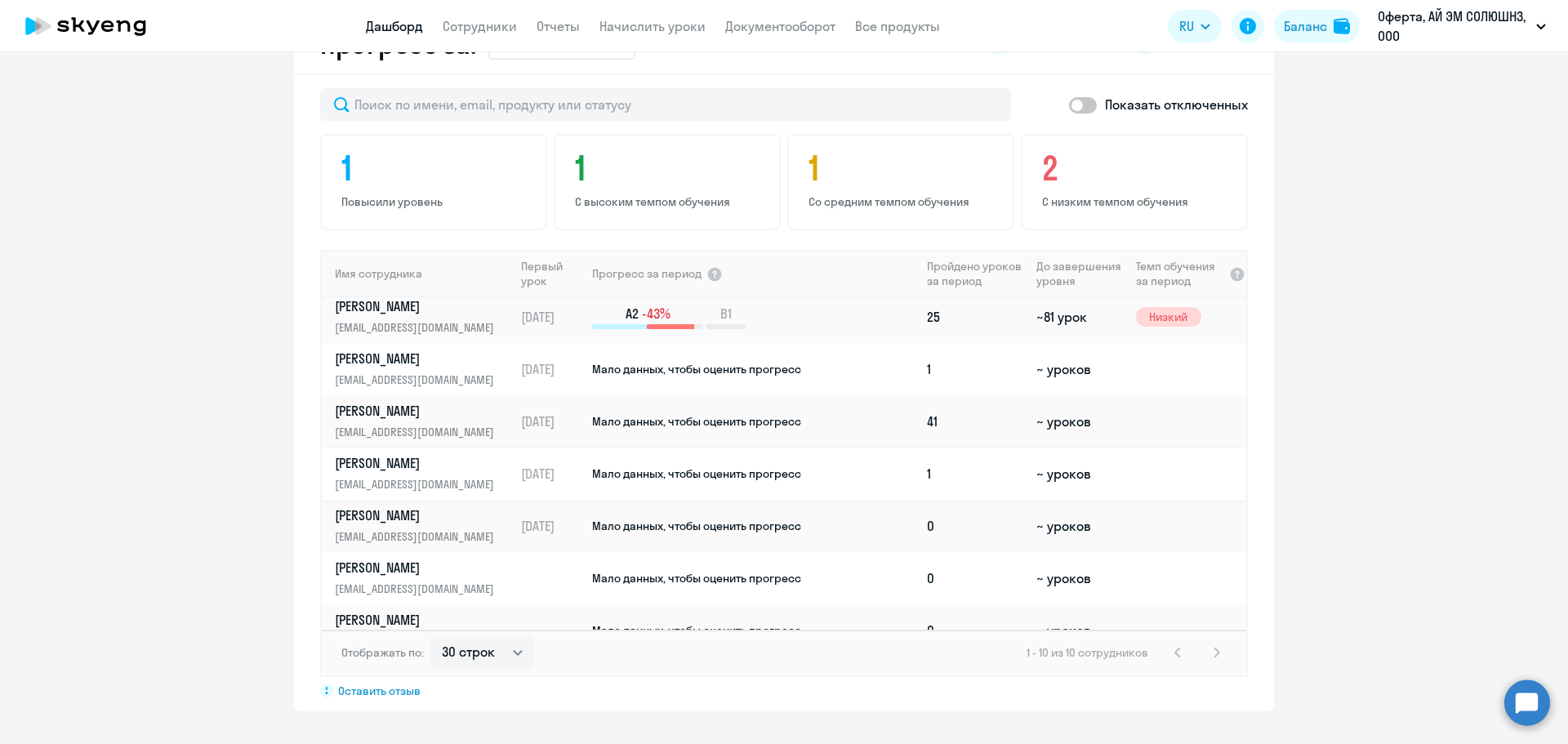
click at [625, 467] on span "Мало данных, чтобы оценить прогресс" at bounding box center [696, 474] width 209 height 15
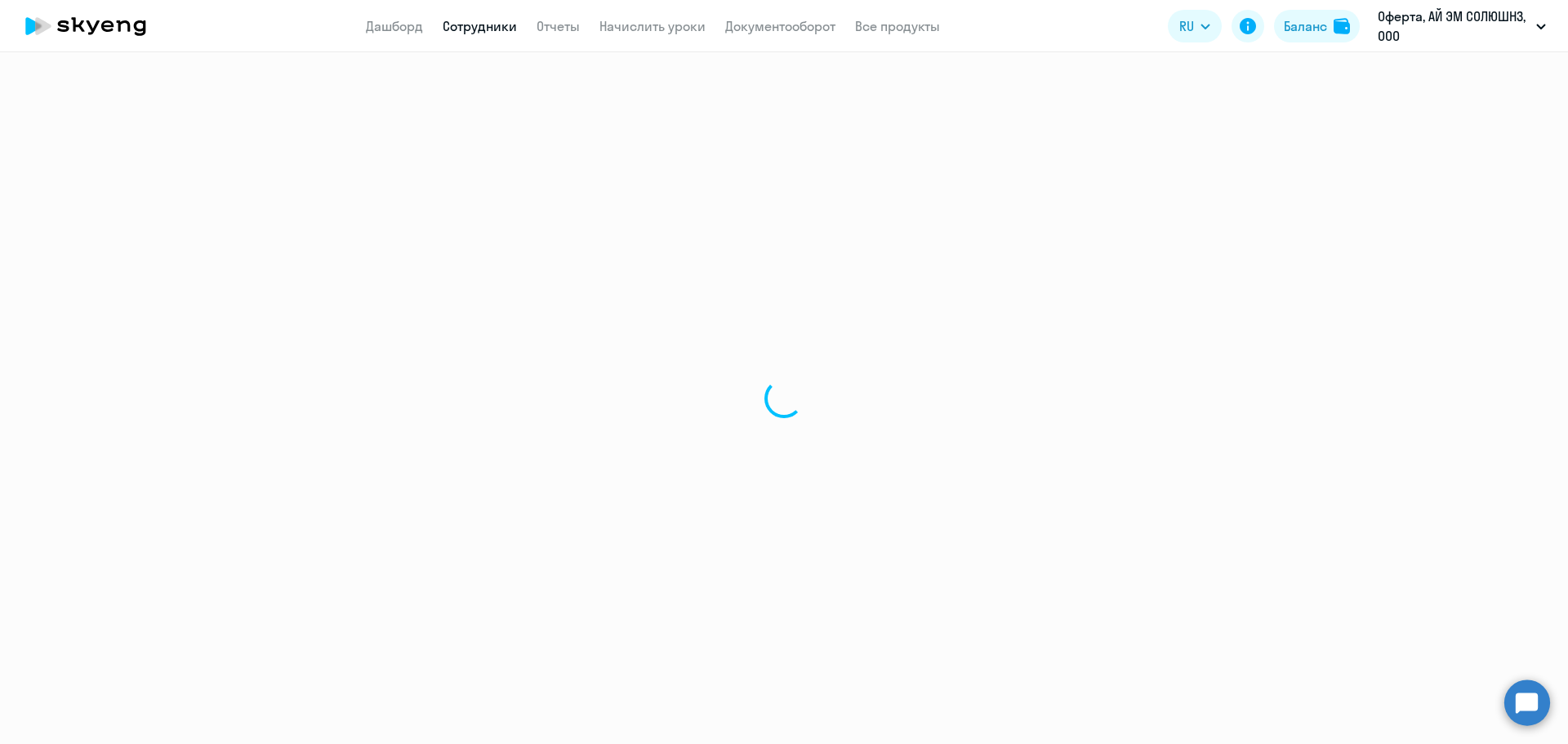
select select "english"
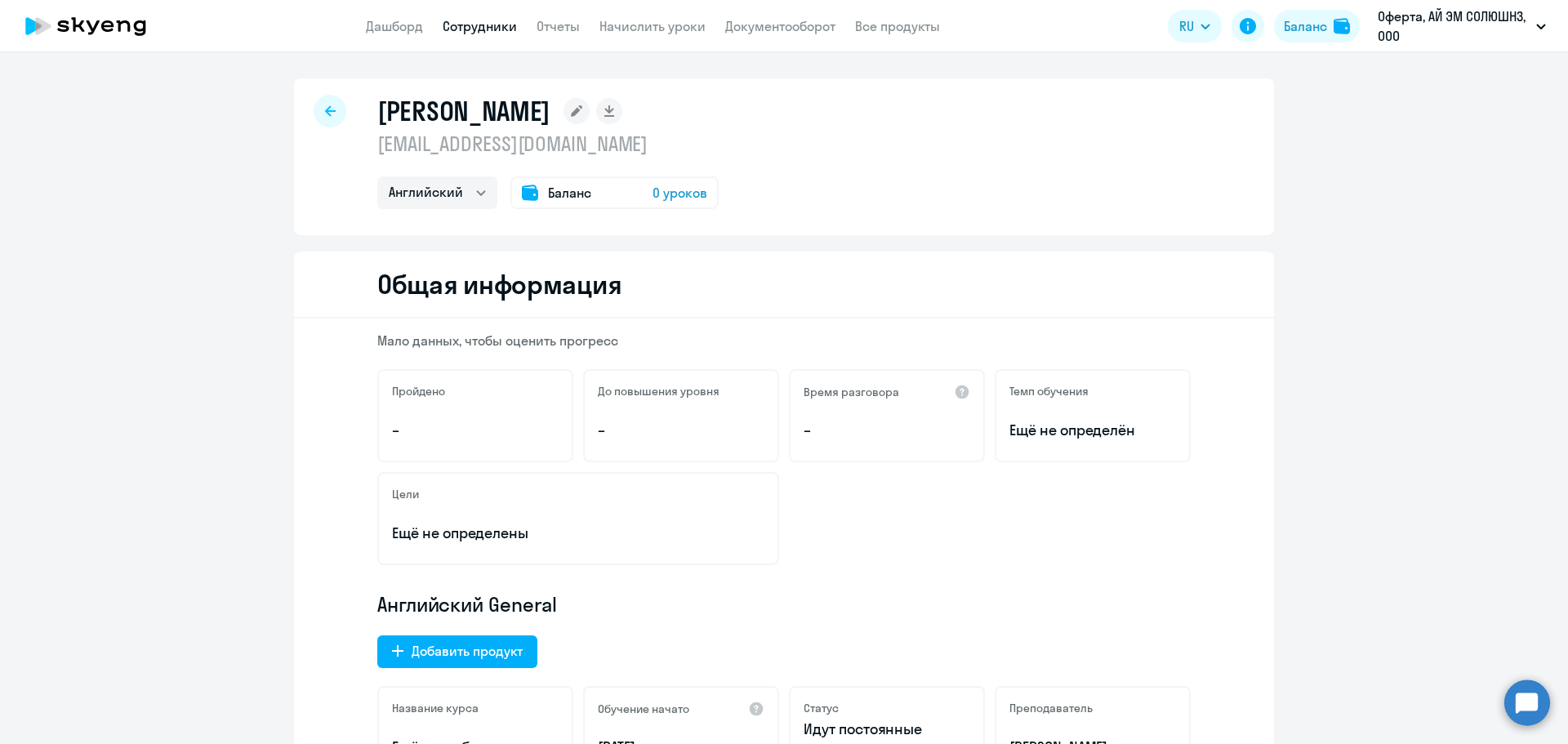
click at [119, 19] on icon at bounding box center [85, 26] width 144 height 41
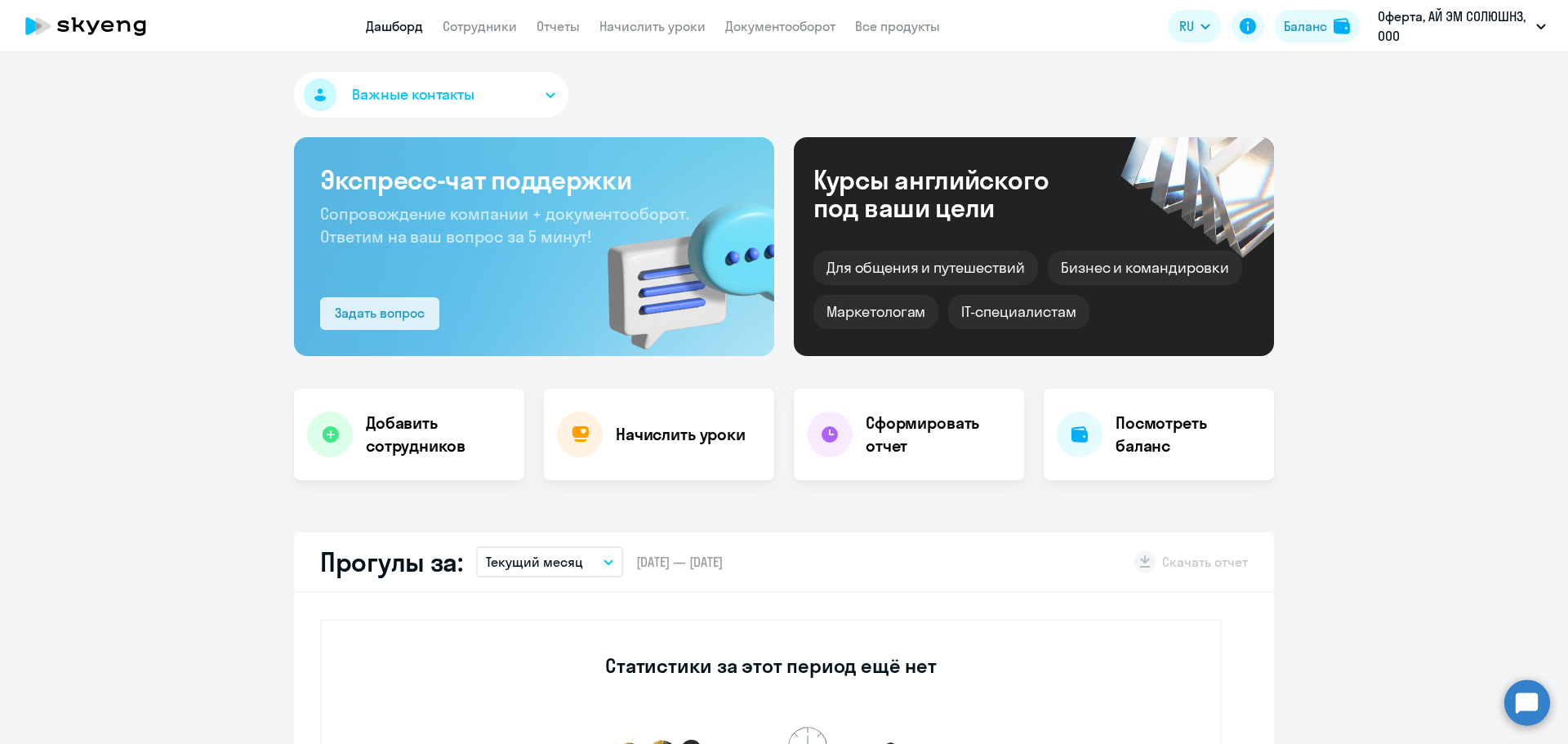
click at [383, 318] on div "Задать вопрос" at bounding box center [380, 312] width 90 height 19
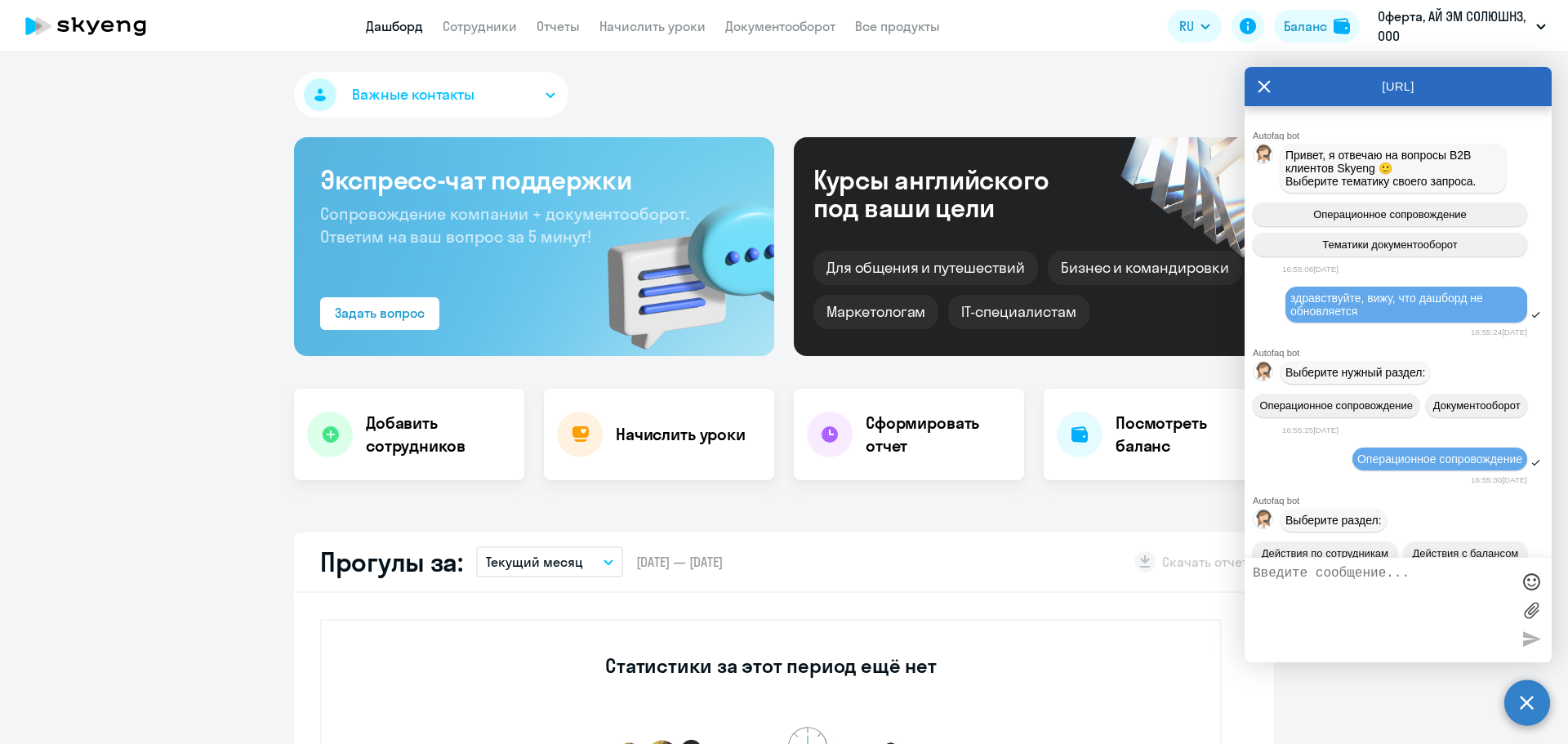
scroll to position [684, 0]
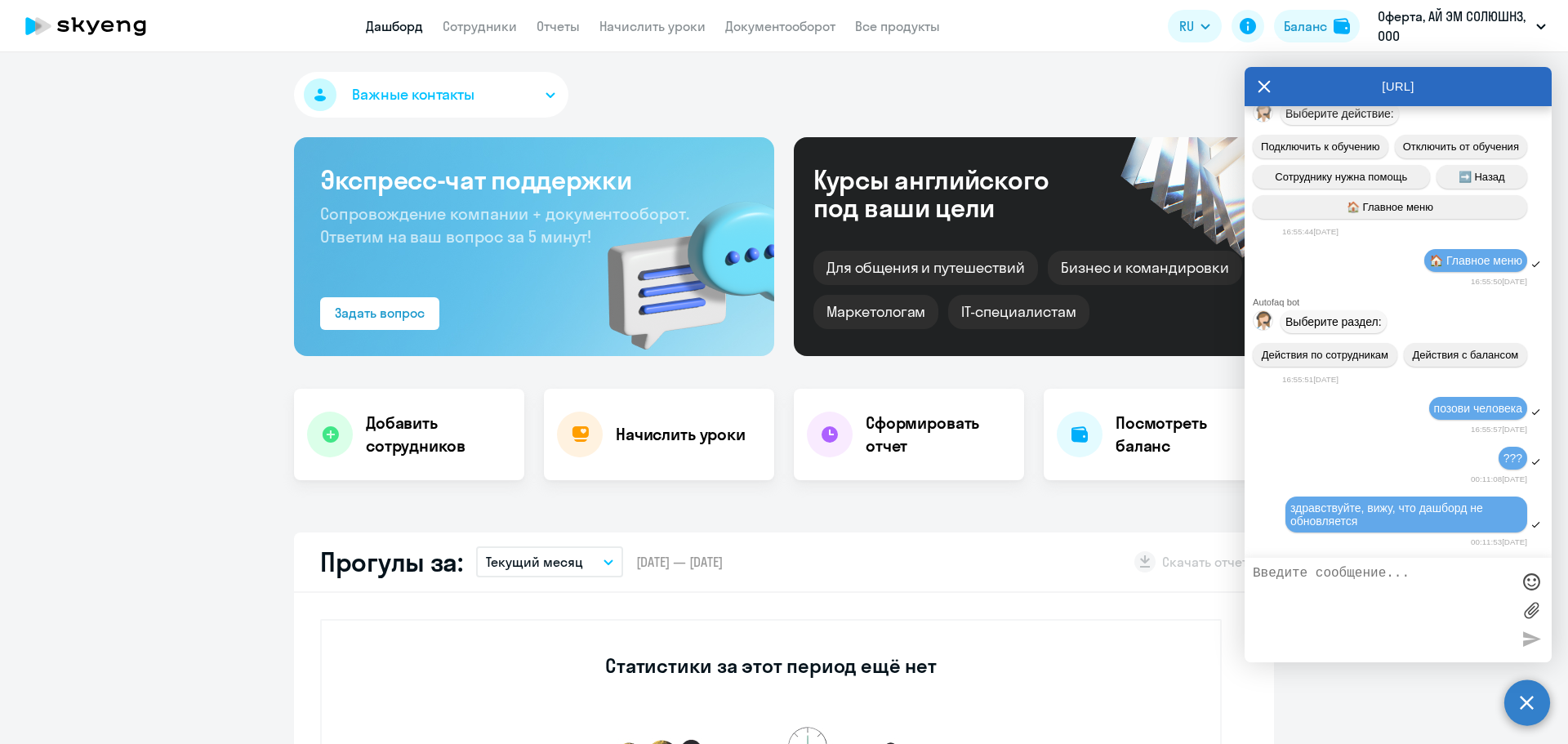
click at [1520, 697] on circle at bounding box center [1527, 703] width 46 height 46
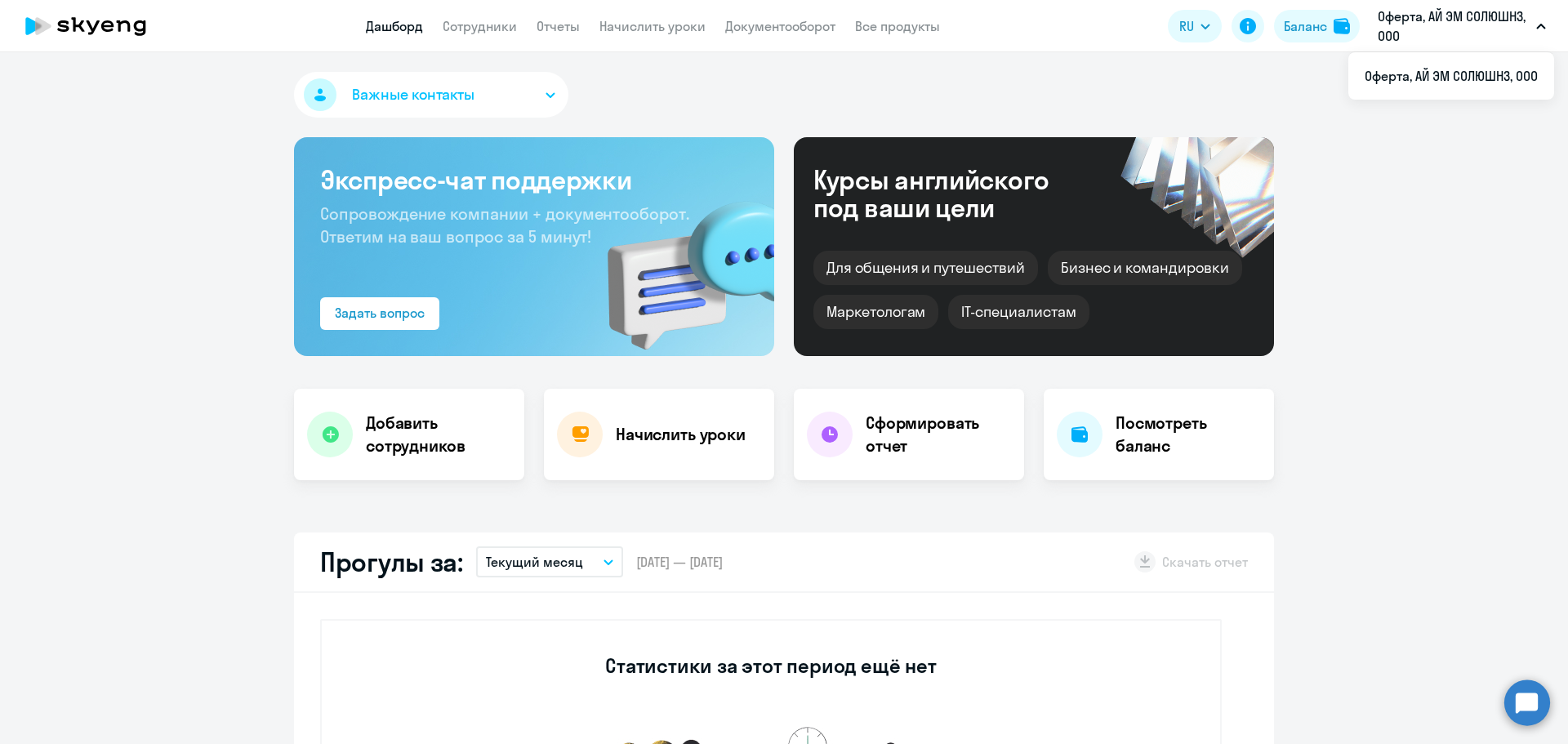
click at [1523, 35] on p "Оферта, АЙ ЭМ СОЛЮШНЗ, ООО" at bounding box center [1454, 26] width 152 height 39
click at [1540, 28] on icon "button" at bounding box center [1541, 27] width 10 height 5
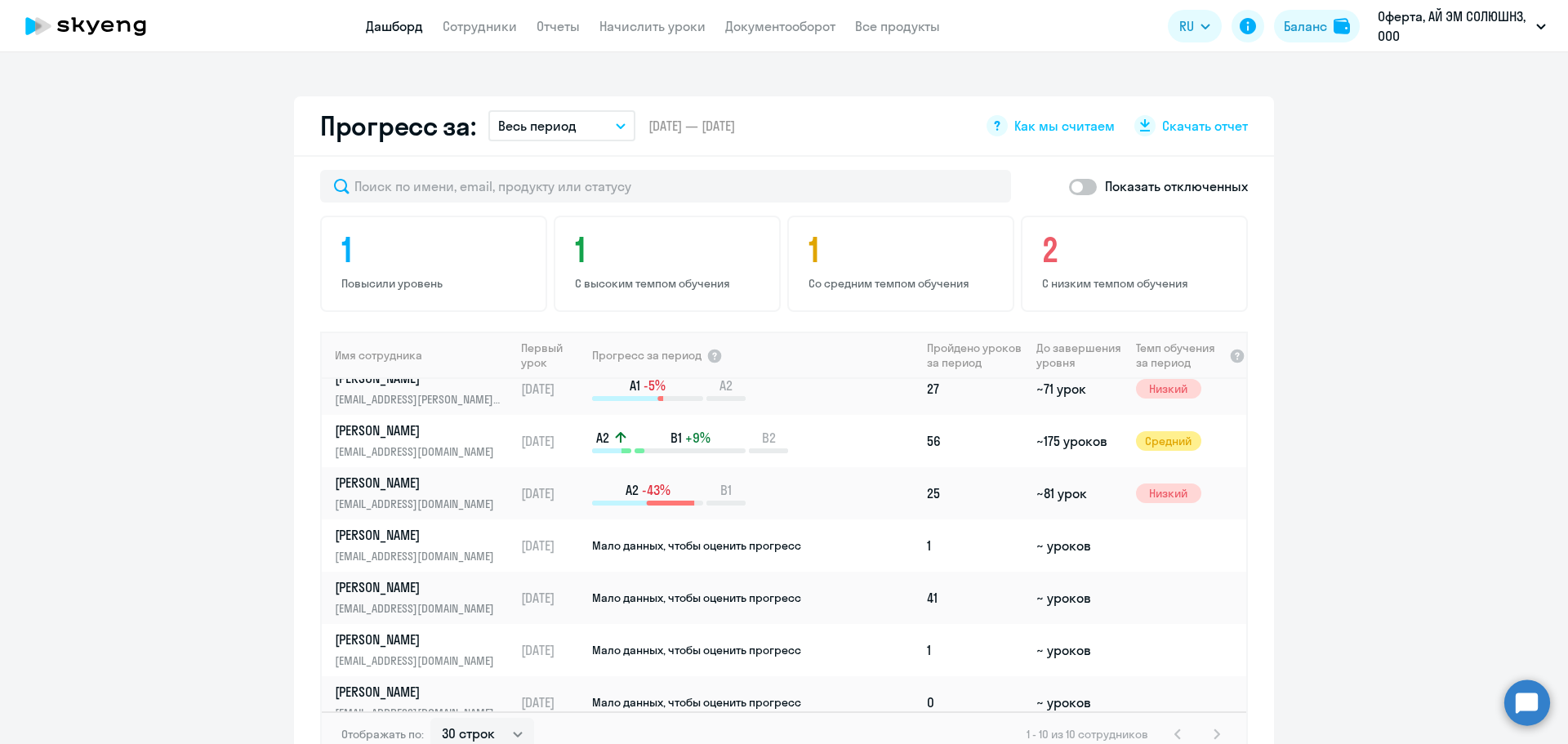
scroll to position [0, 0]
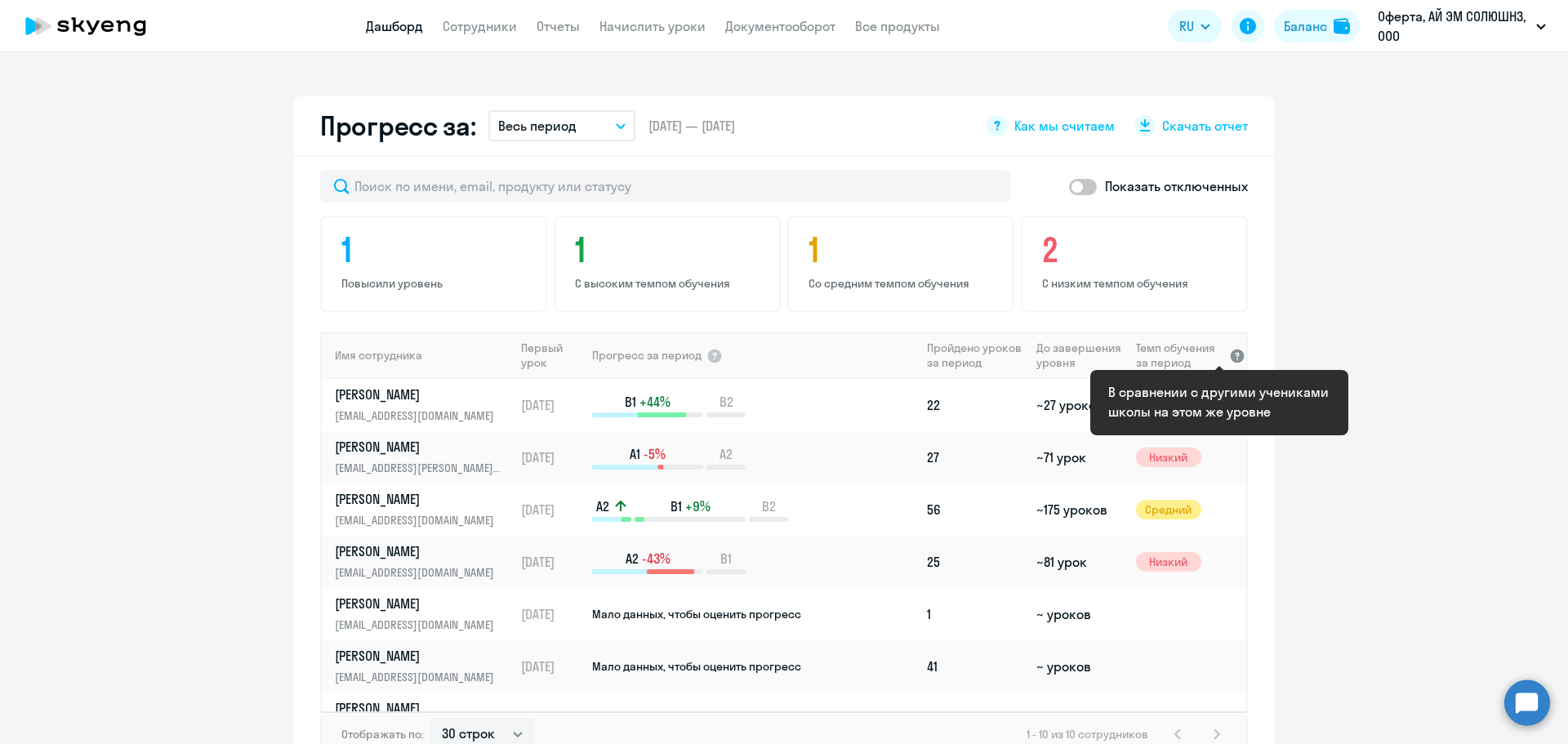
click at [1229, 353] on div at bounding box center [1237, 355] width 16 height 16
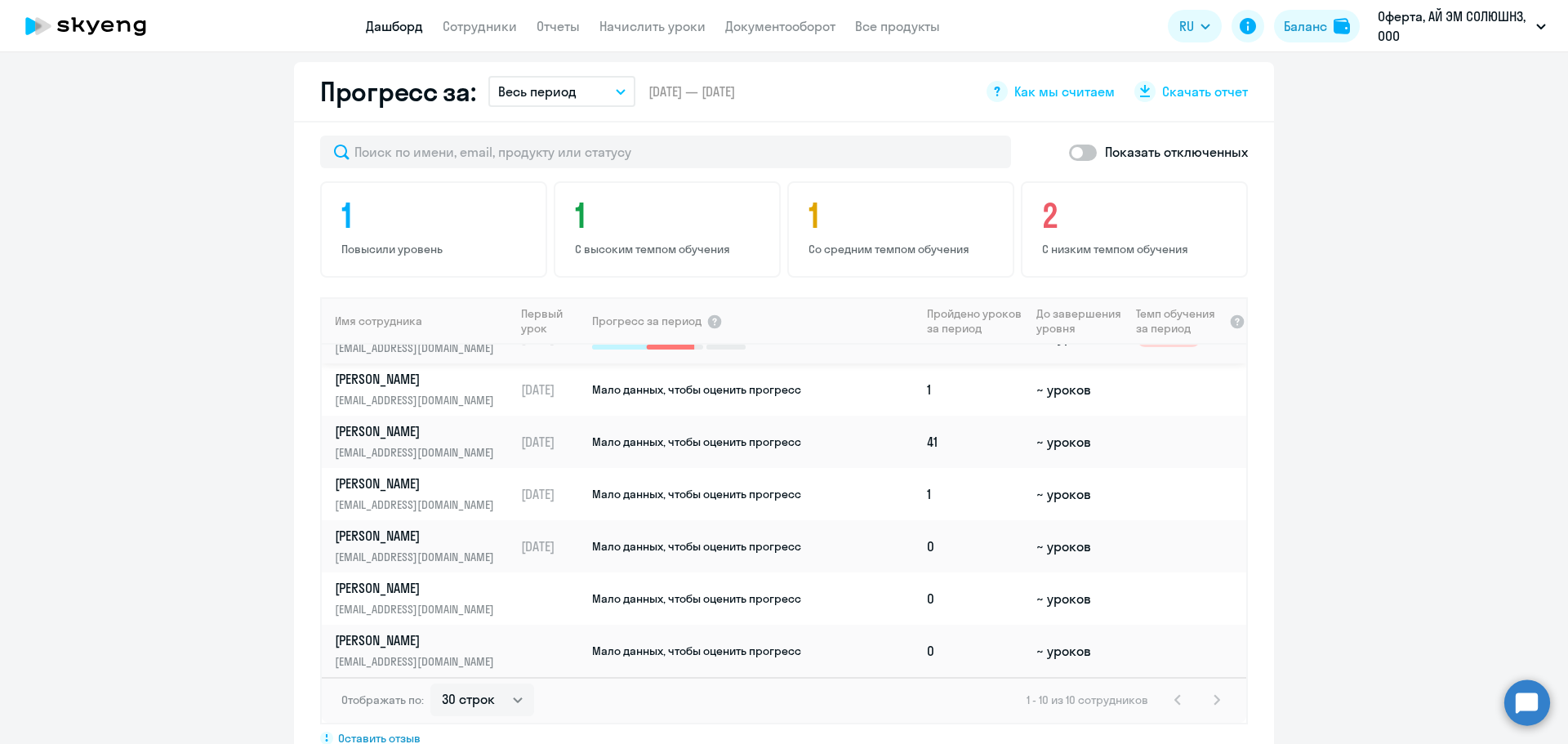
scroll to position [980, 0]
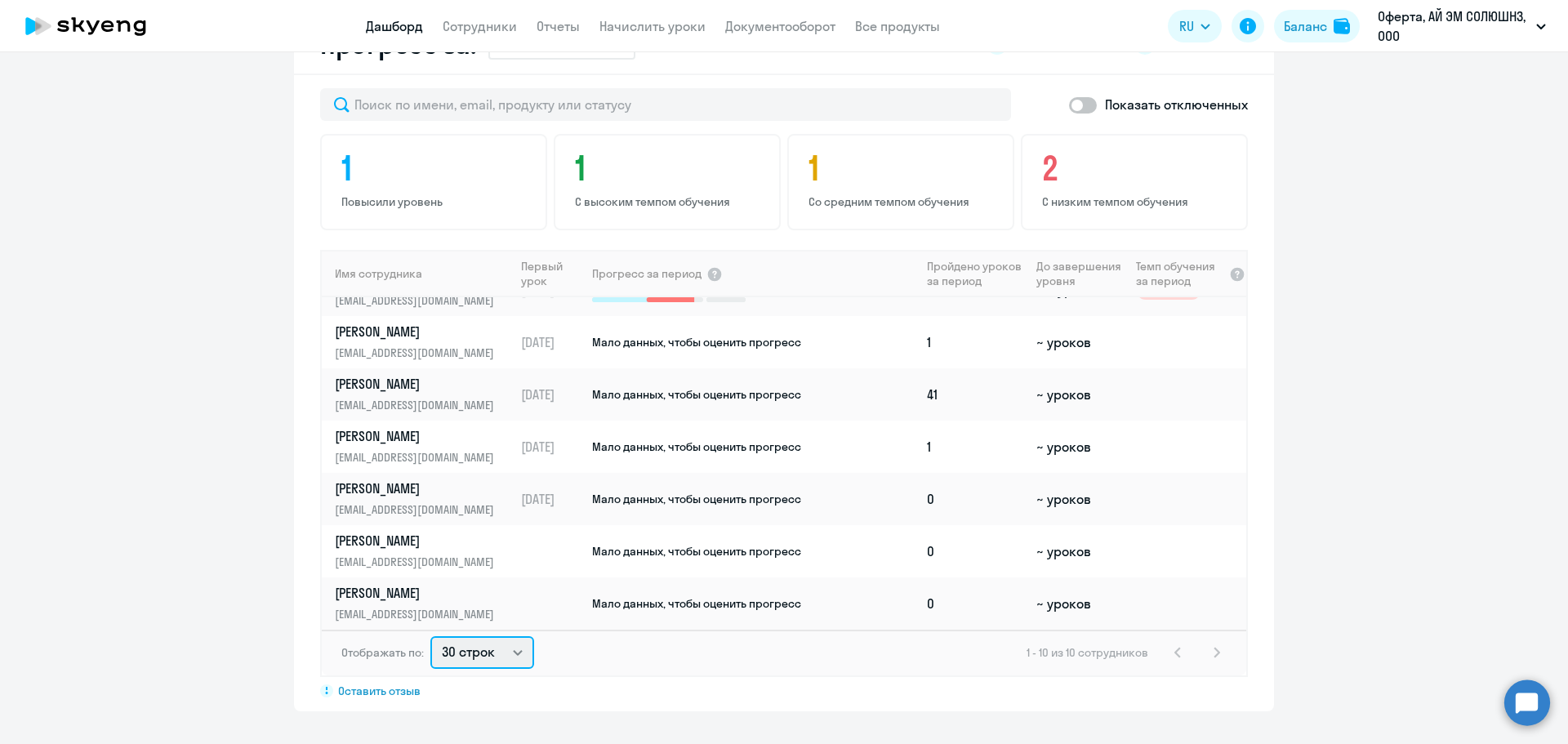
click at [498, 652] on select "30 строк 50 строк 100 строк" at bounding box center [481, 652] width 103 height 33
select select "100"
click at [430, 636] on select "30 строк 50 строк 100 строк" at bounding box center [481, 652] width 103 height 33
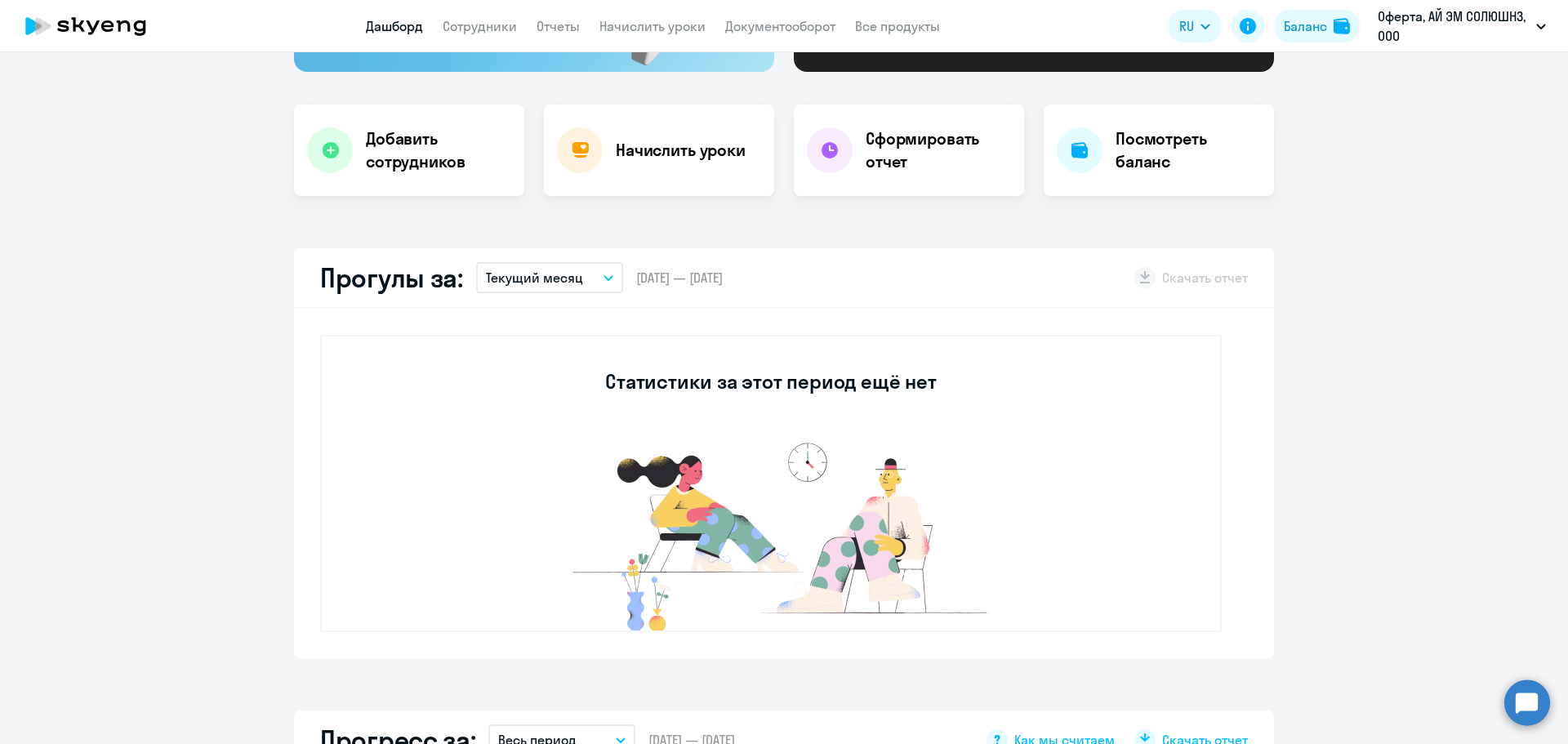
scroll to position [245, 0]
